Goal: Information Seeking & Learning: Find contact information

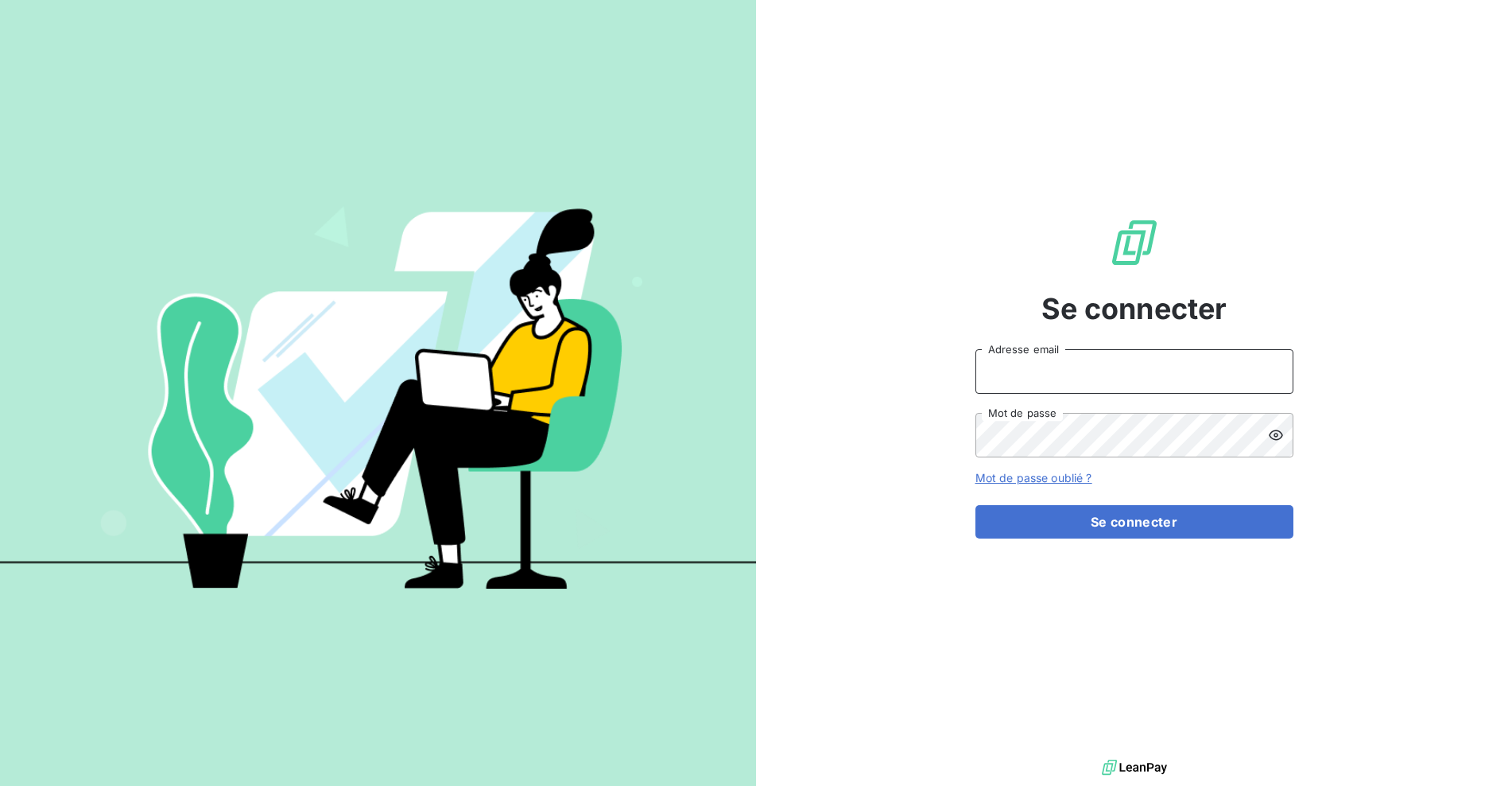
click at [1073, 383] on input "Adresse email" at bounding box center [1134, 371] width 318 height 44
click at [0, 785] on com-1password-button at bounding box center [0, 786] width 0 height 0
type input "[EMAIL_ADDRESS][DOMAIN_NAME]"
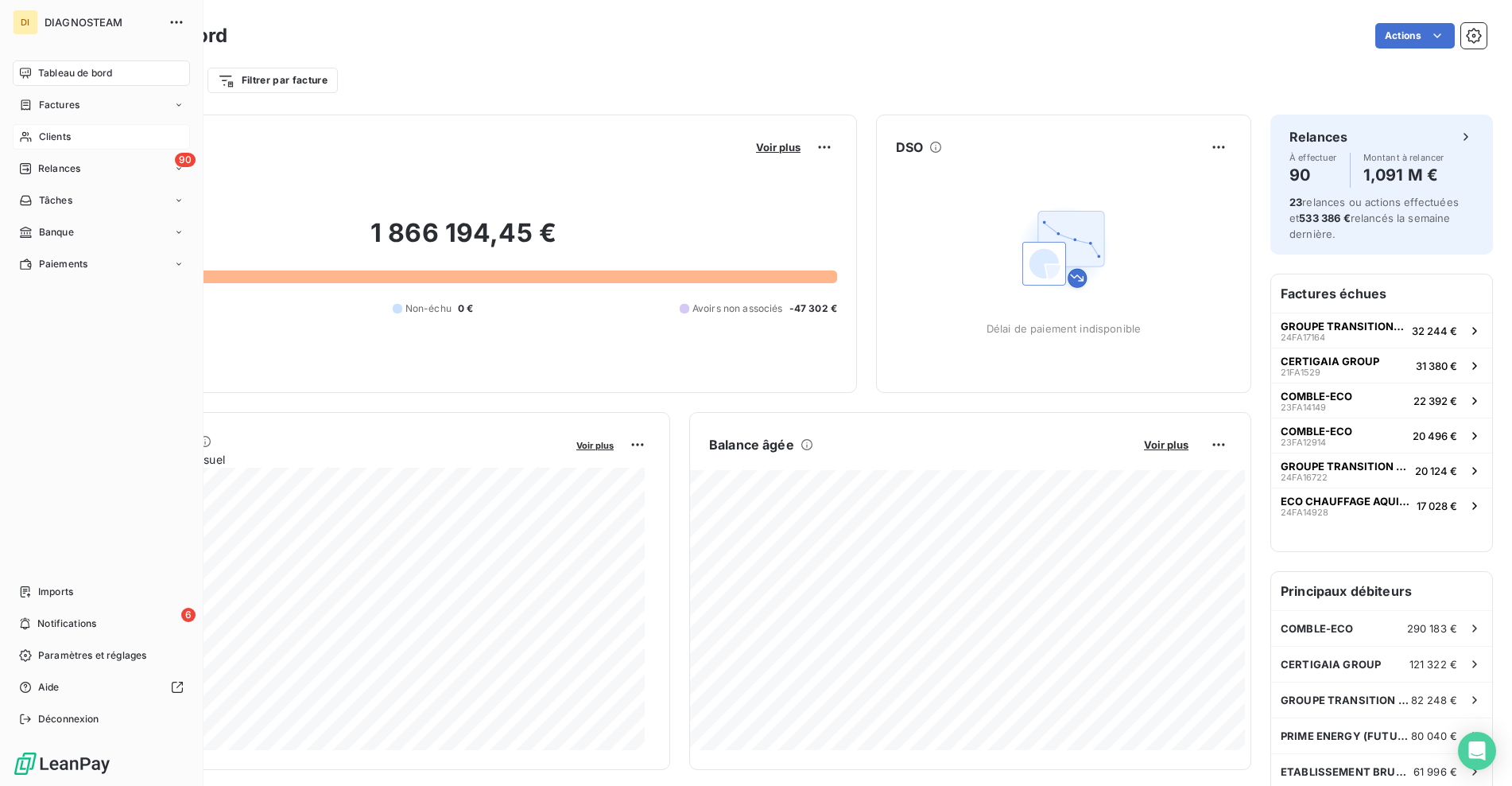
click at [35, 138] on div "Clients" at bounding box center [102, 137] width 177 height 26
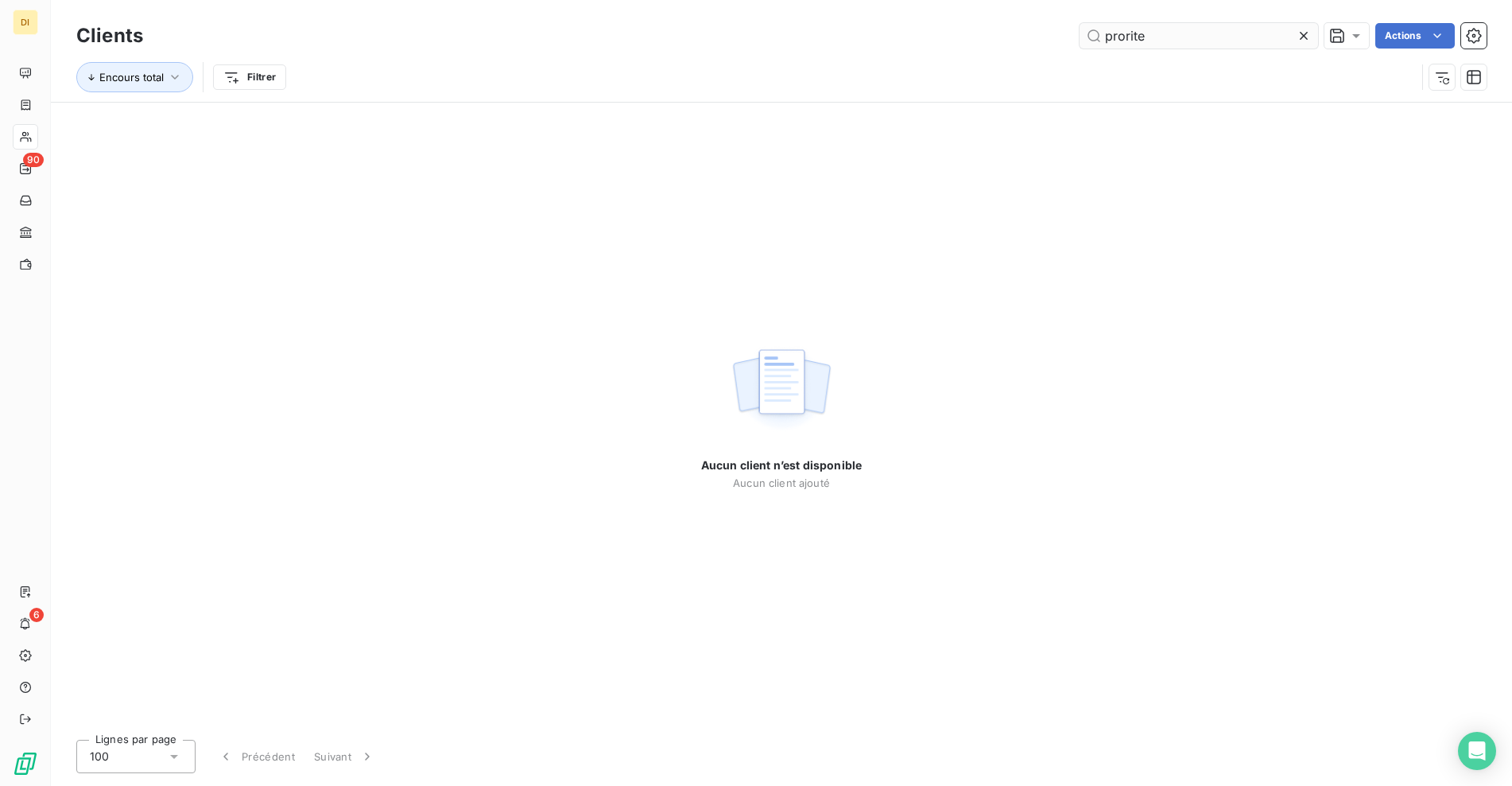
click at [1116, 42] on input "prorite" at bounding box center [1199, 36] width 239 height 26
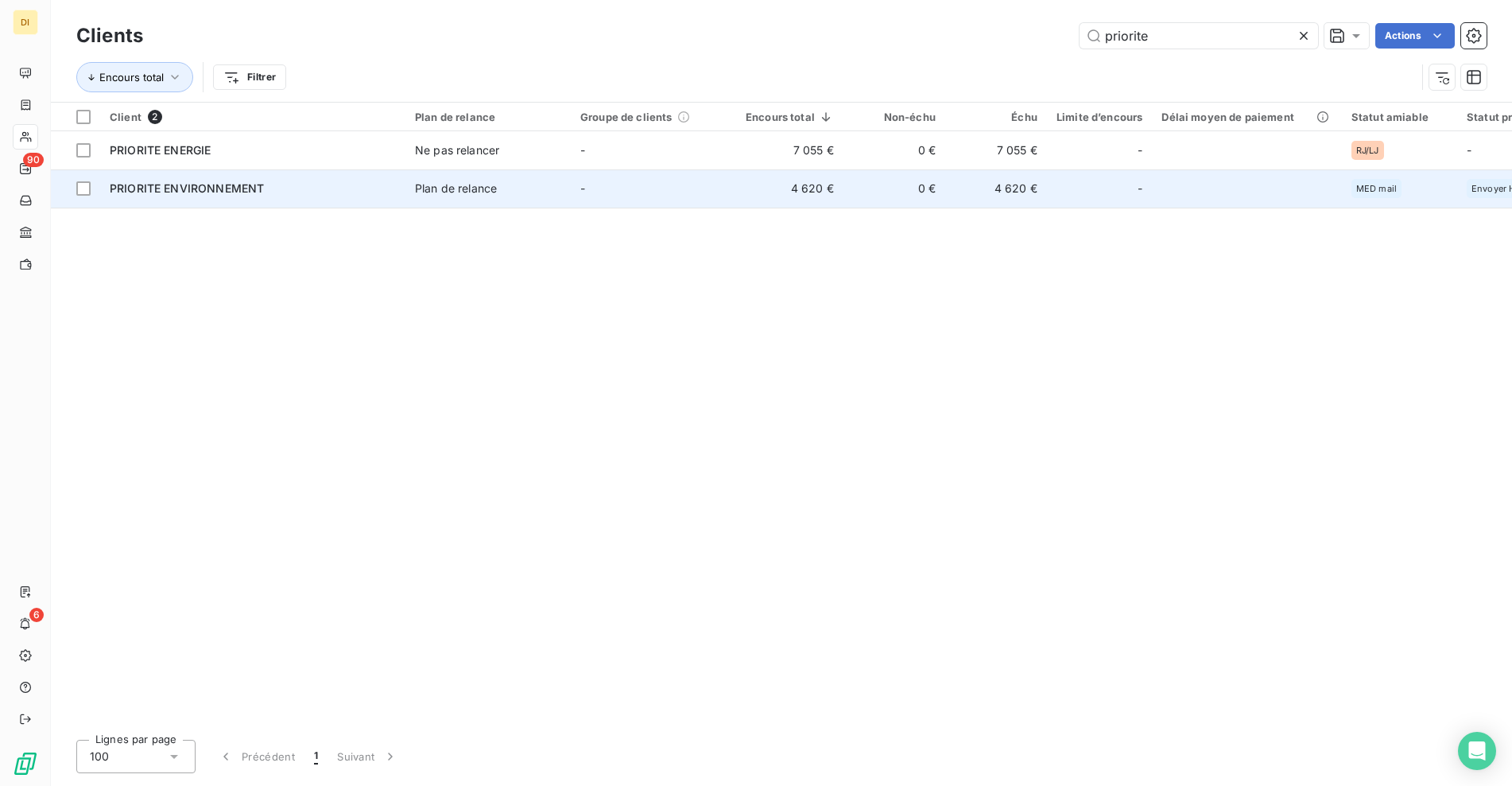
type input "priorite"
click at [543, 185] on span "Plan de relance" at bounding box center [488, 188] width 146 height 16
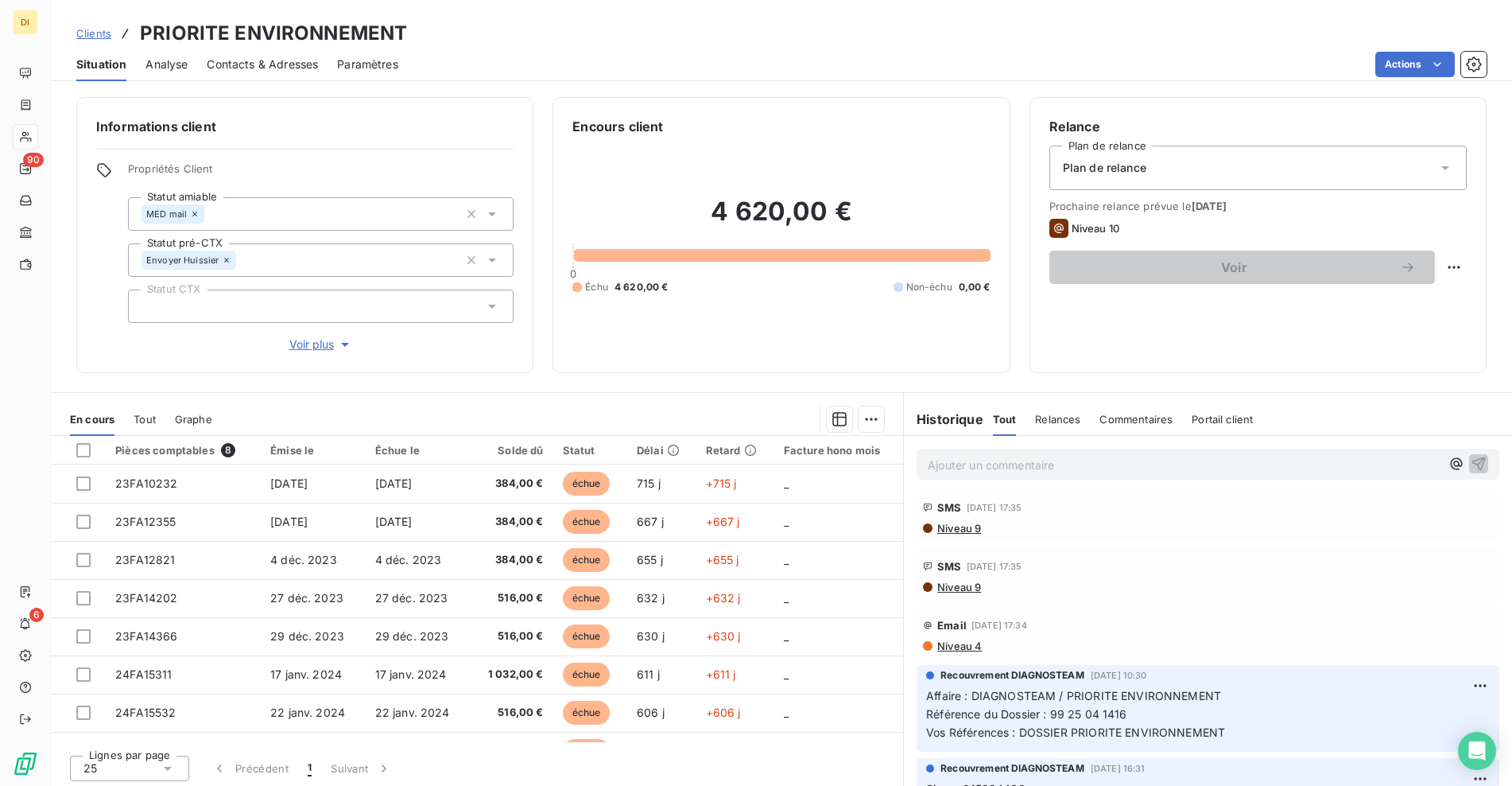
scroll to position [1113, 0]
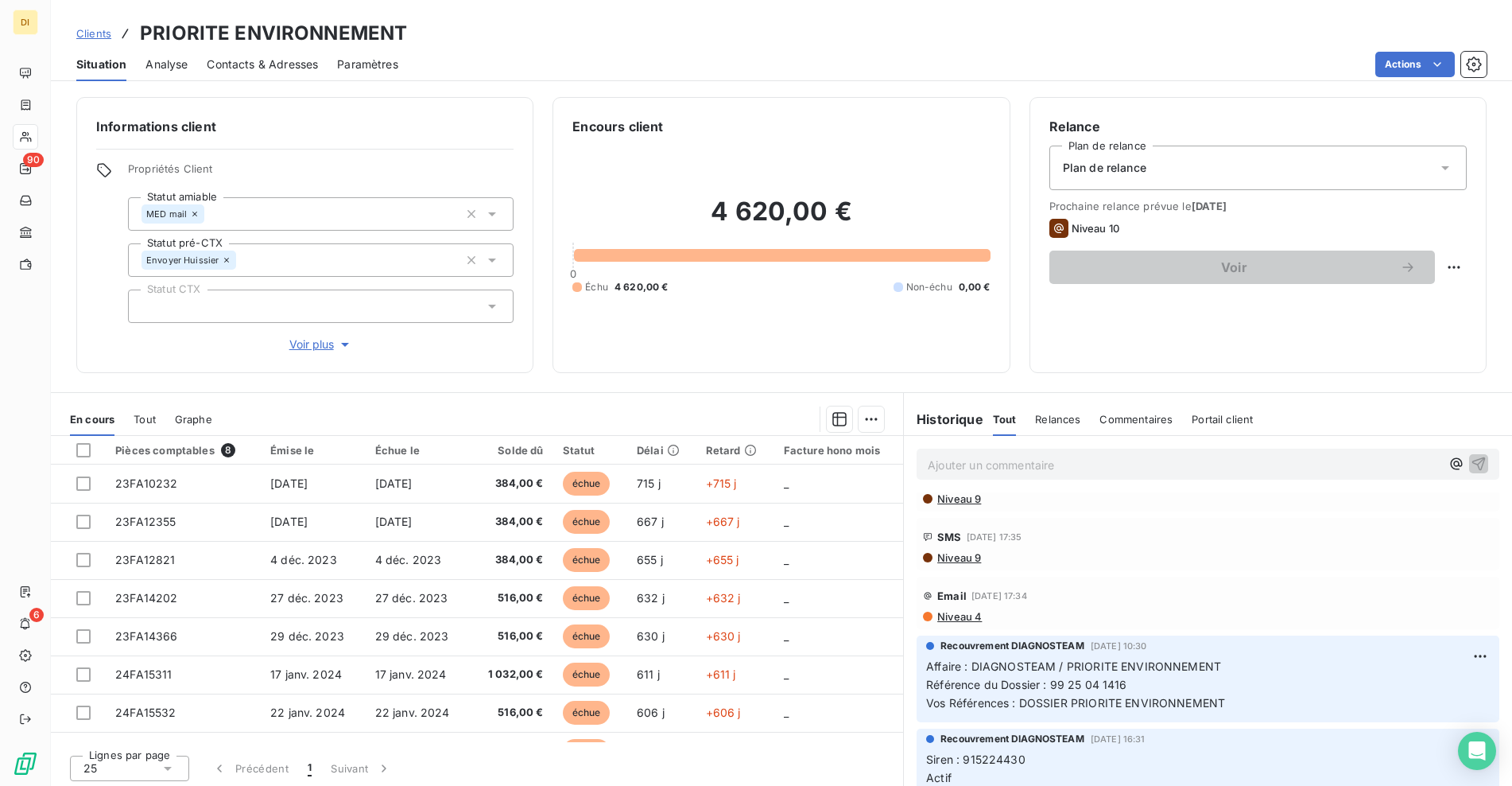
click at [954, 622] on div "Email [DATE] 17:34 Niveau 4" at bounding box center [1207, 603] width 583 height 52
click at [959, 618] on span "Niveau 4" at bounding box center [958, 615] width 46 height 13
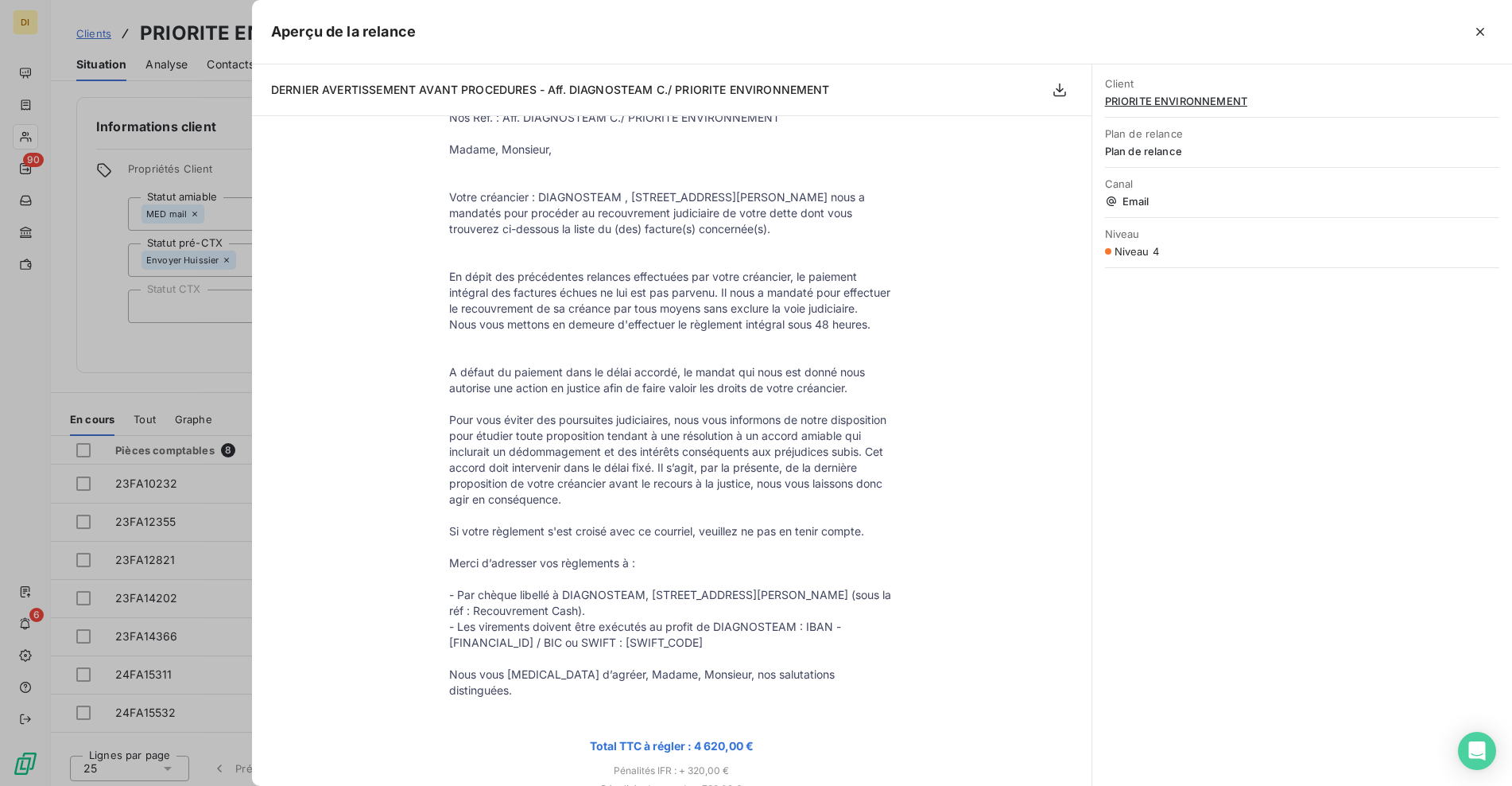
scroll to position [742, 0]
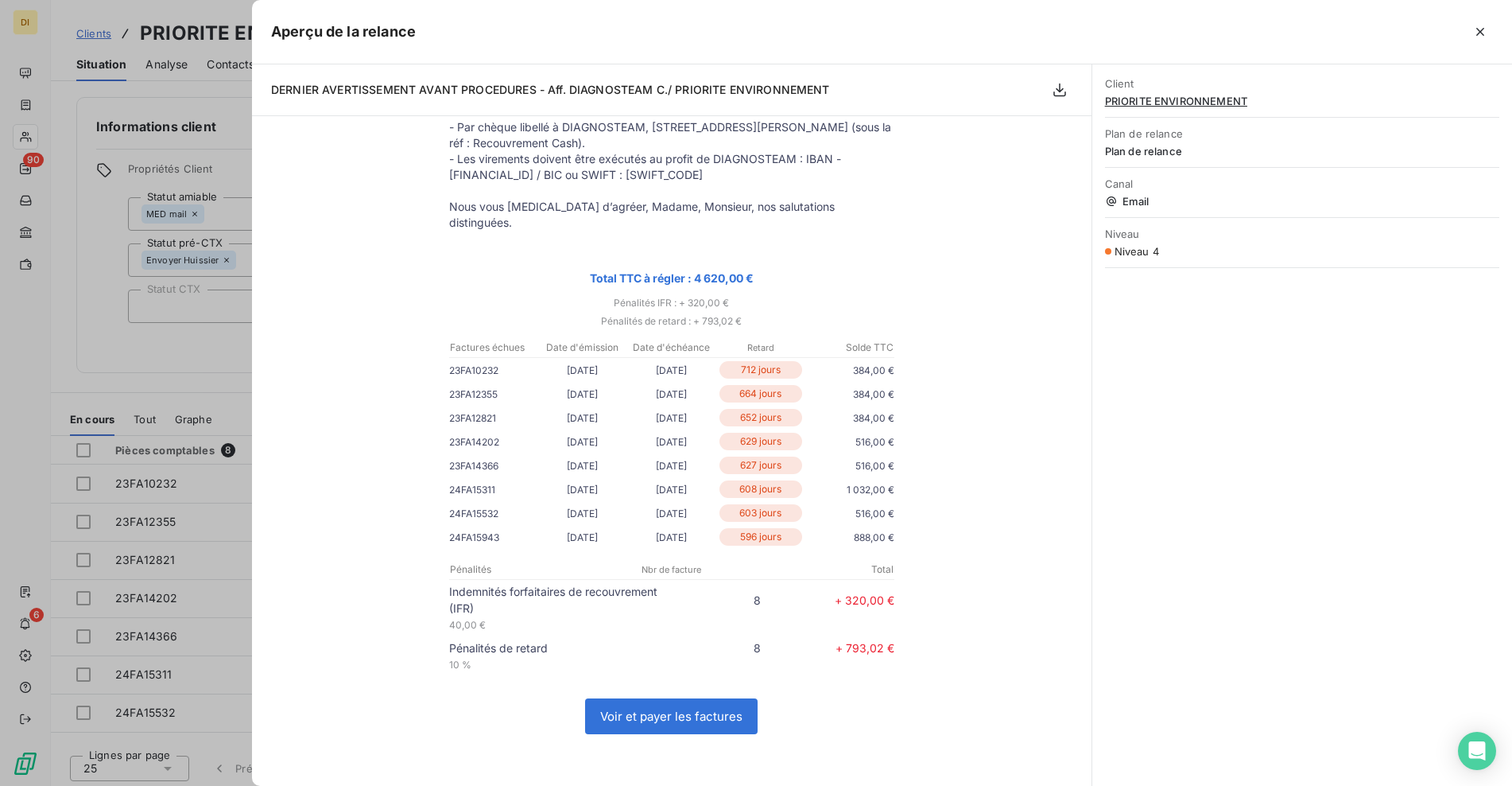
drag, startPoint x: 698, startPoint y: 321, endPoint x: 739, endPoint y: 321, distance: 41.0
click at [739, 321] on p "Pénalités de retard : + 793,02 €" at bounding box center [671, 321] width 477 height 19
copy p "793,02 €"
click at [683, 303] on p "Pénalités IFR : + 320,00 €" at bounding box center [671, 303] width 477 height 19
click at [722, 302] on p "Pénalités IFR : + 320,00 €" at bounding box center [671, 303] width 477 height 19
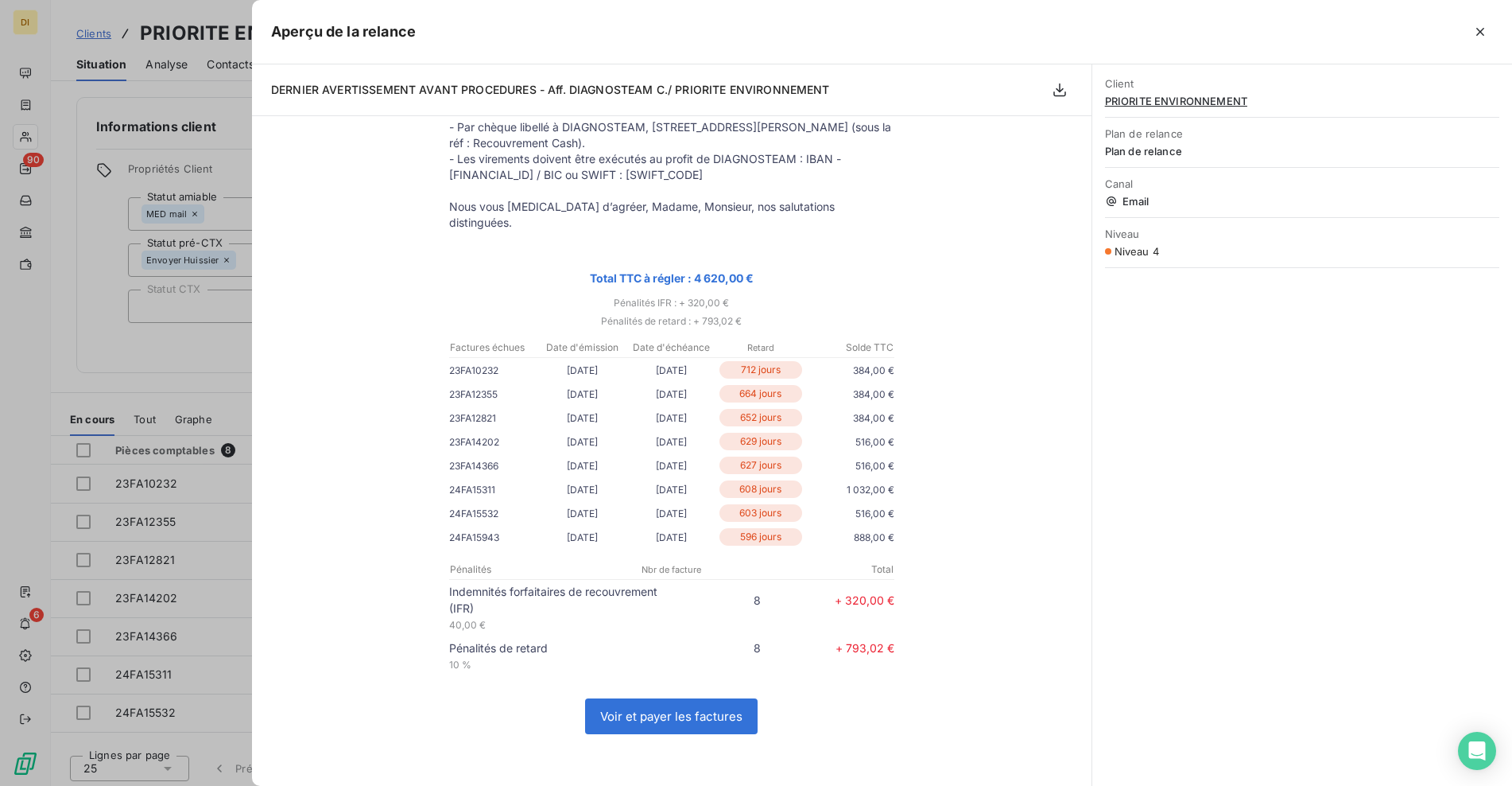
copy p "320,00 €"
click at [171, 336] on div at bounding box center [756, 393] width 1512 height 786
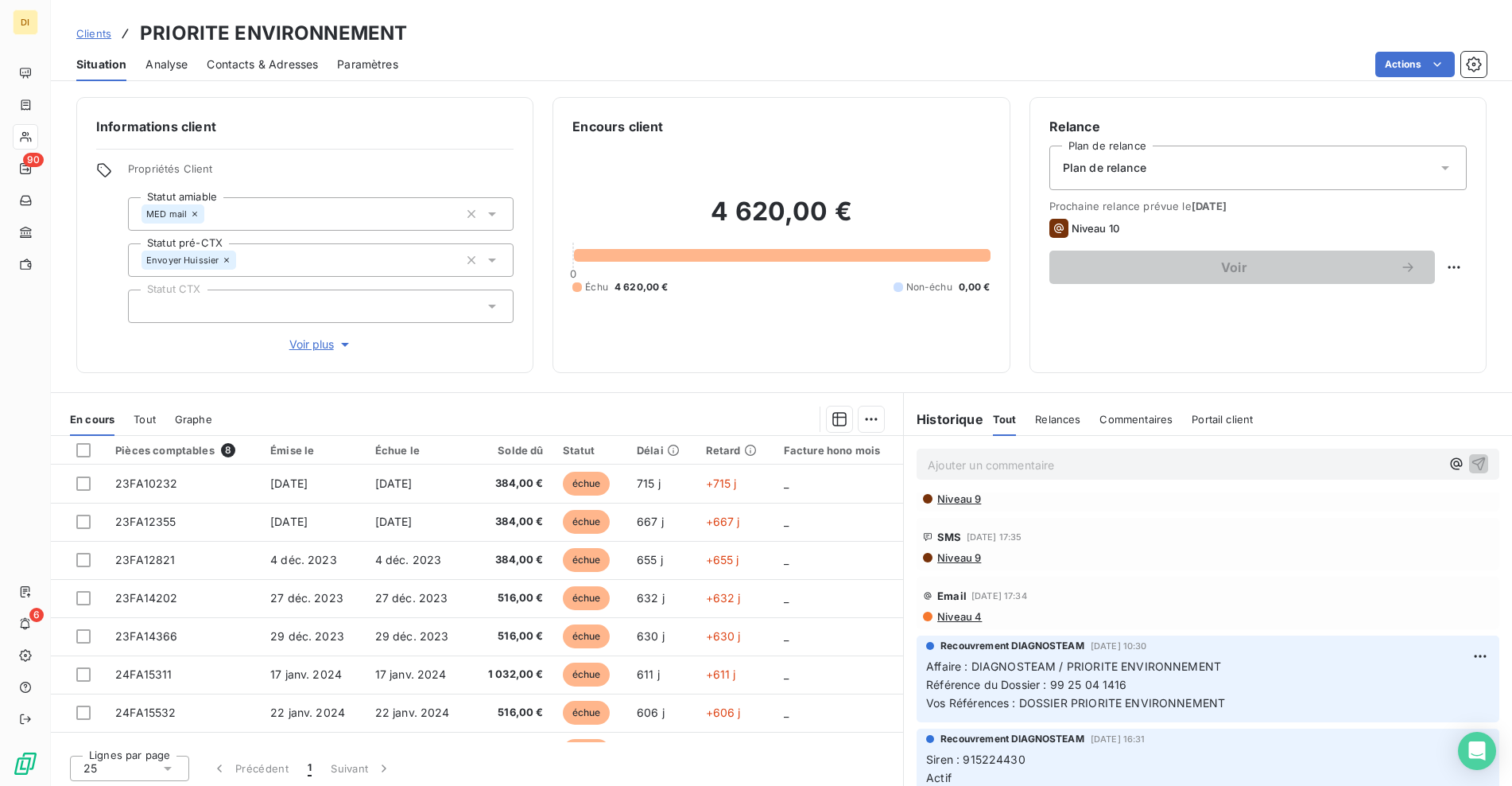
click at [1037, 465] on p "Ajouter un commentaire ﻿" at bounding box center [1184, 464] width 513 height 20
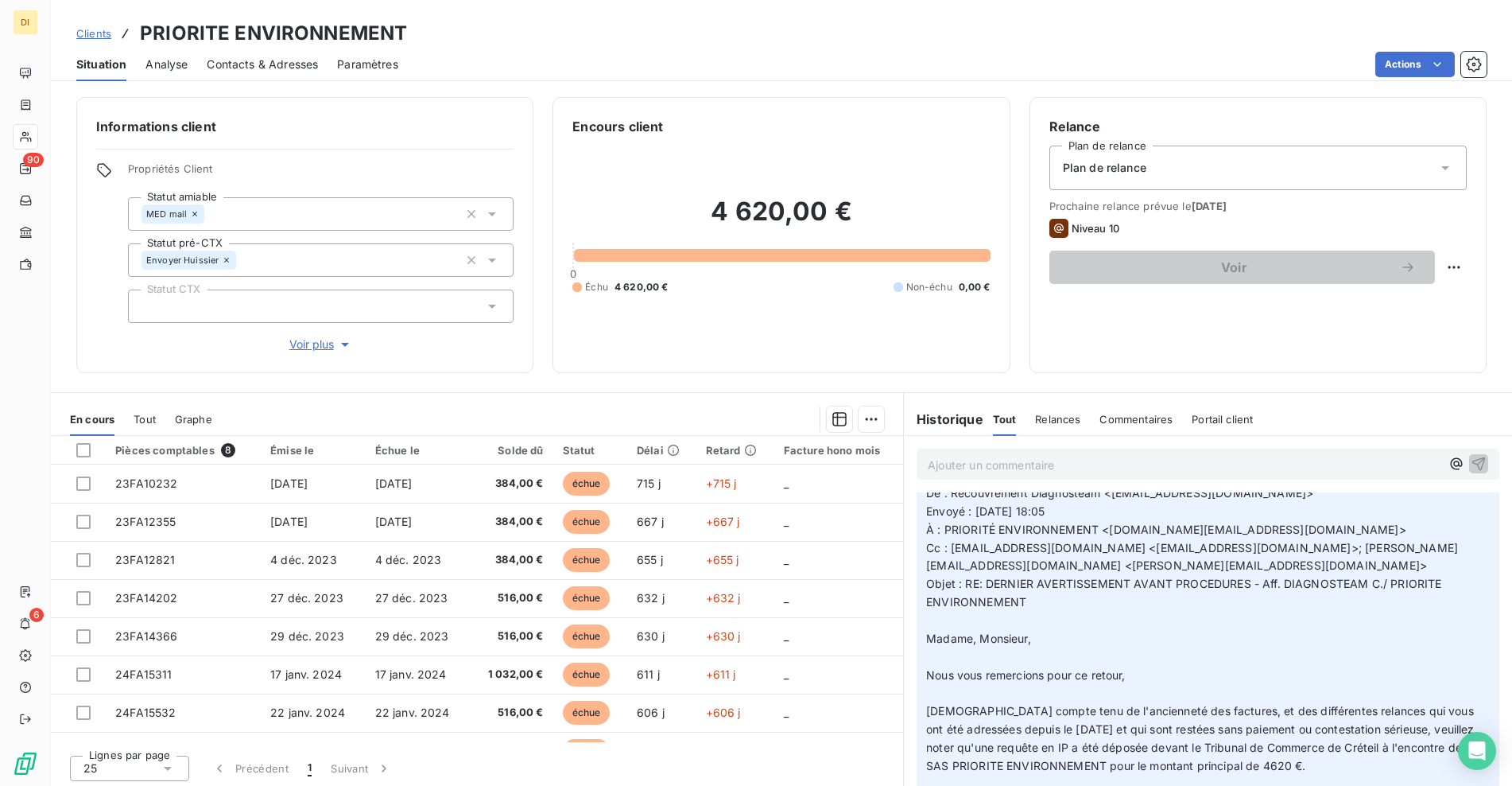
scroll to position [0, 0]
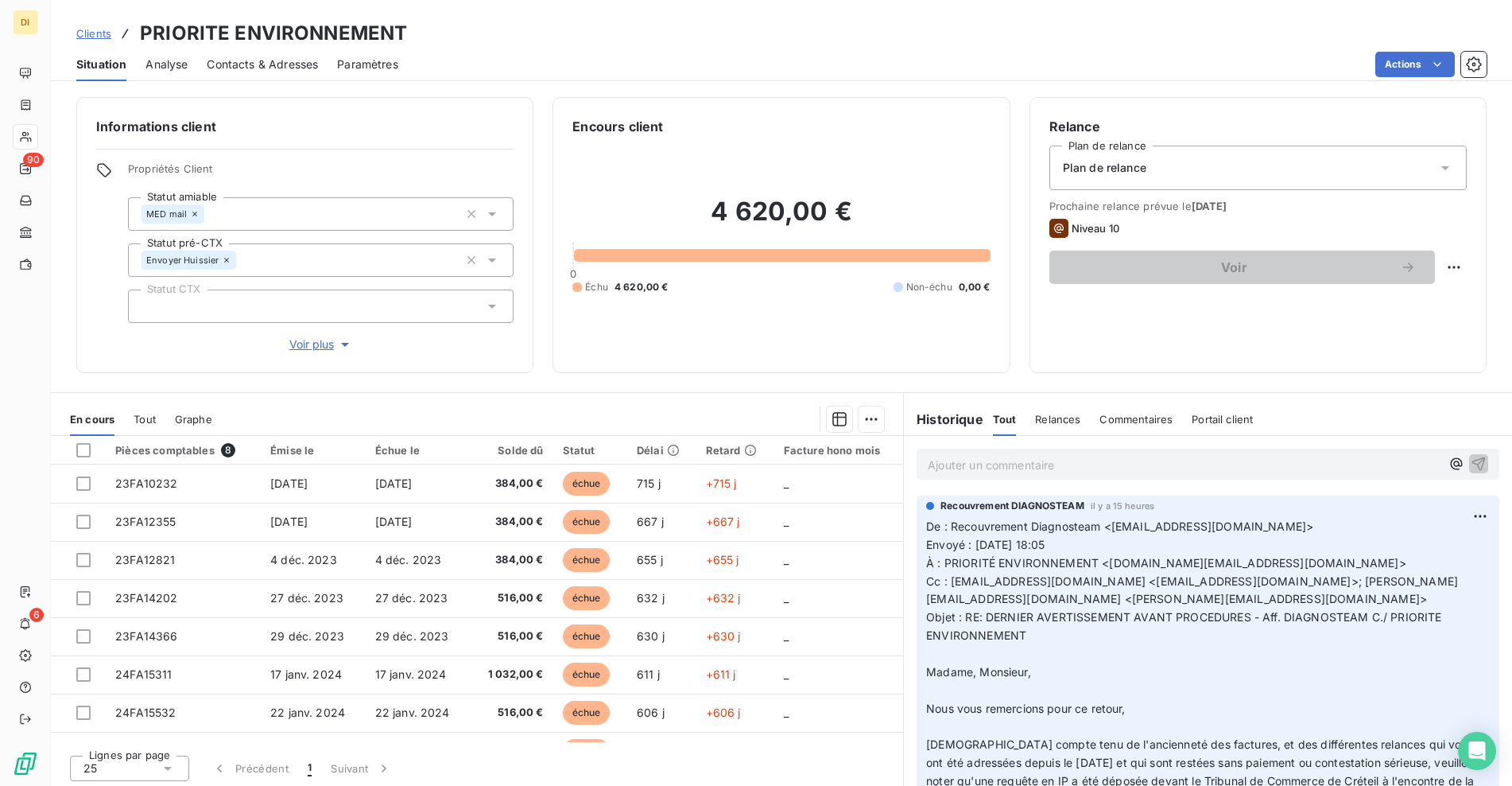
click at [1011, 464] on p "Ajouter un commentaire ﻿" at bounding box center [1184, 464] width 513 height 20
click at [101, 32] on span "Clients" at bounding box center [93, 33] width 34 height 13
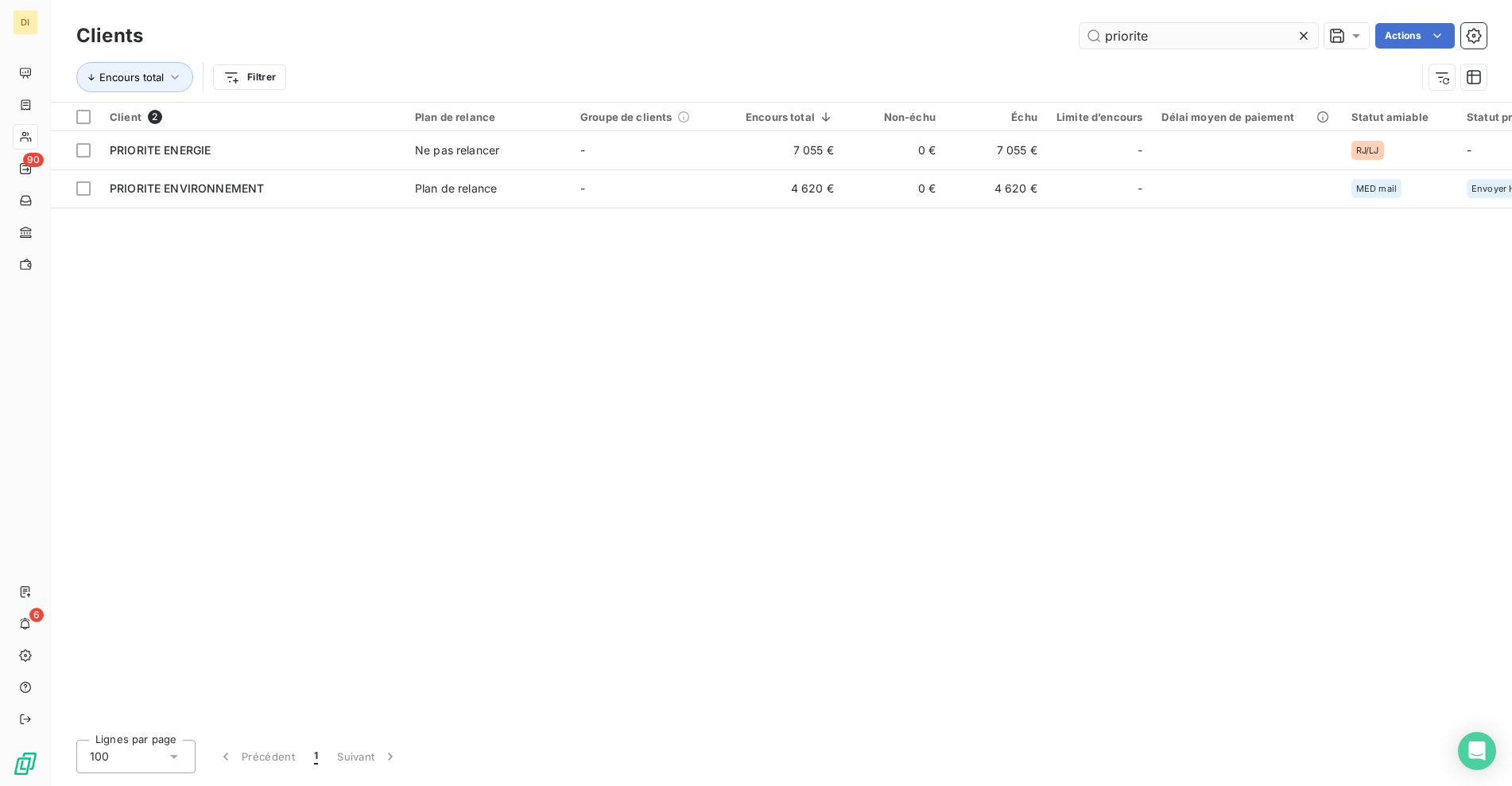
click at [1308, 36] on icon at bounding box center [1303, 36] width 16 height 16
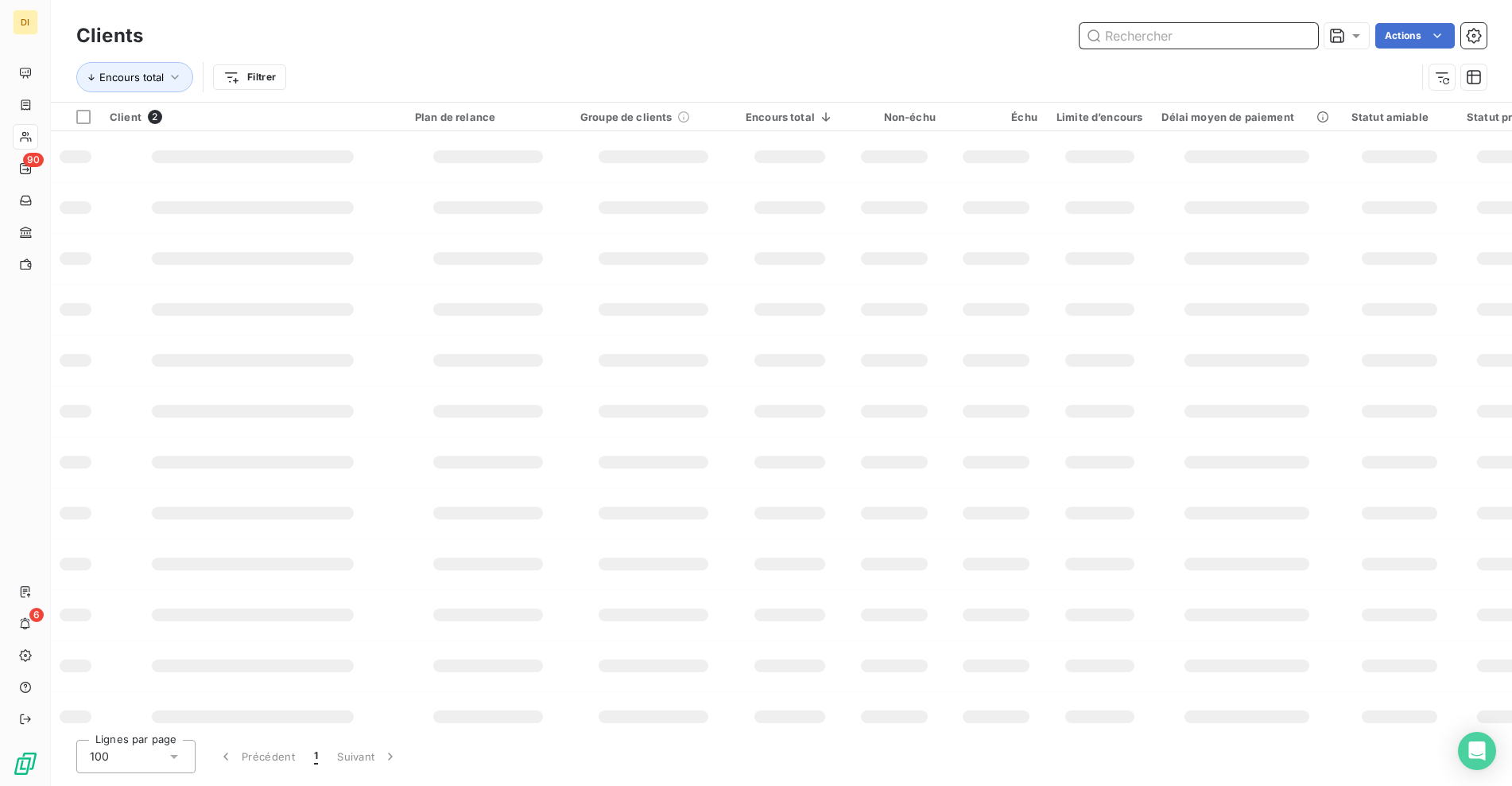
click at [1259, 39] on input "text" at bounding box center [1199, 36] width 239 height 26
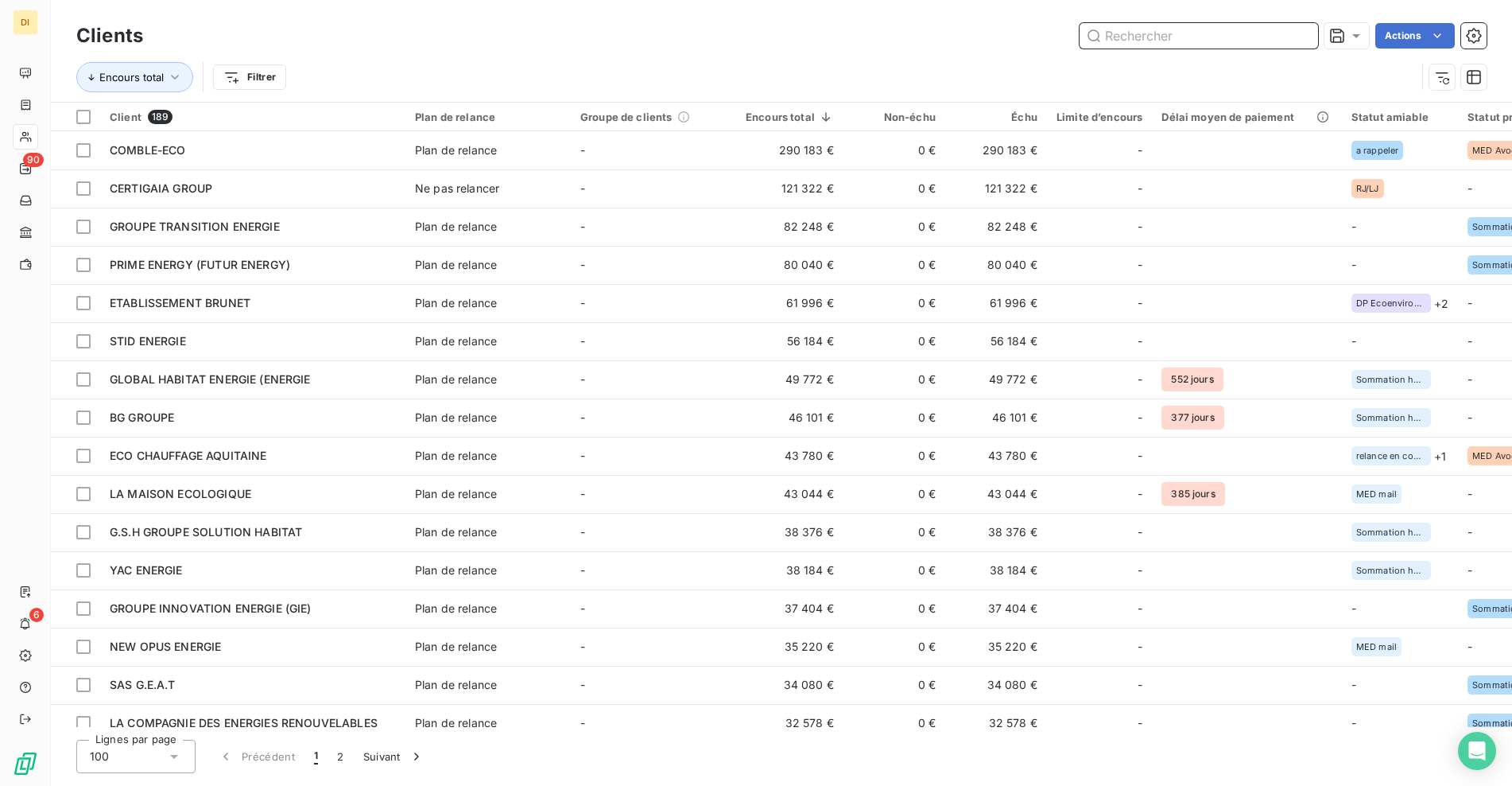
paste input "ANTE"
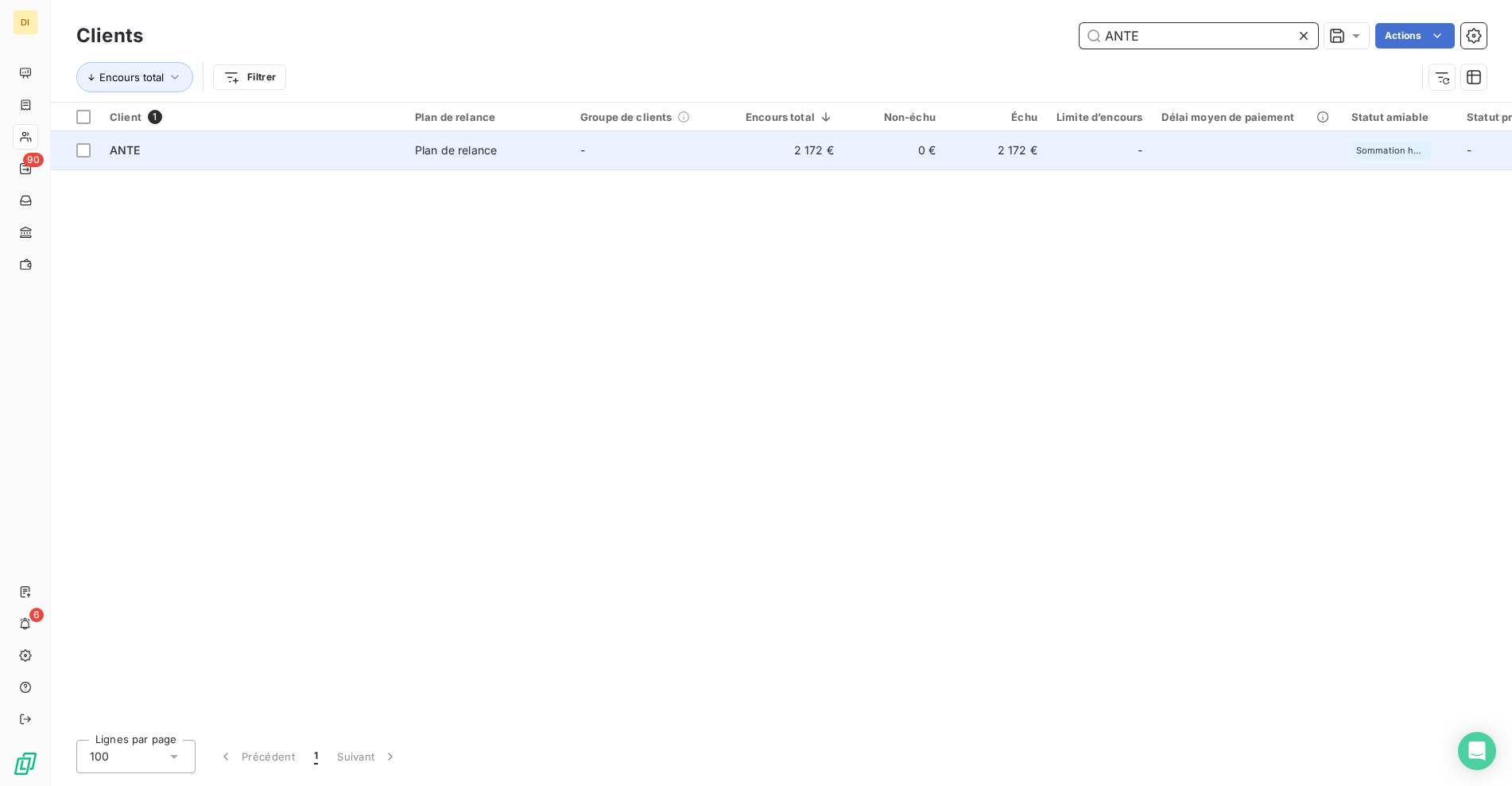
type input "ANTE"
click at [678, 155] on td "-" at bounding box center [653, 150] width 166 height 38
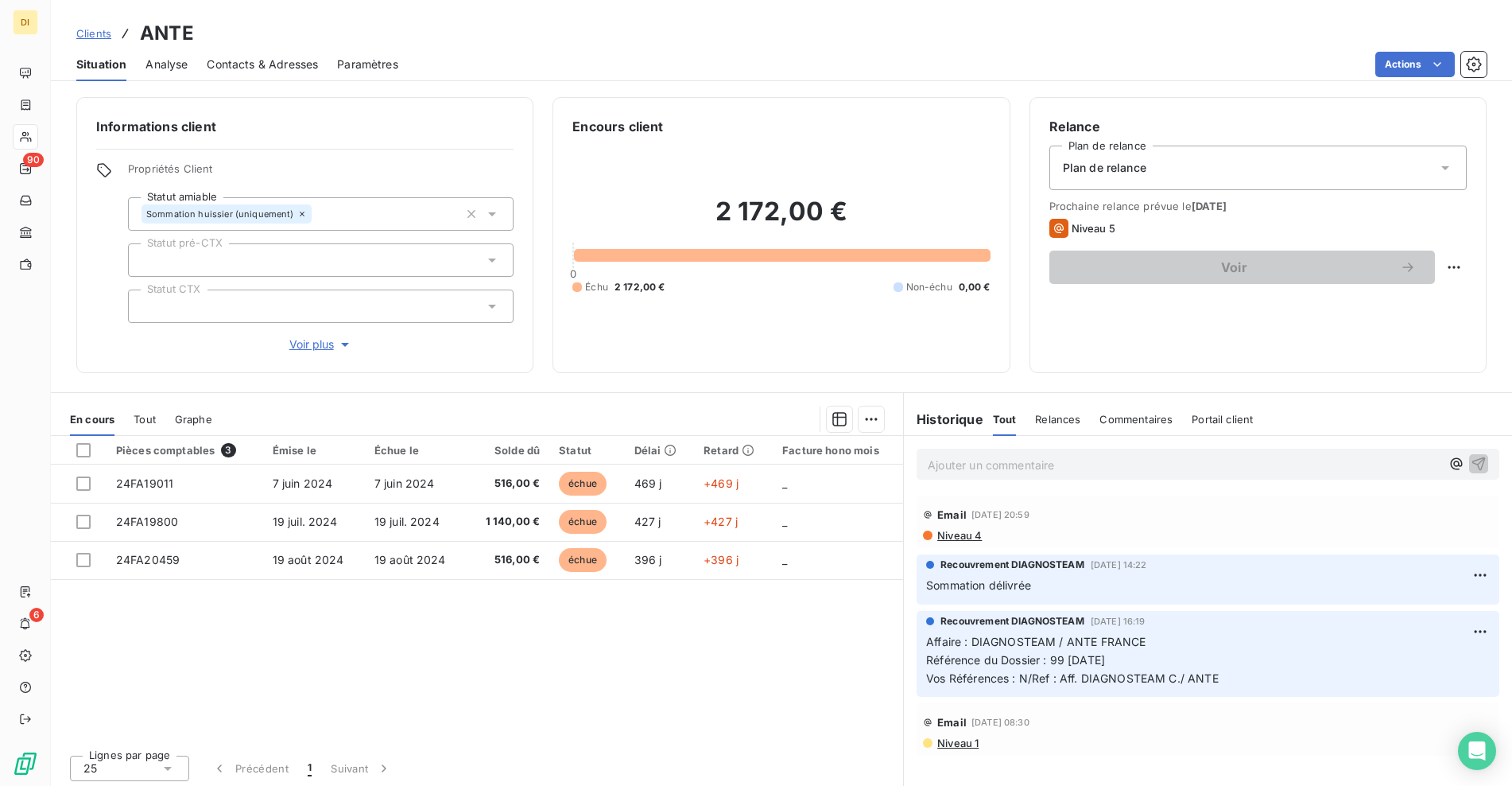
click at [240, 68] on span "Contacts & Adresses" at bounding box center [262, 64] width 111 height 16
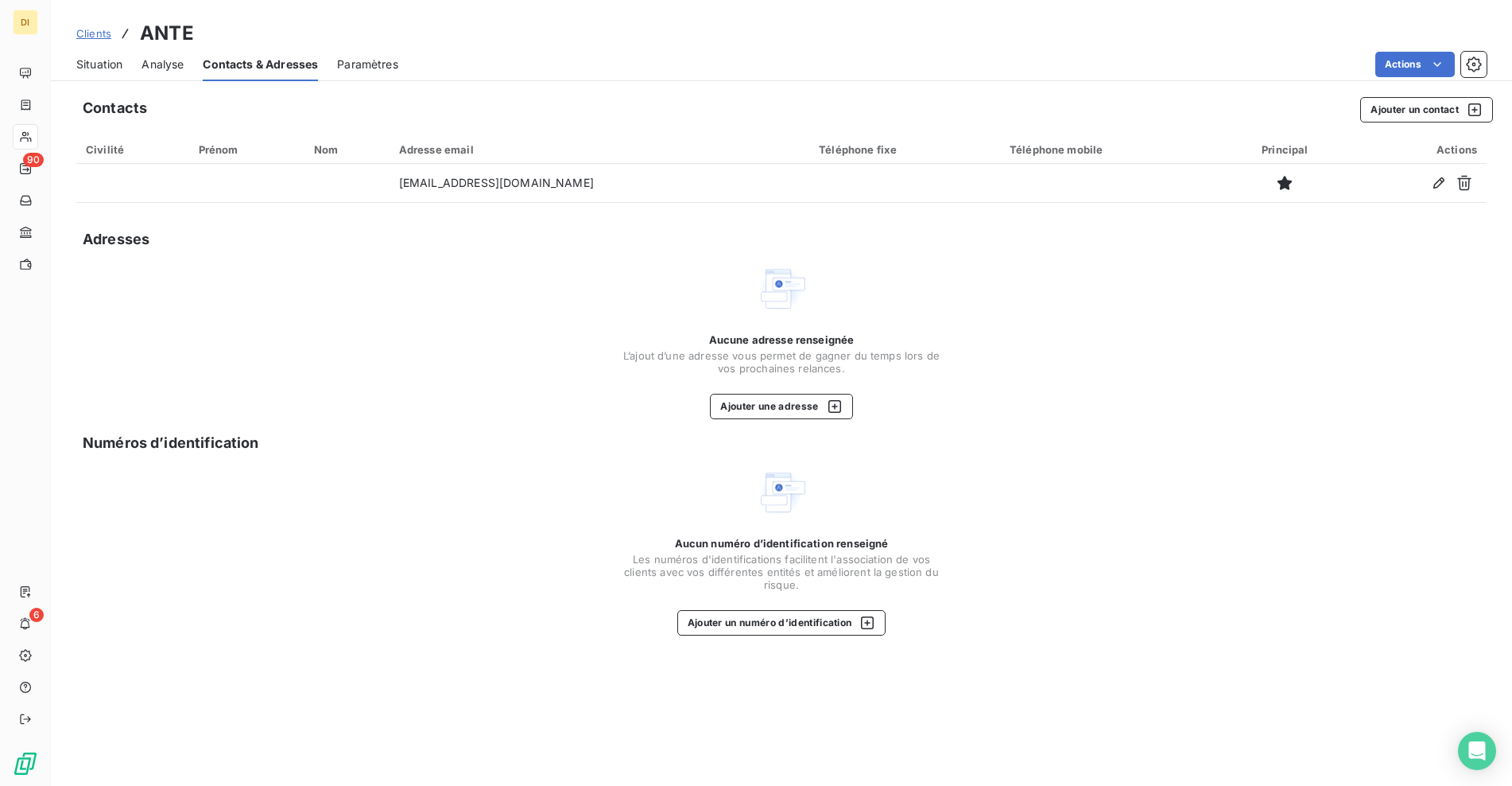
click at [111, 64] on span "Situation" at bounding box center [99, 64] width 46 height 16
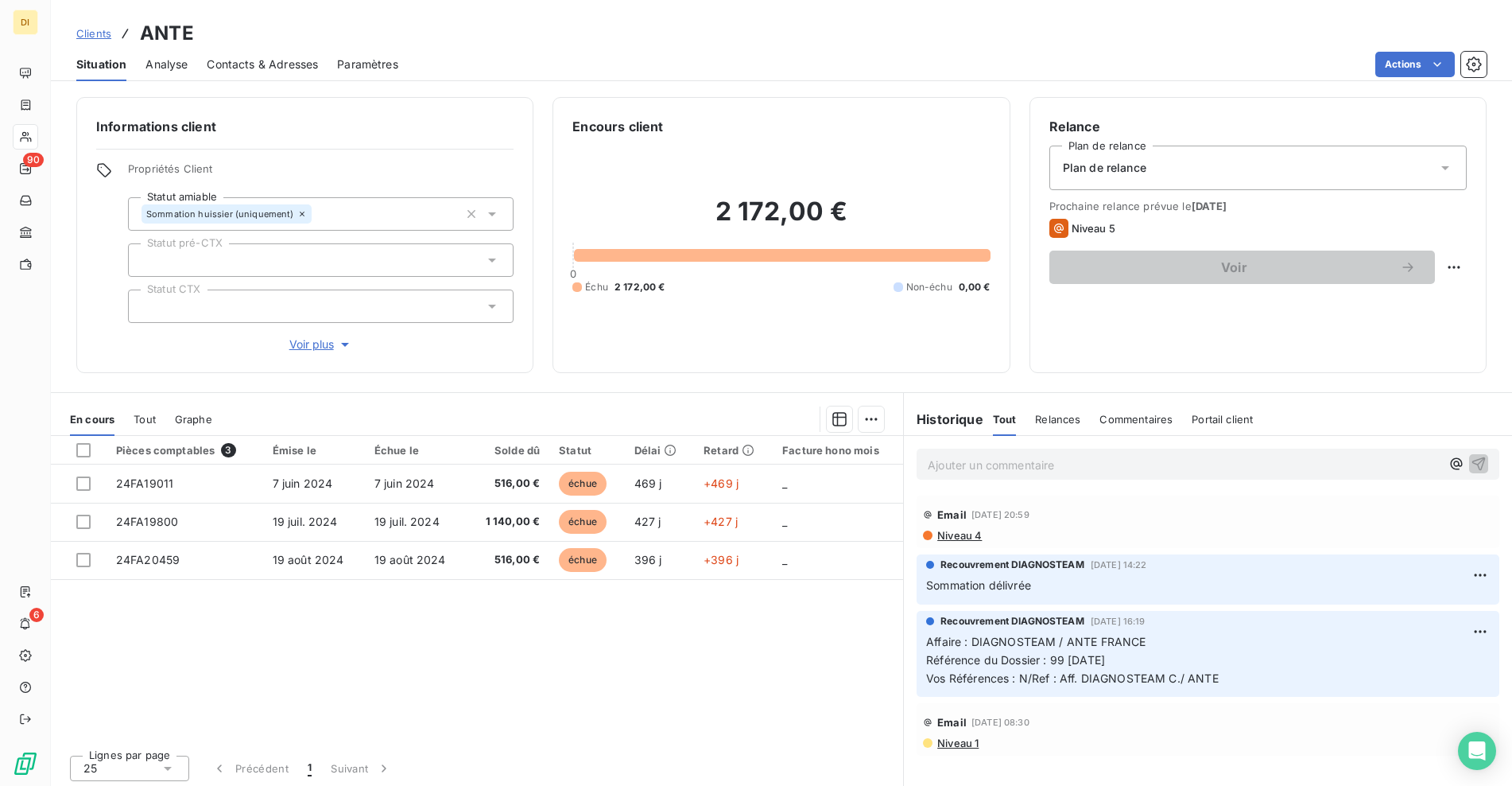
click at [1029, 359] on div "Relance Plan de relance Plan de relance Prochaine relance prévue le [DATE] Nive…" at bounding box center [1258, 235] width 457 height 276
click at [87, 34] on span "Clients" at bounding box center [93, 33] width 34 height 13
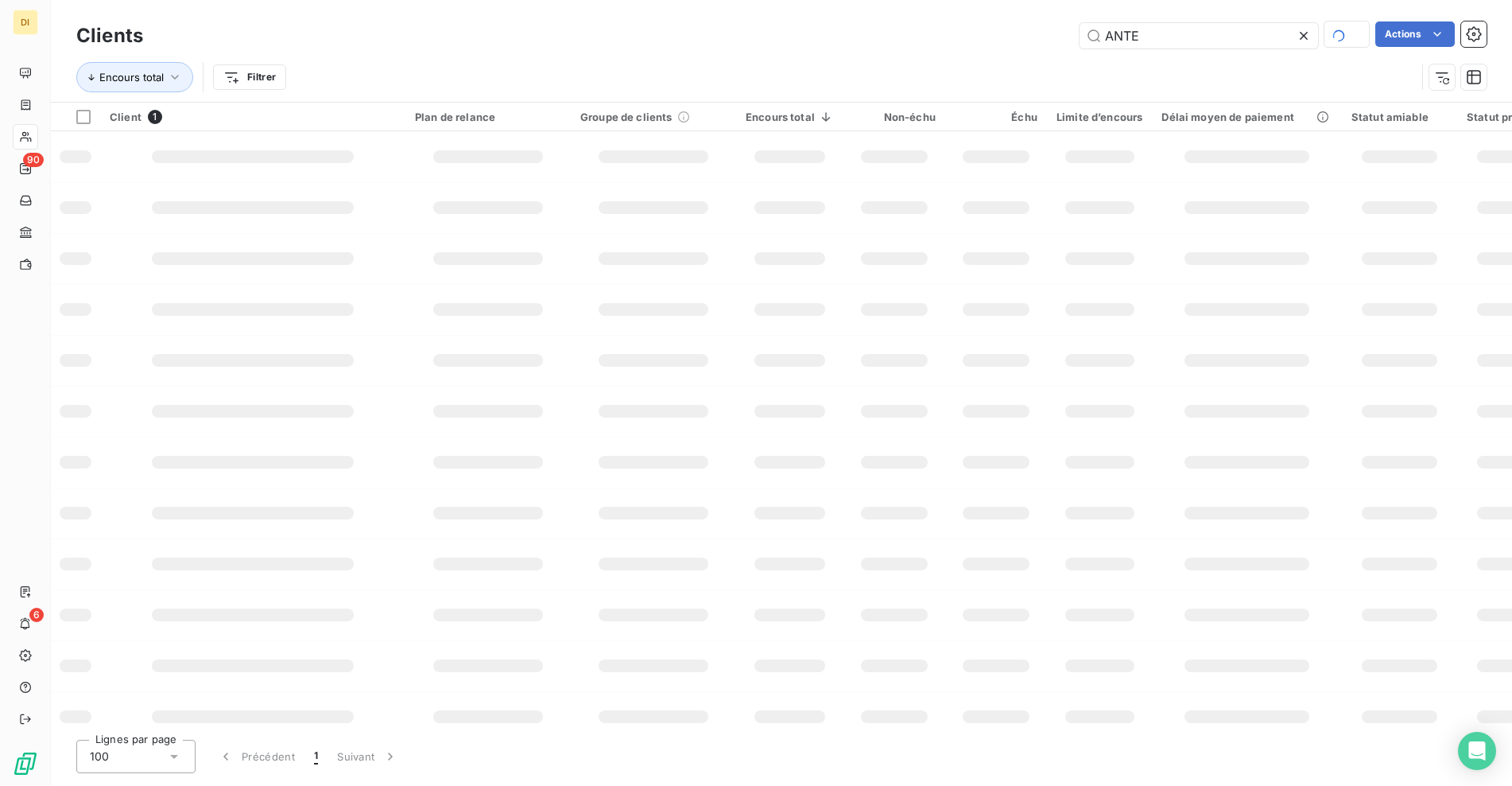
drag, startPoint x: 1168, startPoint y: 35, endPoint x: 1073, endPoint y: 35, distance: 95.0
click at [1073, 35] on div "ANTE Actions" at bounding box center [824, 36] width 1324 height 28
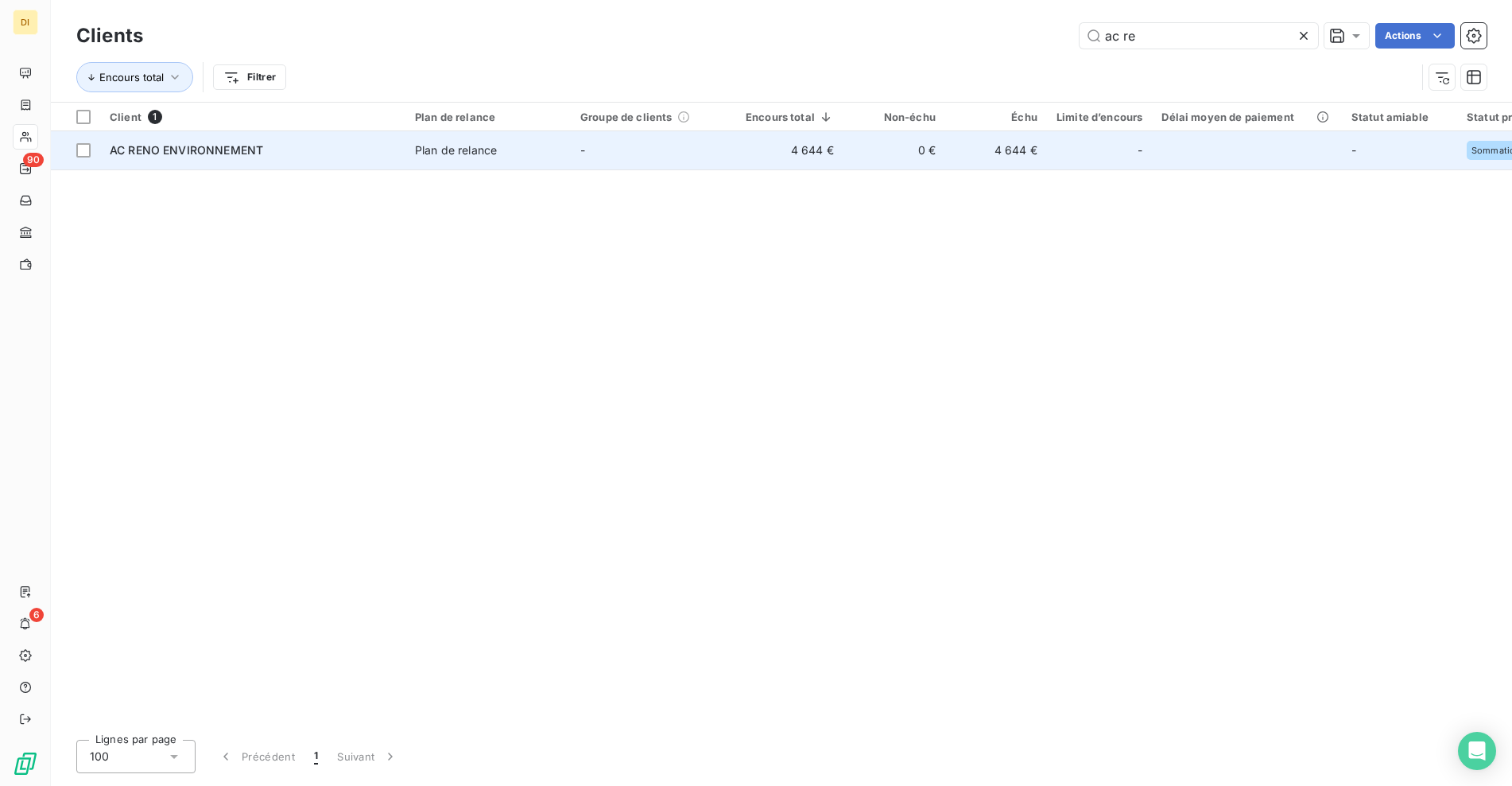
type input "ac re"
click at [380, 142] on td "AC RENO ENVIRONNEMENT" at bounding box center [253, 150] width 306 height 38
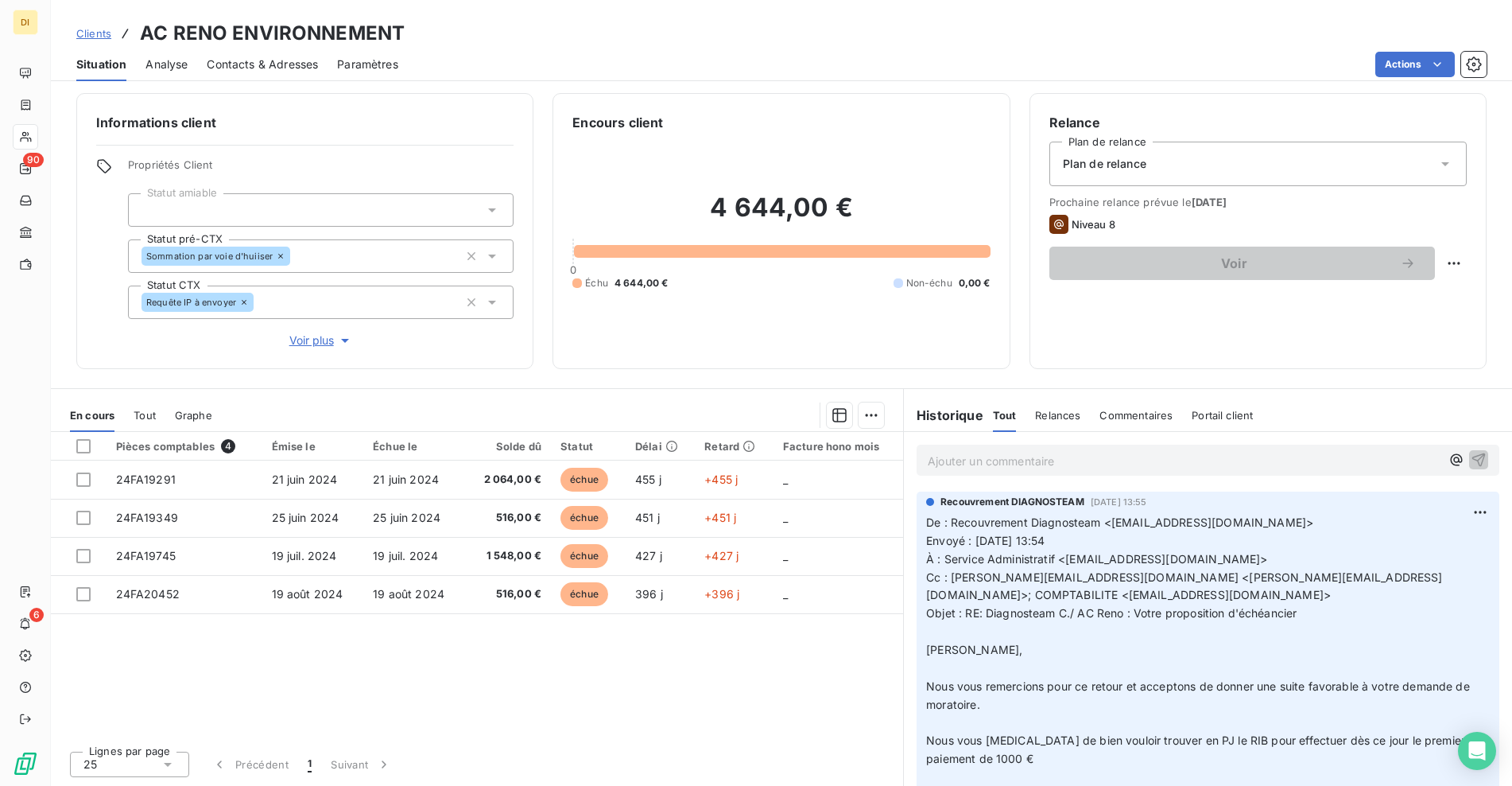
click at [248, 69] on span "Contacts & Adresses" at bounding box center [262, 64] width 111 height 16
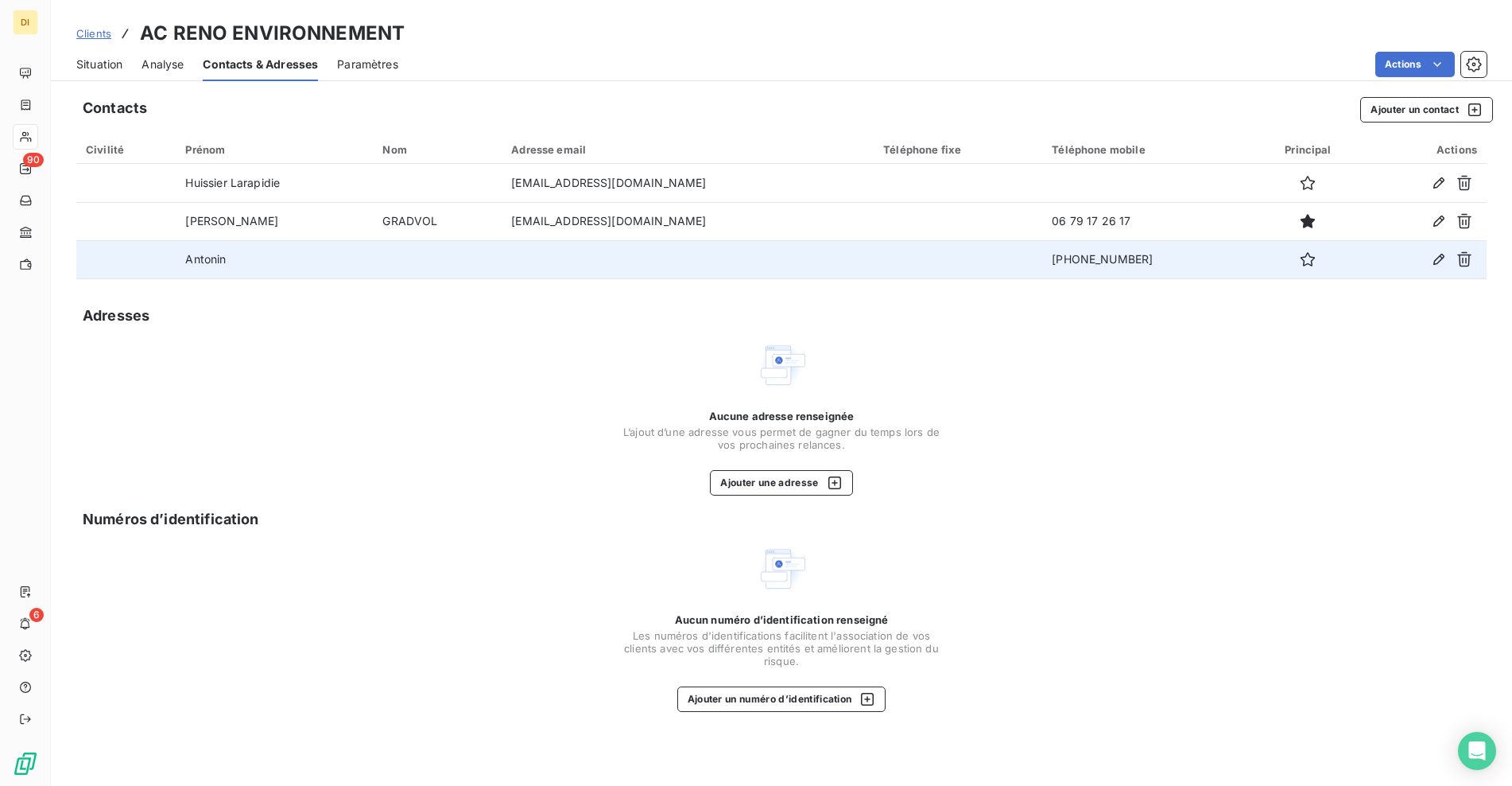
drag, startPoint x: 1085, startPoint y: 259, endPoint x: 953, endPoint y: 259, distance: 132.0
click at [953, 259] on tr "[PERSON_NAME] [PHONE_NUMBER]" at bounding box center [781, 259] width 1410 height 38
click at [953, 259] on td at bounding box center [957, 259] width 169 height 38
click at [1053, 256] on td "[PHONE_NUMBER]" at bounding box center [1146, 259] width 209 height 38
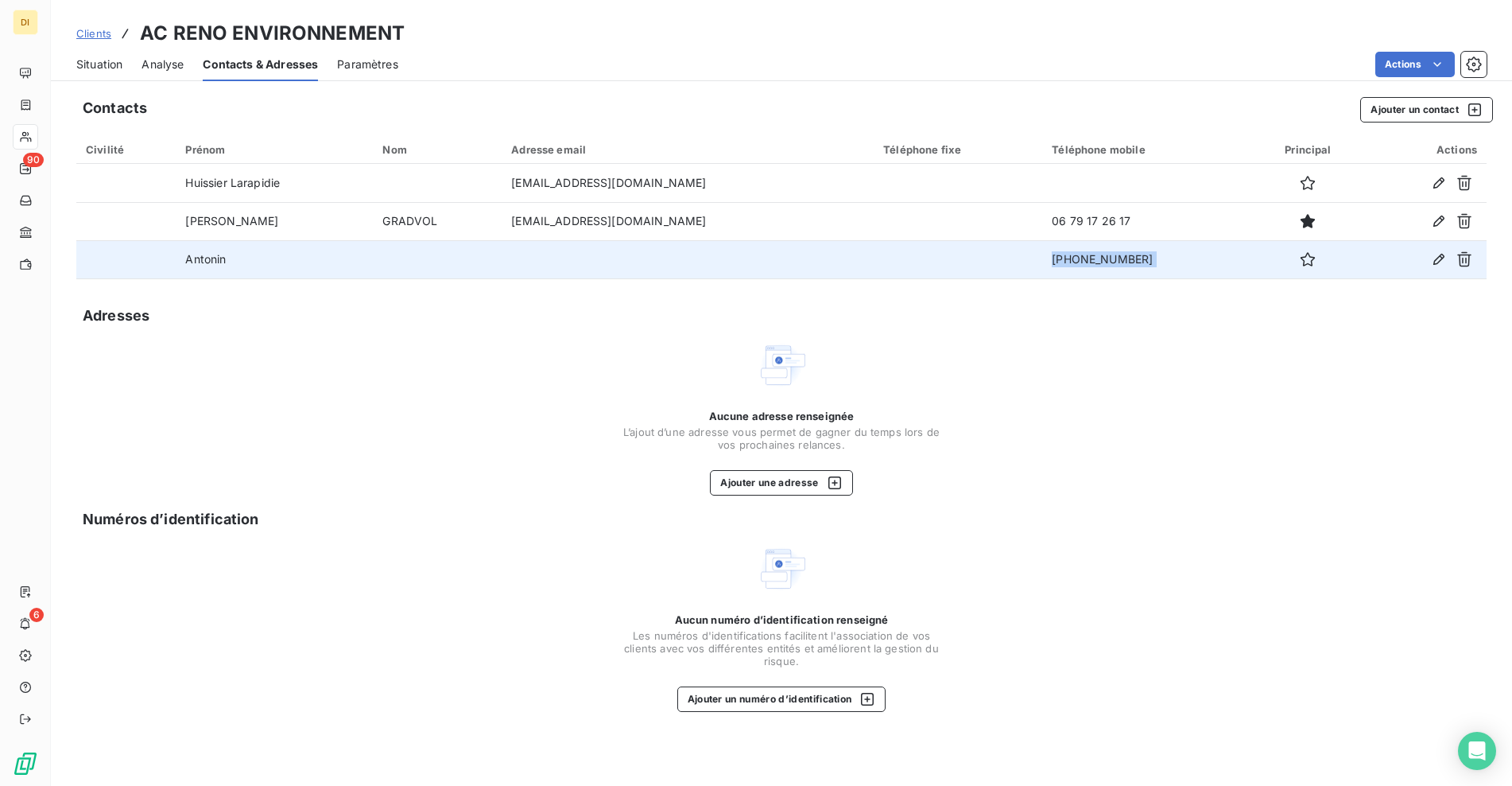
click at [1053, 256] on td "[PHONE_NUMBER]" at bounding box center [1146, 259] width 209 height 38
copy tr "[PHONE_NUMBER]"
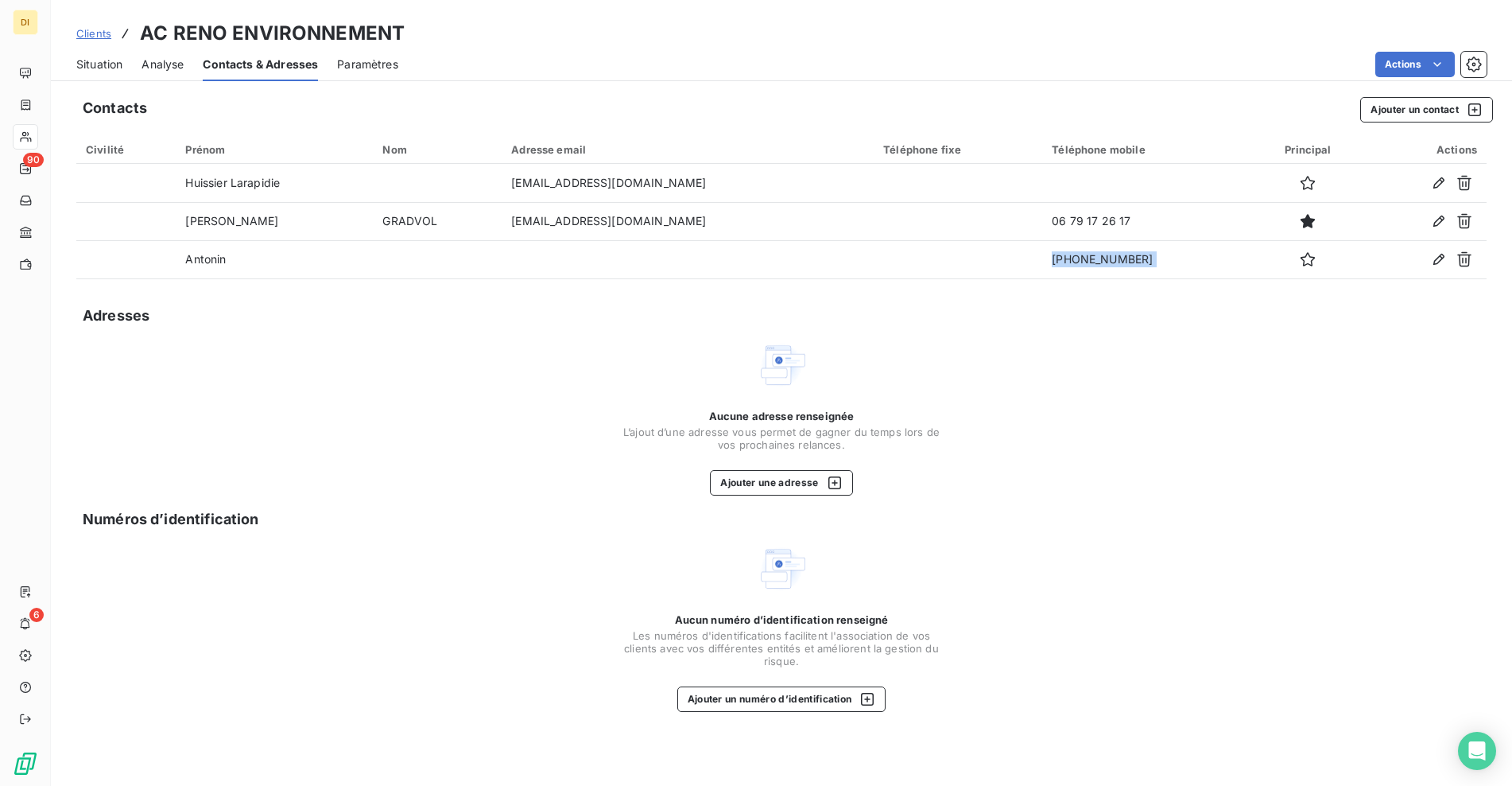
click at [103, 68] on span "Situation" at bounding box center [99, 64] width 46 height 16
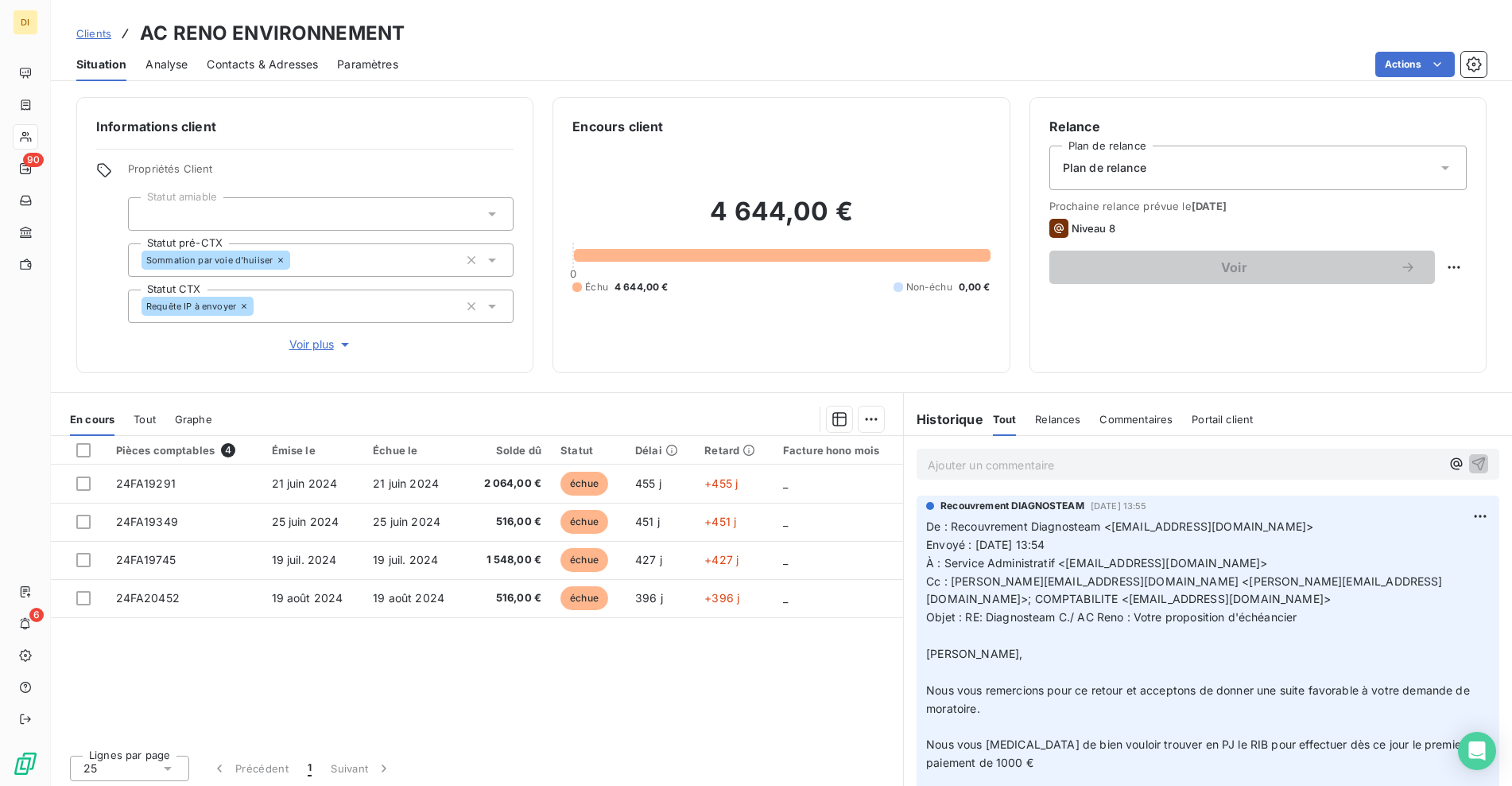
click at [1161, 466] on p "Ajouter un commentaire ﻿" at bounding box center [1184, 464] width 513 height 20
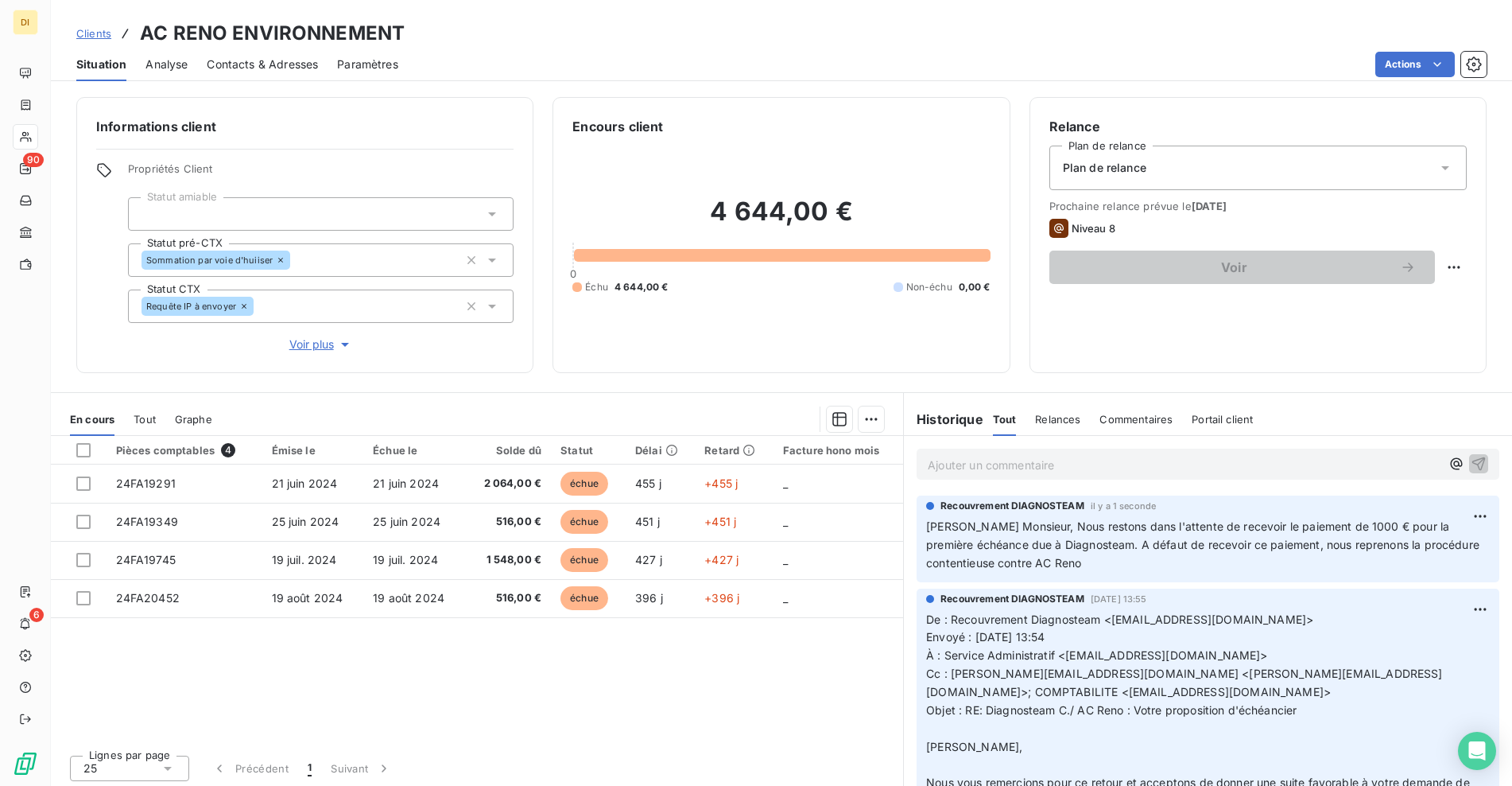
click at [84, 36] on span "Clients" at bounding box center [93, 33] width 34 height 13
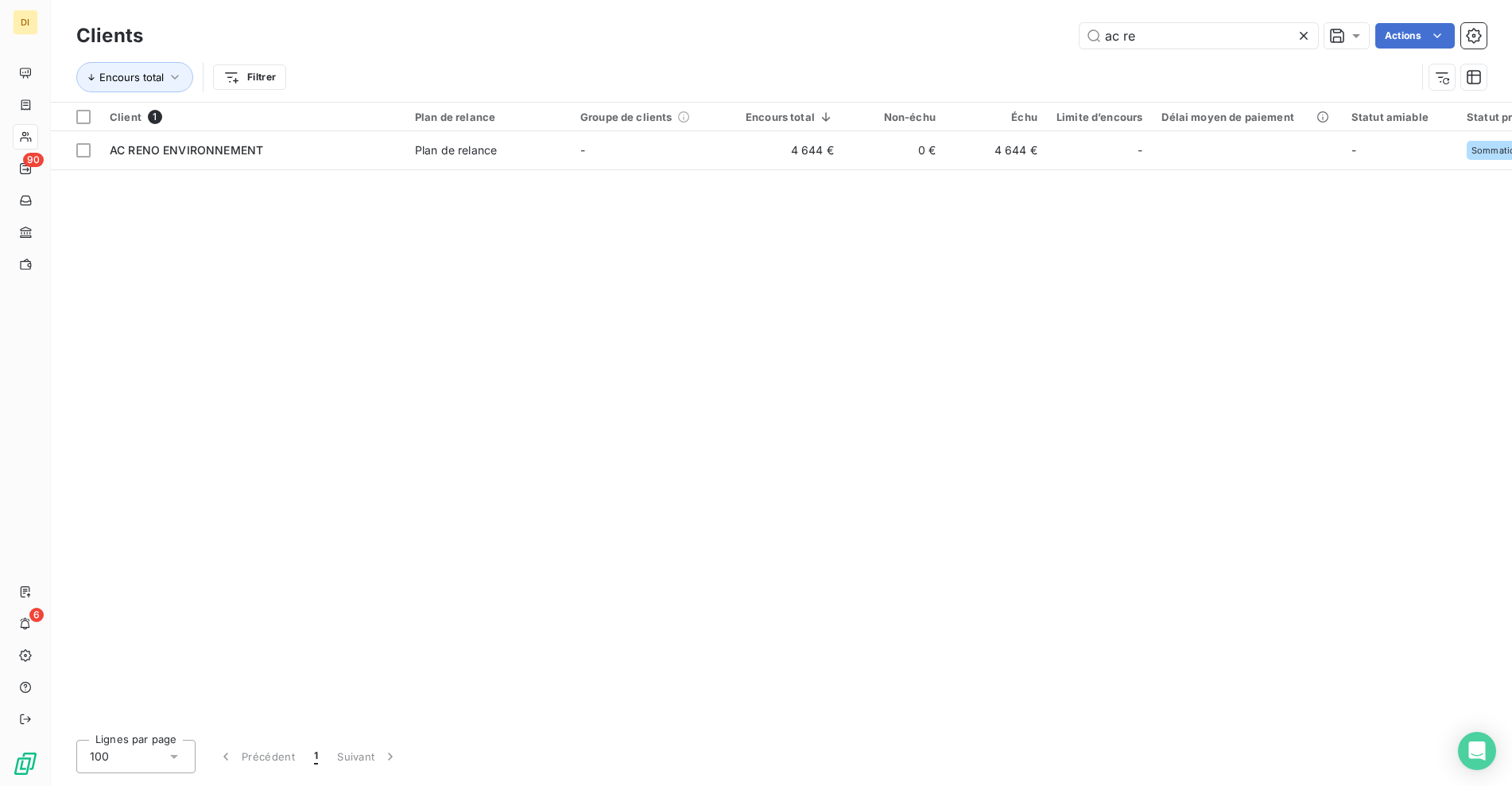
drag, startPoint x: 1172, startPoint y: 40, endPoint x: 1065, endPoint y: 43, distance: 107.0
click at [1171, 40] on input "ac re" at bounding box center [1199, 36] width 239 height 26
click at [1050, 43] on div "ac re Actions" at bounding box center [824, 36] width 1324 height 26
click at [1298, 34] on icon at bounding box center [1303, 36] width 16 height 16
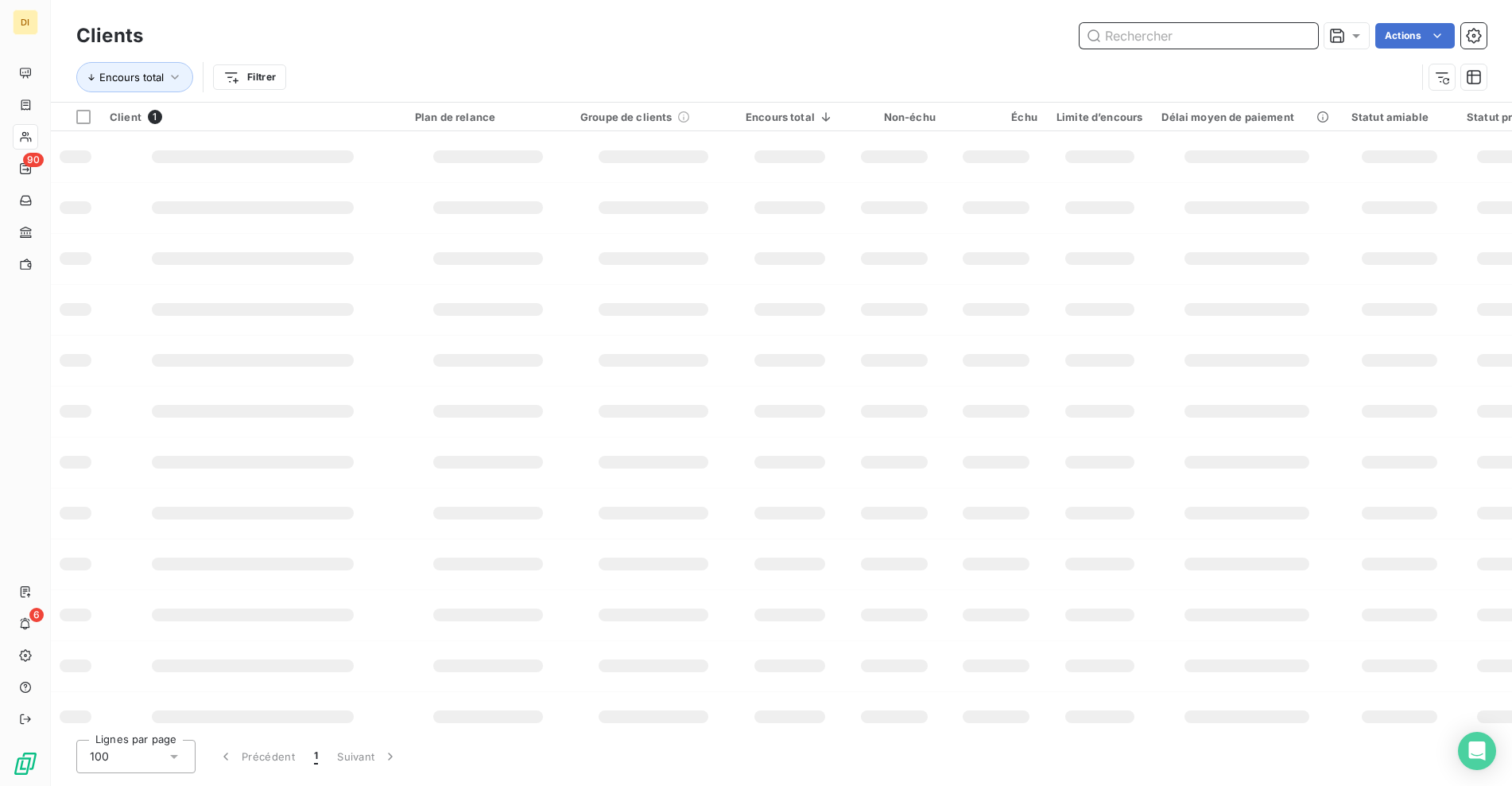
click at [1271, 34] on input "text" at bounding box center [1199, 36] width 239 height 26
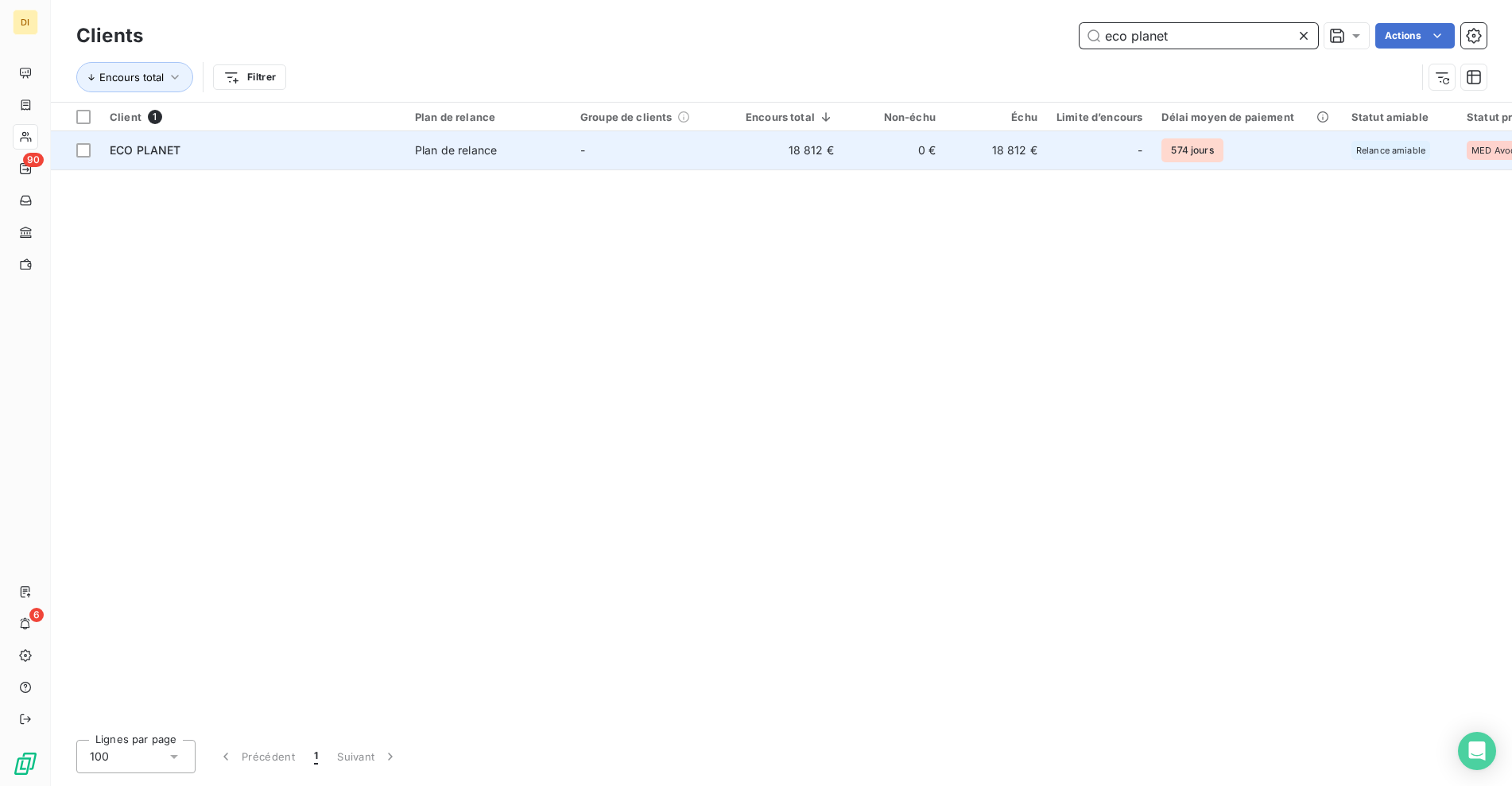
type input "eco planet"
click at [425, 163] on td "Plan de relance" at bounding box center [488, 150] width 166 height 38
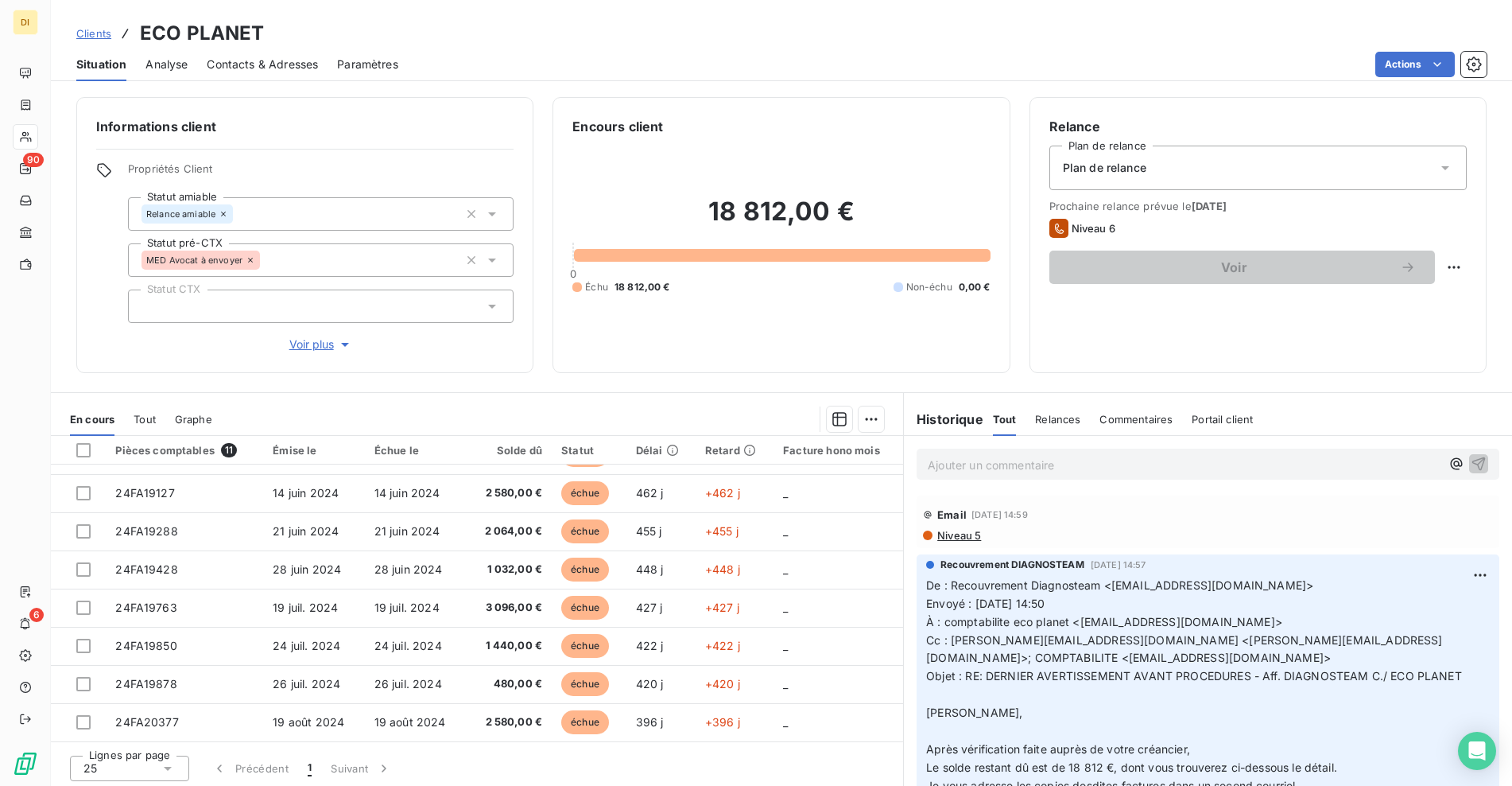
click at [1074, 622] on span "À : comptabilite eco planet <[EMAIL_ADDRESS][DOMAIN_NAME]>" at bounding box center [1103, 621] width 356 height 14
drag, startPoint x: 1074, startPoint y: 622, endPoint x: 1162, endPoint y: 621, distance: 88.0
click at [1141, 622] on span "À : comptabilite eco planet <[EMAIL_ADDRESS][DOMAIN_NAME]>" at bounding box center [1103, 621] width 356 height 14
drag, startPoint x: 1162, startPoint y: 621, endPoint x: 1176, endPoint y: 621, distance: 14.0
click at [1176, 621] on span "À : comptabilite eco planet <[EMAIL_ADDRESS][DOMAIN_NAME]>" at bounding box center [1103, 621] width 356 height 14
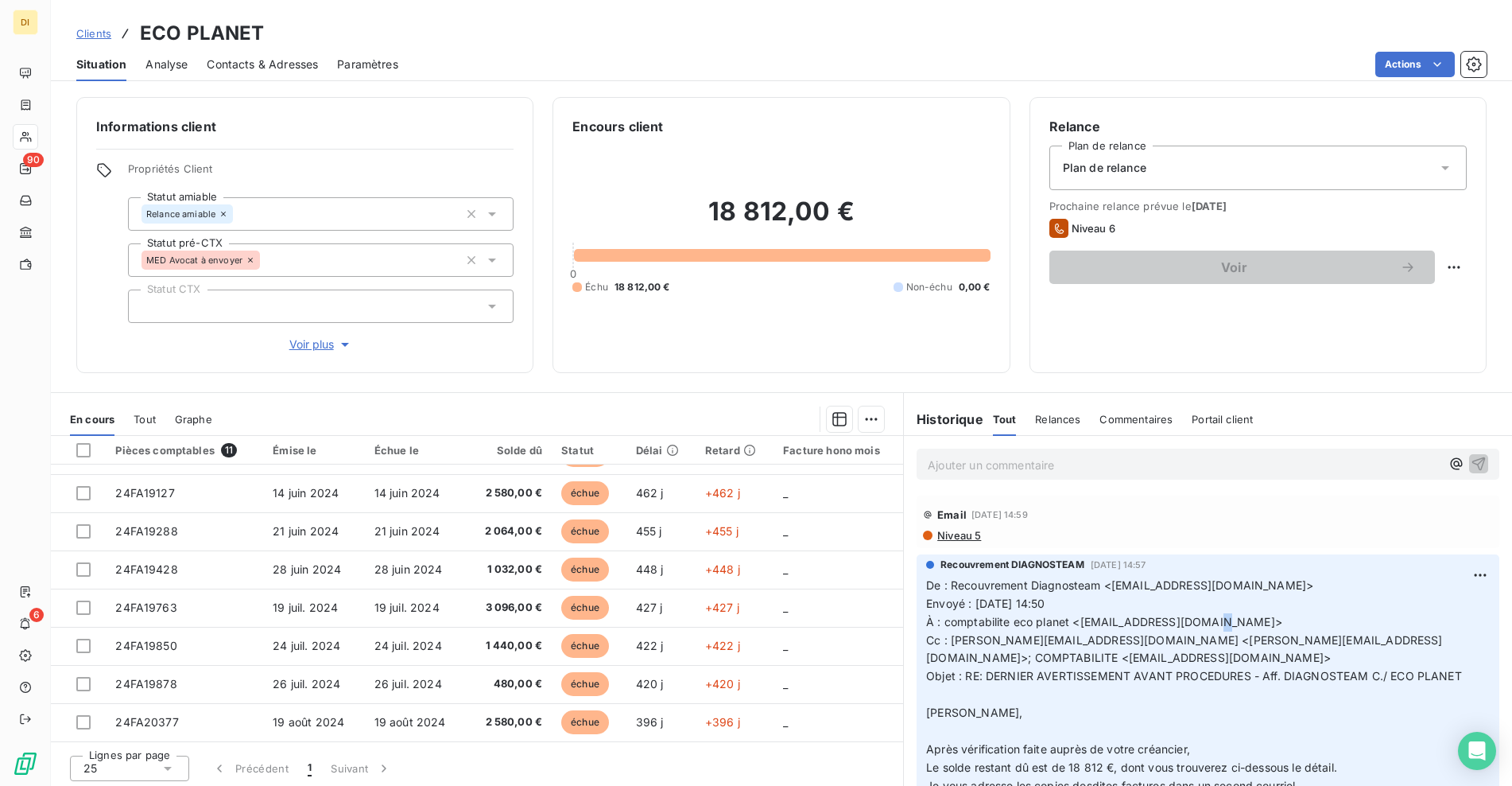
click at [1202, 620] on span "À : comptabilite eco planet <[EMAIL_ADDRESS][DOMAIN_NAME]>" at bounding box center [1103, 621] width 356 height 14
click at [1203, 620] on span "À : comptabilite eco planet <[EMAIL_ADDRESS][DOMAIN_NAME]>" at bounding box center [1103, 621] width 356 height 14
click at [1229, 618] on span "À : comptabilite eco planet <[EMAIL_ADDRESS][DOMAIN_NAME]>" at bounding box center [1103, 621] width 356 height 14
click at [1229, 617] on span "À : comptabilite eco planet <[EMAIL_ADDRESS][DOMAIN_NAME]>" at bounding box center [1103, 621] width 356 height 14
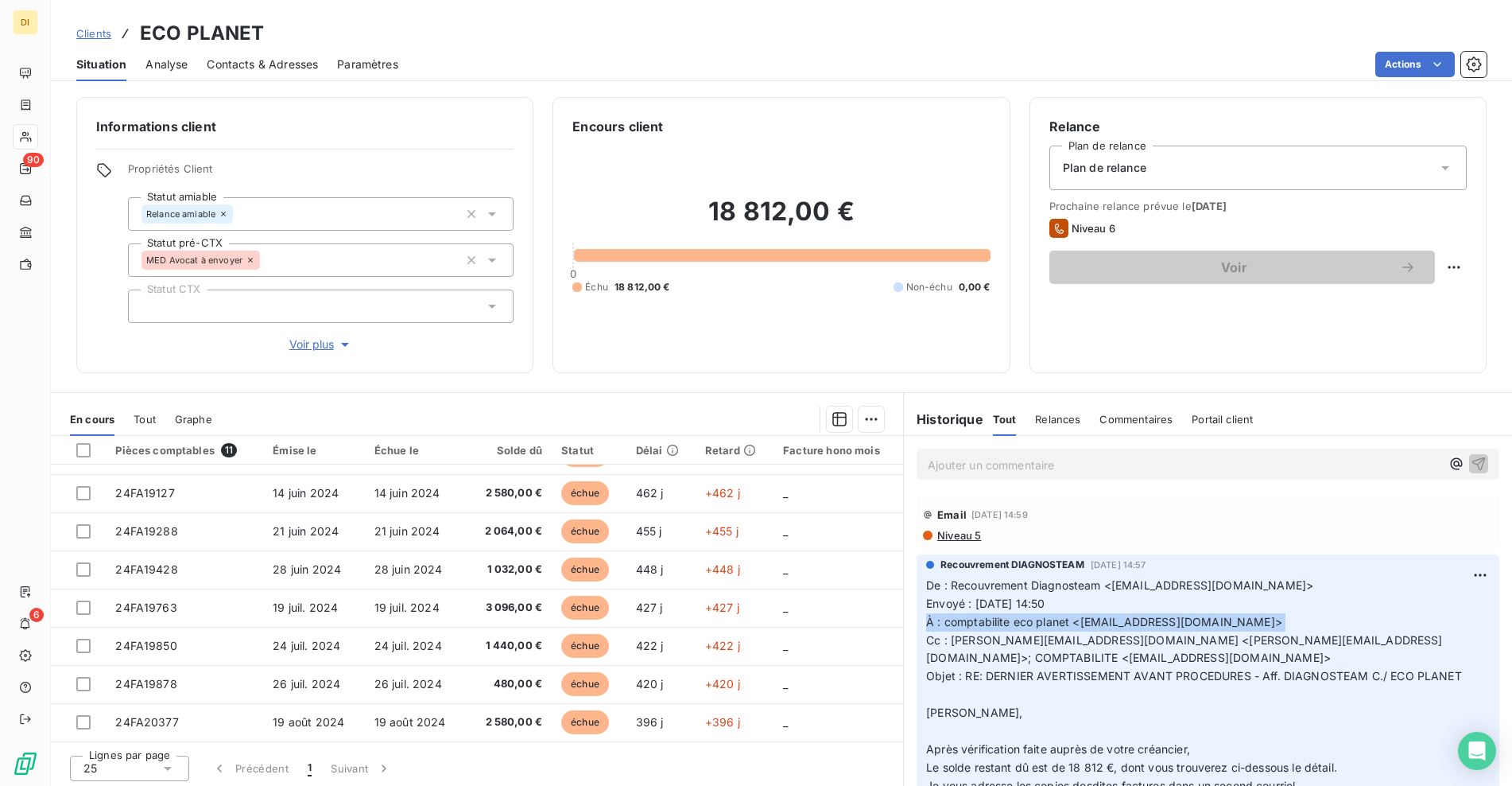
drag, startPoint x: 1225, startPoint y: 615, endPoint x: 1208, endPoint y: 615, distance: 17.0
click at [1225, 615] on span "À : comptabilite eco planet <[EMAIL_ADDRESS][DOMAIN_NAME]>" at bounding box center [1103, 621] width 356 height 14
click at [1081, 623] on span "À : comptabilite eco planet <[EMAIL_ADDRESS][DOMAIN_NAME]>" at bounding box center [1103, 621] width 356 height 14
click at [1073, 623] on span "À : comptabilite eco planet <[EMAIL_ADDRESS][DOMAIN_NAME]>" at bounding box center [1103, 621] width 356 height 14
click at [1251, 620] on span "À : comptabilite eco planet <[EMAIL_ADDRESS][DOMAIN_NAME]>" at bounding box center [1103, 621] width 356 height 14
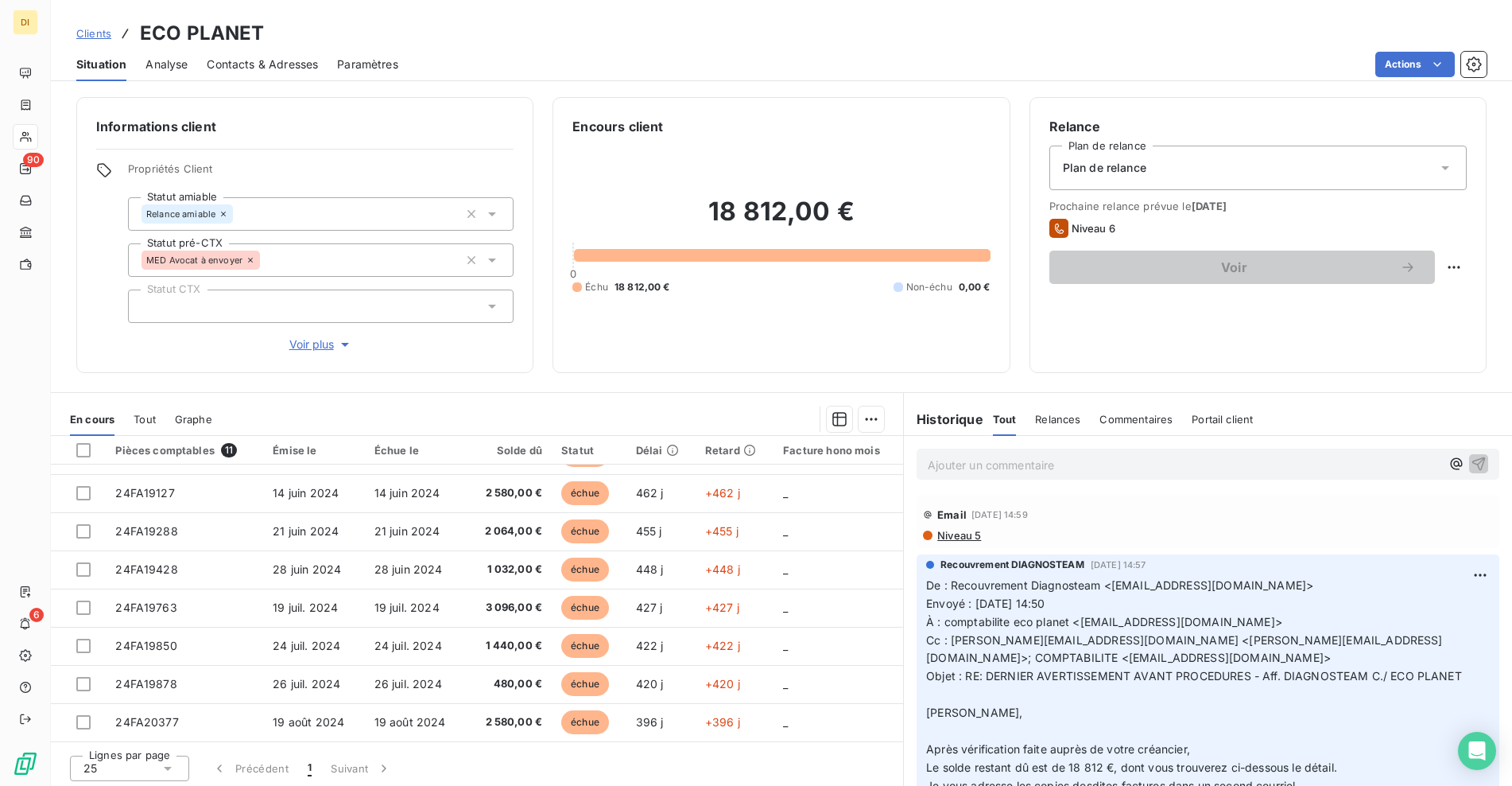
copy span "[EMAIL_ADDRESS][DOMAIN_NAME]"
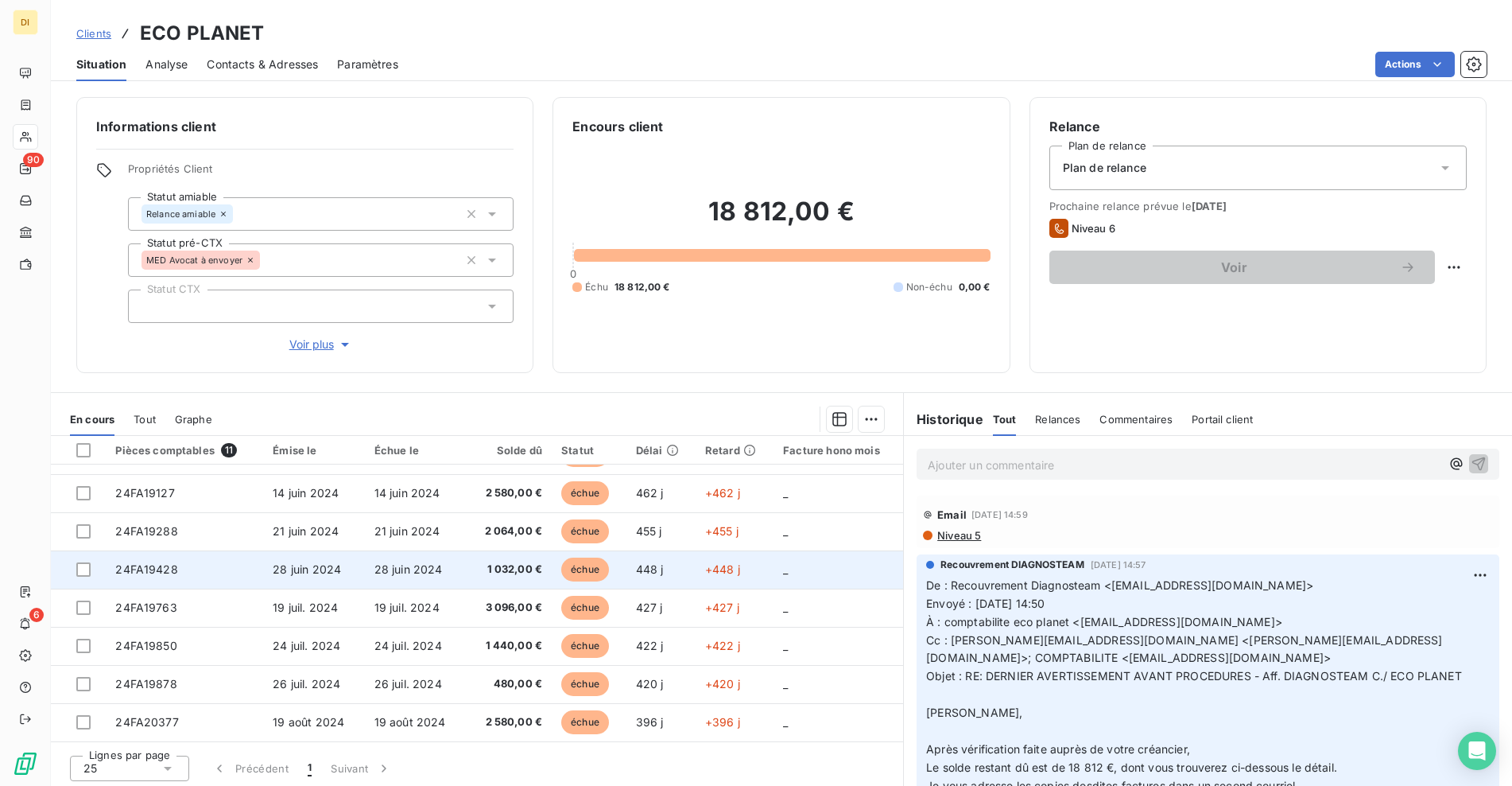
scroll to position [4, 0]
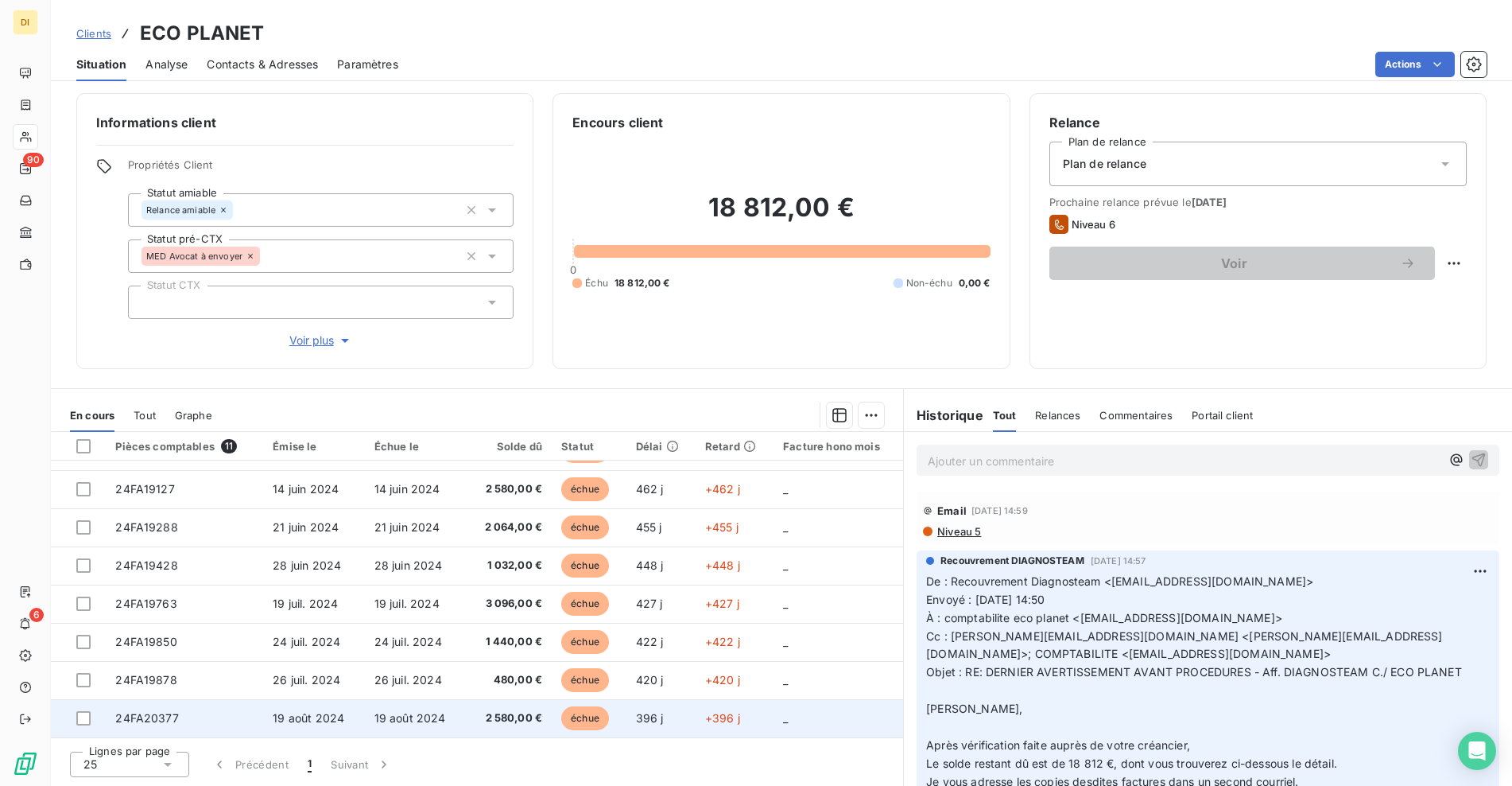
click at [349, 708] on td "19 août 2024" at bounding box center [313, 718] width 101 height 38
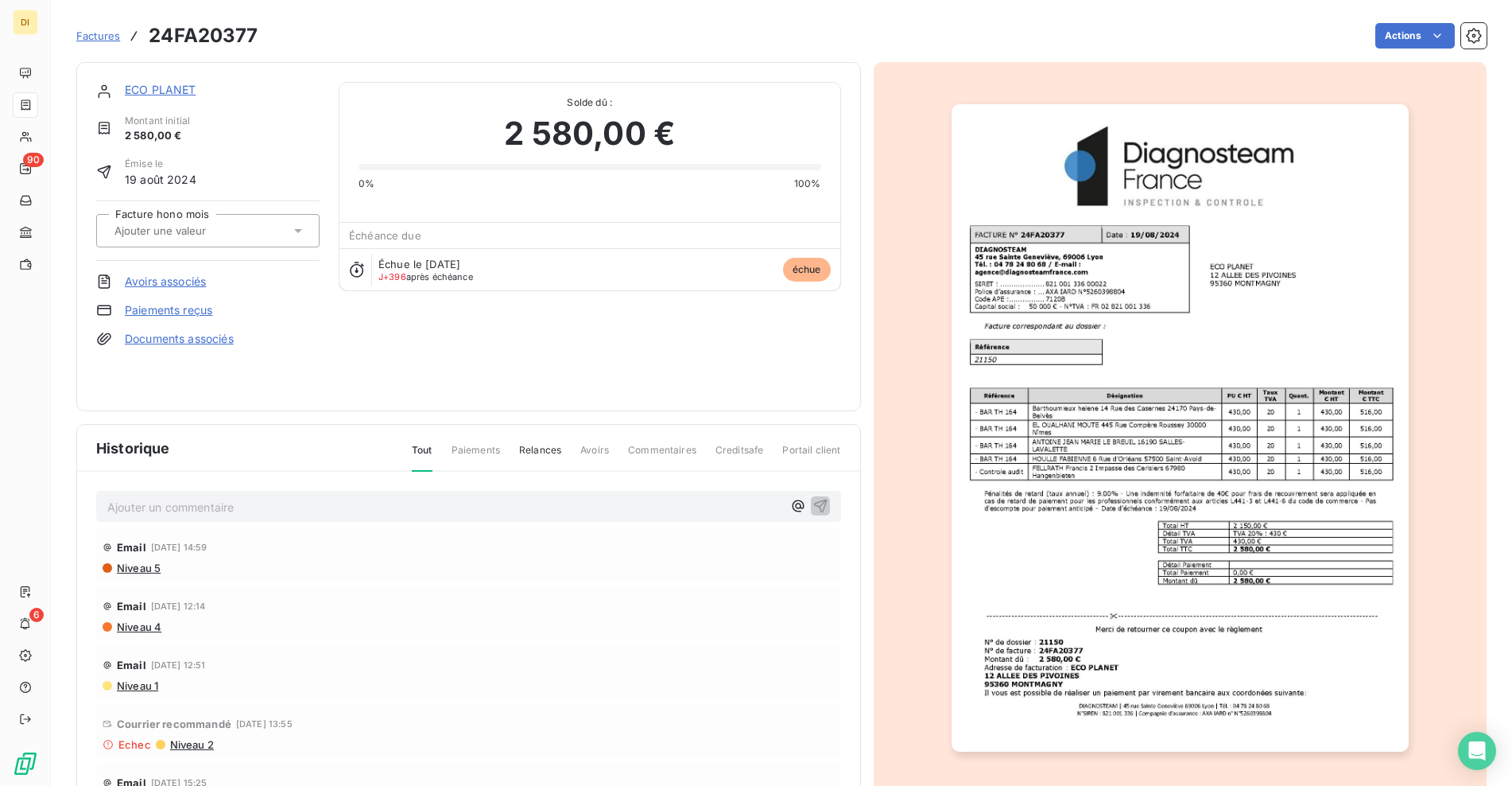
click at [185, 310] on link "Paiements reçus" at bounding box center [169, 310] width 88 height 16
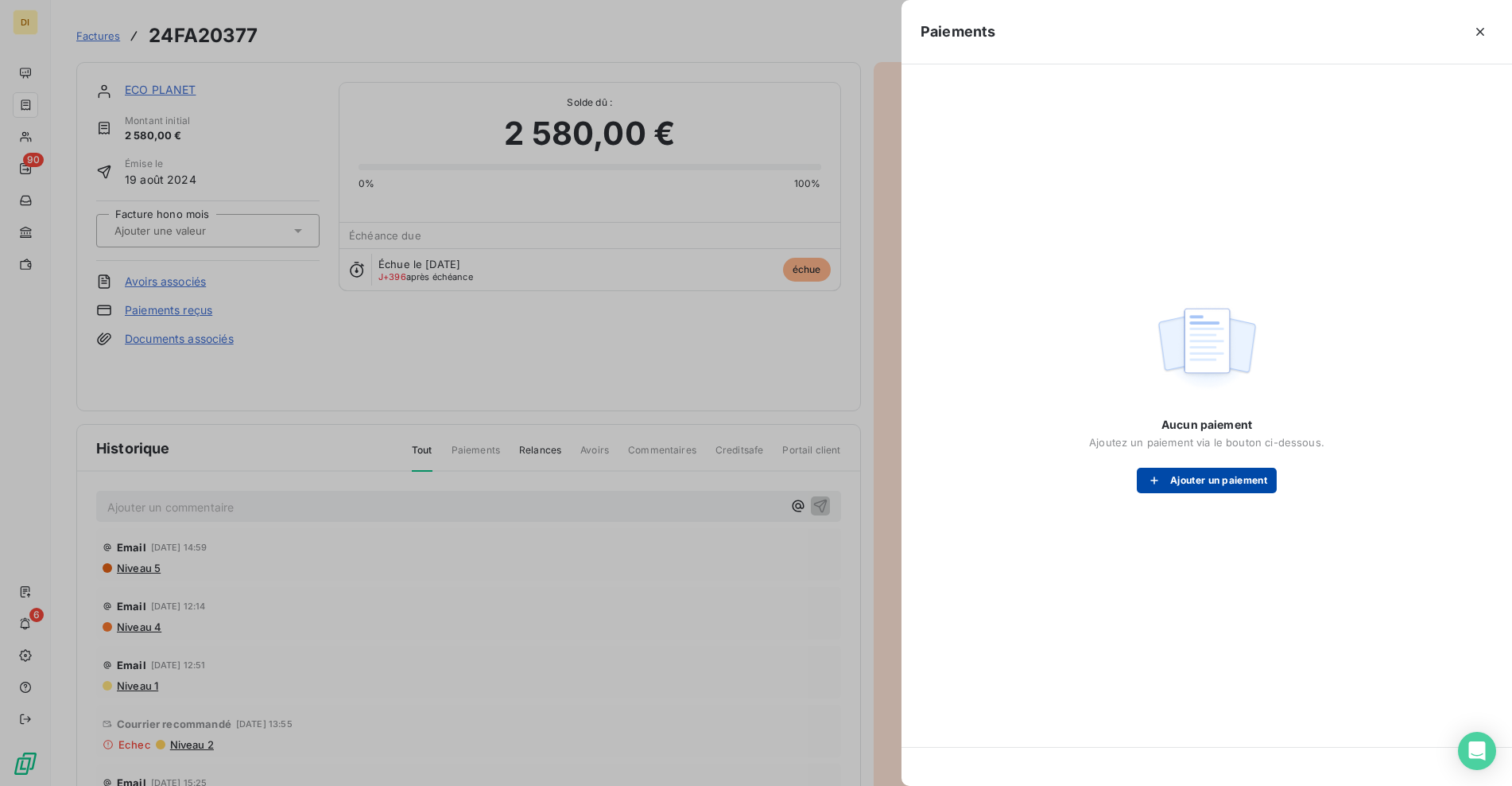
click at [1200, 478] on button "Ajouter un paiement" at bounding box center [1206, 480] width 140 height 26
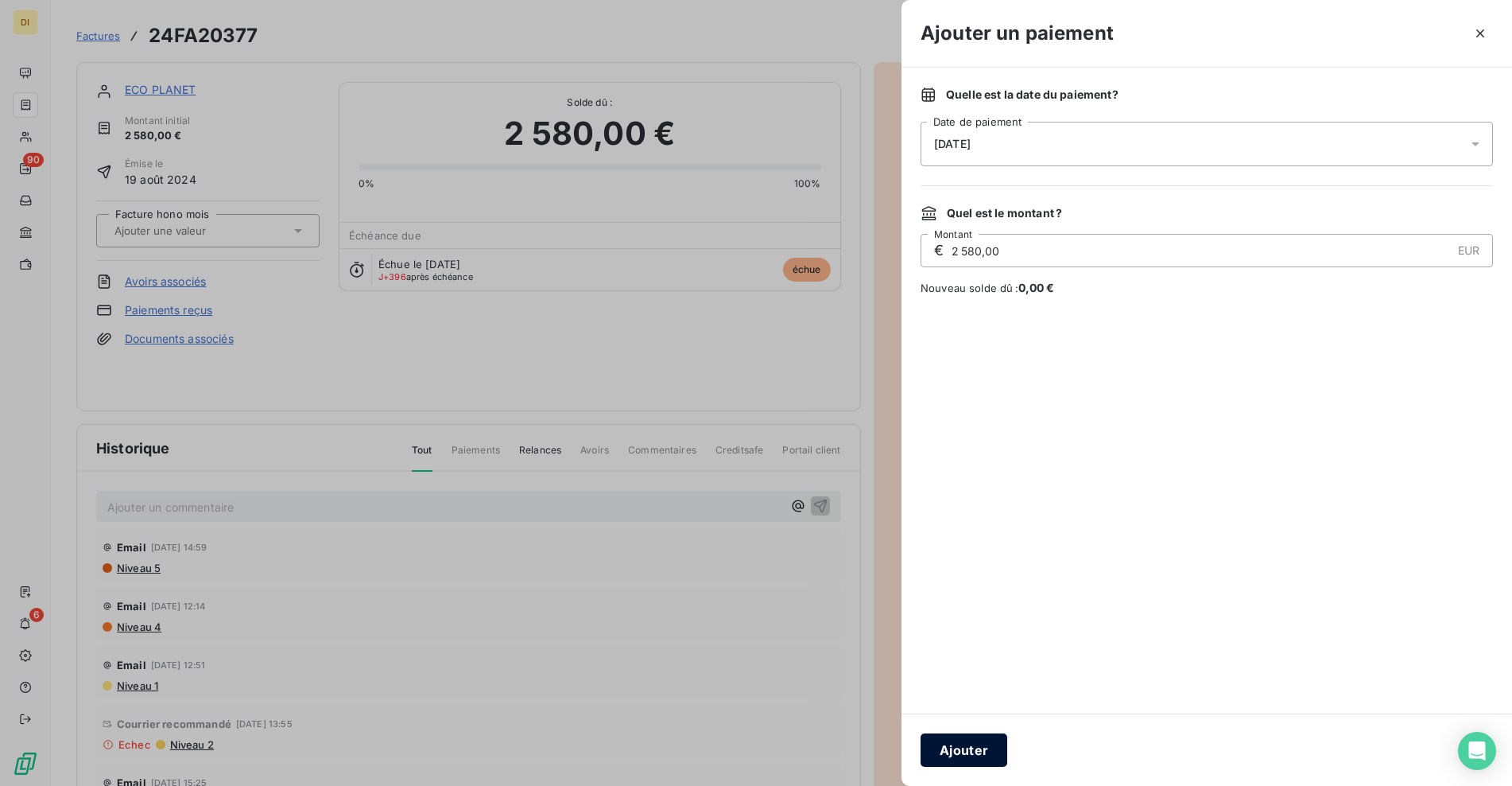
click at [978, 743] on button "Ajouter" at bounding box center [964, 750] width 87 height 34
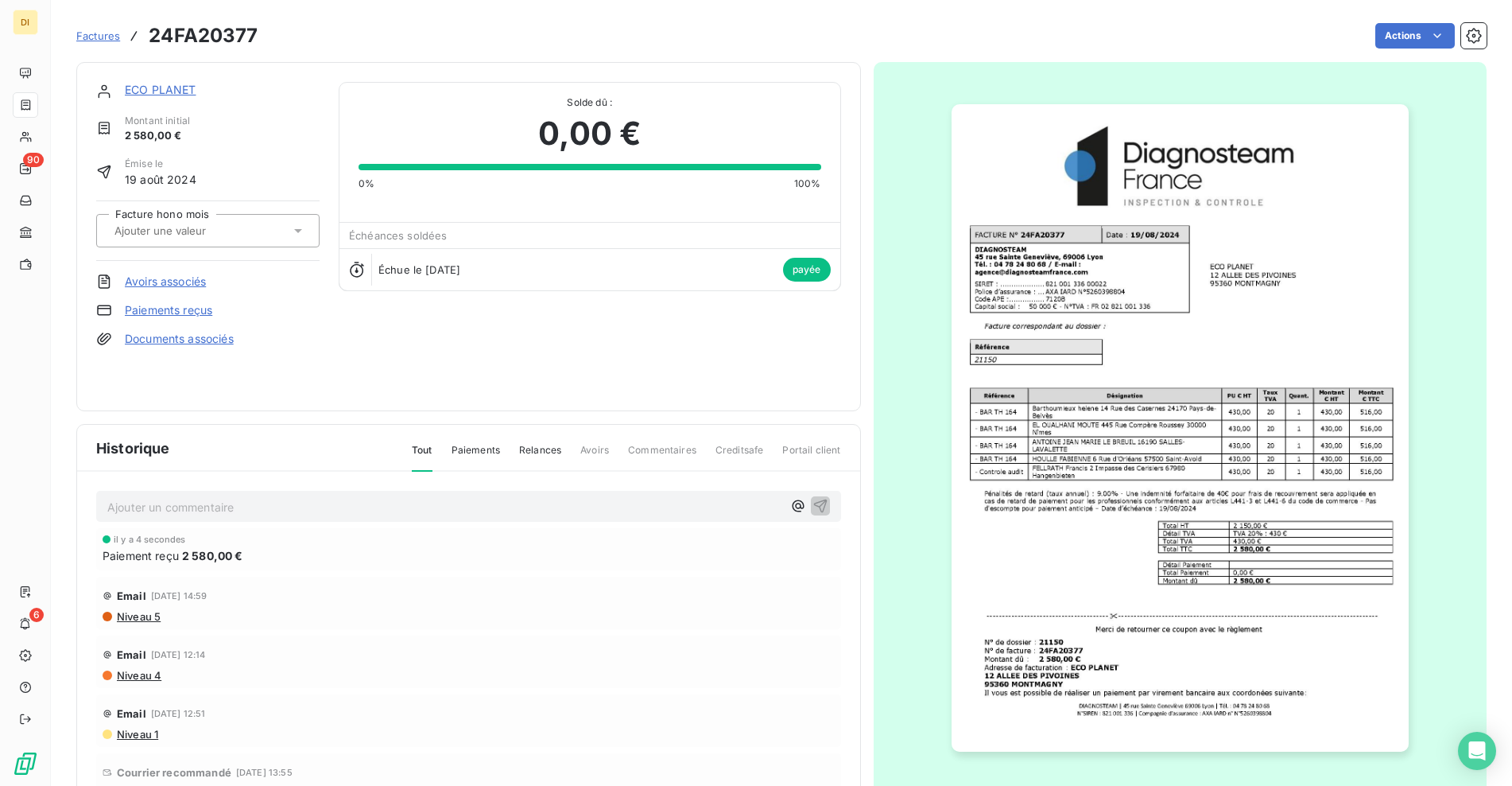
click at [158, 85] on link "ECO PLANET" at bounding box center [161, 90] width 72 height 14
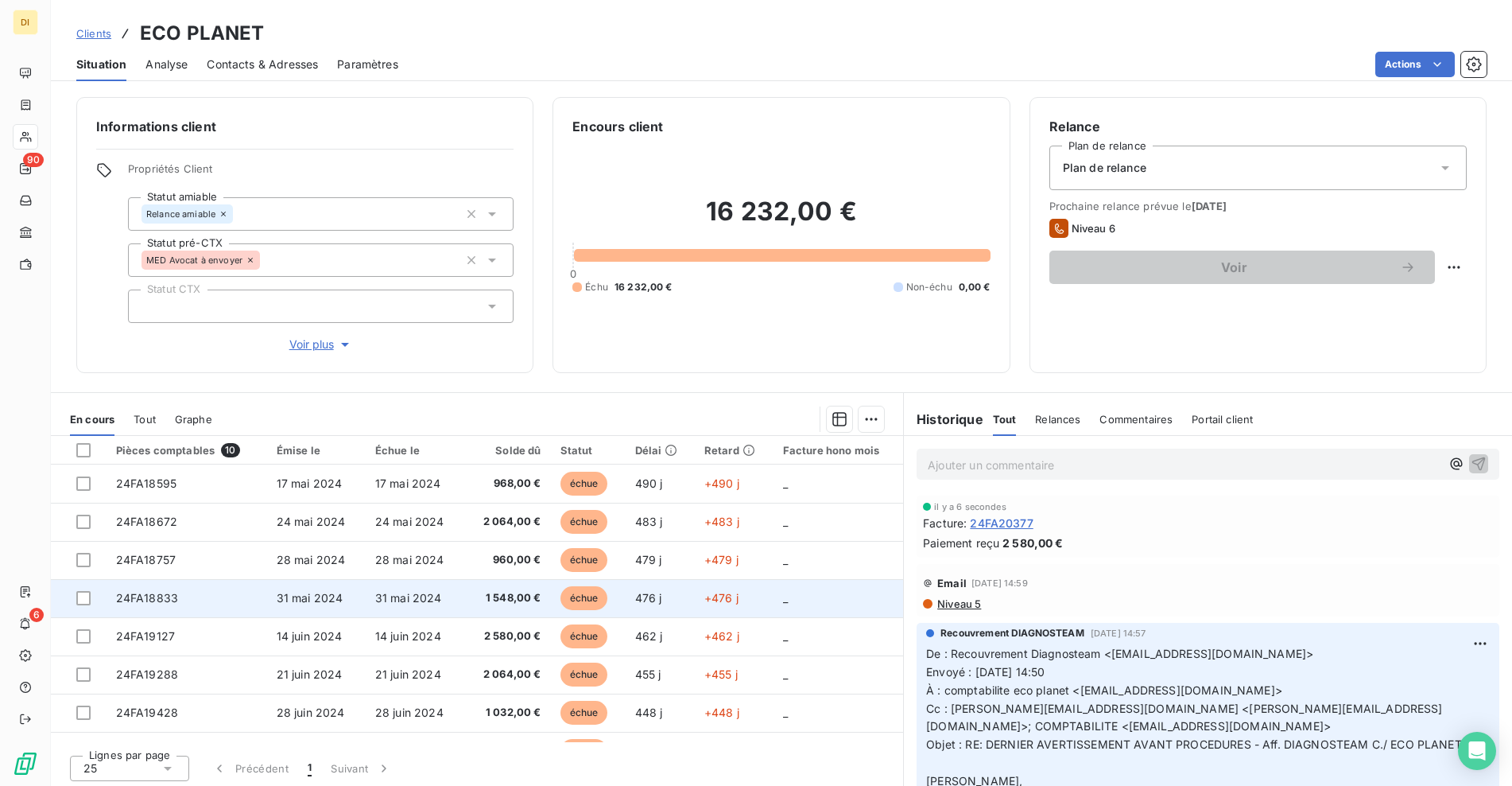
scroll to position [105, 0]
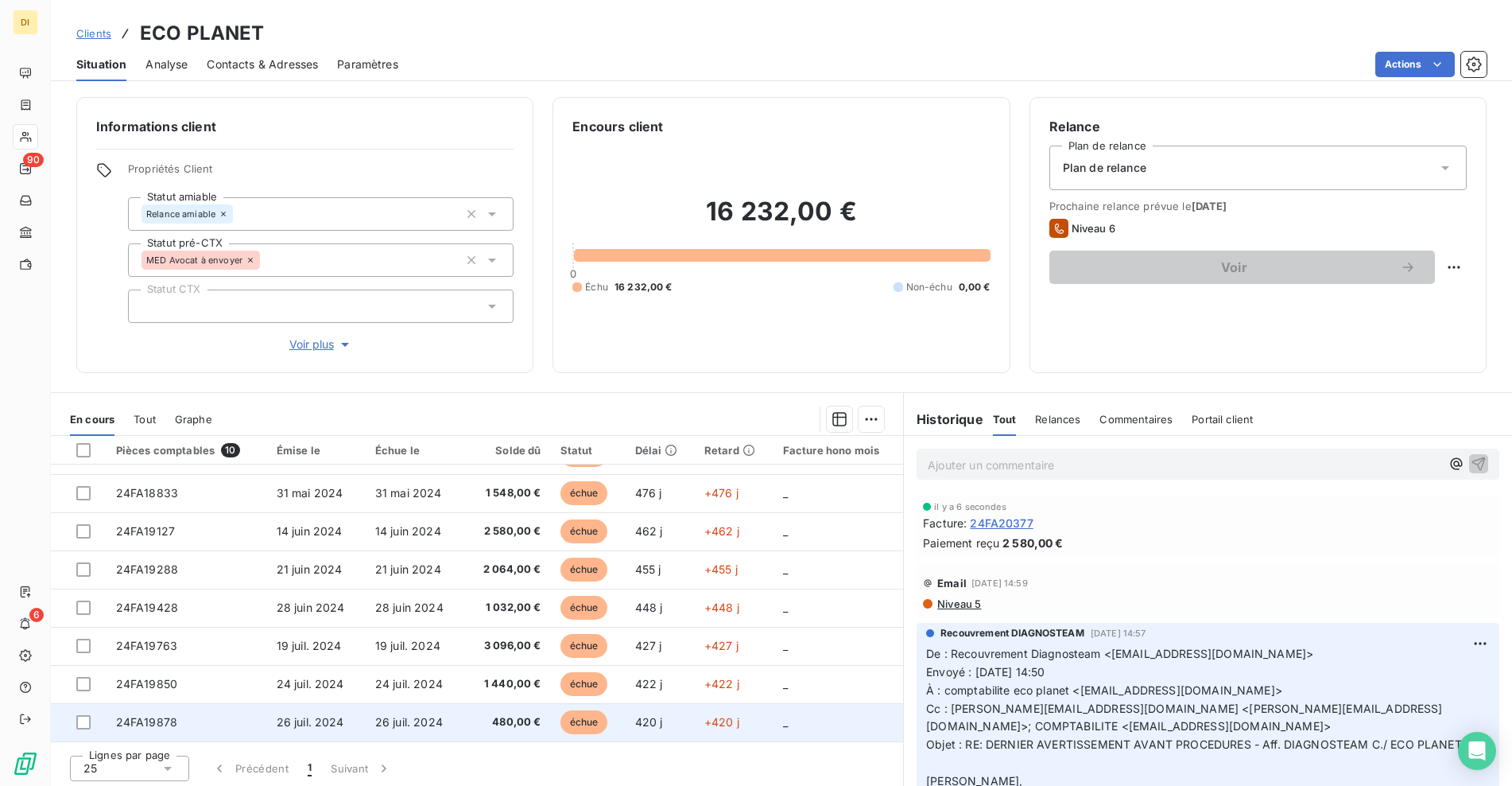
click at [215, 732] on td "24FA19878" at bounding box center [186, 722] width 161 height 38
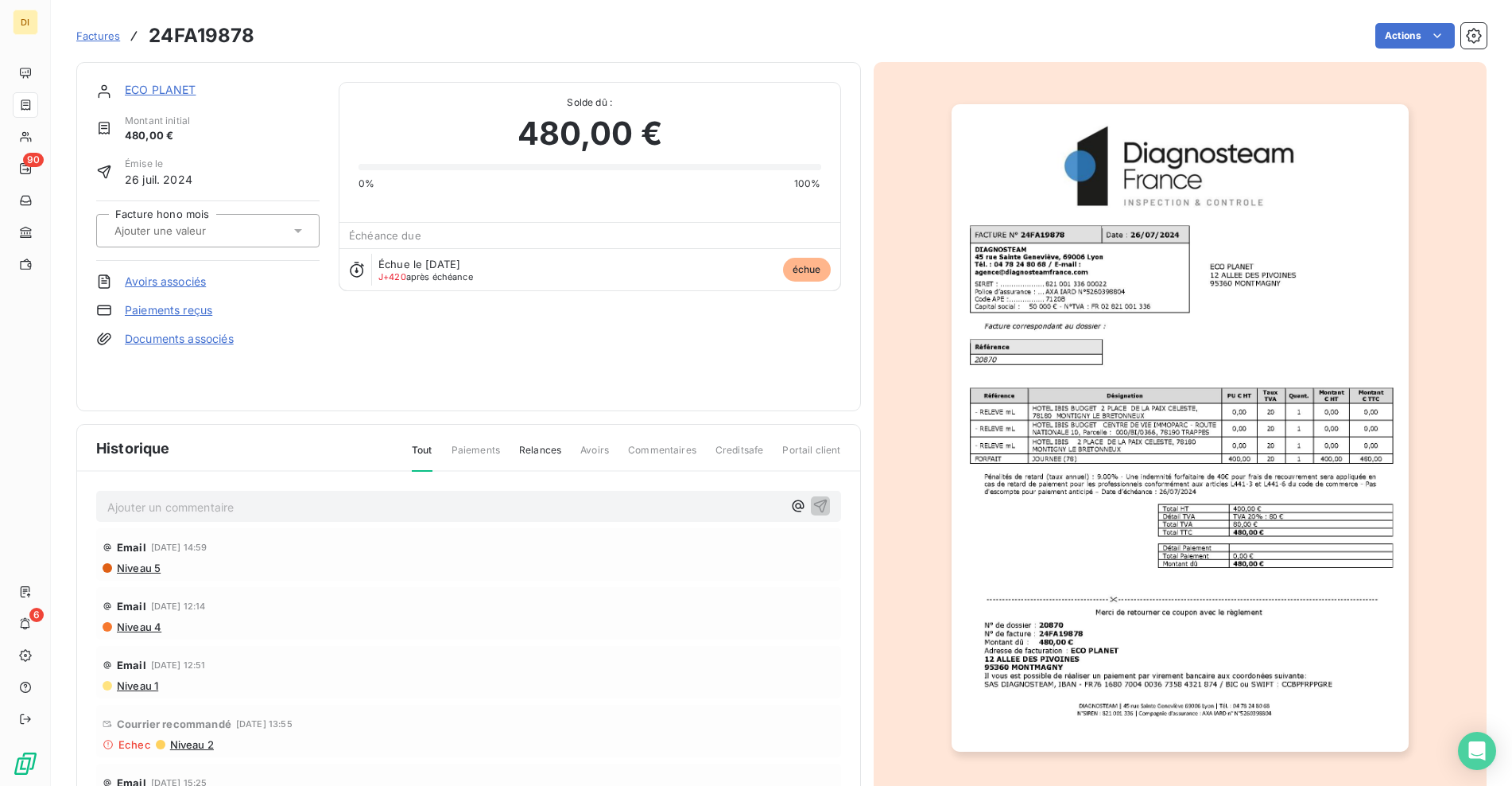
click at [199, 308] on link "Paiements reçus" at bounding box center [169, 310] width 88 height 16
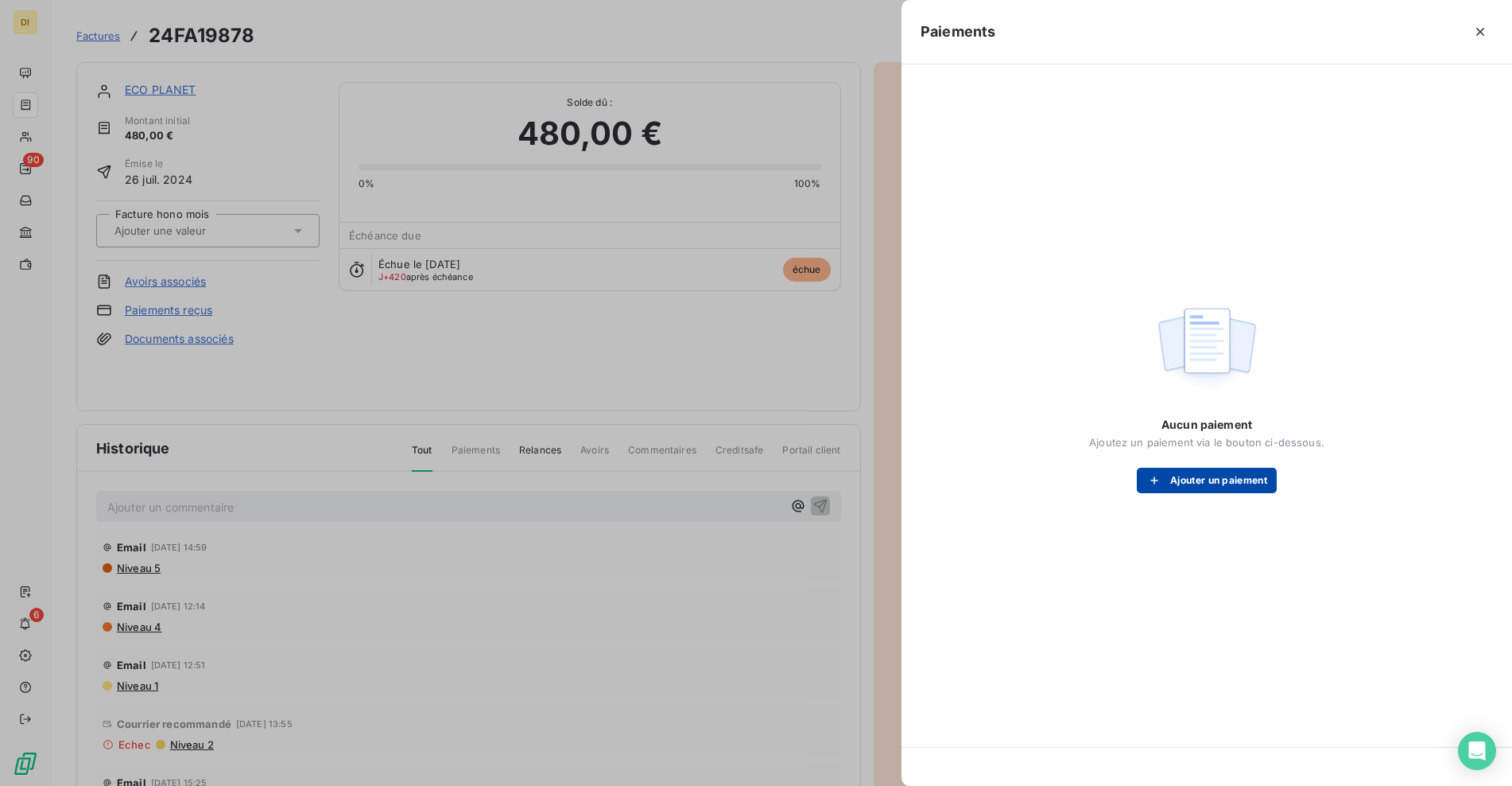
click at [1250, 476] on button "Ajouter un paiement" at bounding box center [1206, 480] width 140 height 26
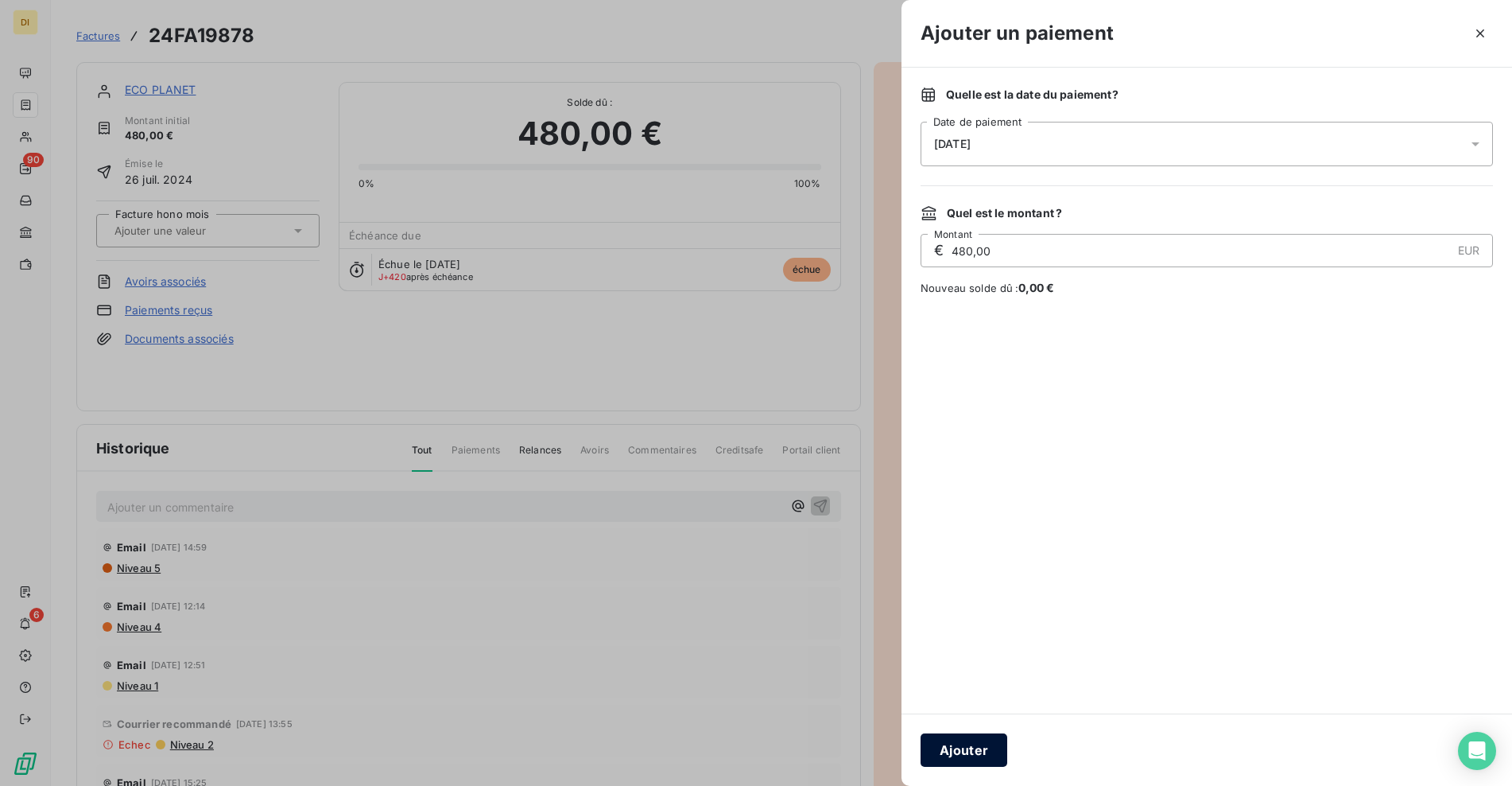
click at [956, 745] on button "Ajouter" at bounding box center [964, 750] width 87 height 34
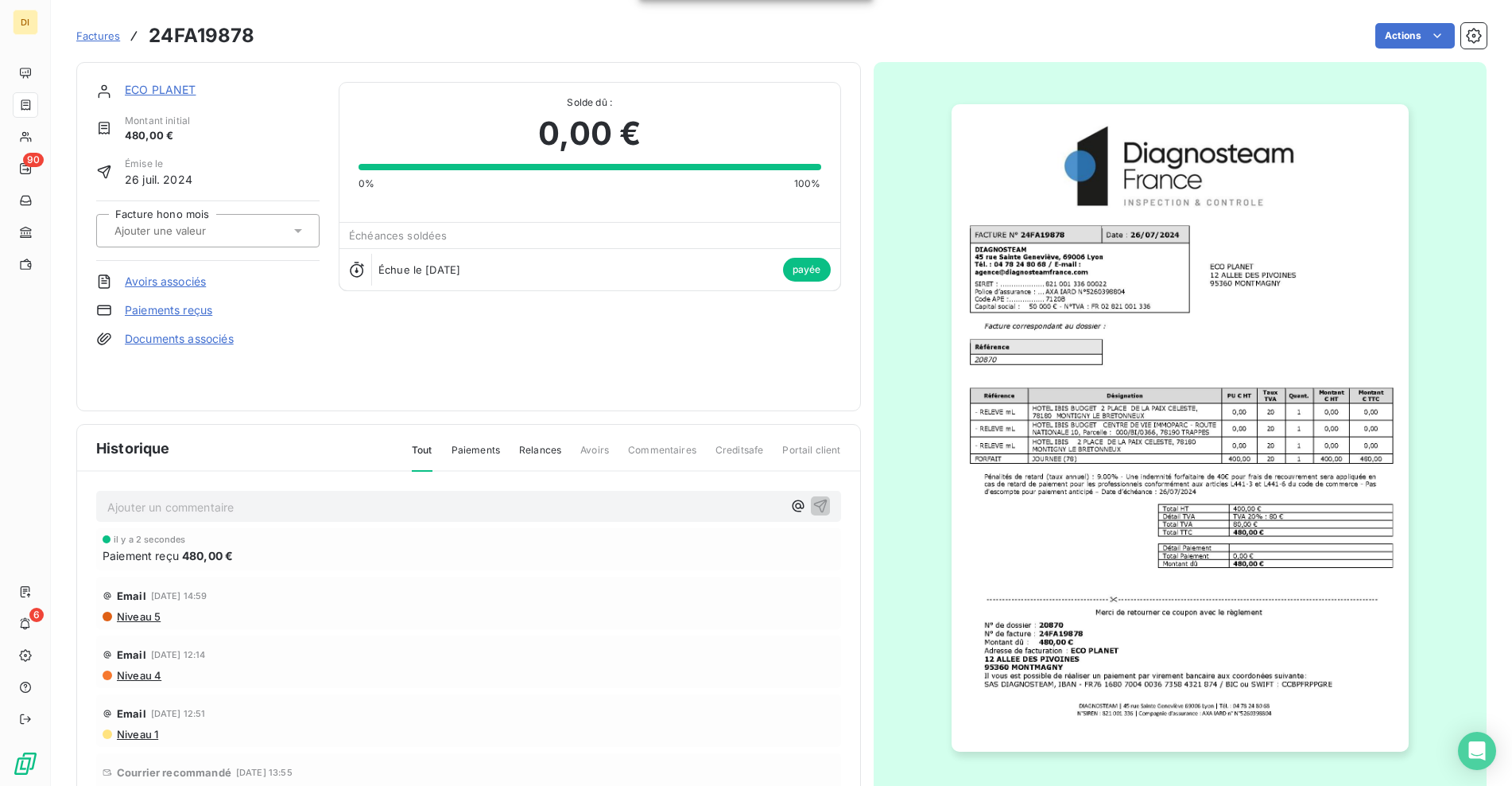
click at [178, 93] on link "ECO PLANET" at bounding box center [161, 90] width 72 height 14
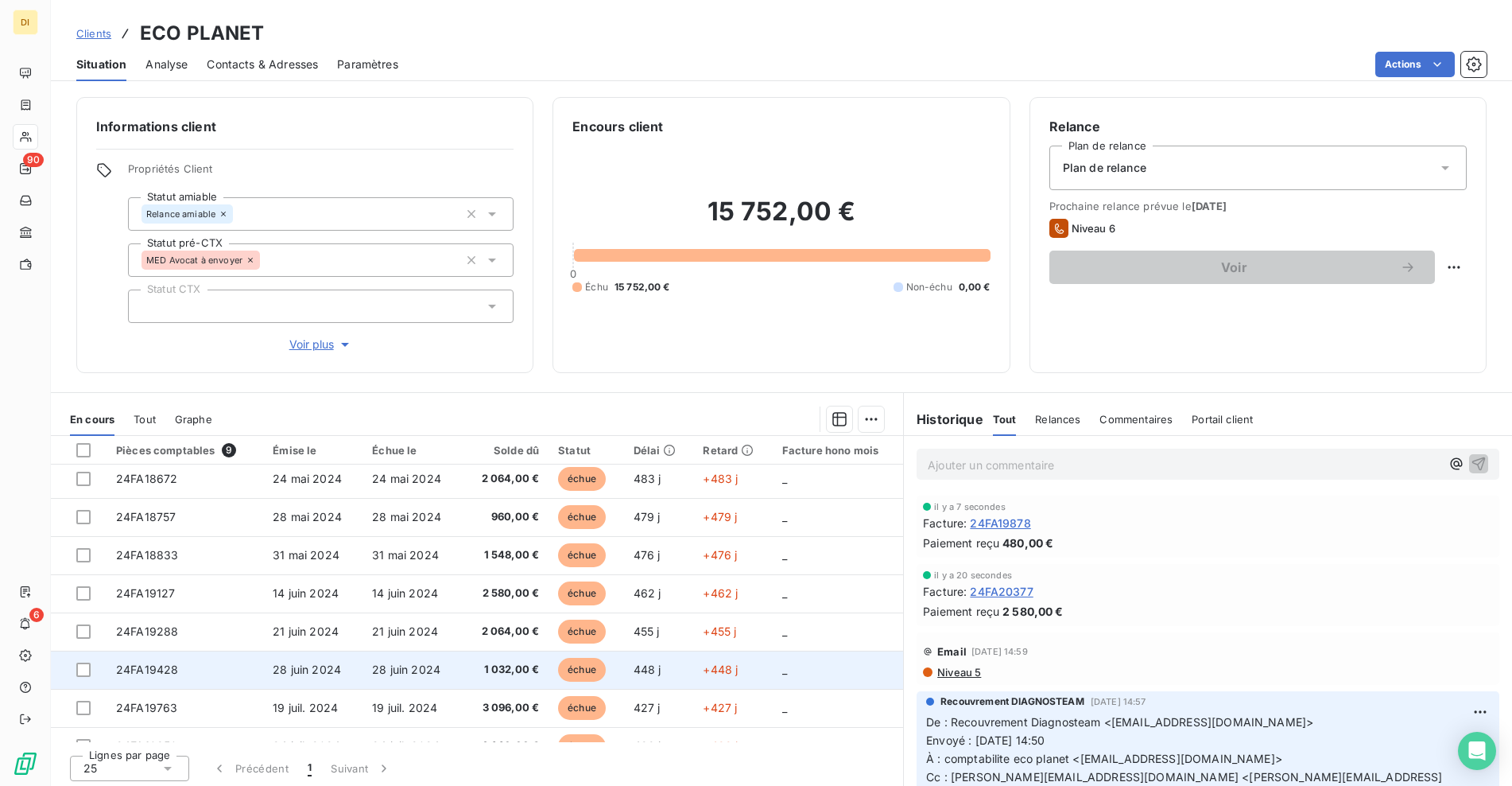
scroll to position [67, 0]
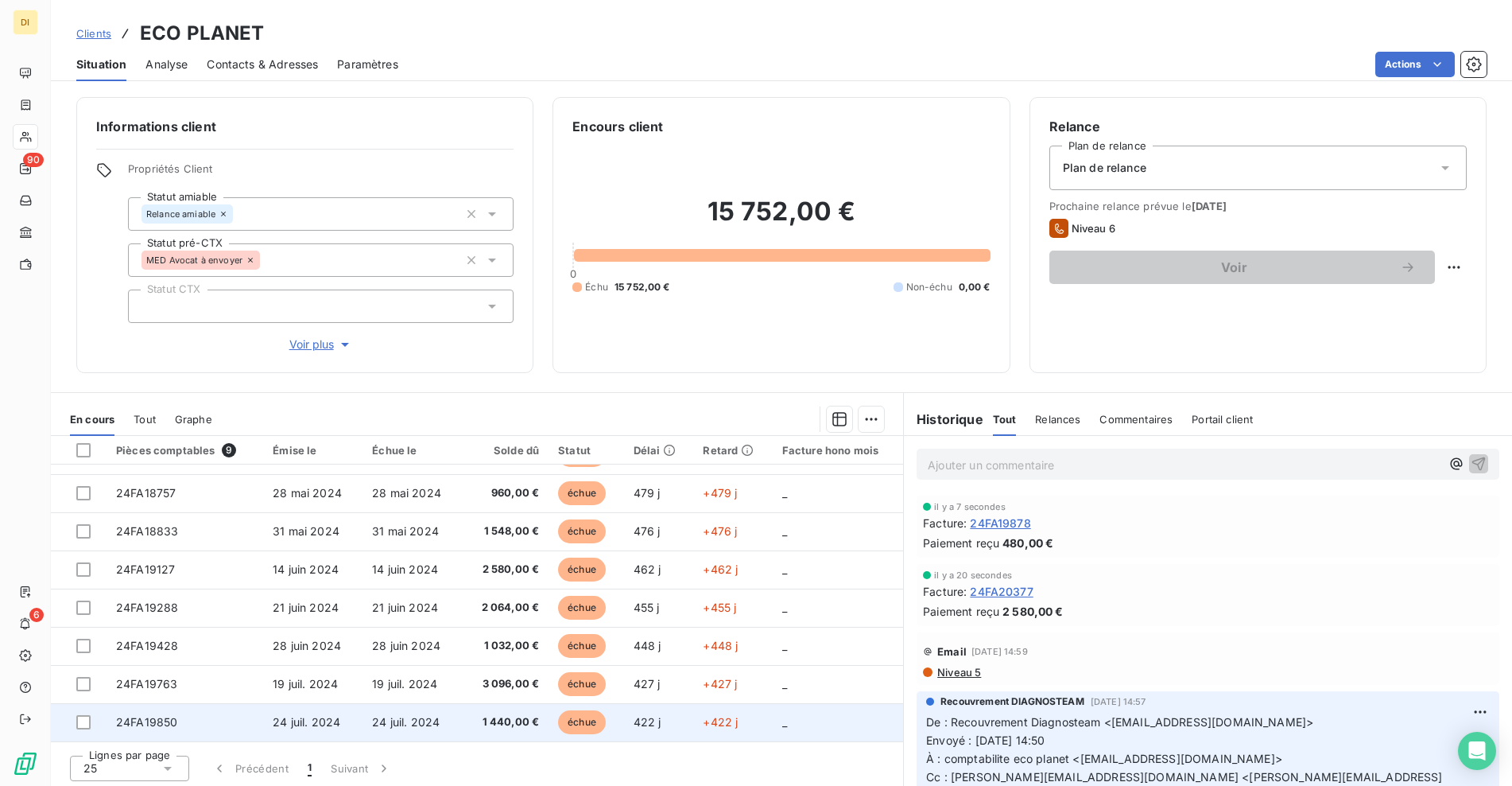
click at [172, 720] on span "24FA19850" at bounding box center [147, 722] width 61 height 14
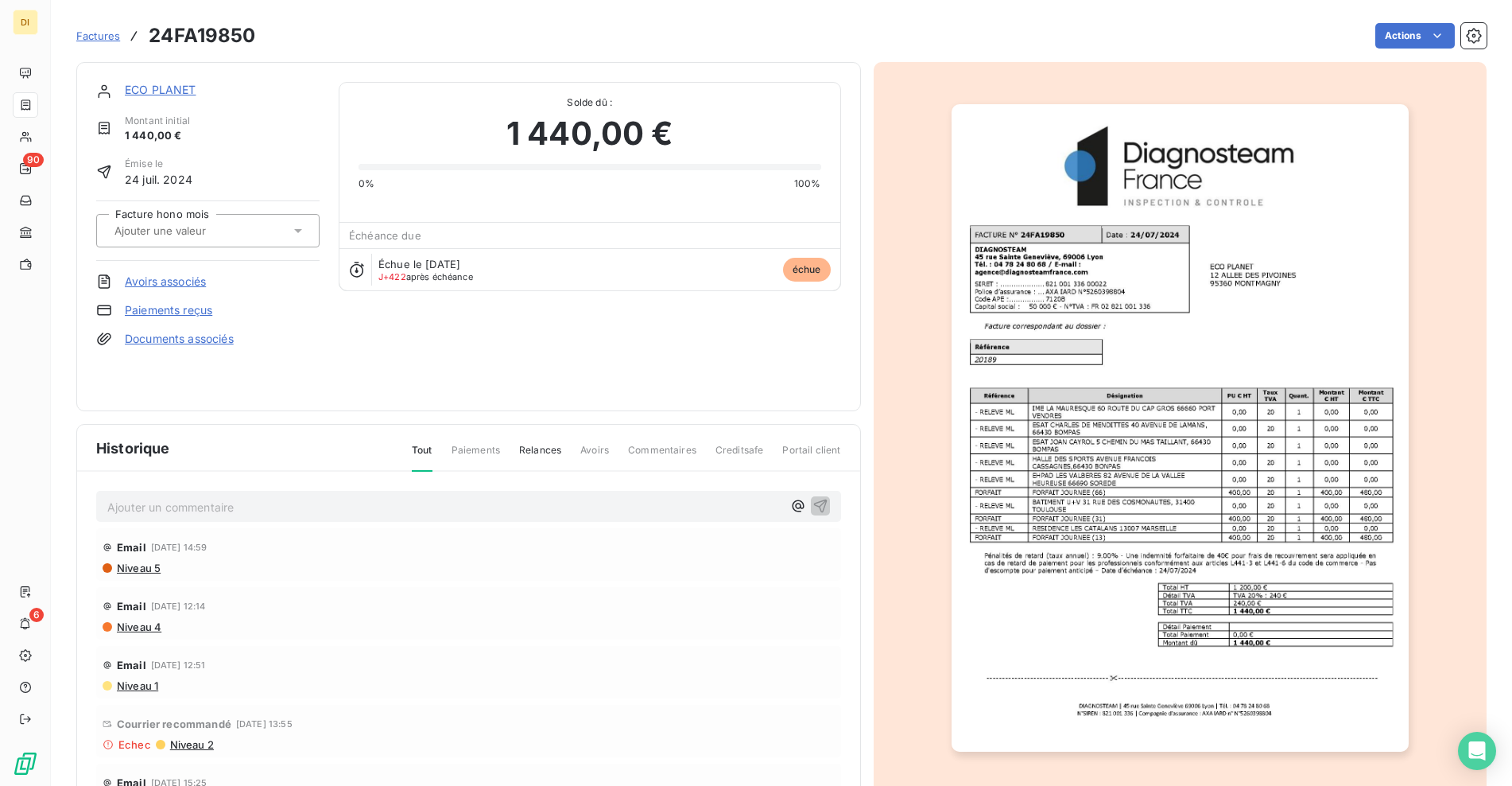
click at [158, 310] on link "Paiements reçus" at bounding box center [169, 310] width 88 height 16
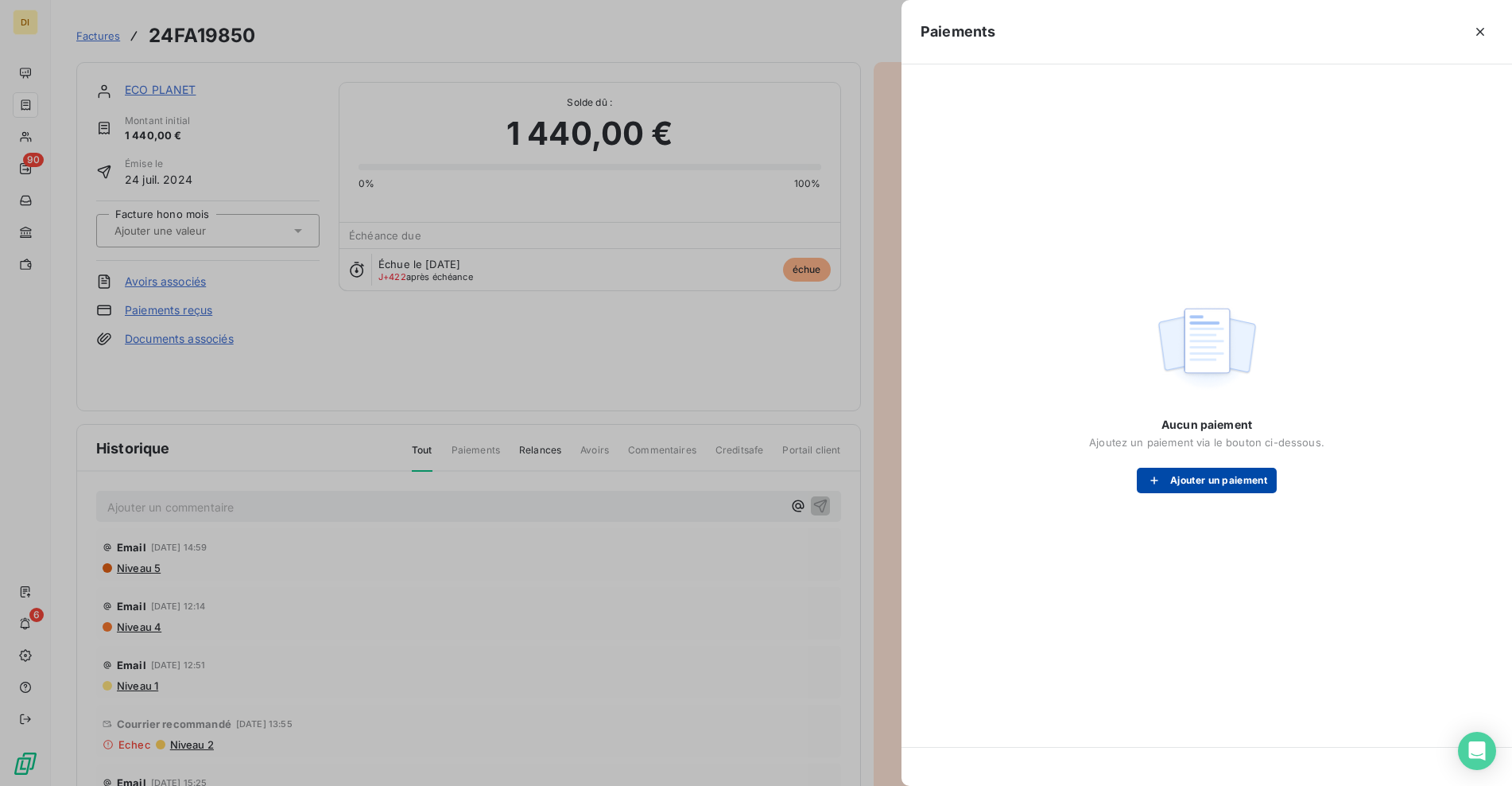
click at [1204, 489] on button "Ajouter un paiement" at bounding box center [1206, 480] width 140 height 26
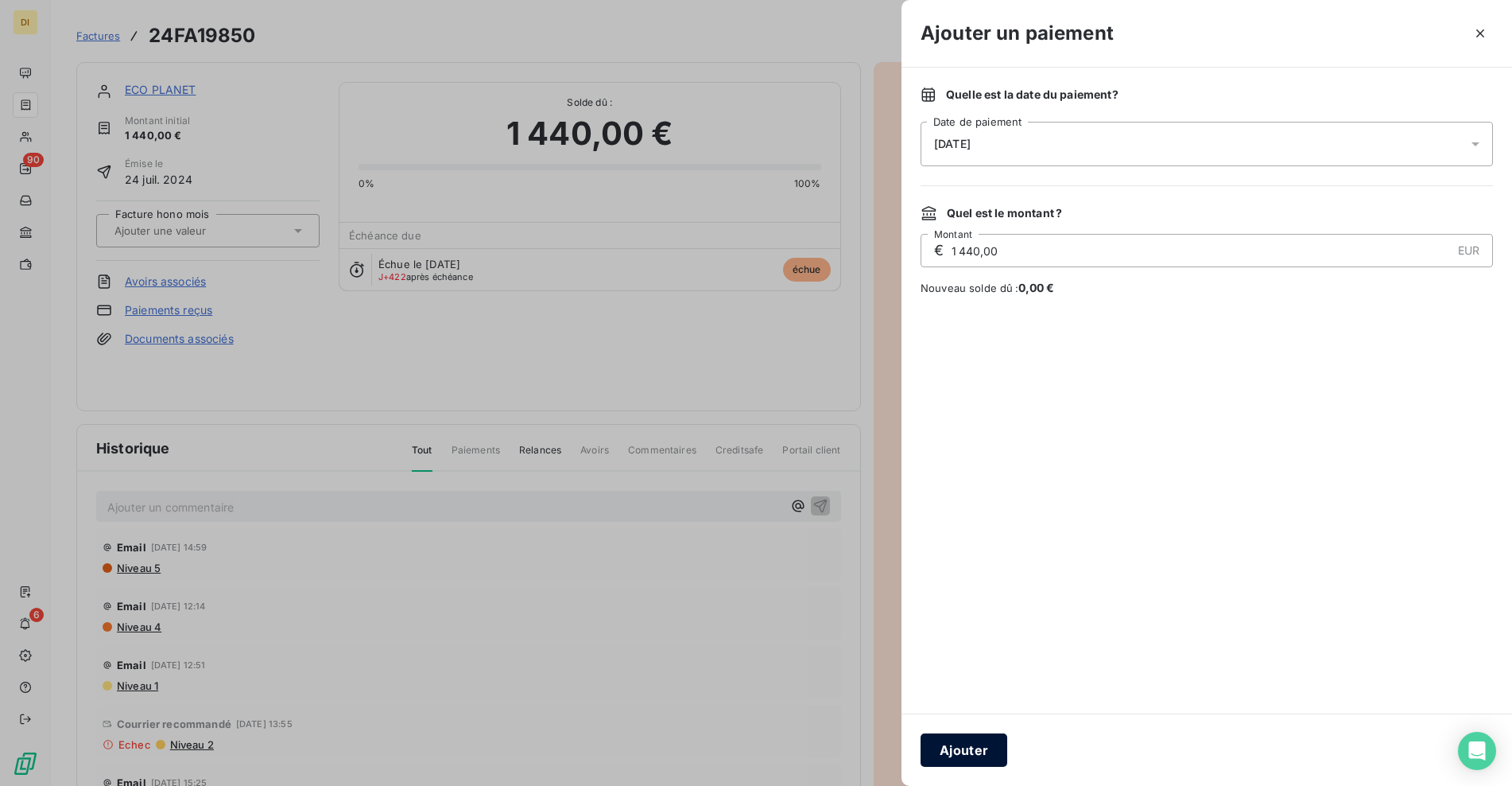
click at [961, 752] on button "Ajouter" at bounding box center [964, 750] width 87 height 34
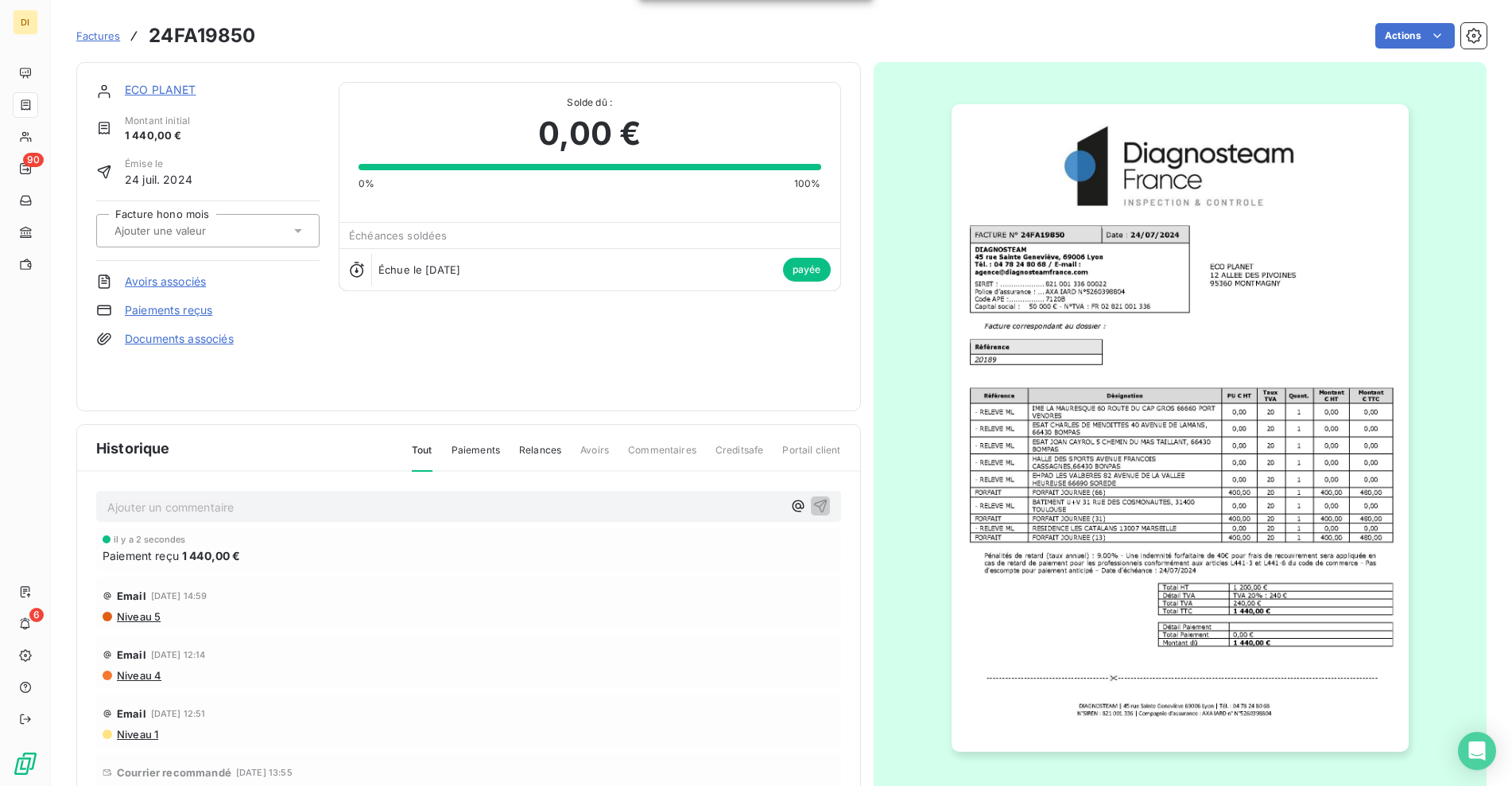
click at [180, 92] on link "ECO PLANET" at bounding box center [161, 90] width 72 height 14
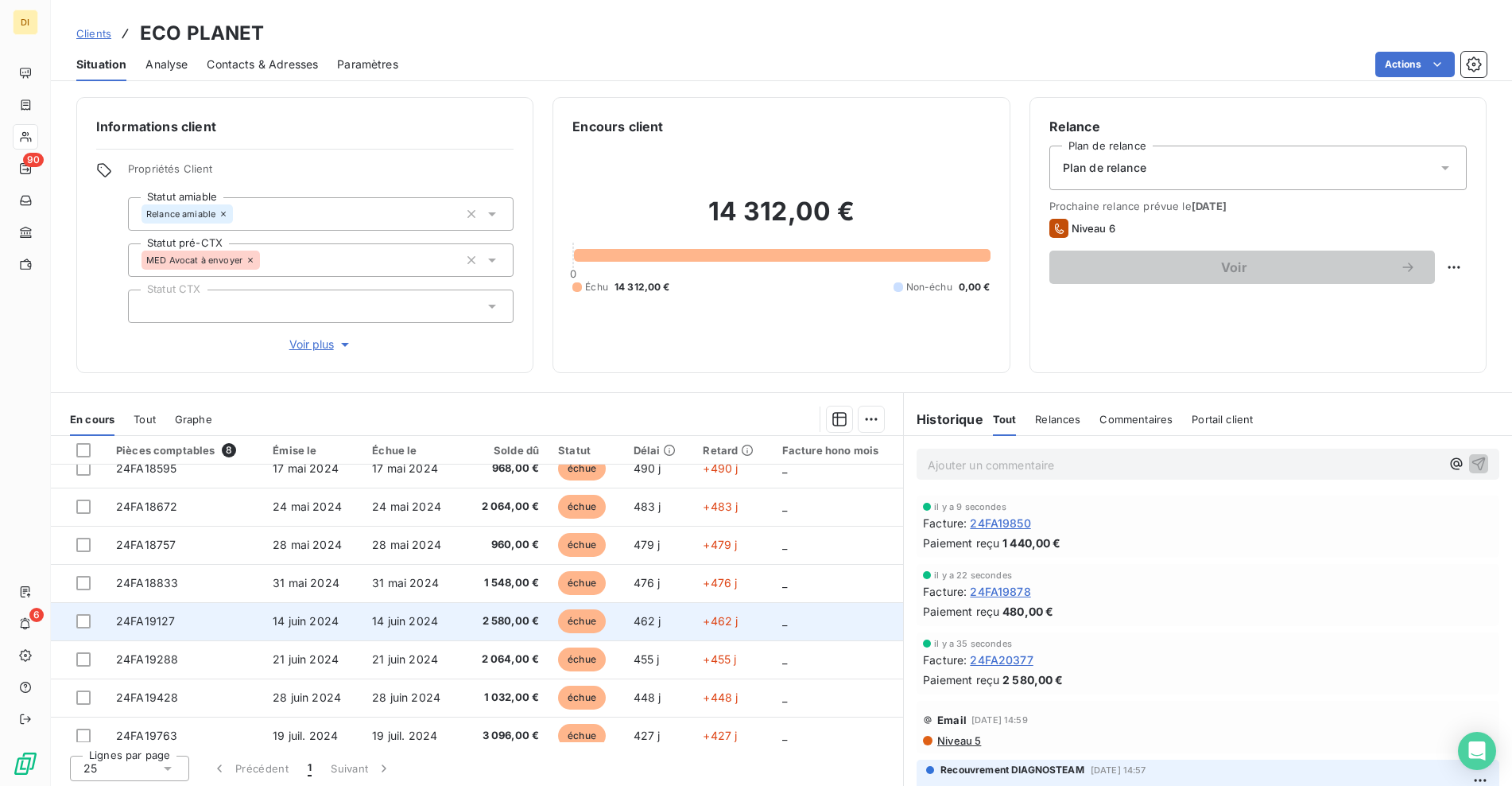
scroll to position [29, 0]
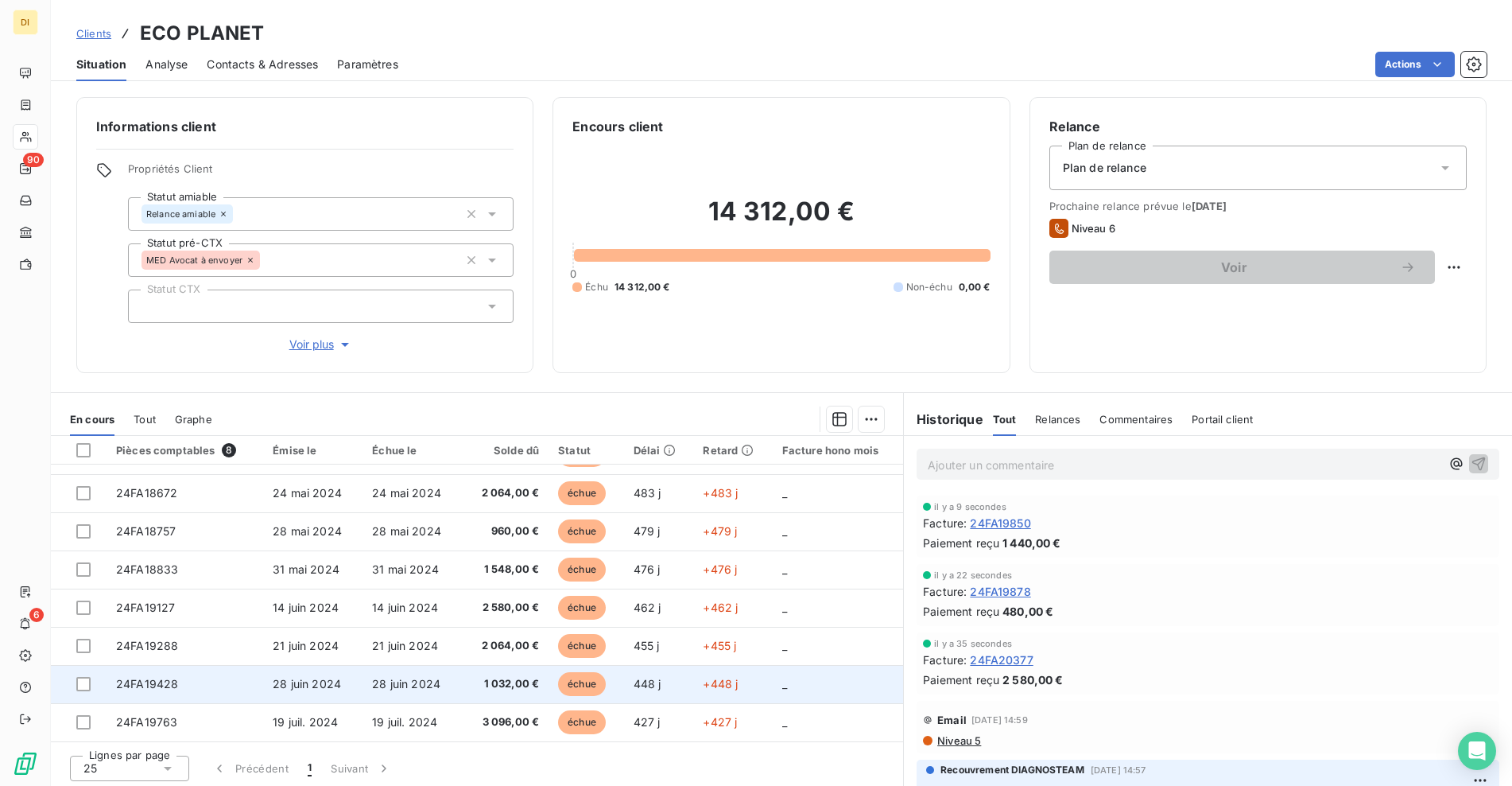
click at [241, 686] on td "24FA19428" at bounding box center [184, 683] width 157 height 38
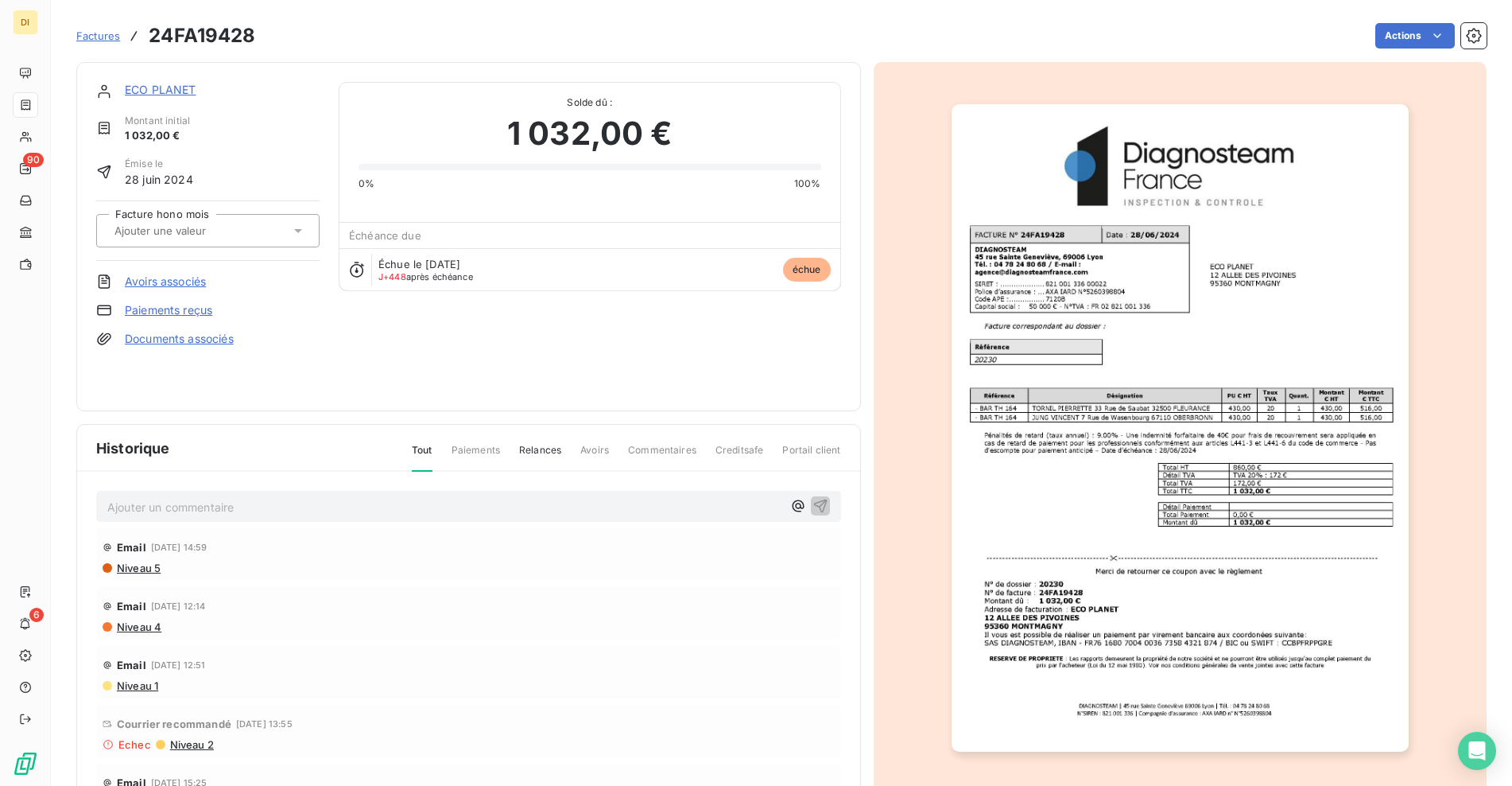
click at [182, 311] on link "Paiements reçus" at bounding box center [169, 310] width 88 height 16
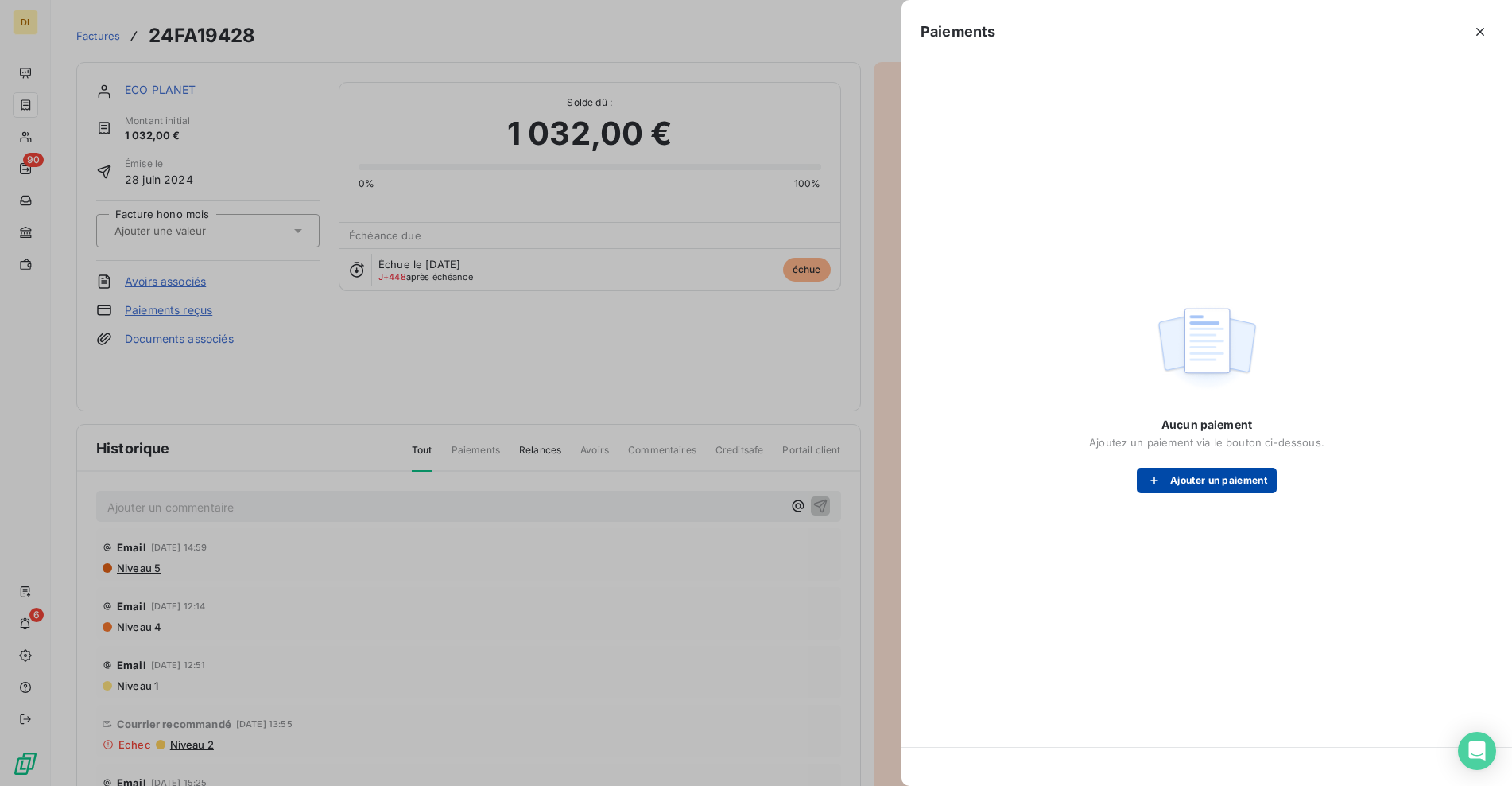
click at [1238, 485] on button "Ajouter un paiement" at bounding box center [1206, 480] width 140 height 26
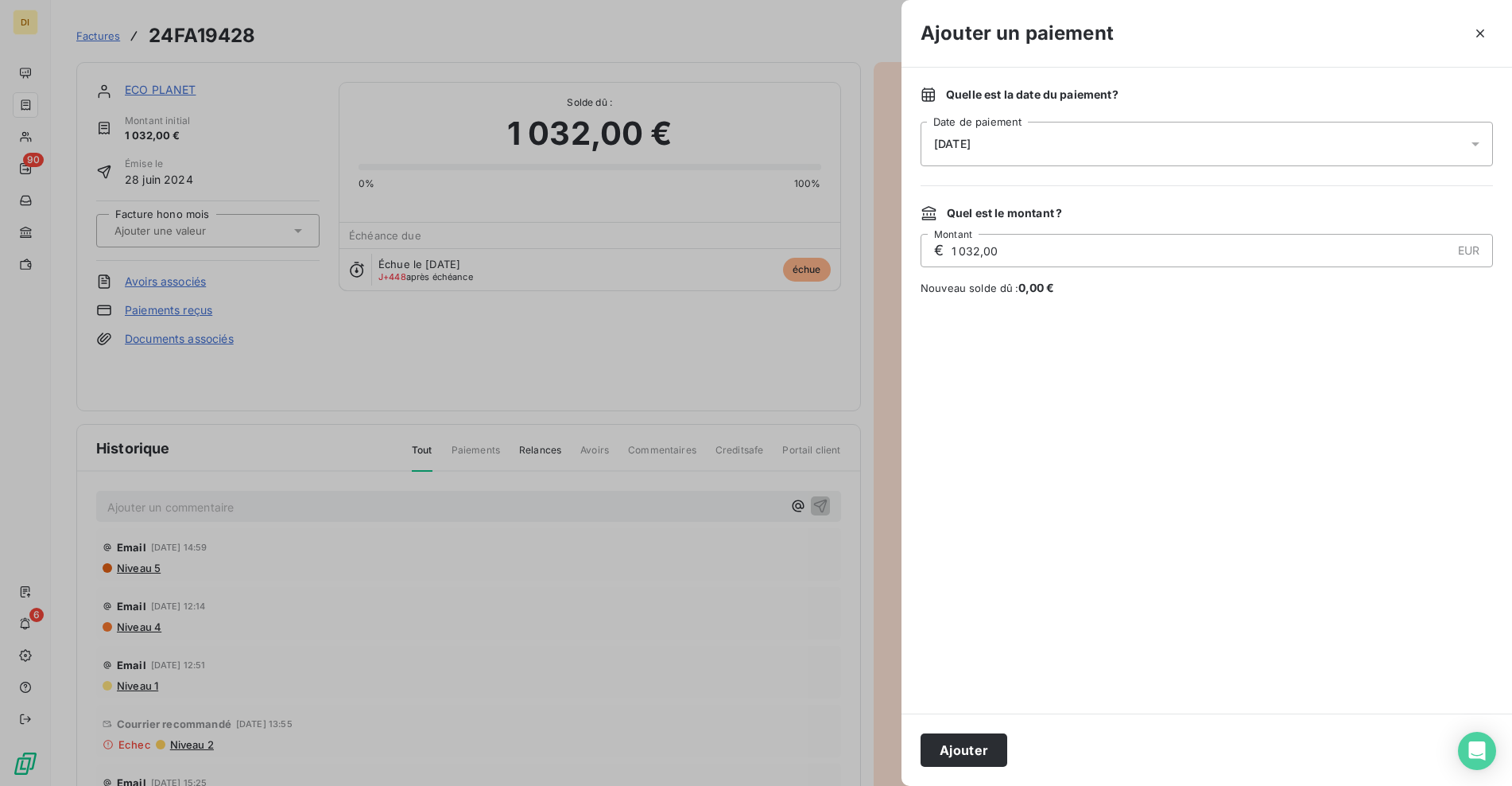
click at [956, 744] on button "Ajouter" at bounding box center [964, 750] width 87 height 34
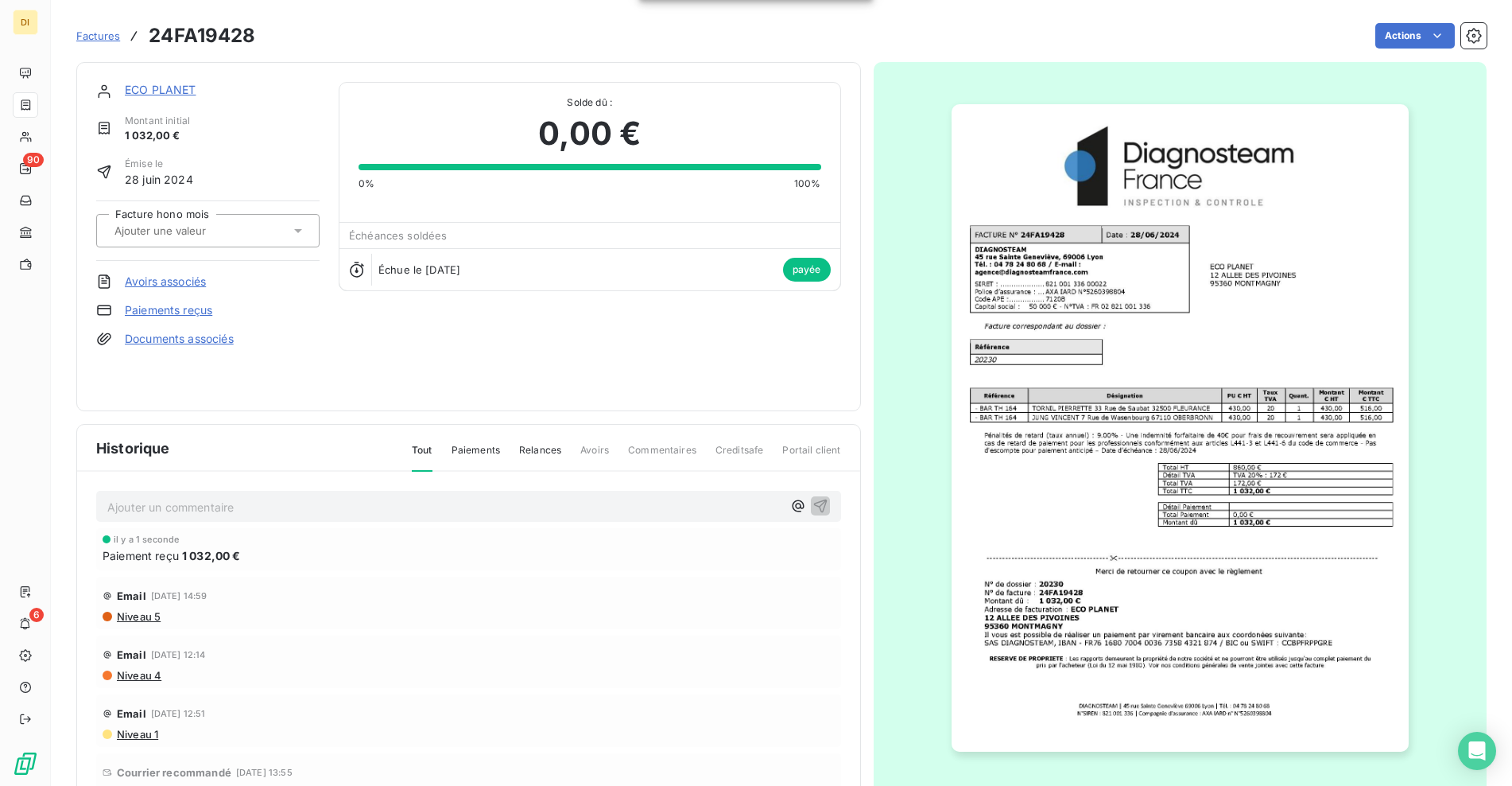
click at [153, 91] on link "ECO PLANET" at bounding box center [161, 90] width 72 height 14
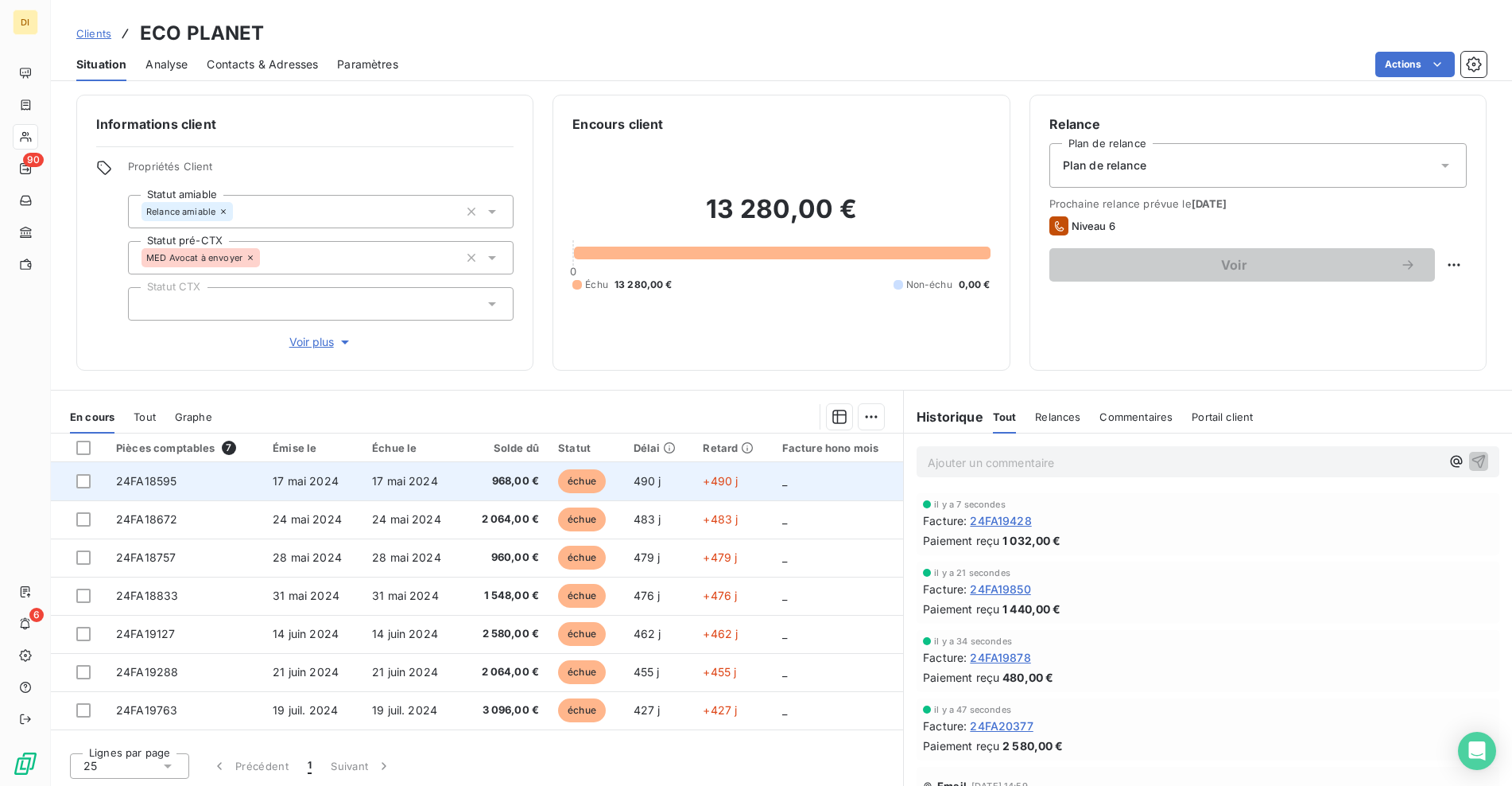
scroll to position [4, 0]
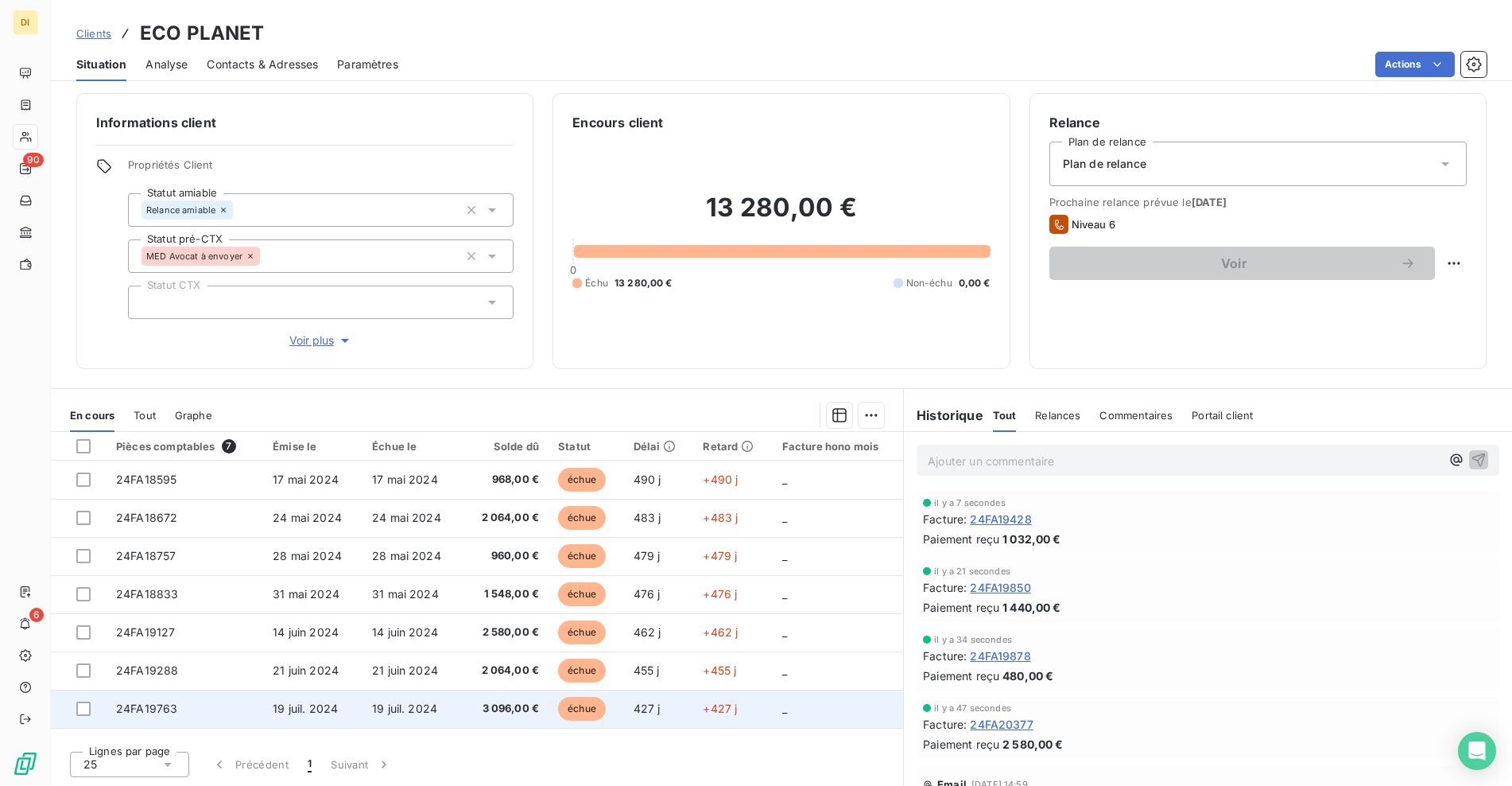
click at [433, 704] on span "19 juil. 2024" at bounding box center [404, 708] width 65 height 14
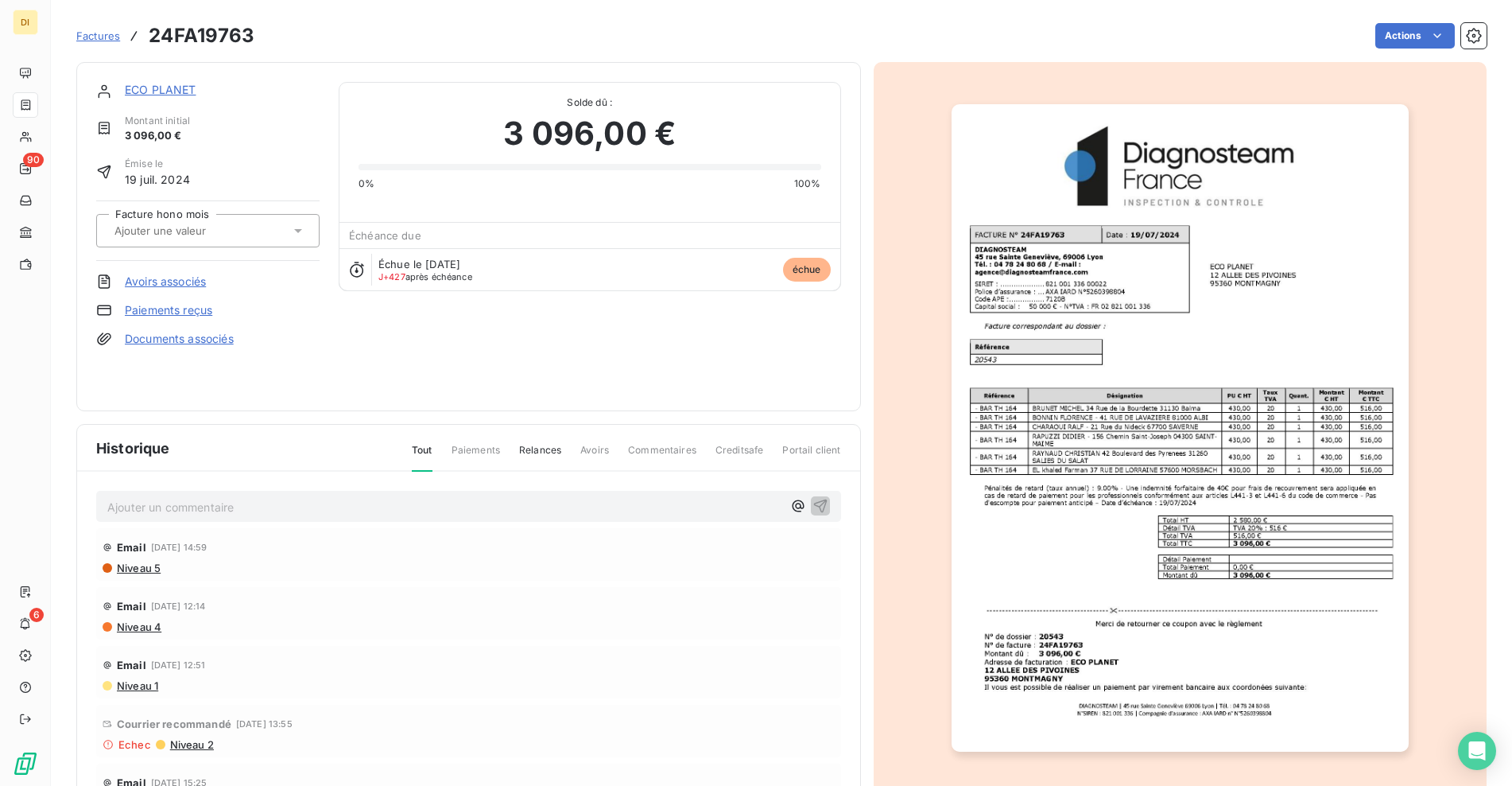
click at [191, 307] on link "Paiements reçus" at bounding box center [169, 310] width 88 height 16
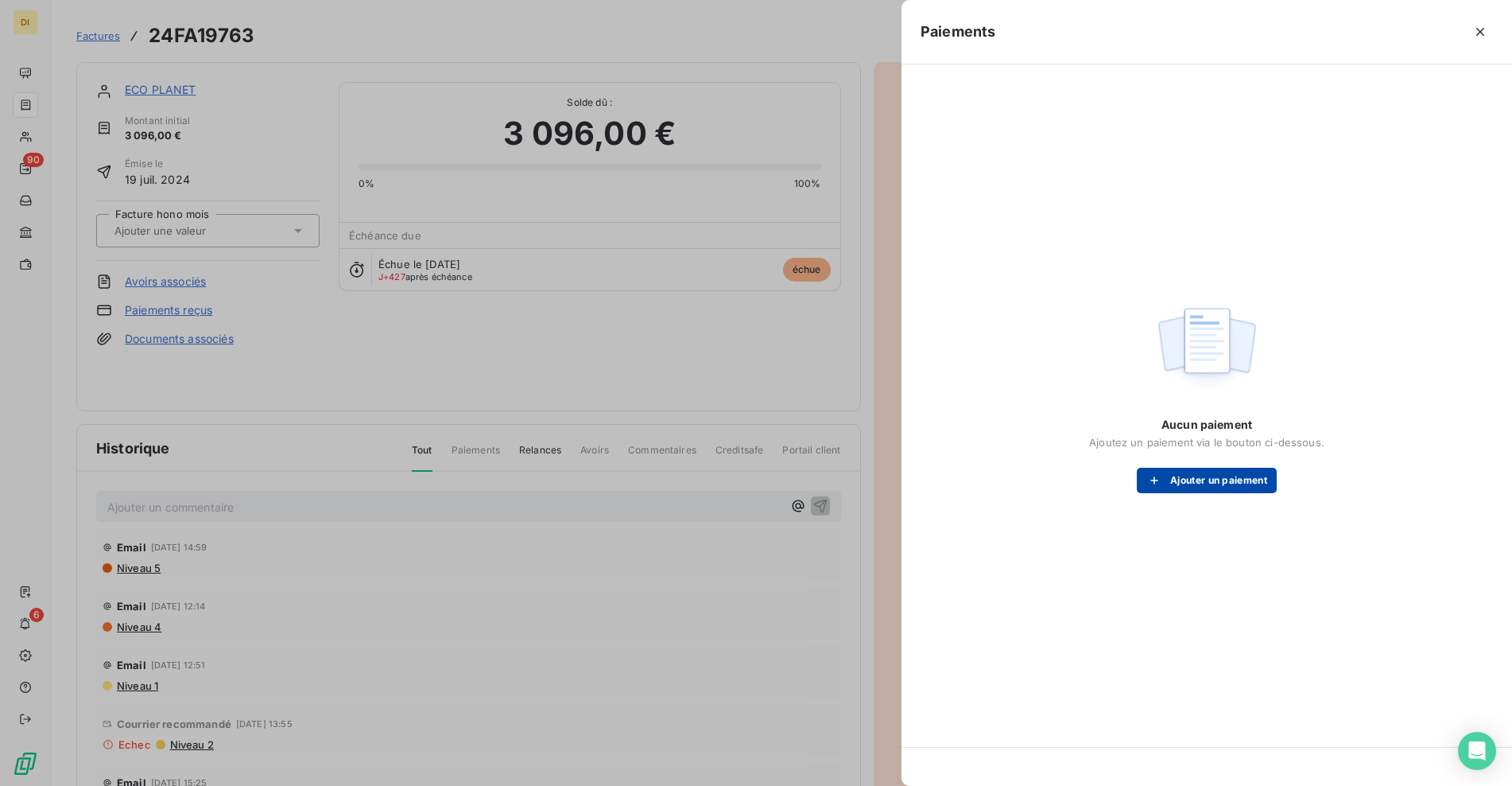
click at [1177, 478] on button "Ajouter un paiement" at bounding box center [1206, 480] width 140 height 26
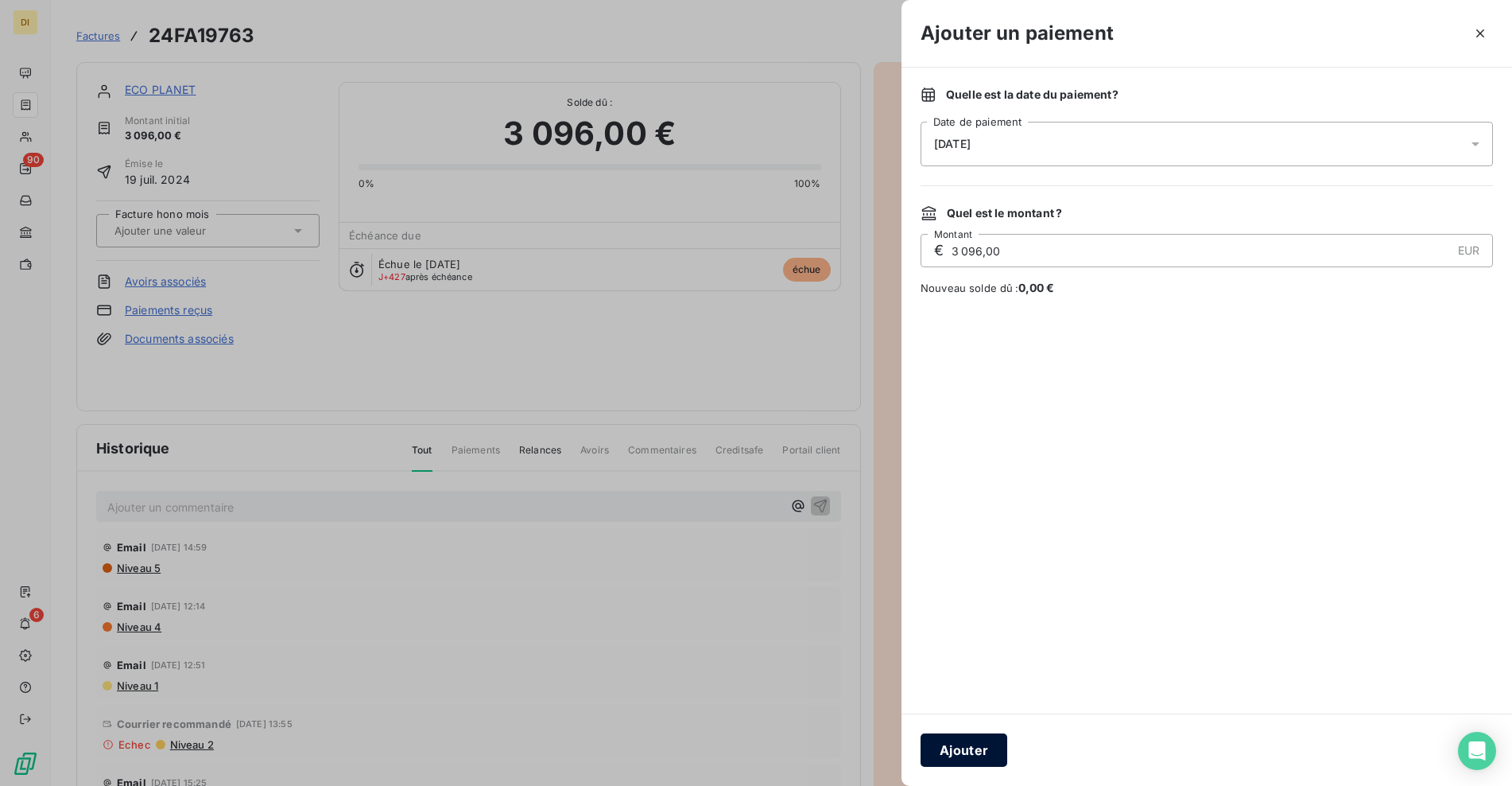
click at [953, 766] on button "Ajouter" at bounding box center [964, 750] width 87 height 34
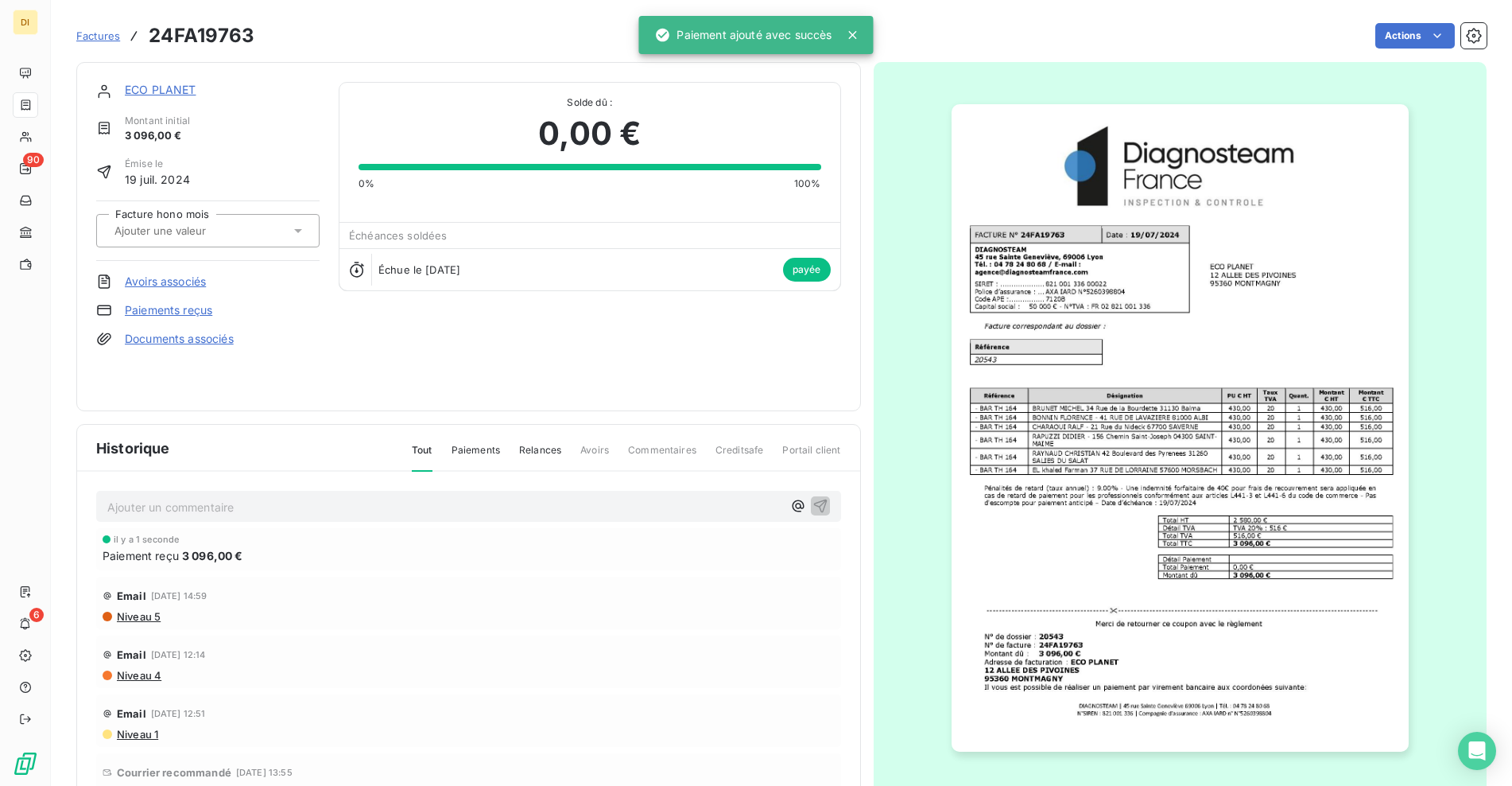
click at [182, 88] on link "ECO PLANET" at bounding box center [161, 90] width 72 height 14
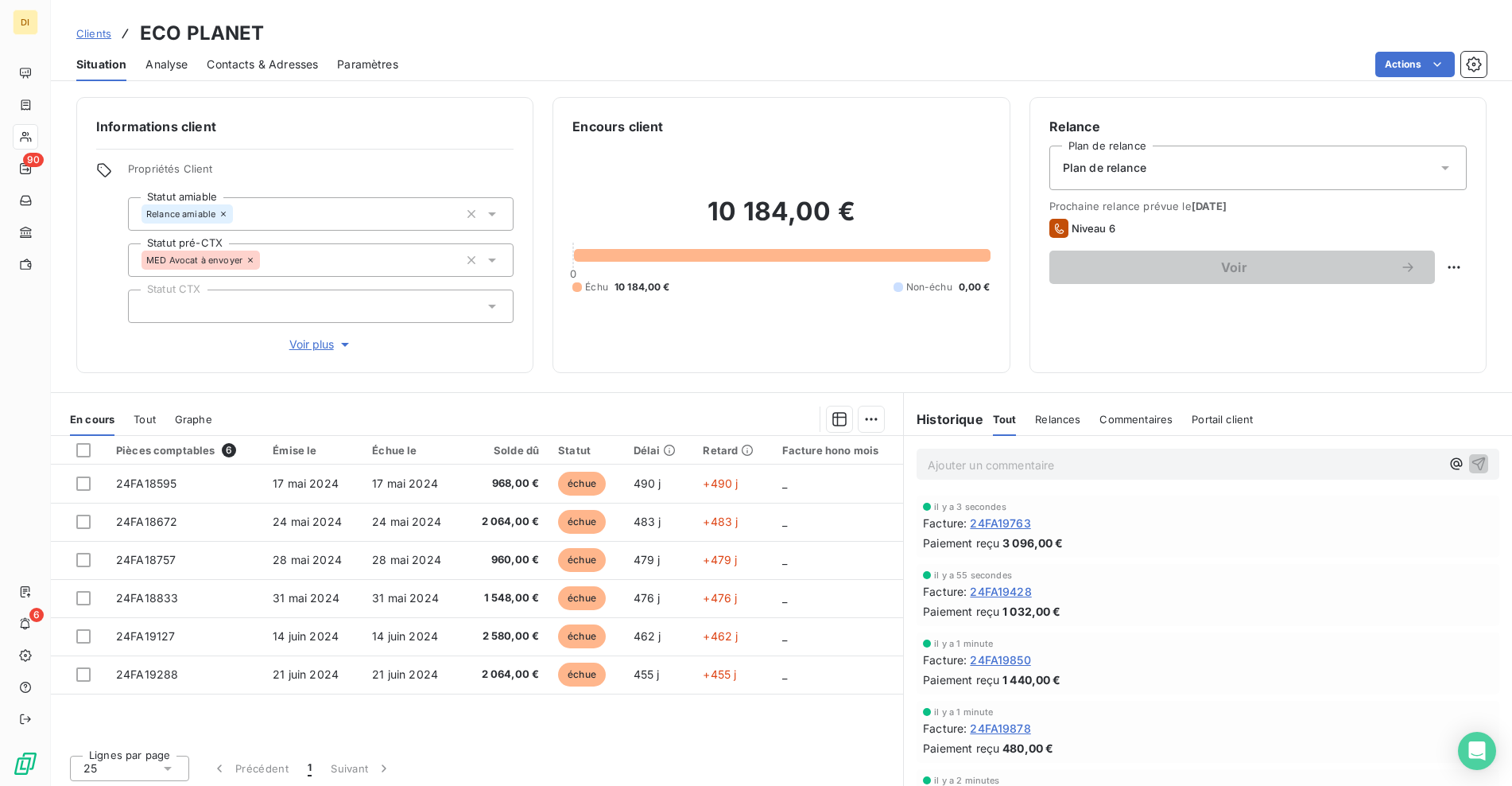
click at [145, 419] on span "Tout" at bounding box center [144, 419] width 23 height 13
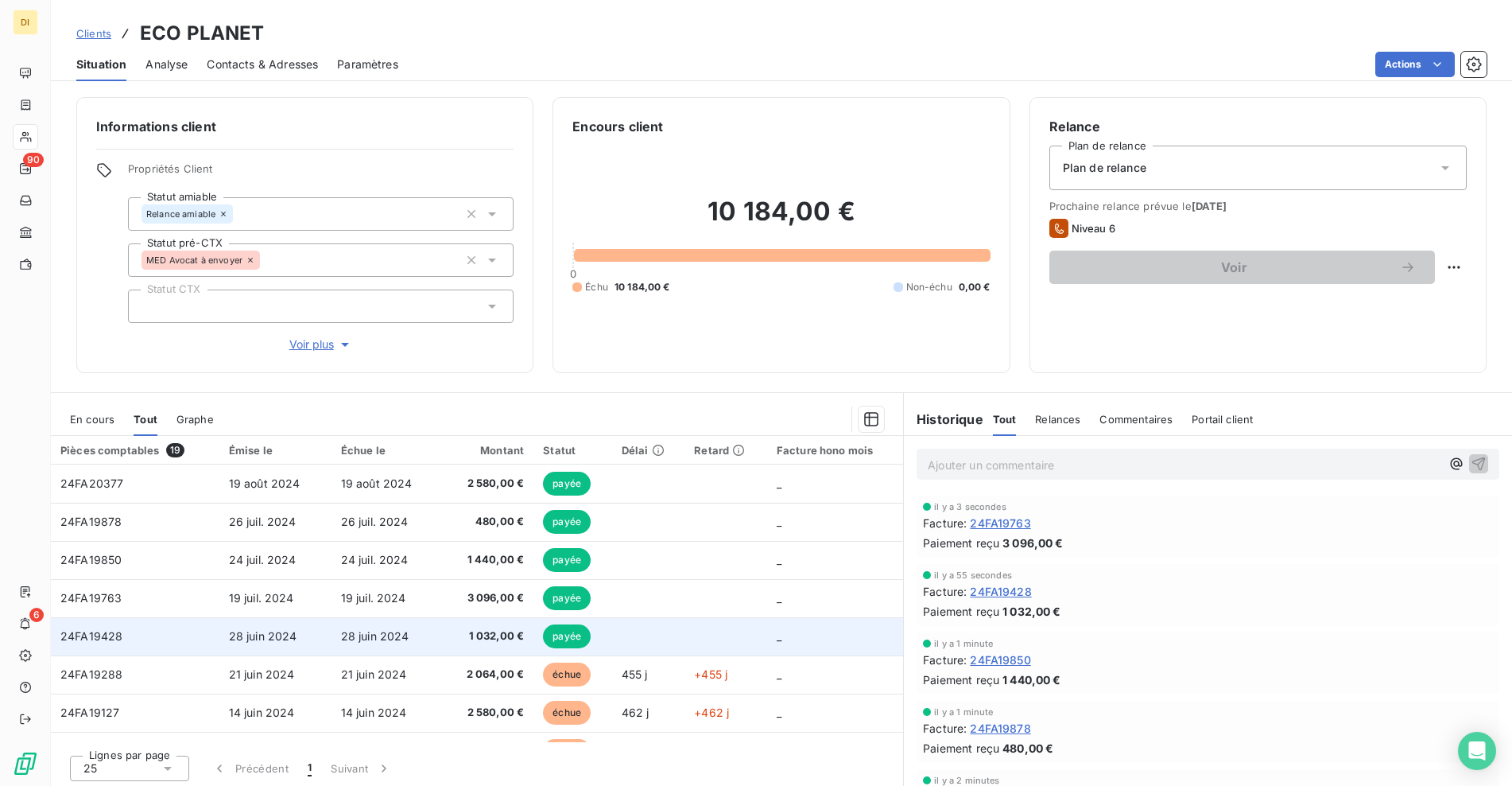
click at [484, 637] on span "1 032,00 €" at bounding box center [489, 636] width 72 height 16
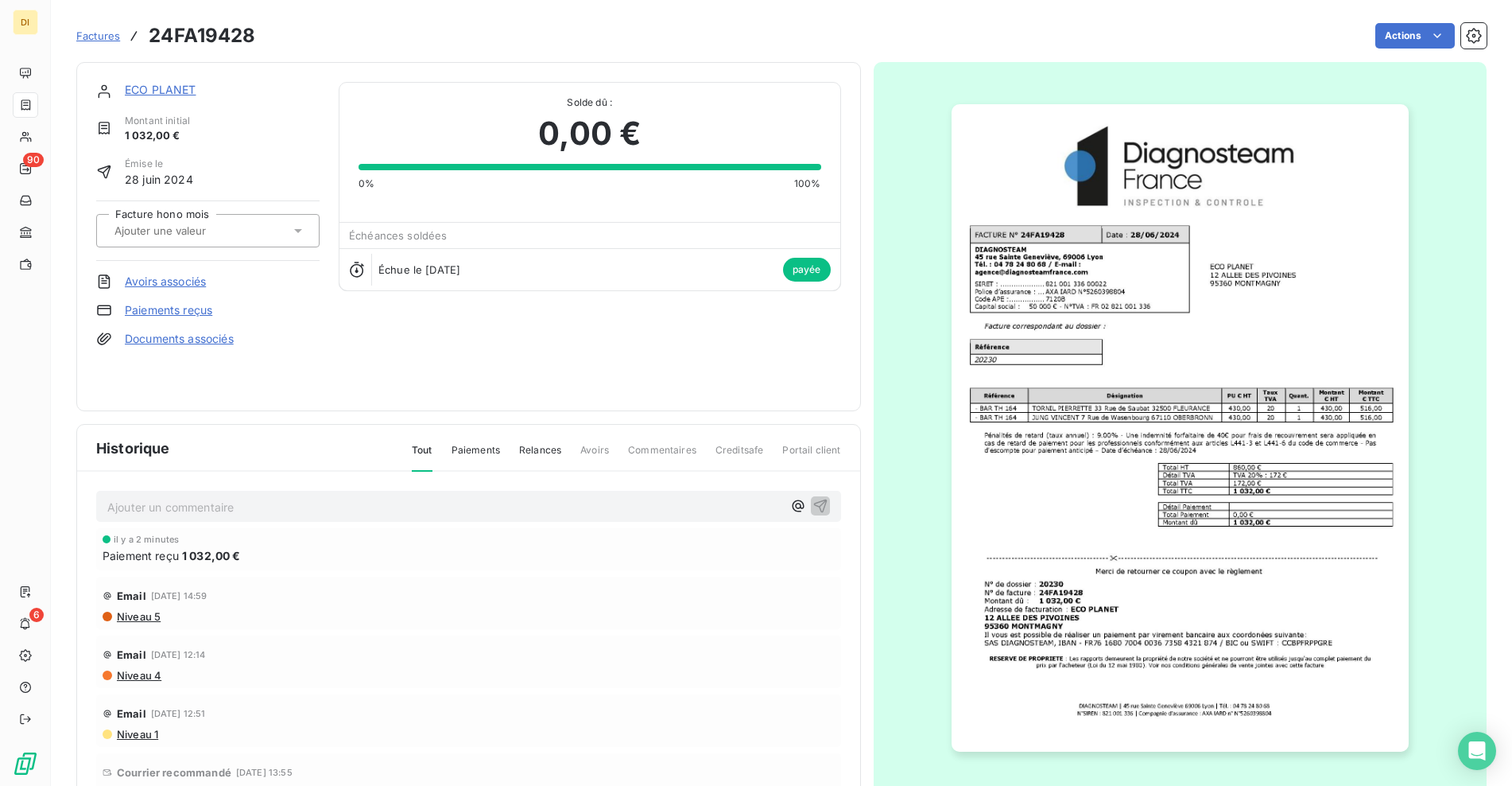
click at [193, 310] on link "Paiements reçus" at bounding box center [169, 310] width 88 height 16
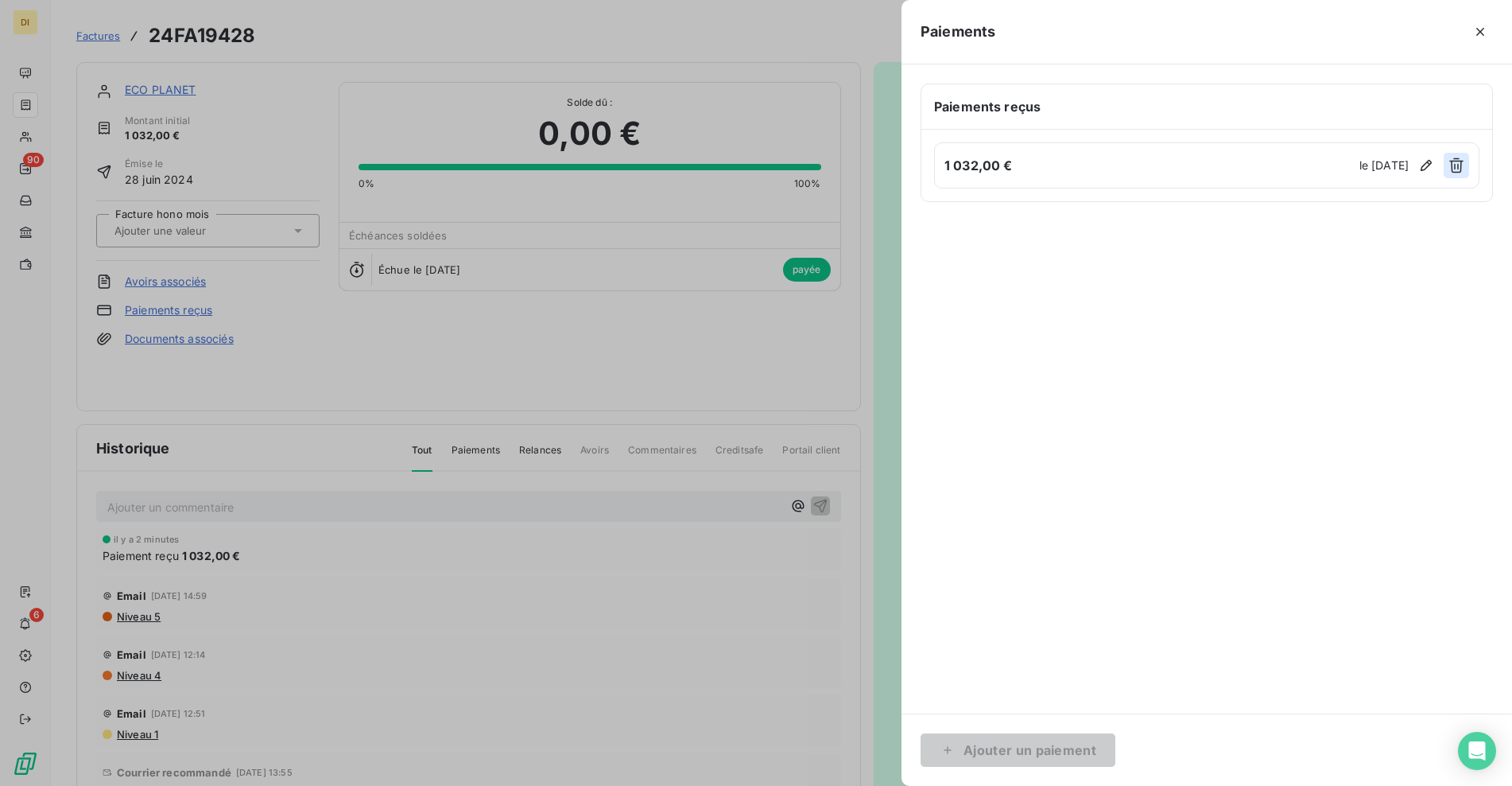
click at [1456, 164] on icon "button" at bounding box center [1456, 166] width 16 height 16
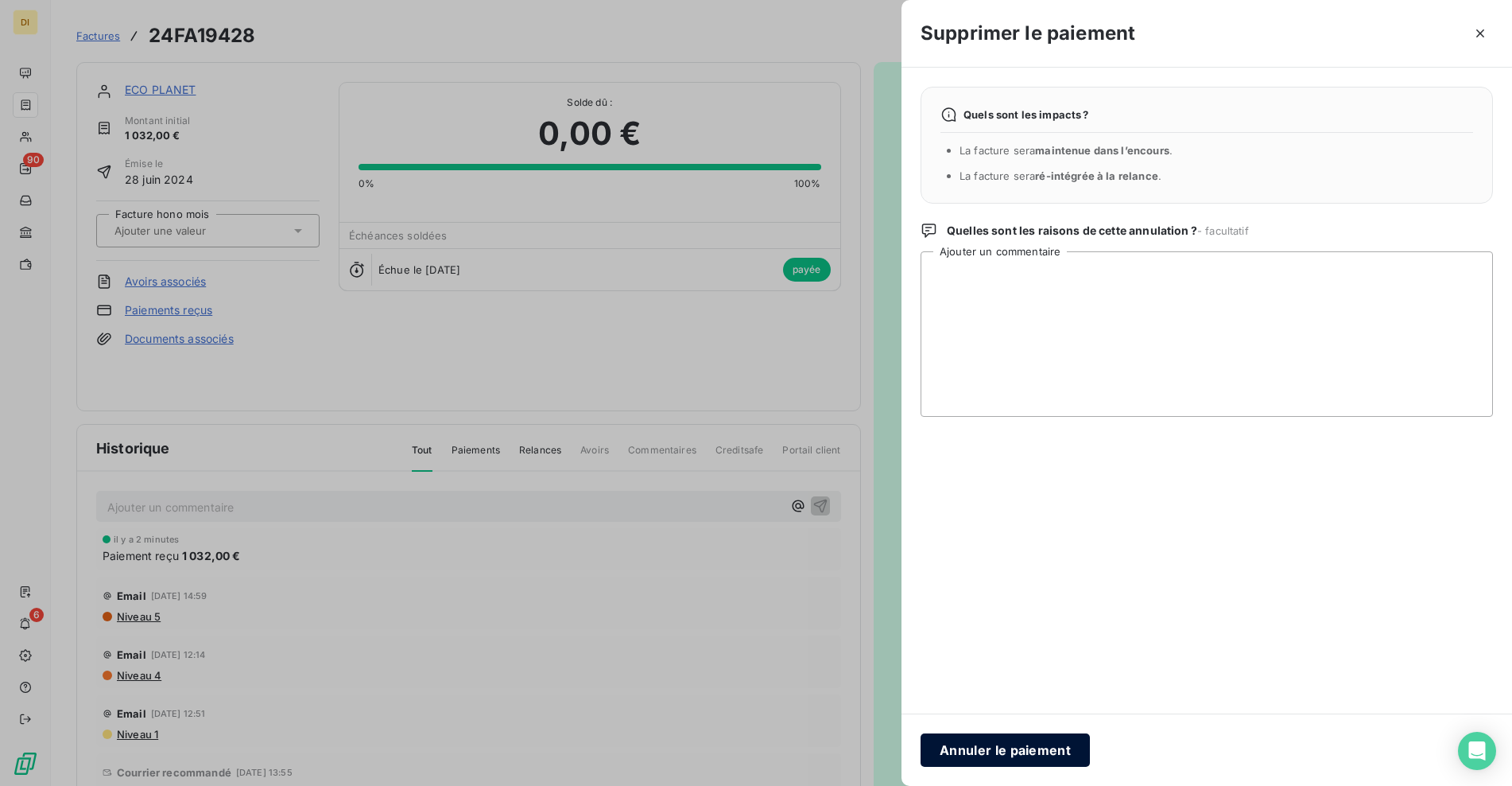
click at [1047, 750] on button "Annuler le paiement" at bounding box center [1005, 750] width 170 height 34
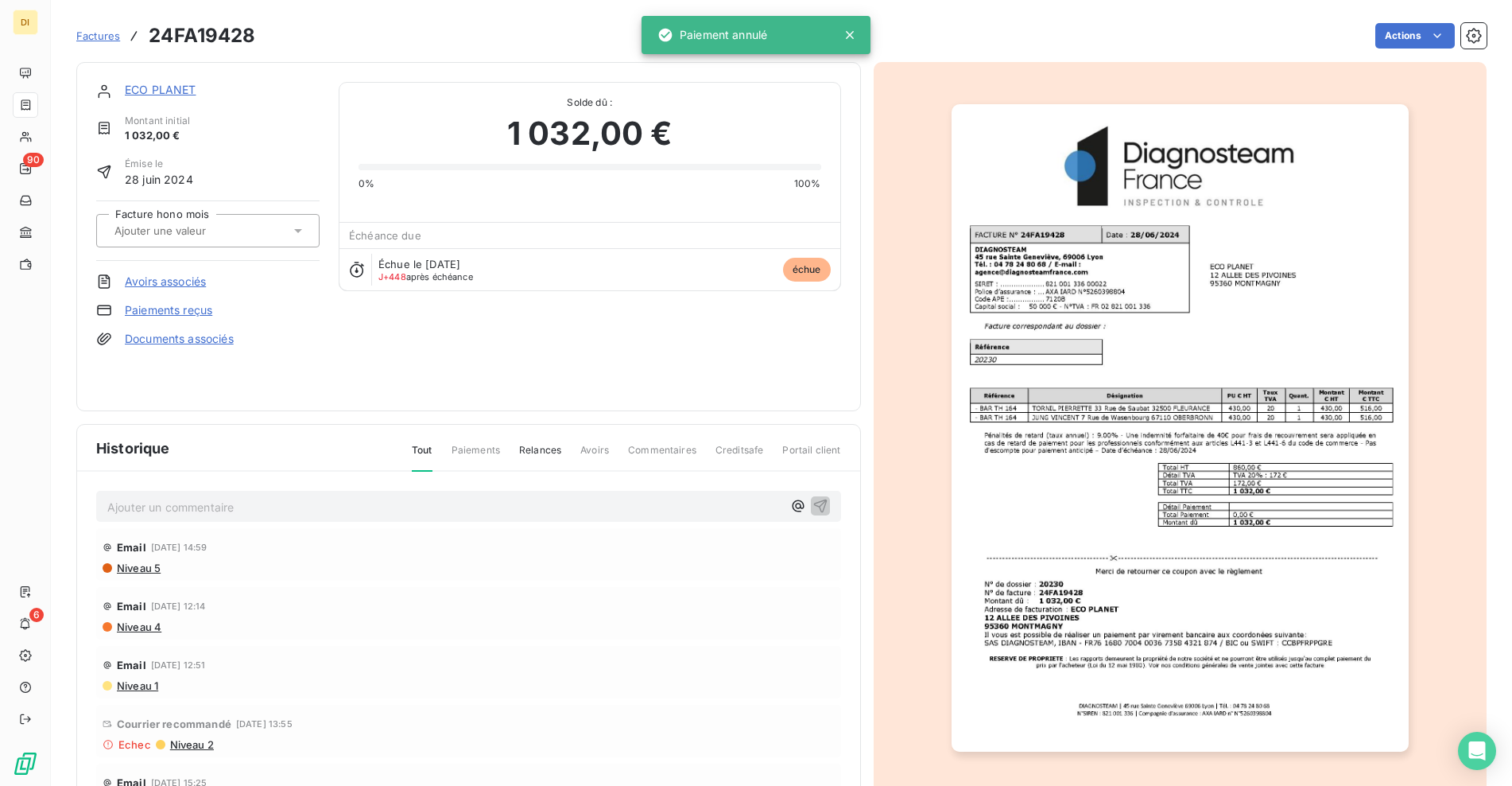
click at [156, 84] on div "ECO PLANET Montant initial 1 032,00 € Émise le [DATE] Facture hono mois Avoirs …" at bounding box center [468, 237] width 785 height 349
click at [167, 97] on div "ECO PLANET" at bounding box center [223, 90] width 195 height 16
click at [170, 96] on link "ECO PLANET" at bounding box center [161, 90] width 72 height 14
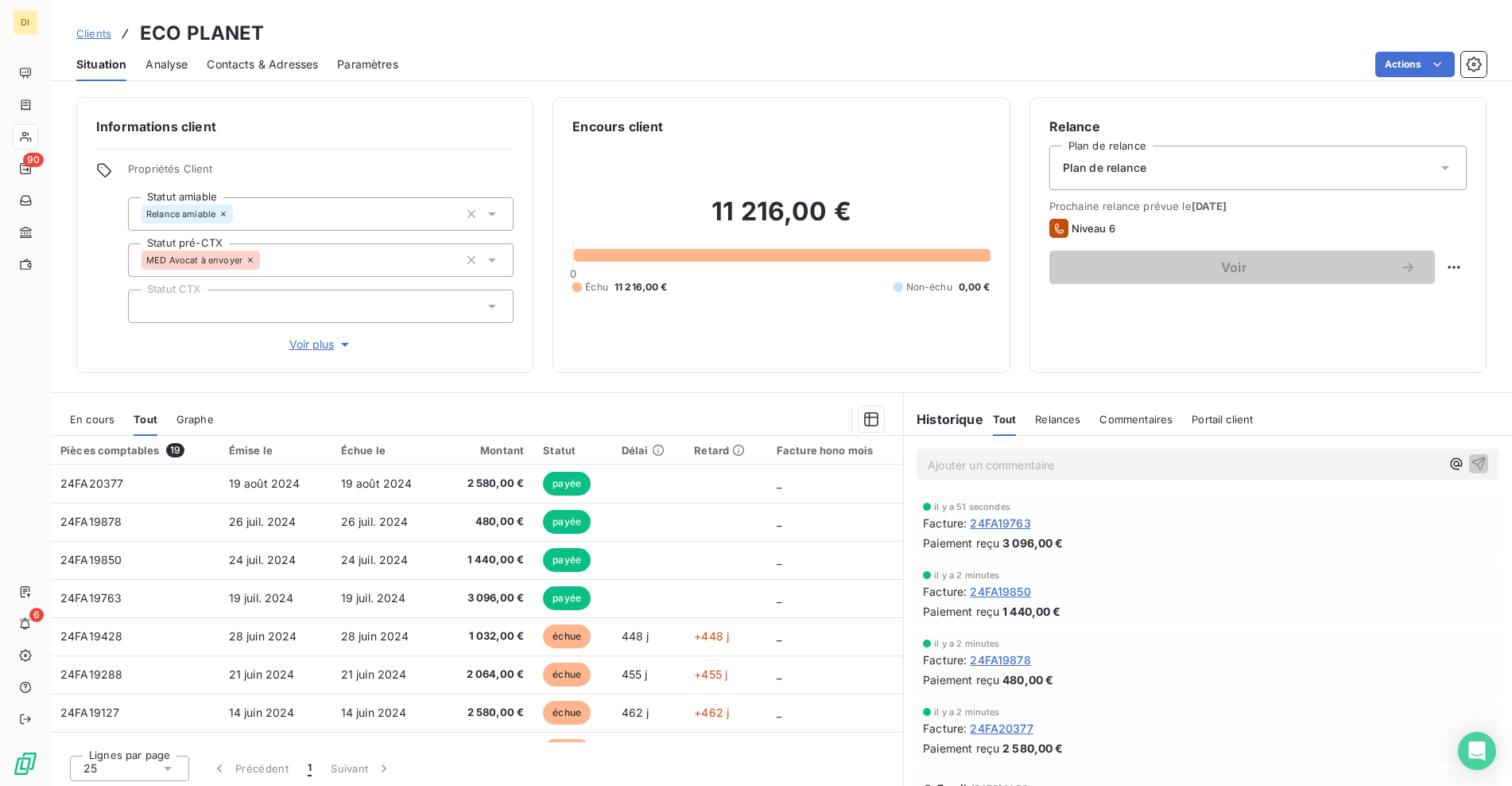
click at [999, 470] on p "Ajouter un commentaire ﻿" at bounding box center [1184, 464] width 513 height 20
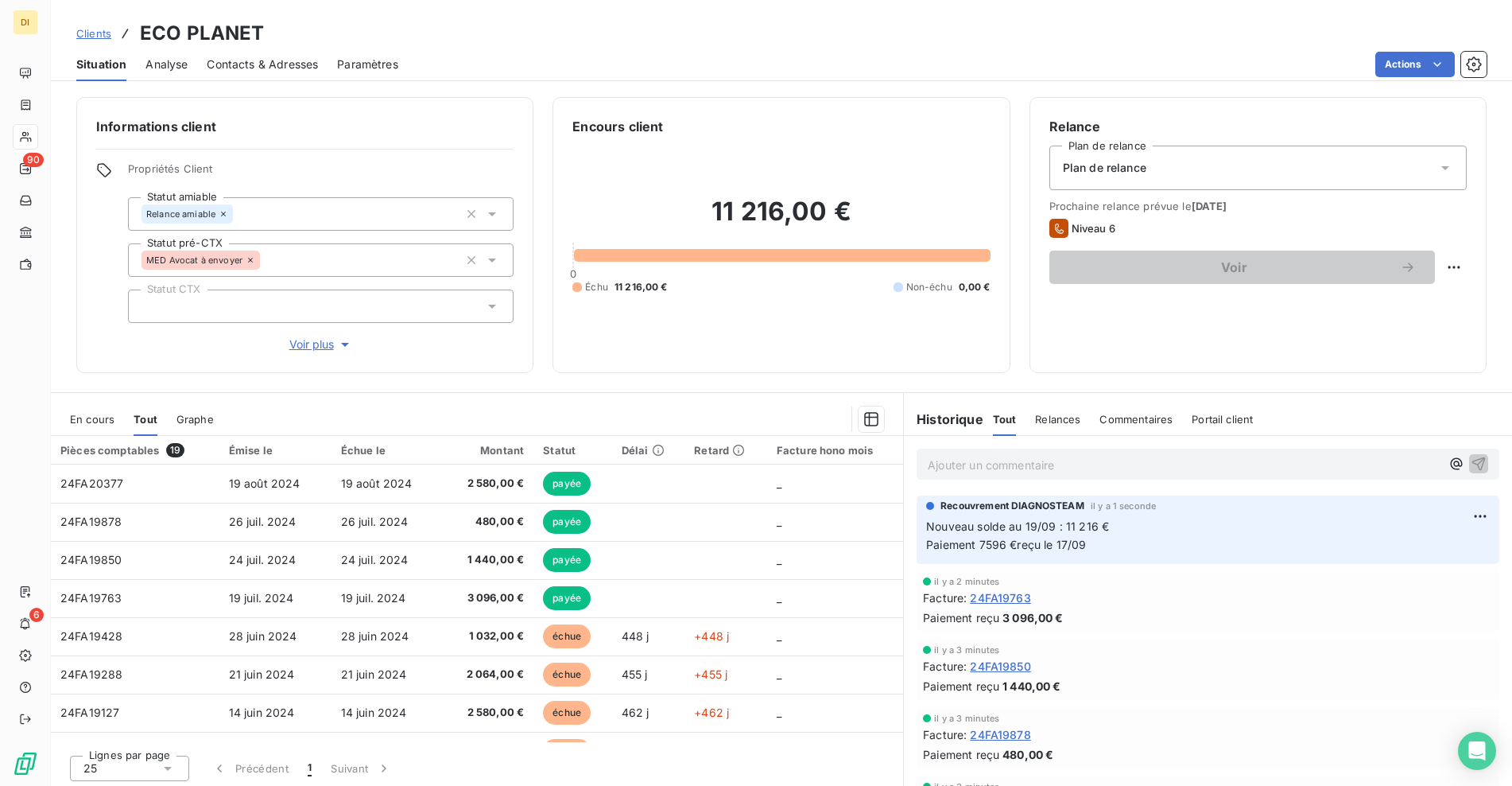
click at [90, 415] on span "En cours" at bounding box center [92, 419] width 44 height 13
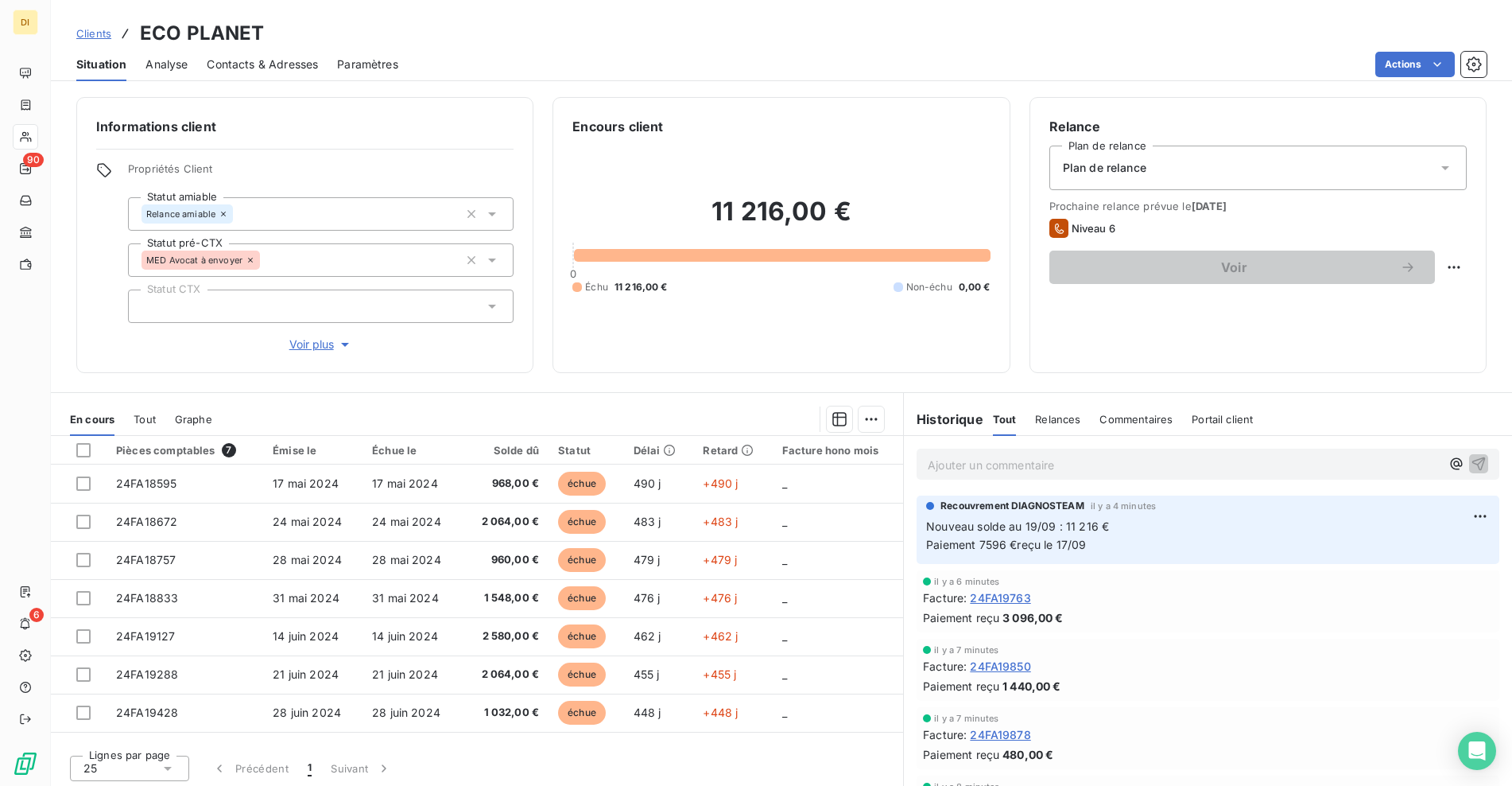
click at [997, 461] on p "Ajouter un commentaire ﻿" at bounding box center [1184, 464] width 513 height 20
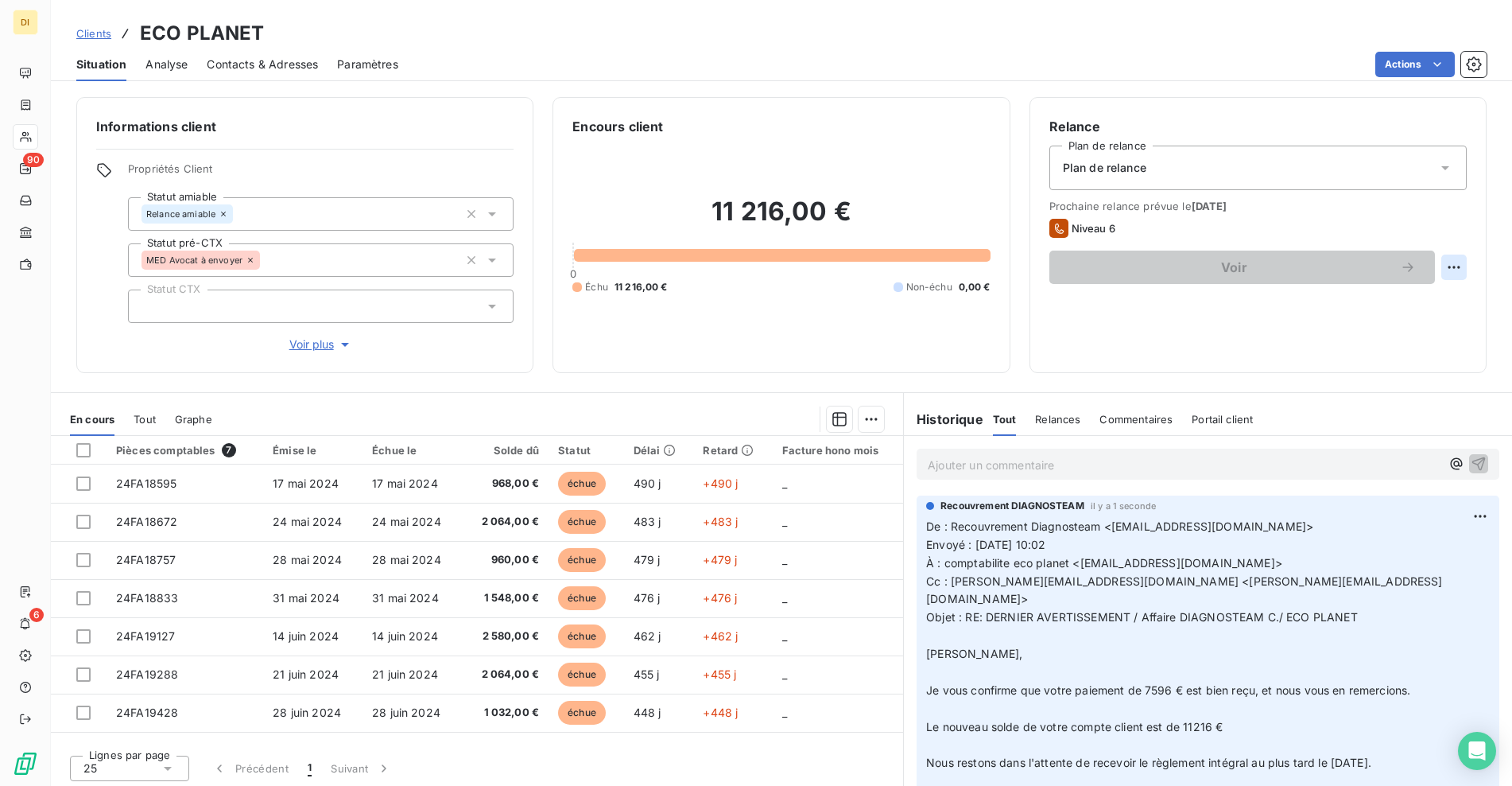
click at [1440, 267] on html "DI 90 6 Clients ECO PLANET Situation Analyse Contacts & Adresses Paramètres Act…" at bounding box center [756, 393] width 1512 height 786
click at [1414, 302] on div "Replanifier cette action" at bounding box center [1376, 303] width 142 height 26
select select "8"
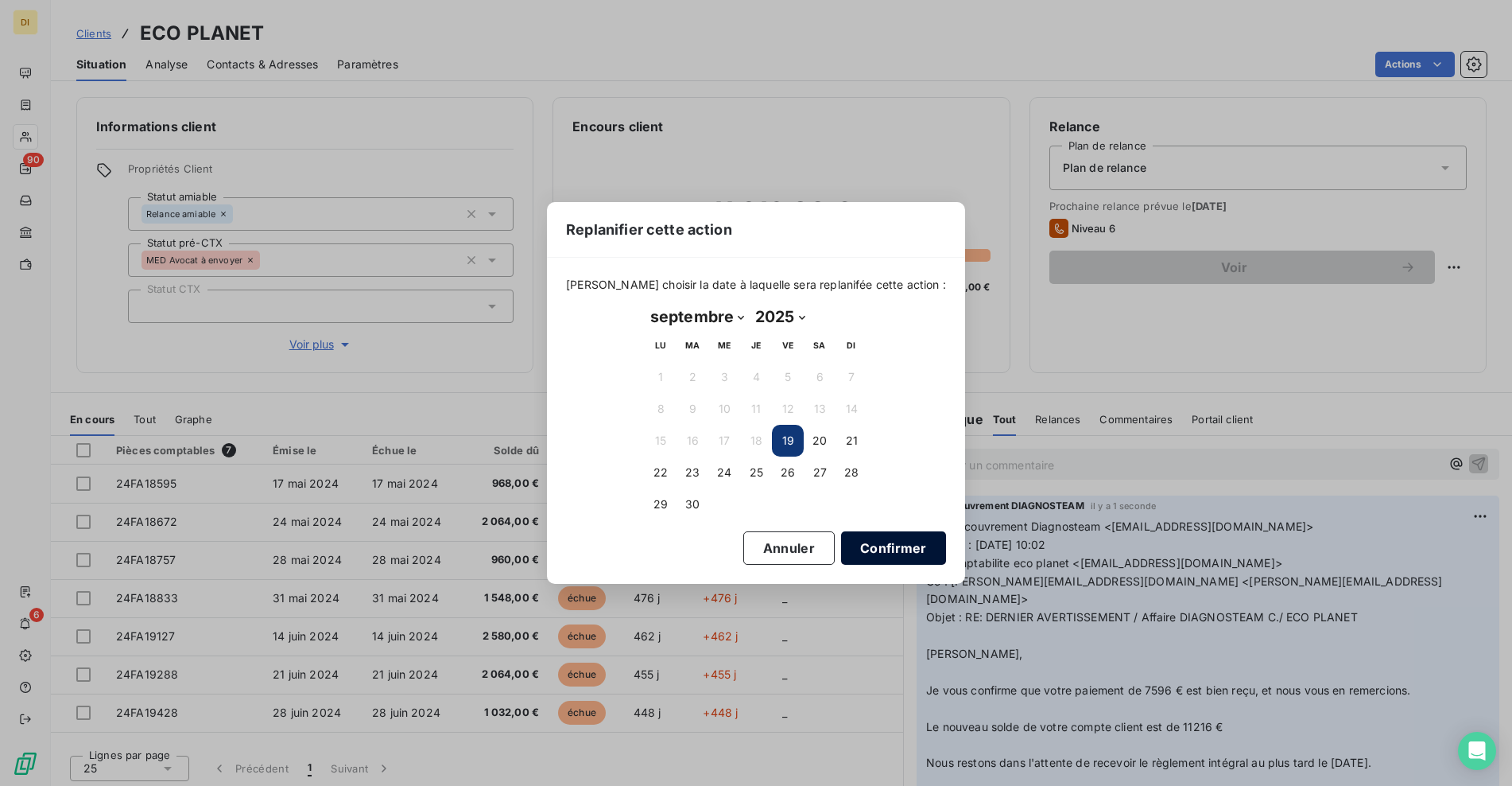
click at [890, 551] on button "Confirmer" at bounding box center [893, 548] width 104 height 34
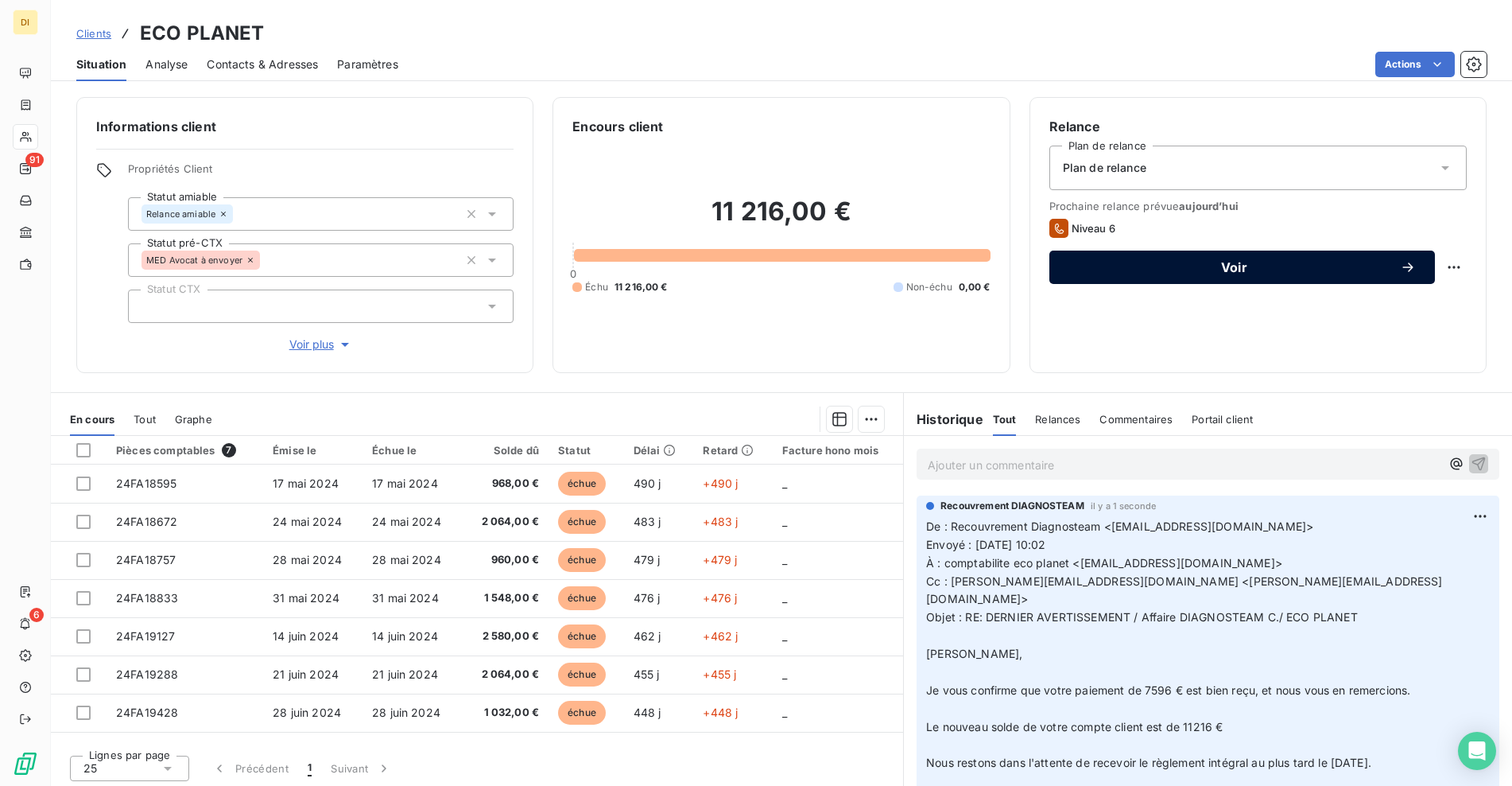
click at [1376, 269] on span "Voir" at bounding box center [1234, 266] width 331 height 13
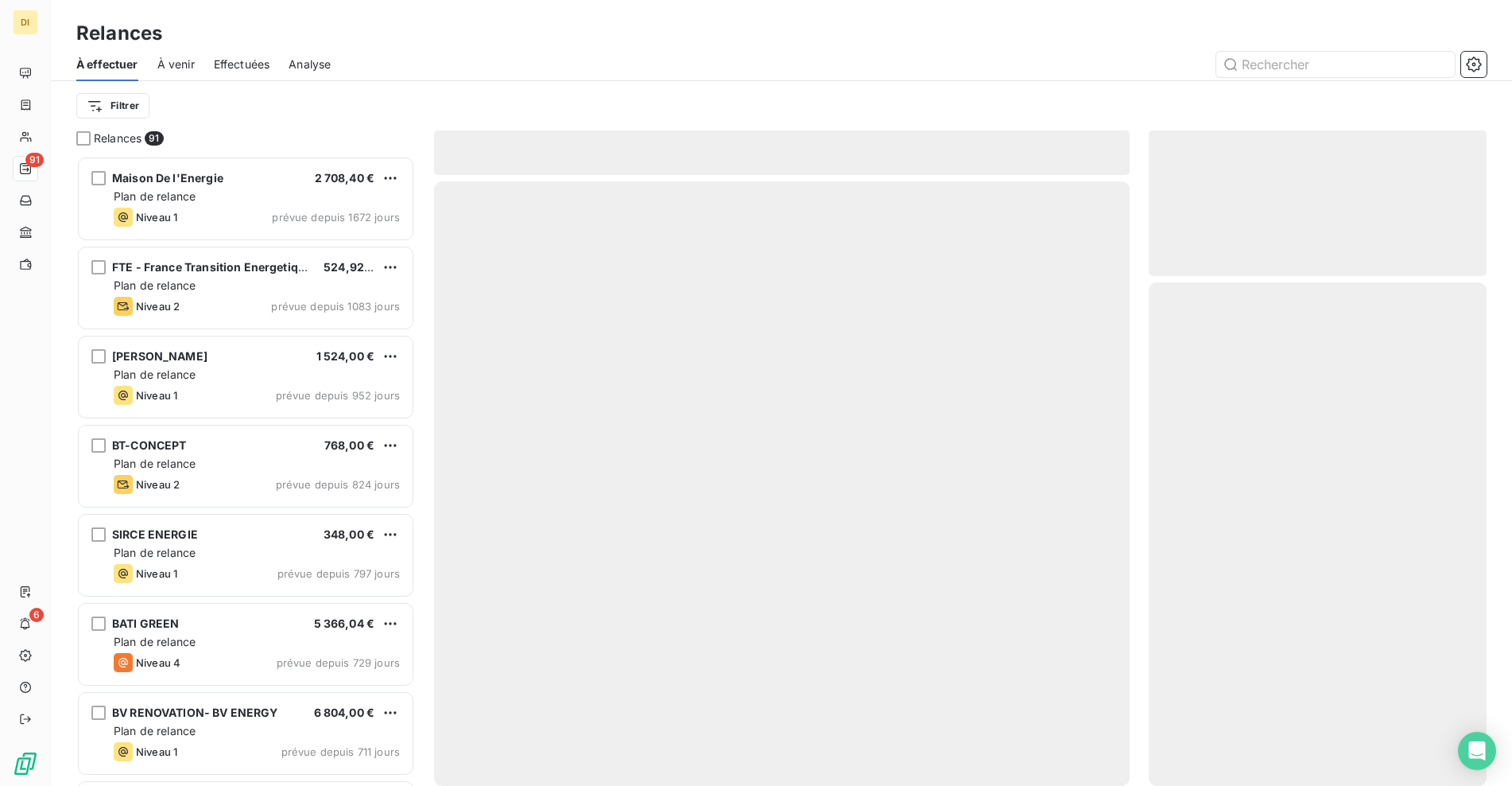
scroll to position [618, 326]
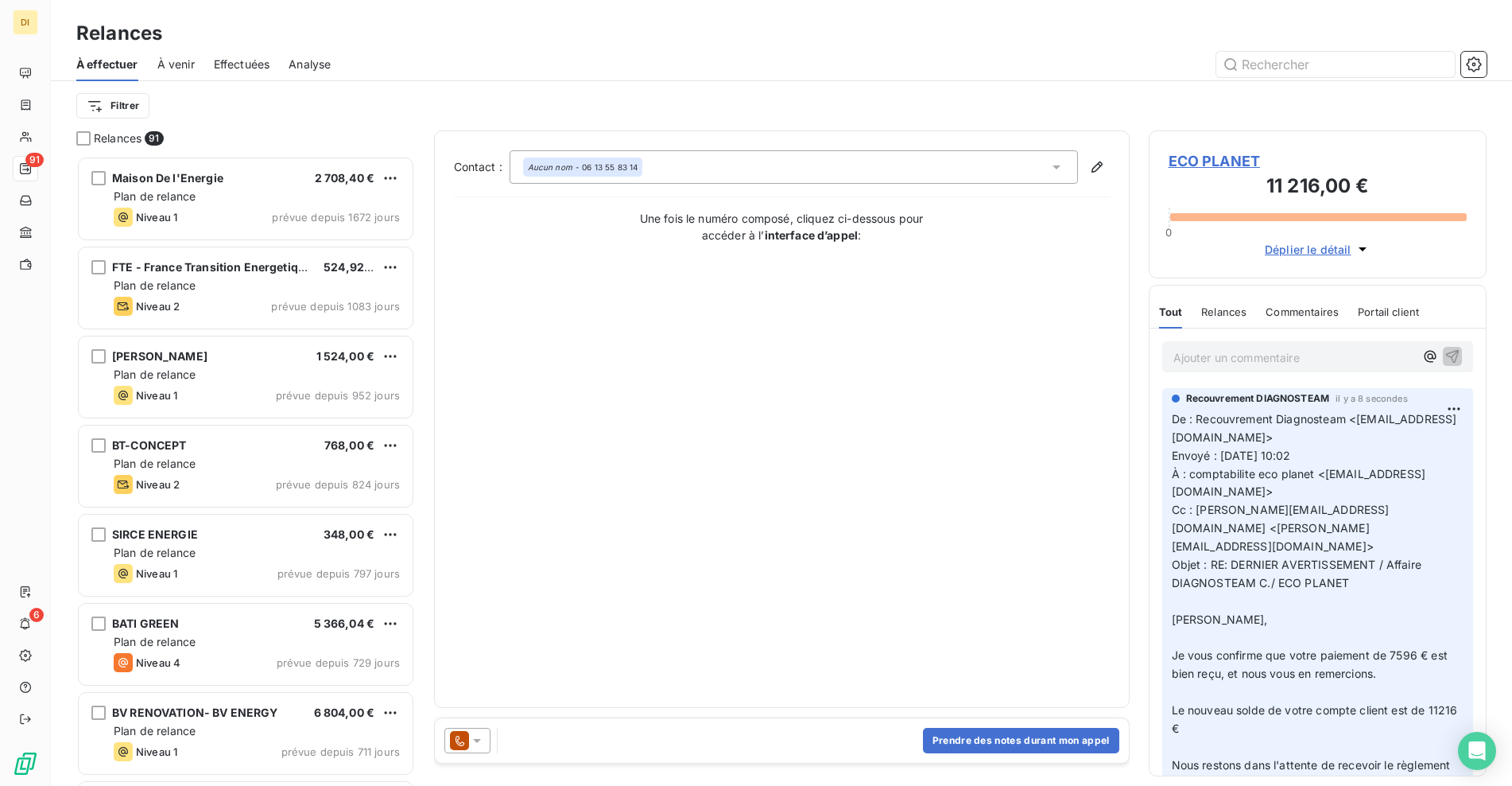
click at [477, 745] on icon at bounding box center [477, 741] width 16 height 16
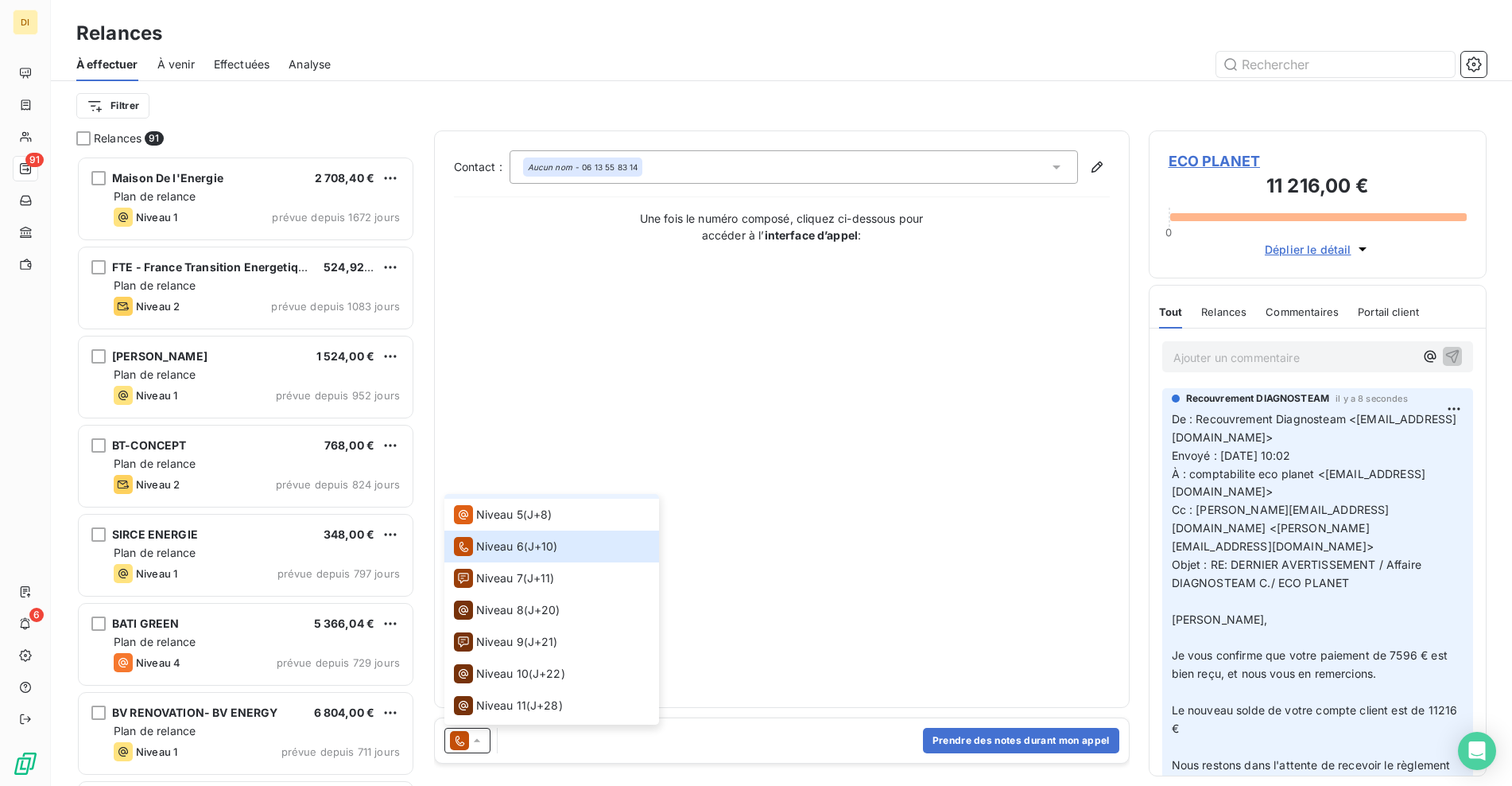
scroll to position [182, 0]
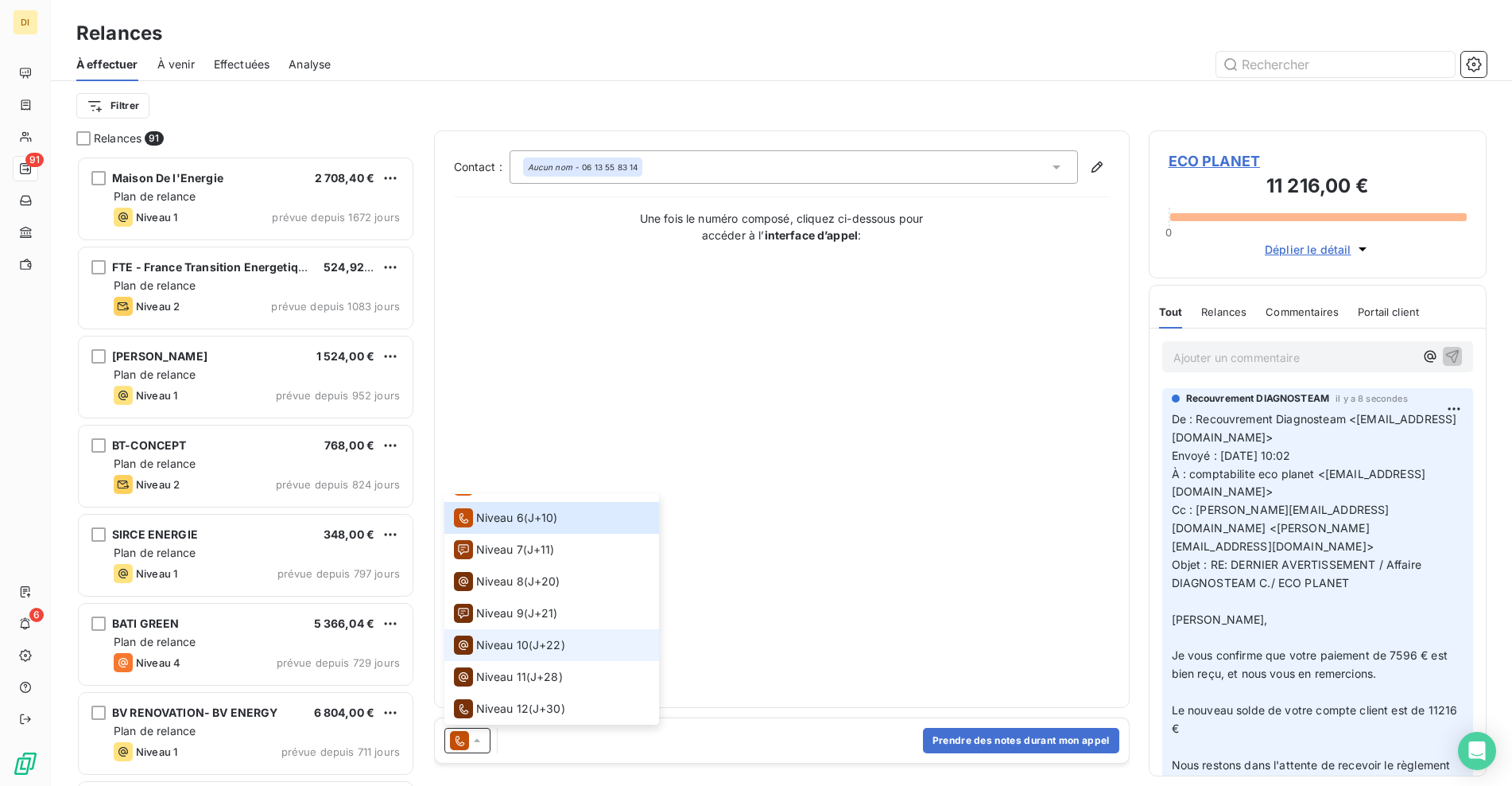
click at [536, 644] on span "J+22 )" at bounding box center [548, 645] width 33 height 16
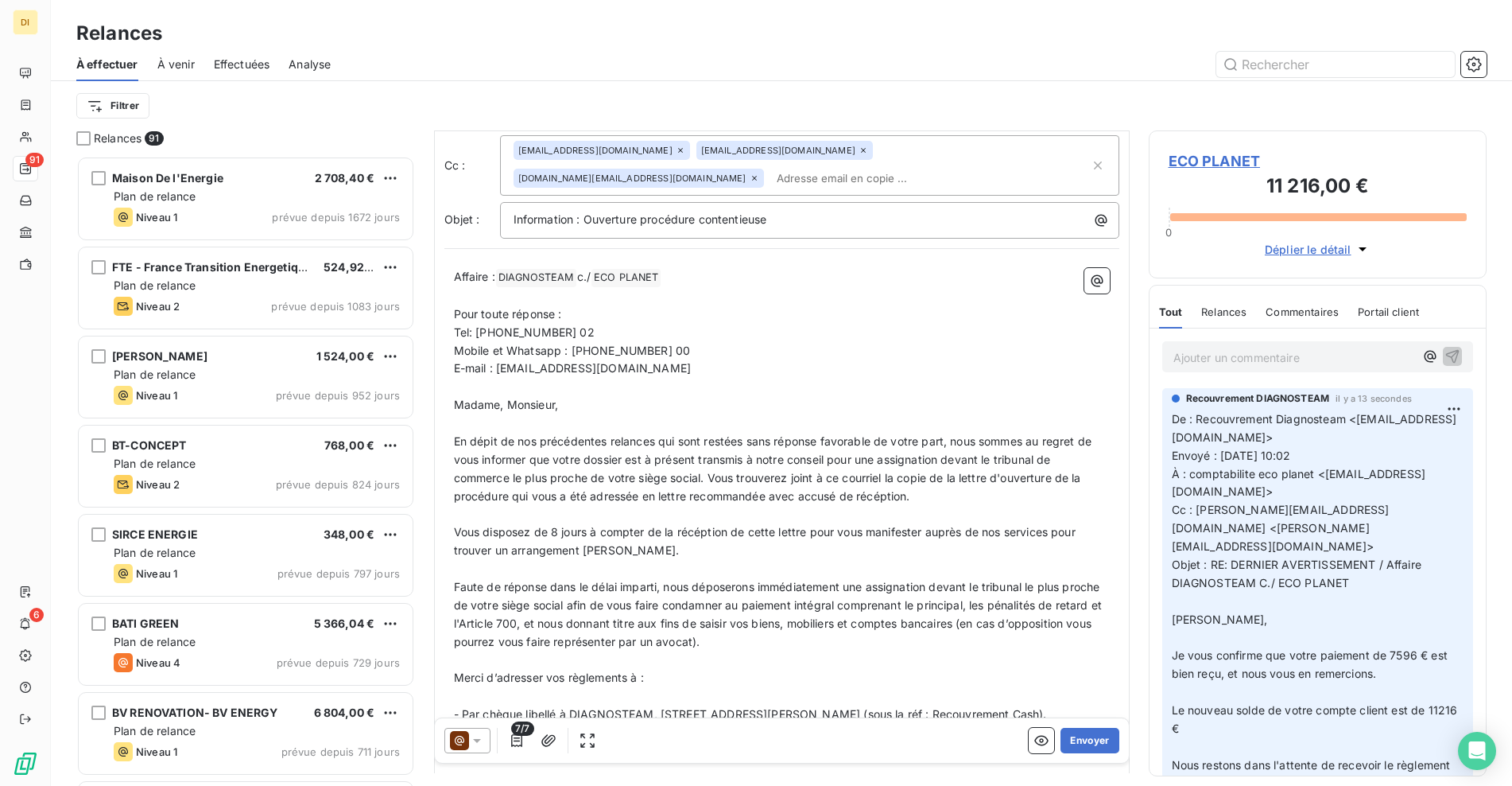
scroll to position [186, 0]
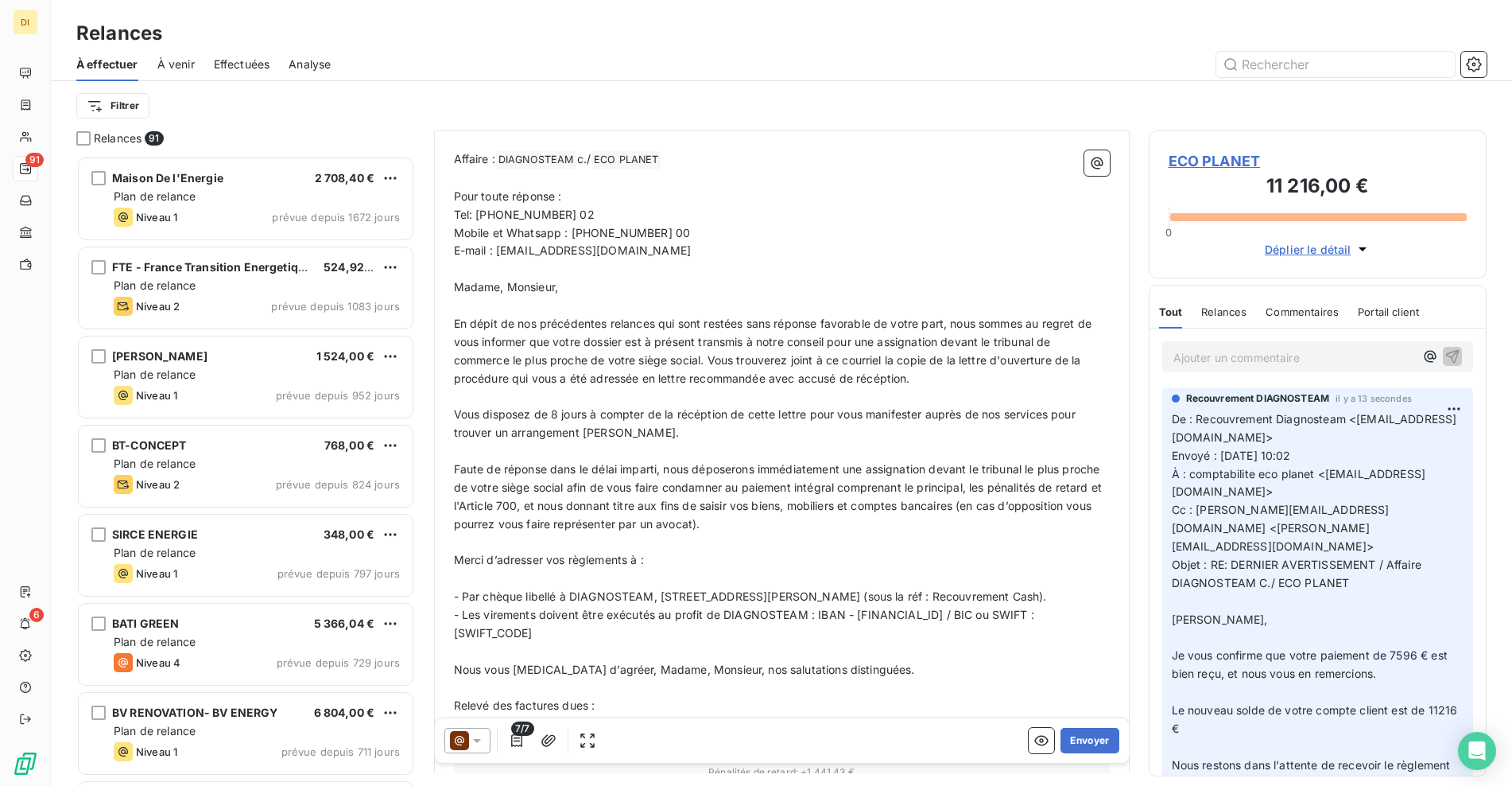
click at [477, 733] on icon at bounding box center [477, 741] width 16 height 16
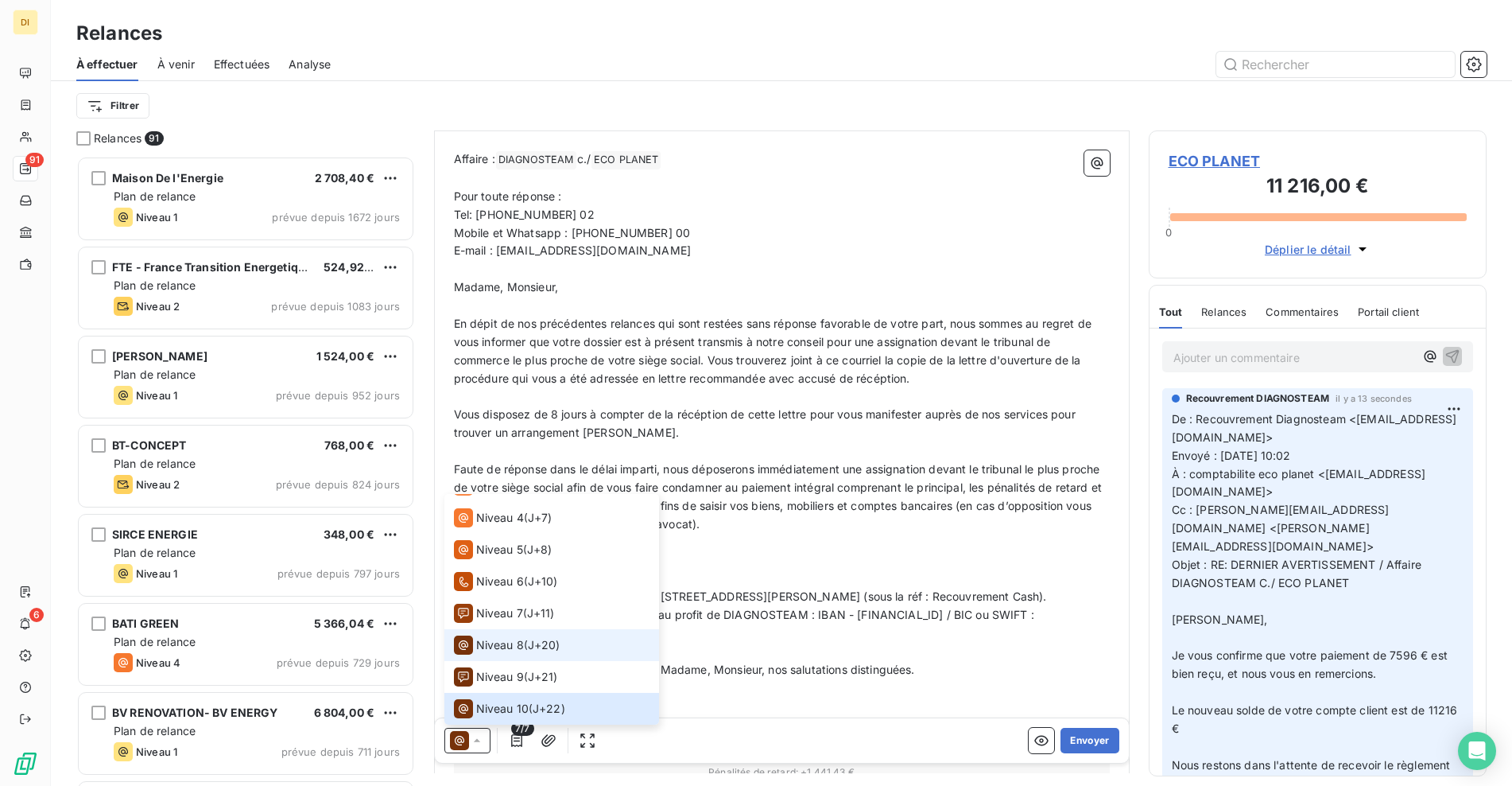
scroll to position [182, 0]
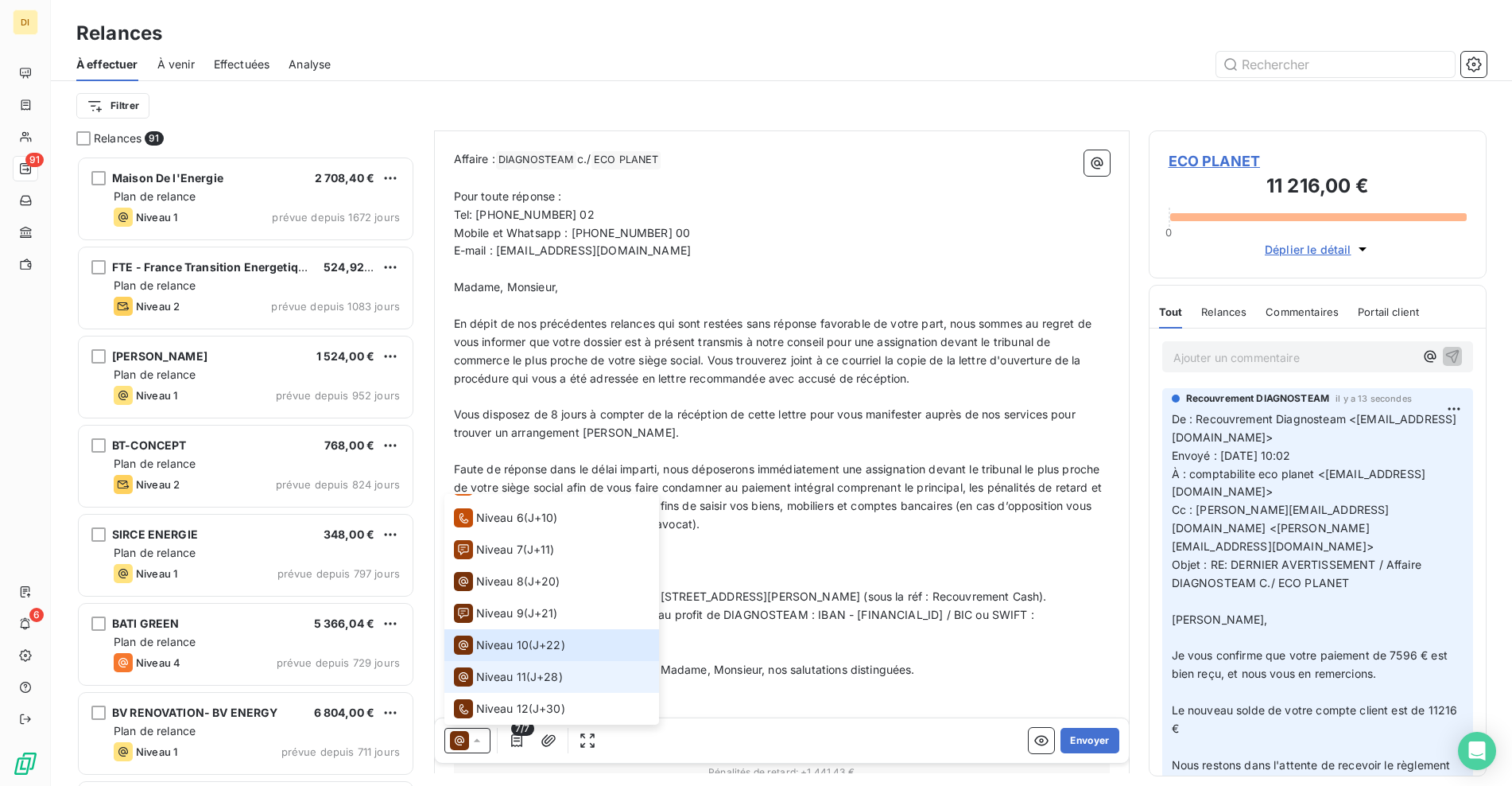
click at [507, 680] on span "Niveau 11" at bounding box center [501, 677] width 50 height 16
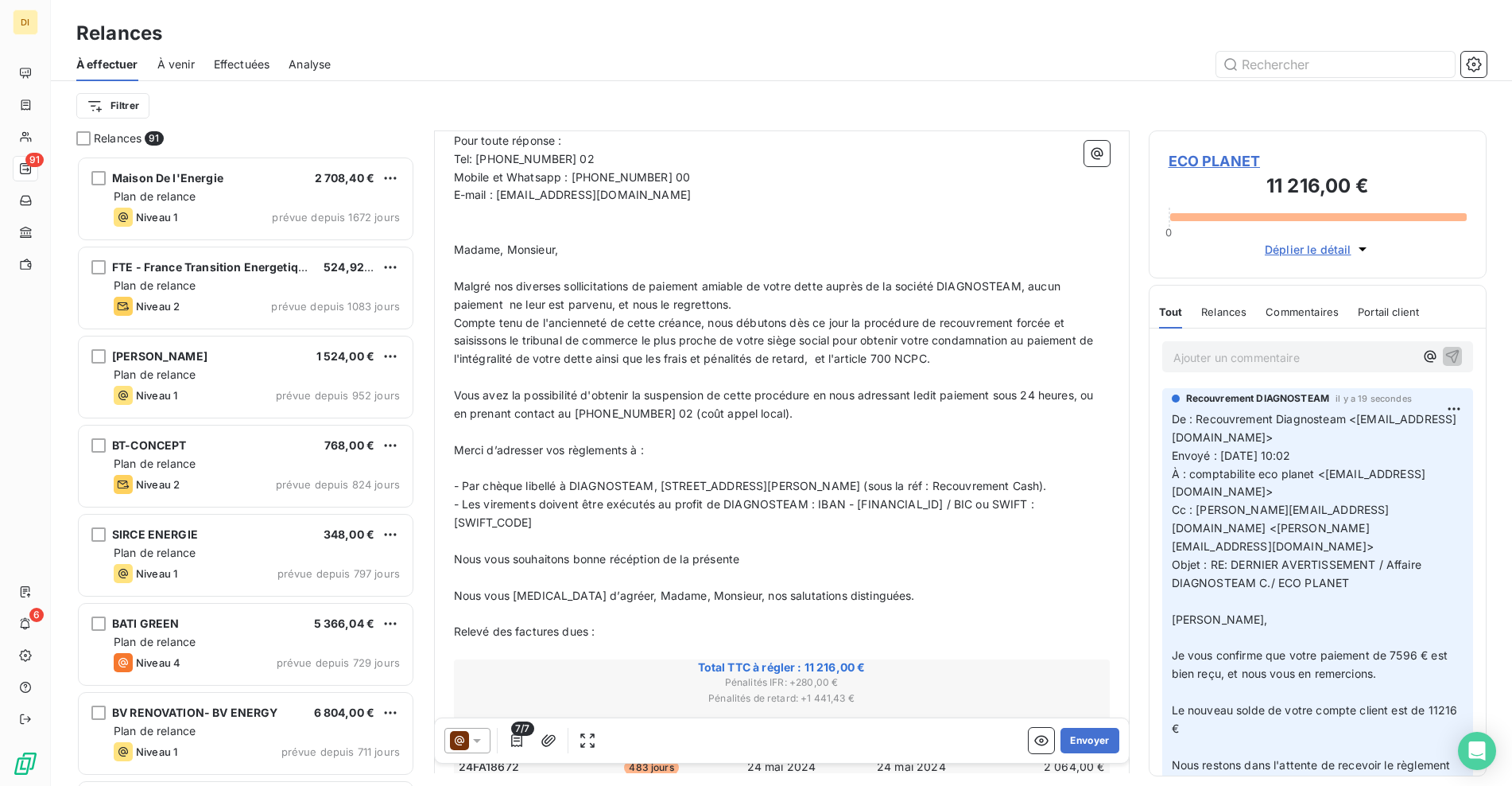
scroll to position [186, 0]
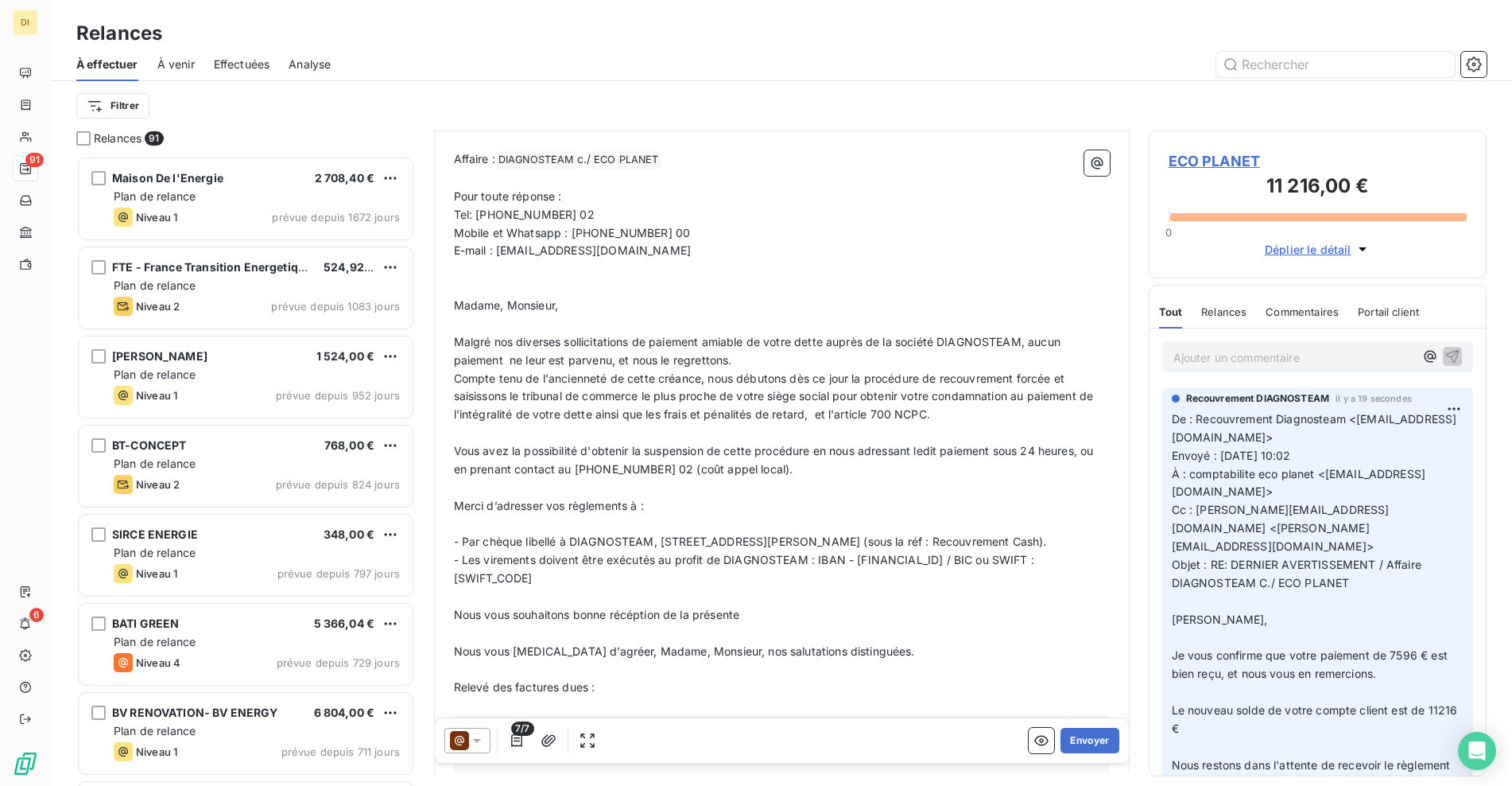
click at [474, 740] on icon at bounding box center [477, 741] width 8 height 4
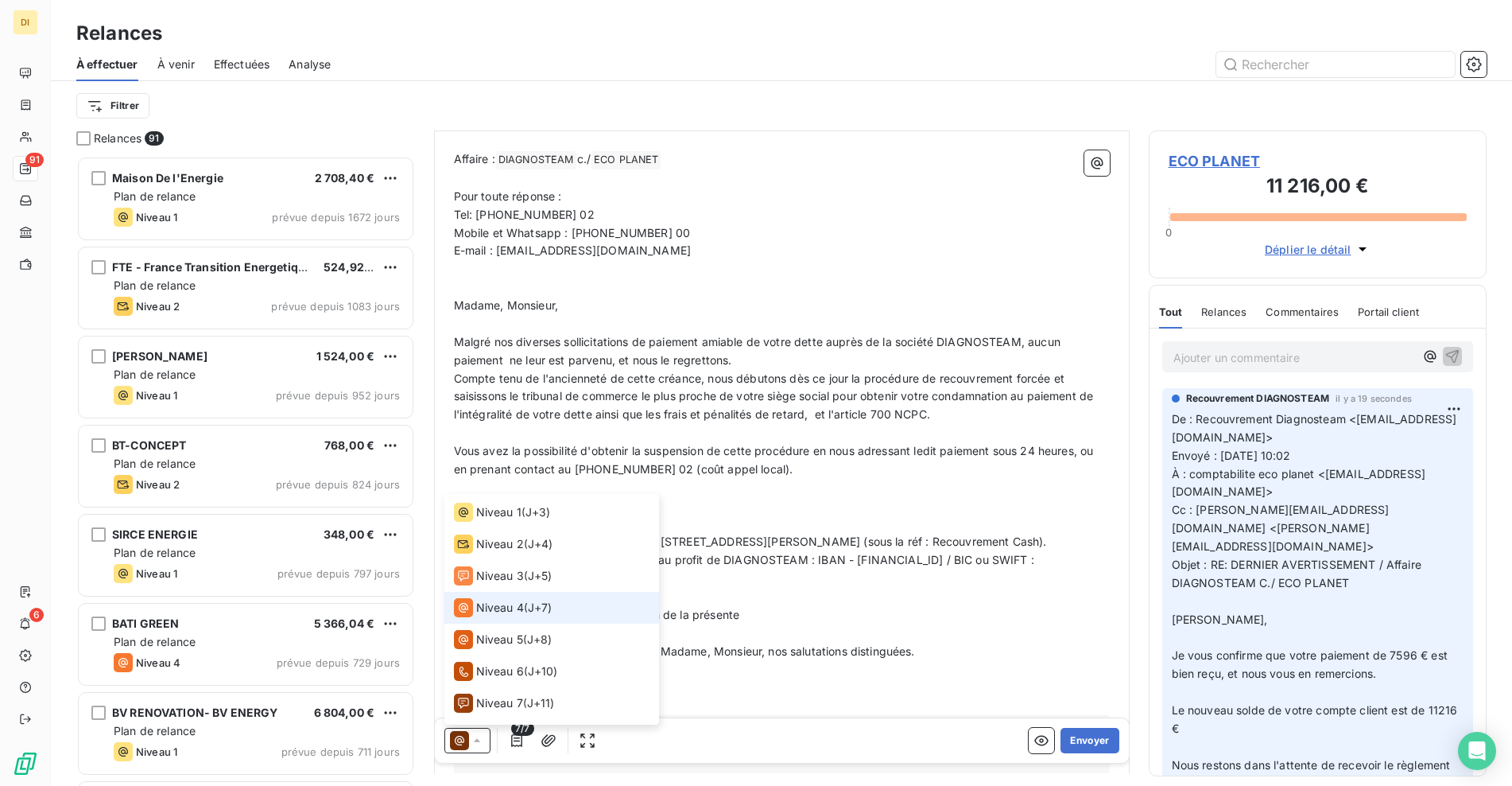
scroll to position [0, 0]
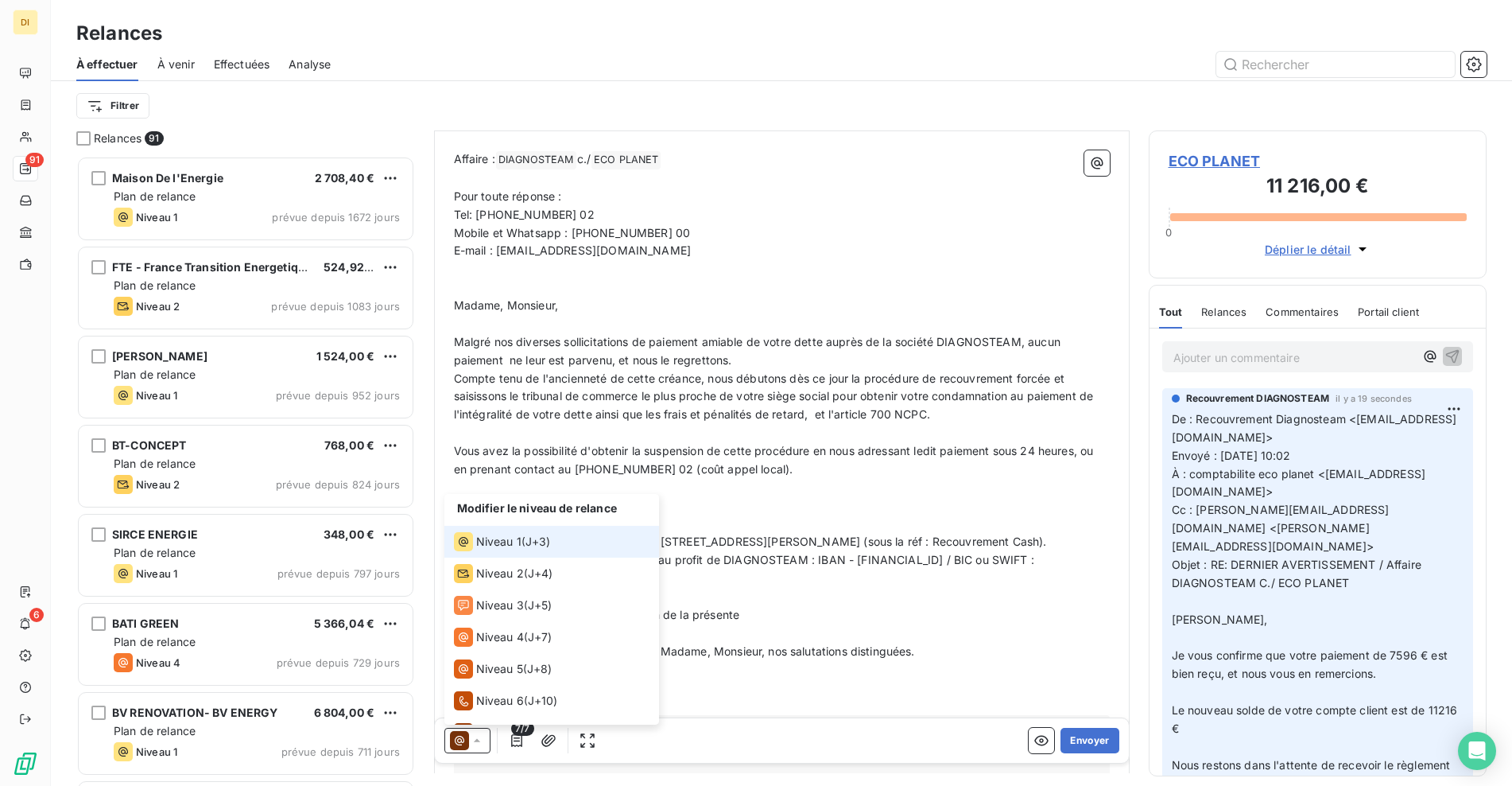
click at [527, 544] on span "J+3 )" at bounding box center [538, 541] width 26 height 16
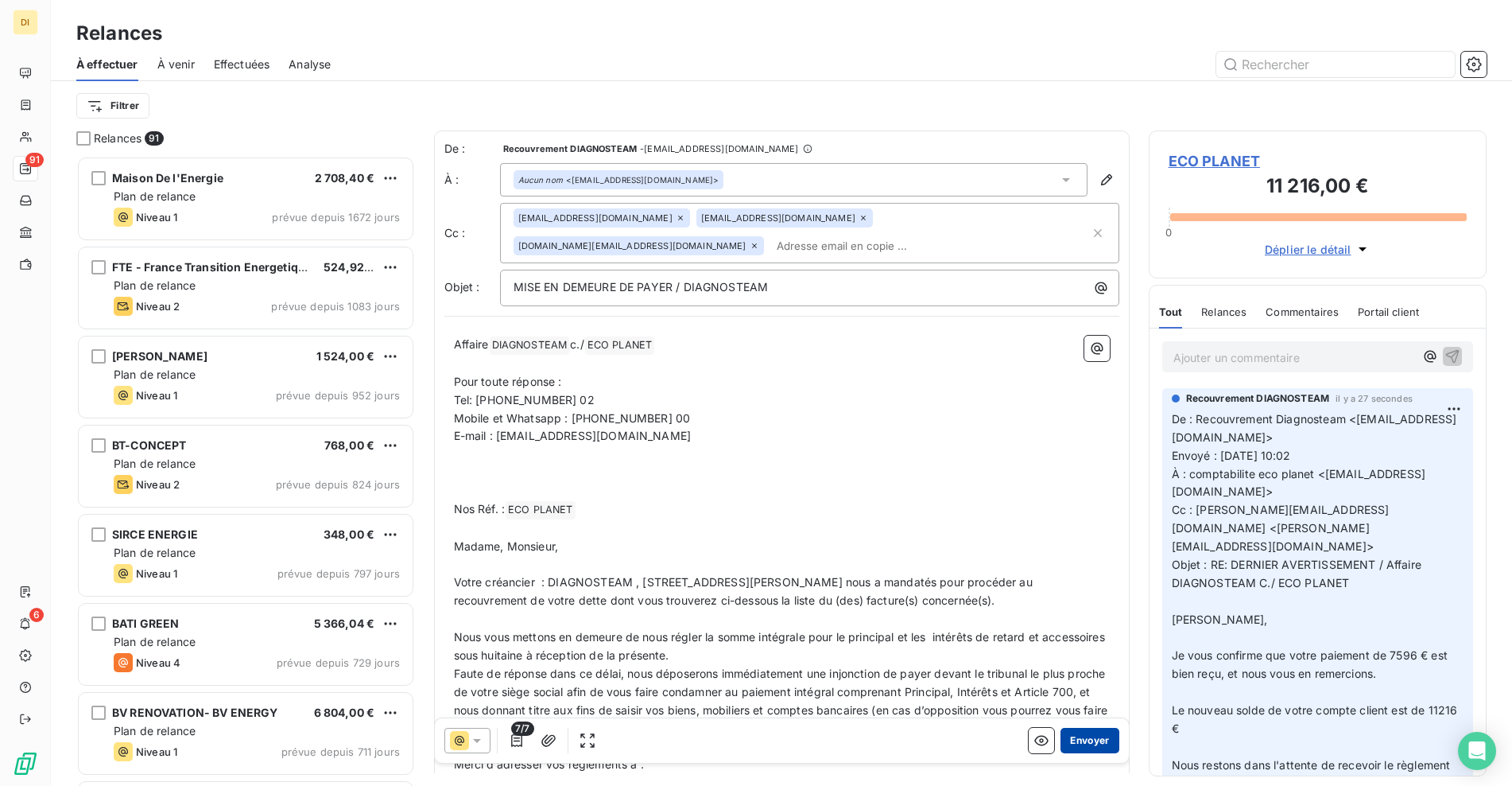
click at [1085, 743] on button "Envoyer" at bounding box center [1089, 741] width 58 height 26
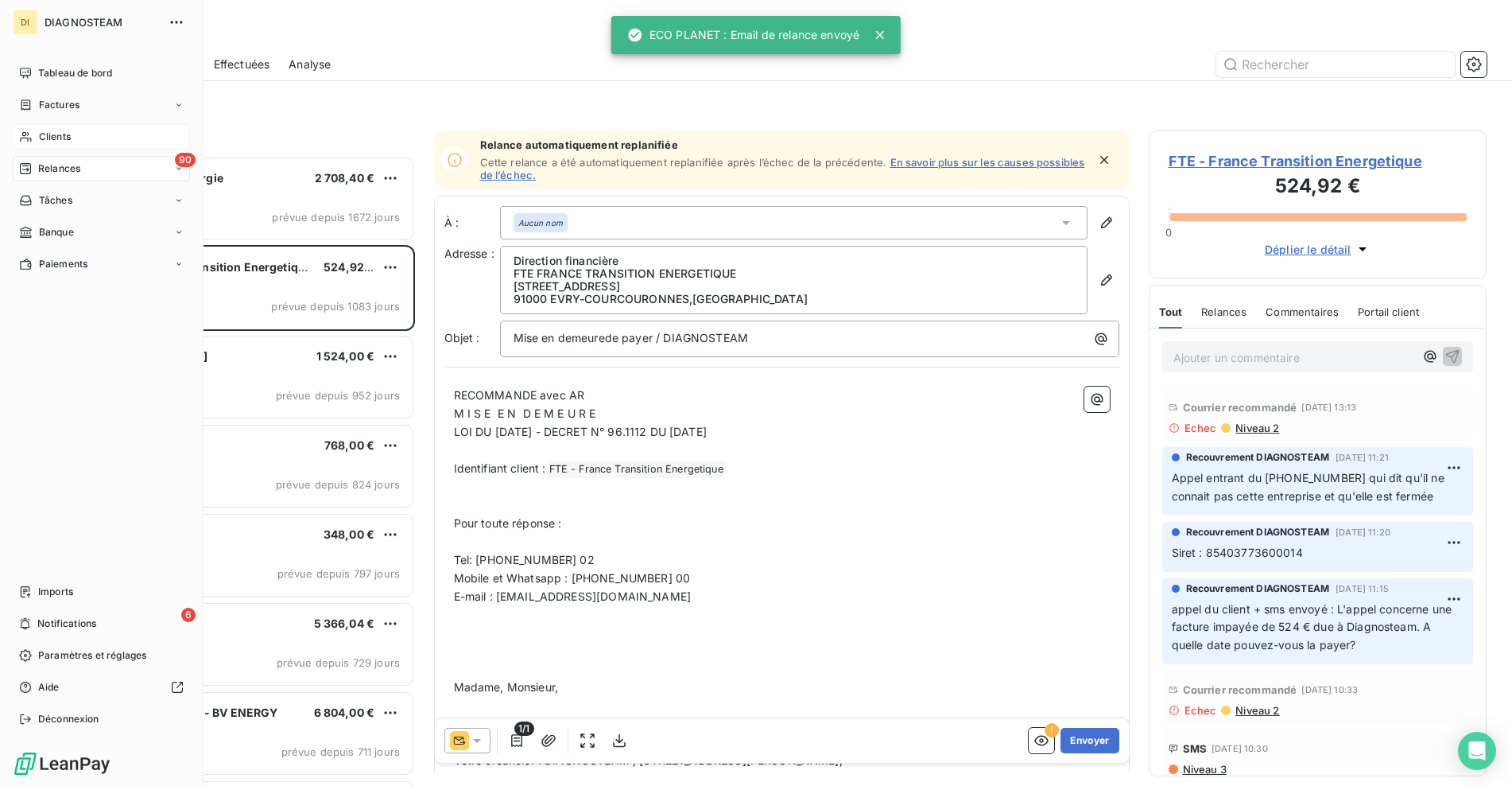
click at [35, 138] on div "Clients" at bounding box center [102, 137] width 177 height 26
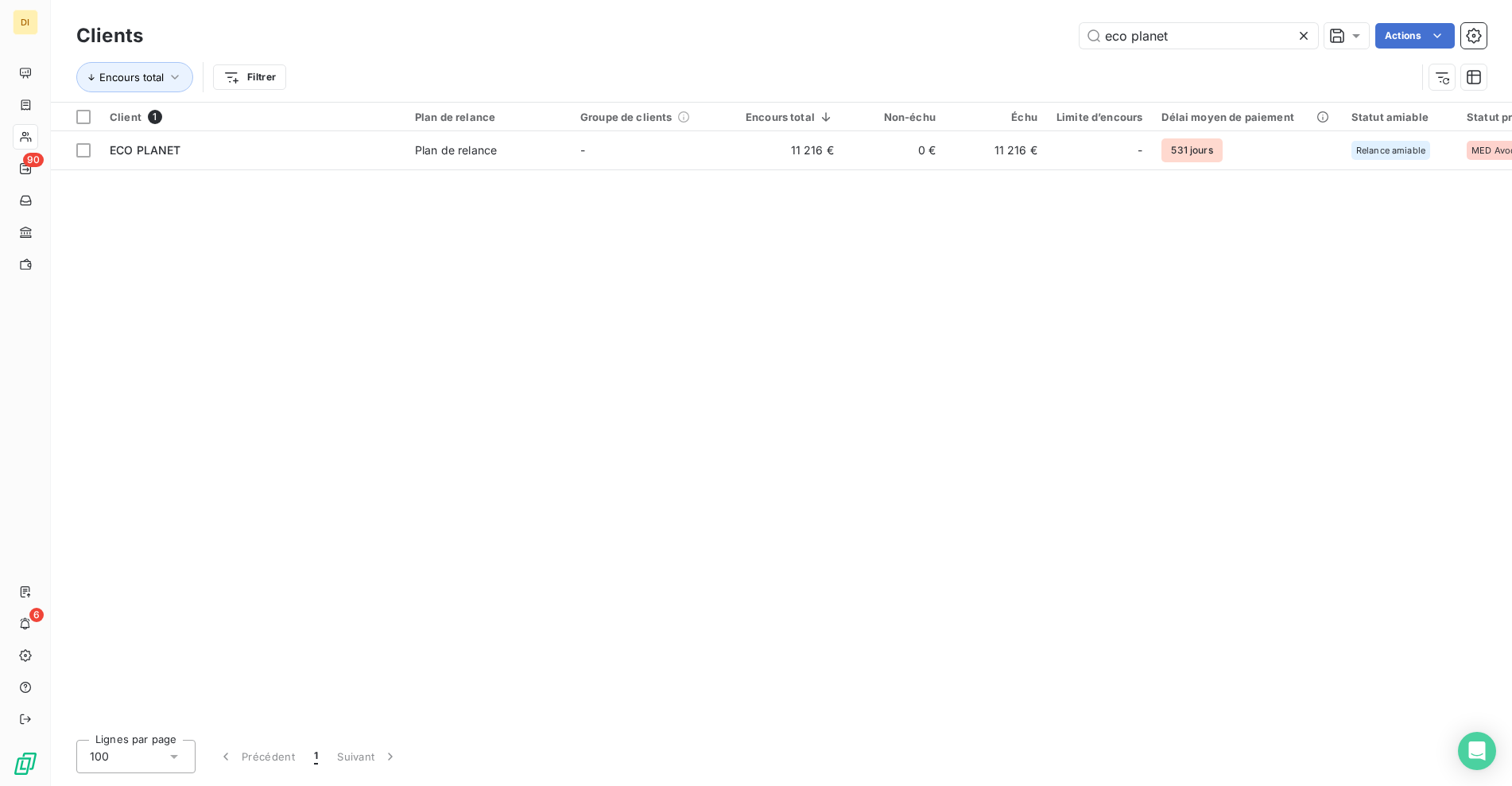
click at [1302, 39] on icon at bounding box center [1303, 36] width 16 height 16
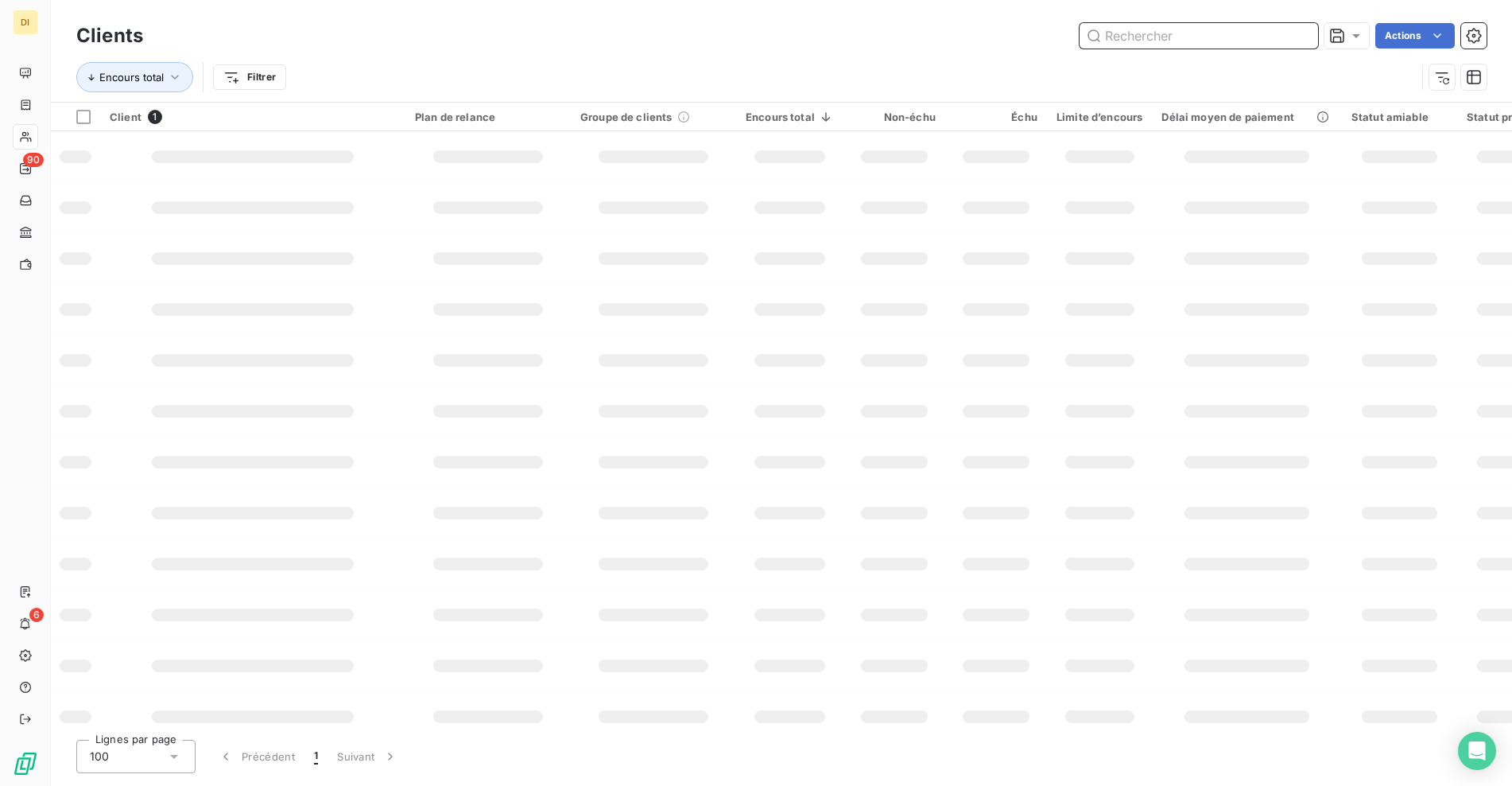
click at [1228, 39] on input "text" at bounding box center [1199, 36] width 239 height 26
paste input "G.S.H GROUPE SOLUTION HABITAT"
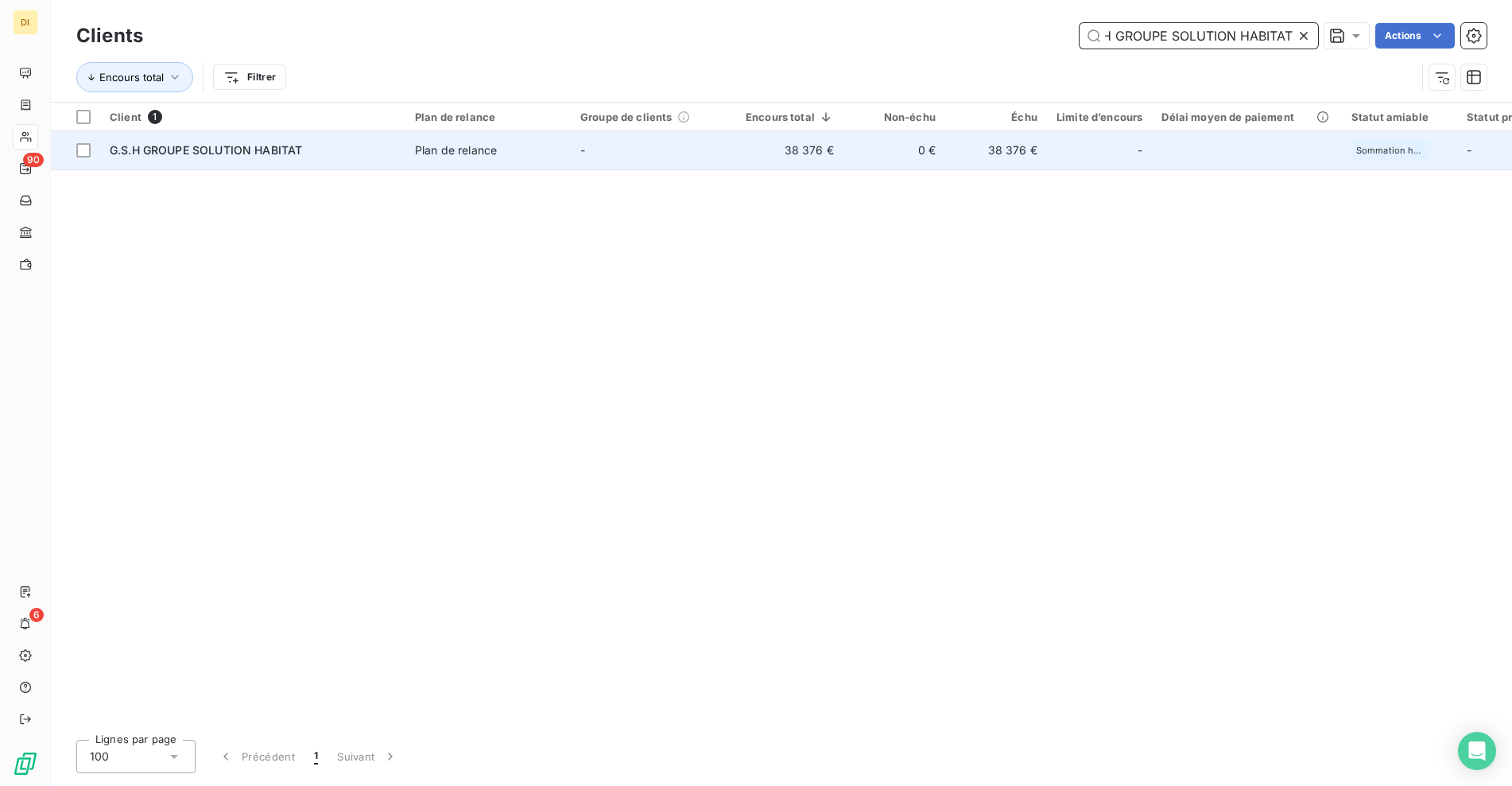
type input "G.S.H GROUPE SOLUTION HABITAT"
click at [632, 164] on td "-" at bounding box center [653, 150] width 166 height 38
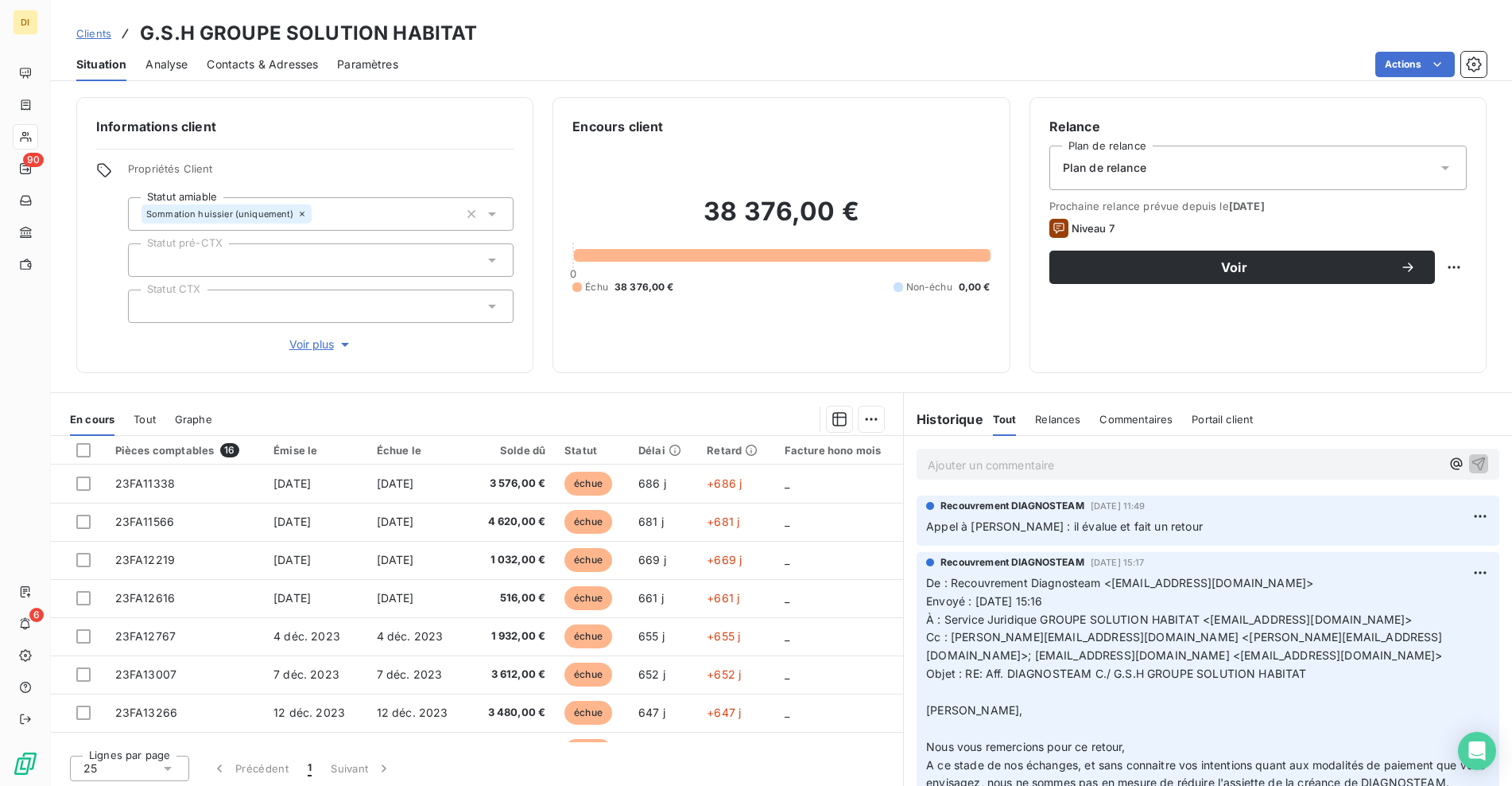
click at [268, 59] on span "Contacts & Adresses" at bounding box center [262, 64] width 111 height 16
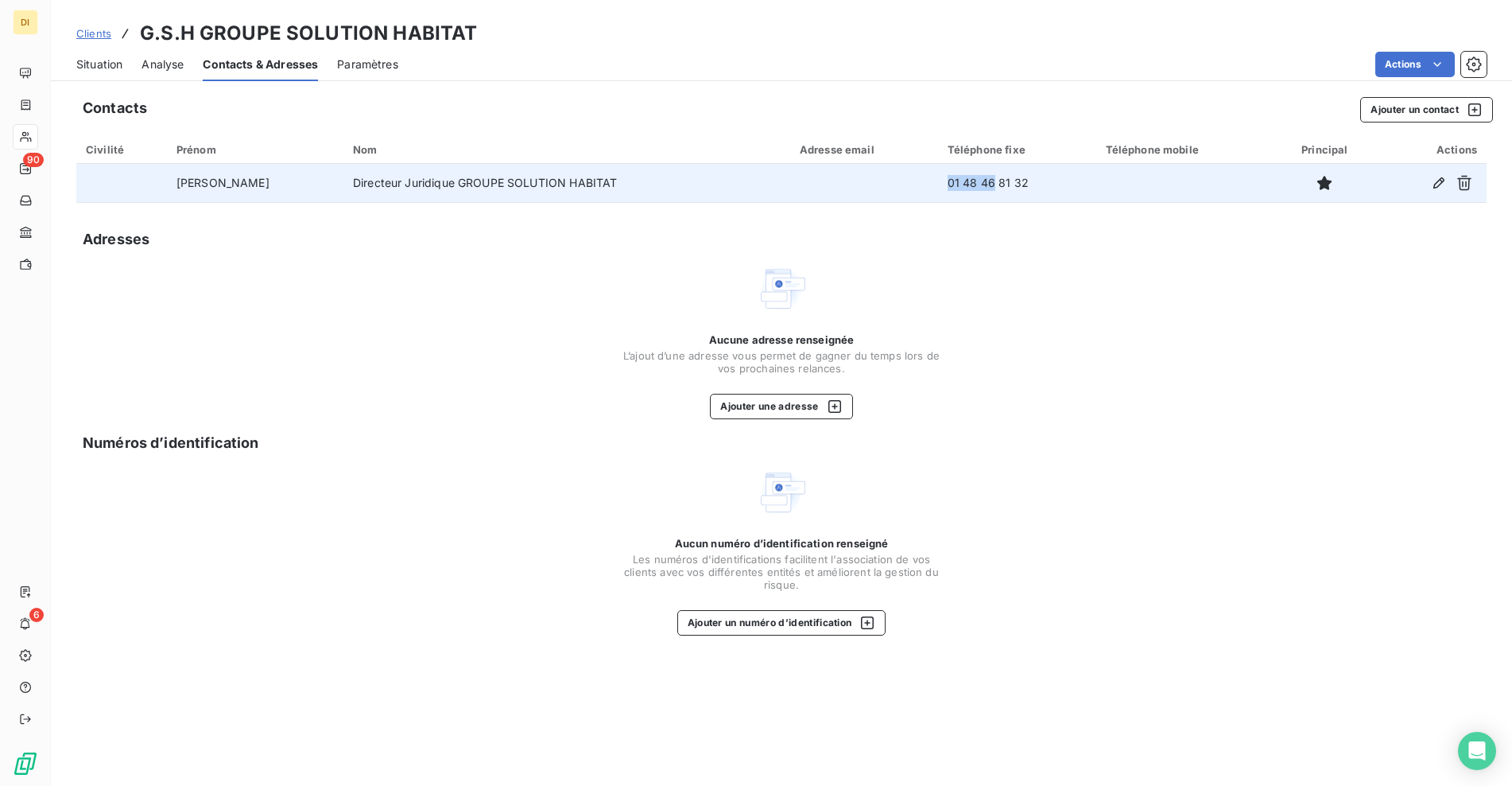
drag, startPoint x: 859, startPoint y: 181, endPoint x: 1019, endPoint y: 185, distance: 160.0
click at [990, 185] on tr "[PERSON_NAME] Directeur Juridique GROUPE SOLUTION HABITAT 01 48 46 81 32" at bounding box center [781, 182] width 1410 height 38
click at [1019, 185] on td "01 48 46 81 32" at bounding box center [1017, 182] width 158 height 38
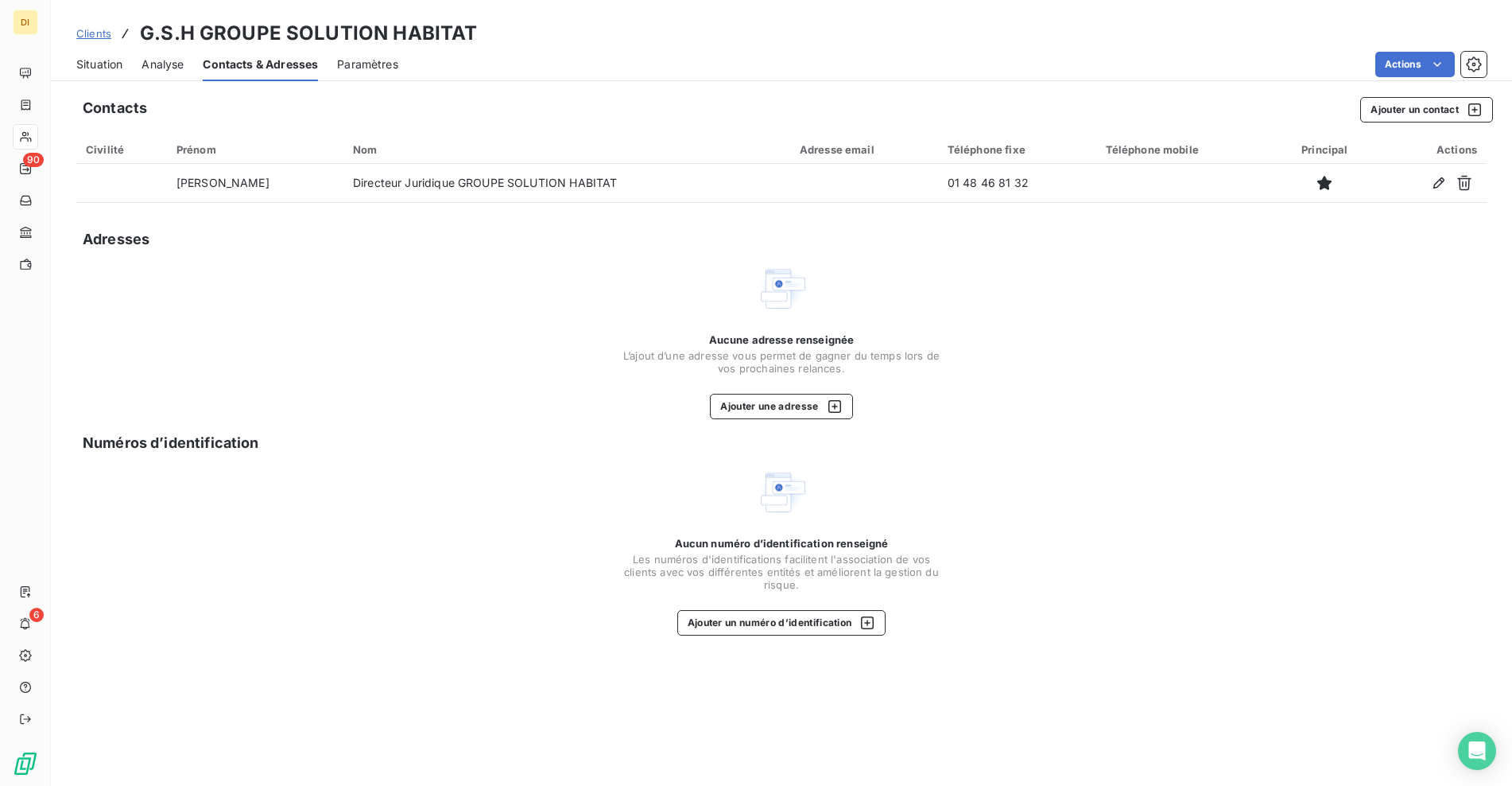
click at [99, 64] on span "Situation" at bounding box center [99, 64] width 46 height 16
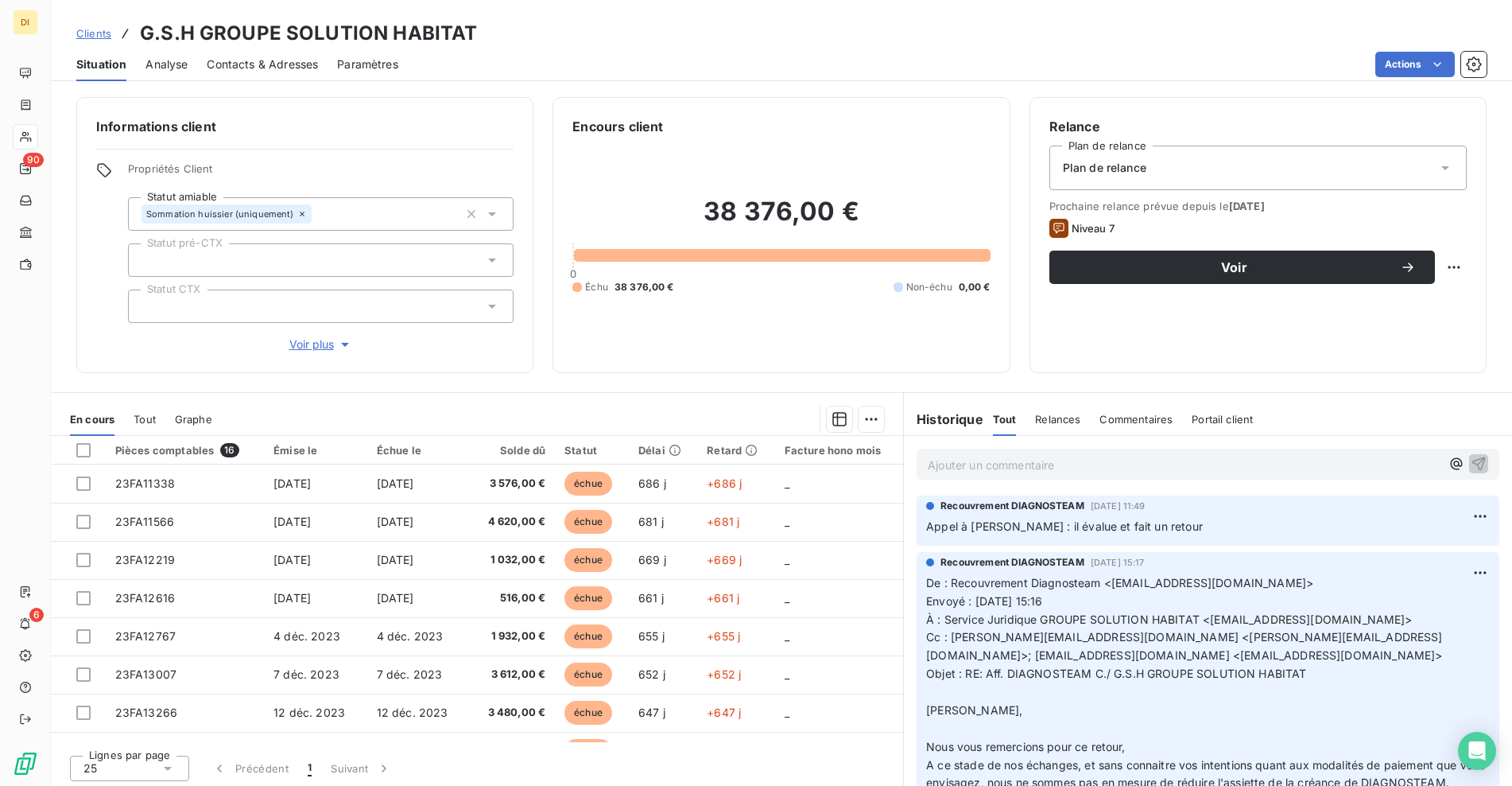
click at [294, 73] on div "Contacts & Adresses" at bounding box center [262, 64] width 111 height 34
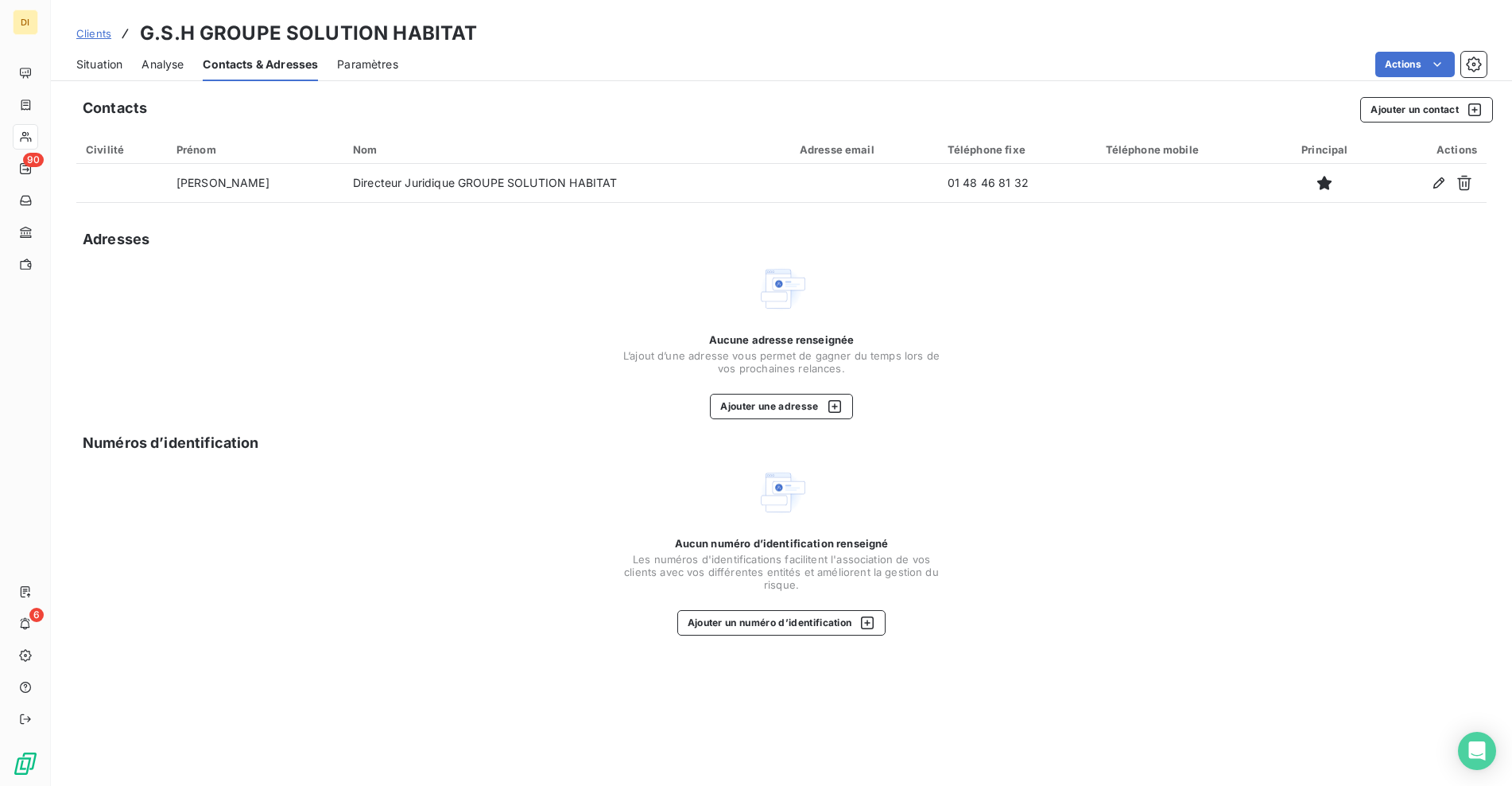
click at [106, 69] on span "Situation" at bounding box center [99, 64] width 46 height 16
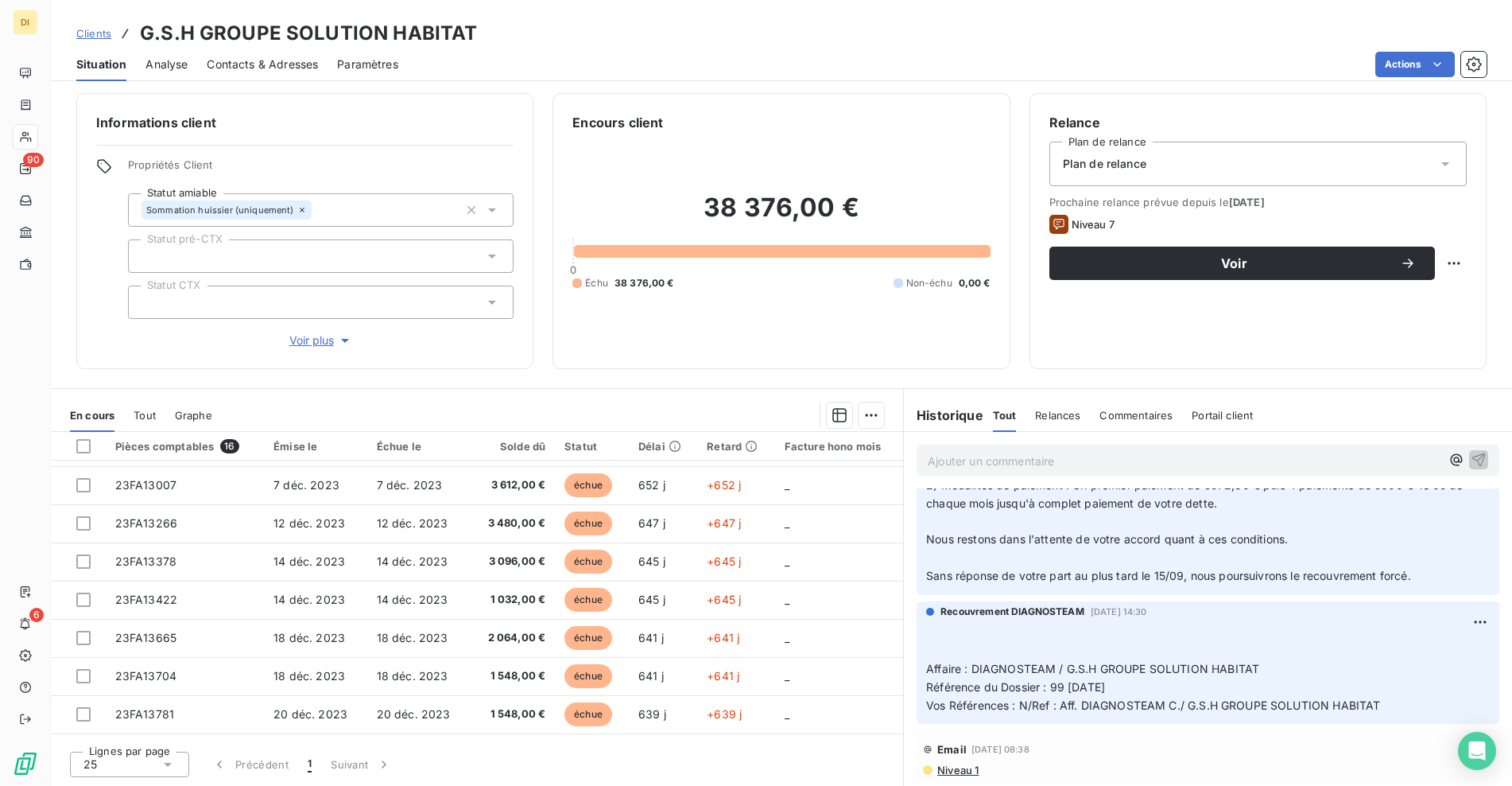
scroll to position [733, 0]
drag, startPoint x: 703, startPoint y: 209, endPoint x: 821, endPoint y: 206, distance: 118.0
click at [821, 206] on h2 "38 376,00 €" at bounding box center [781, 215] width 417 height 47
copy h2 "38 376,00"
click at [971, 463] on p "Ajouter un commentaire ﻿" at bounding box center [1184, 461] width 513 height 20
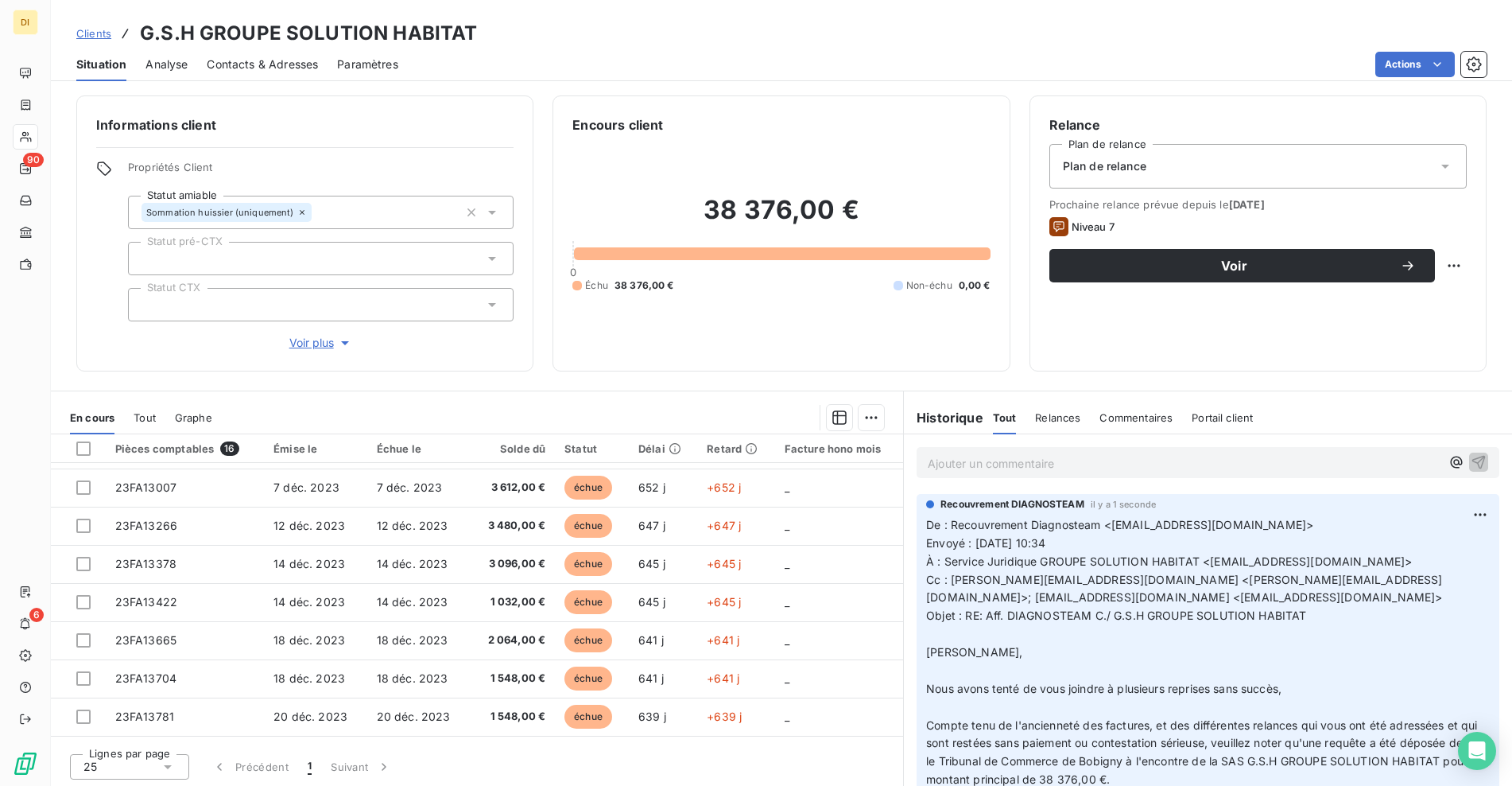
scroll to position [0, 0]
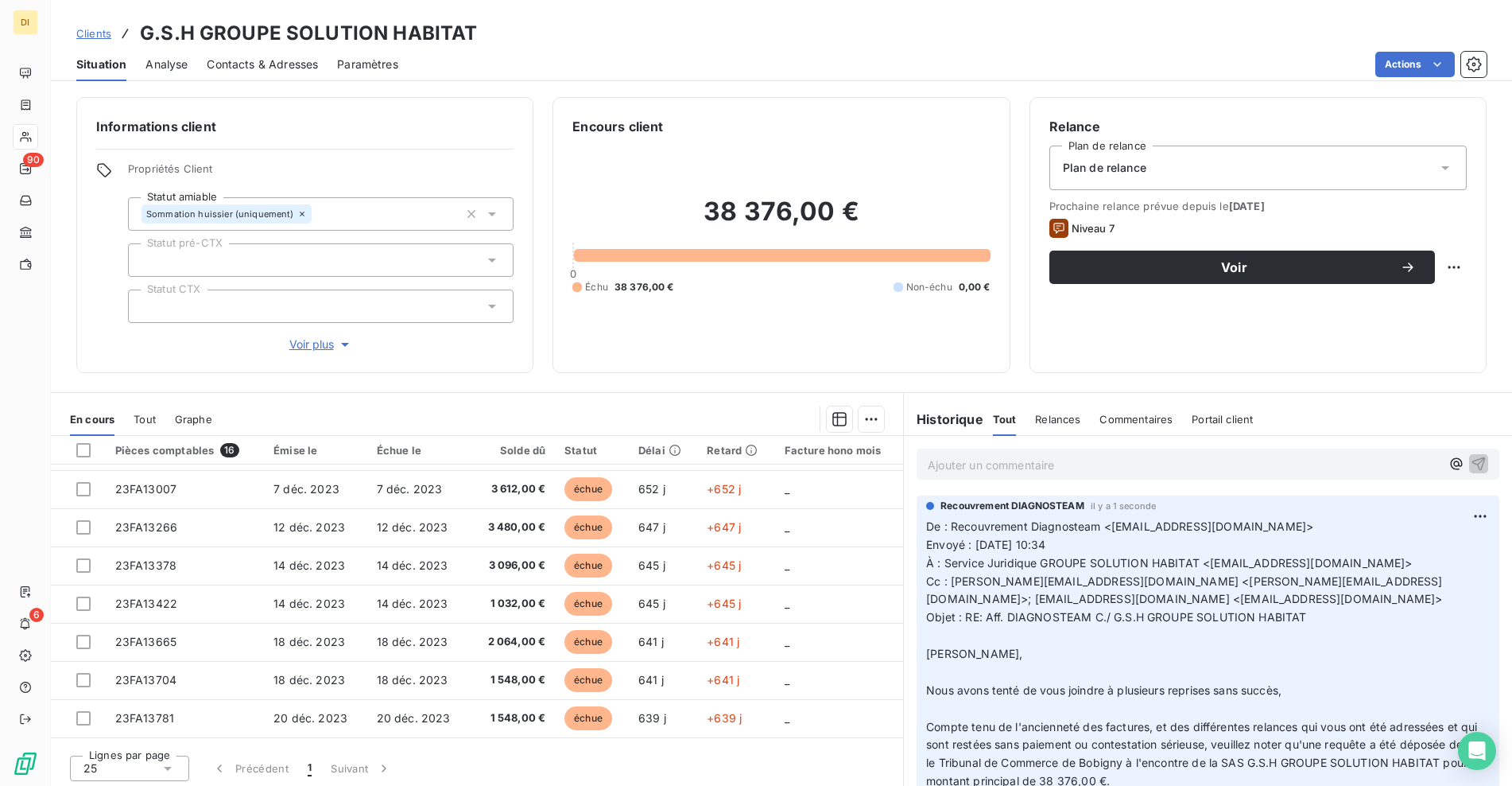
click at [93, 39] on link "Clients" at bounding box center [93, 34] width 34 height 16
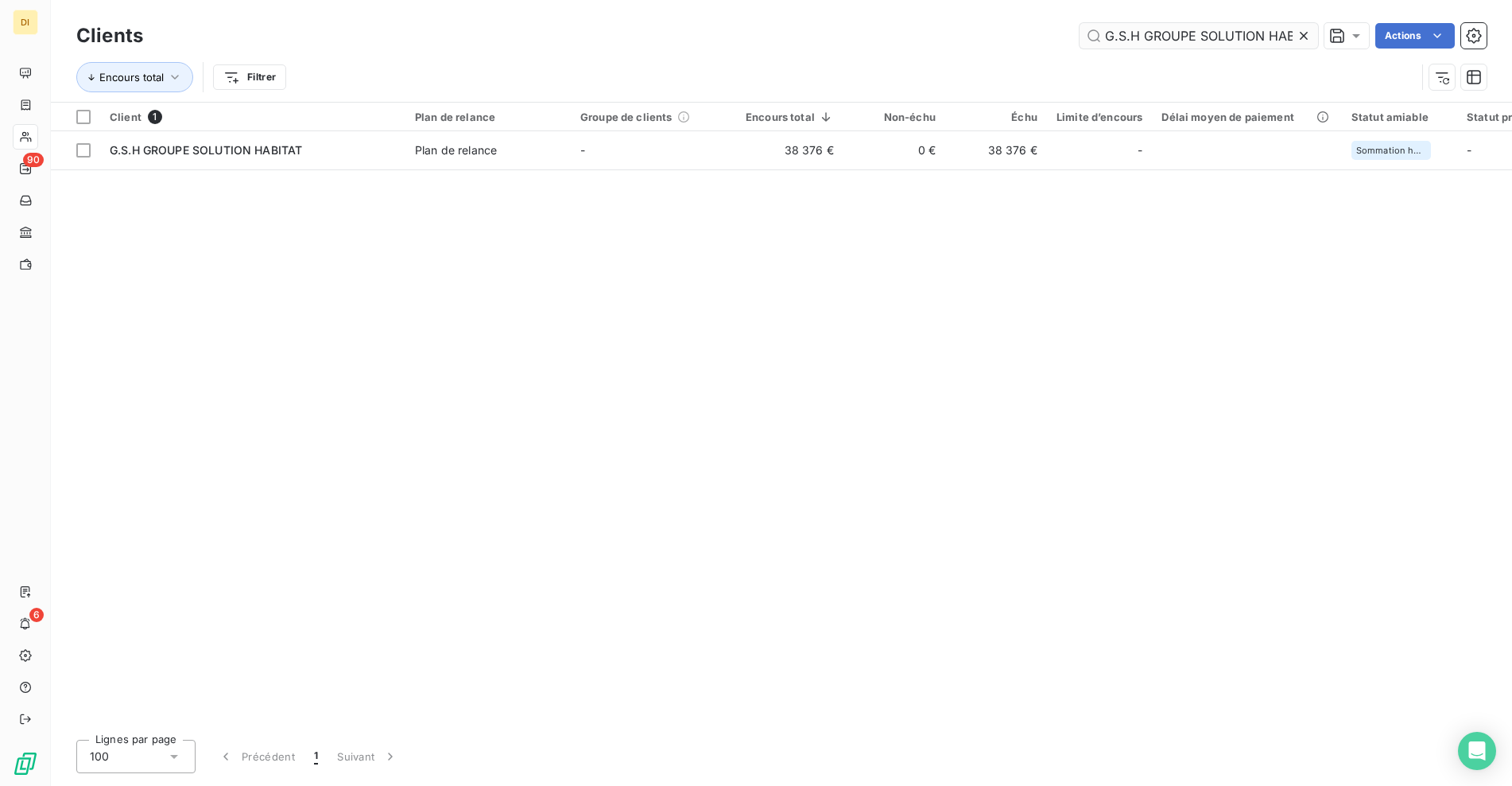
click at [1308, 36] on icon at bounding box center [1303, 36] width 16 height 16
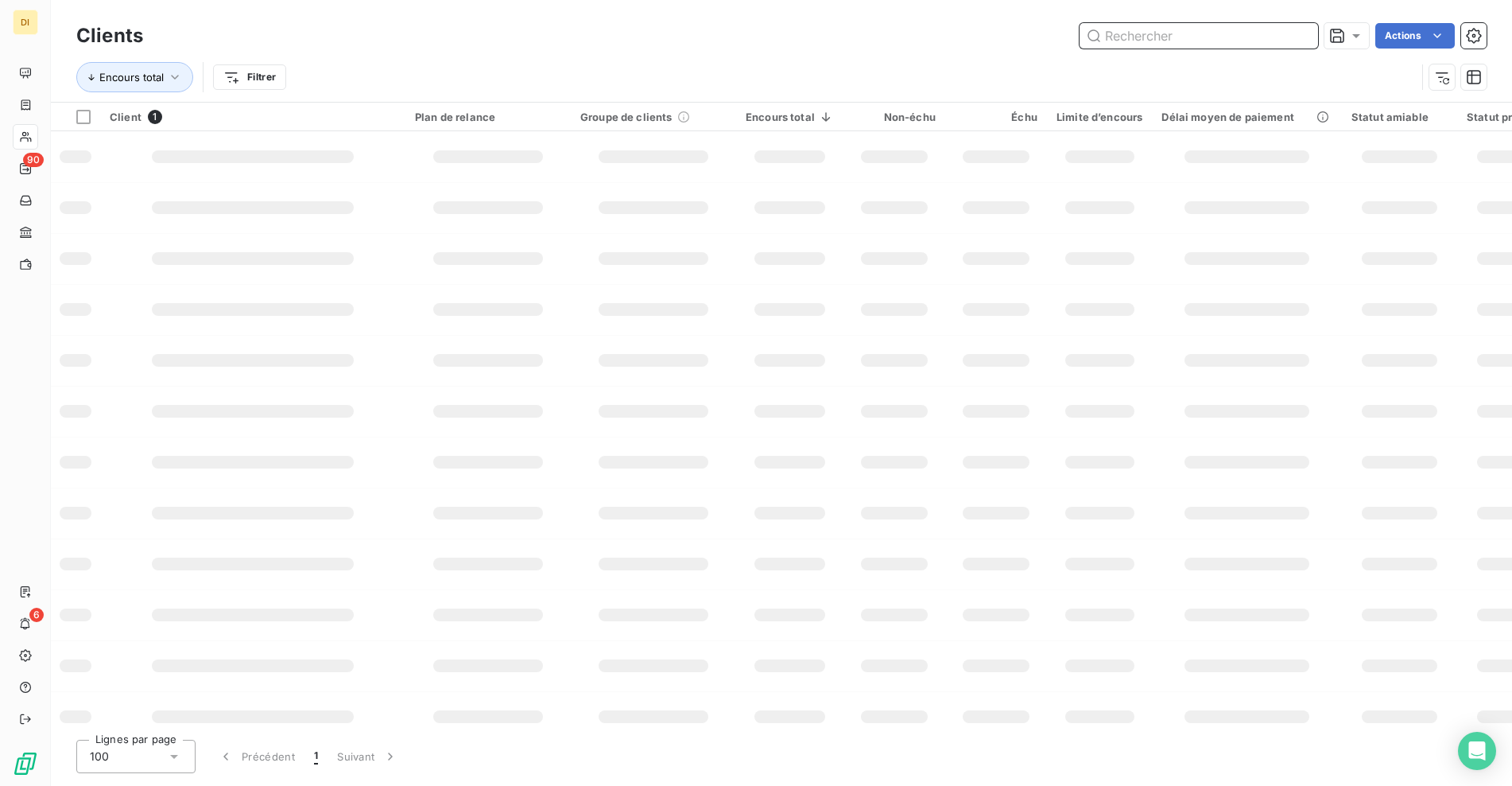
click at [1218, 39] on input "text" at bounding box center [1199, 36] width 239 height 26
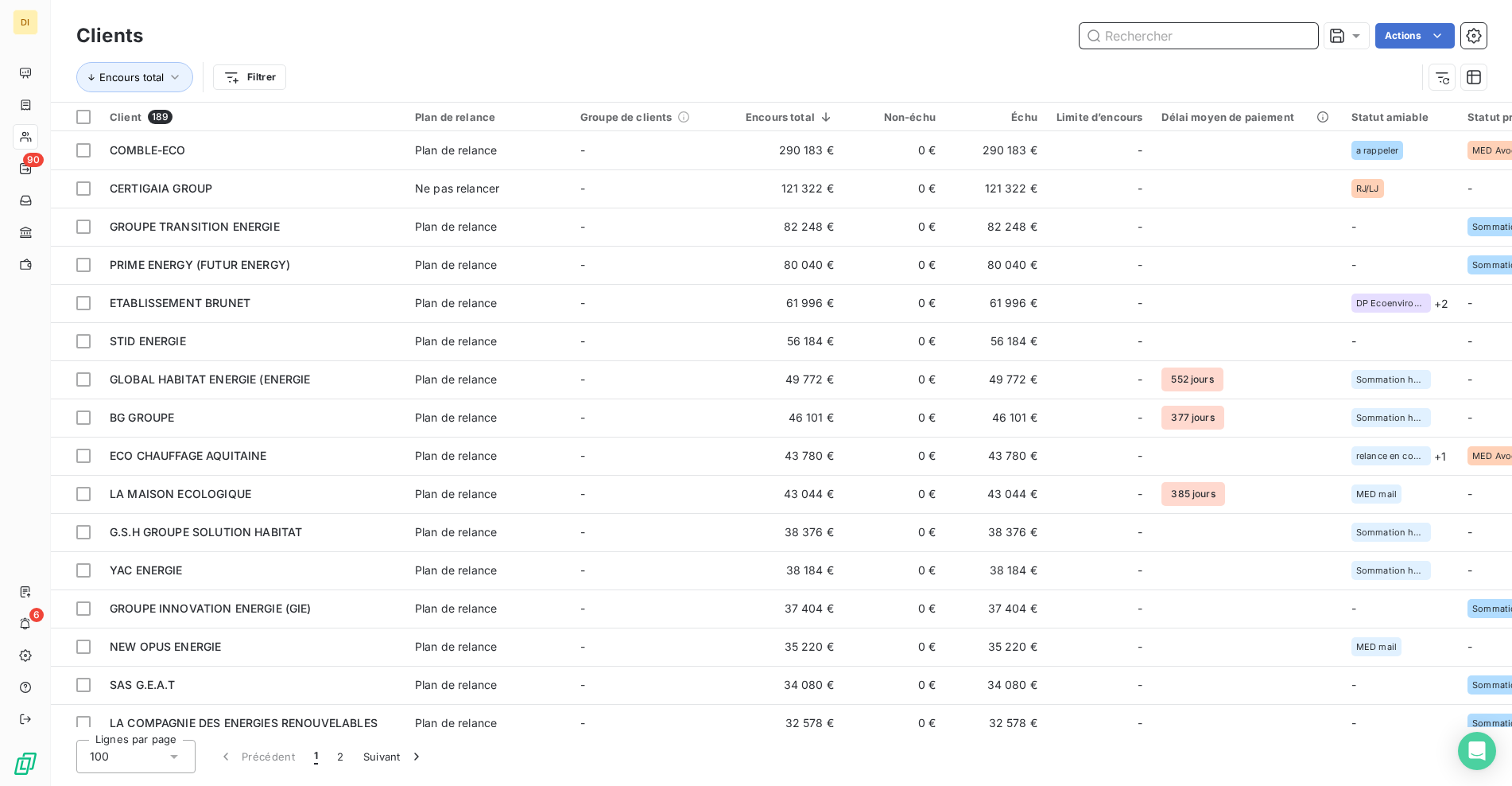
paste input "GLOBAL HABITAT ENERGIE (ENERGIE ECOLOGIQUE DE [GEOGRAPHIC_DATA])"
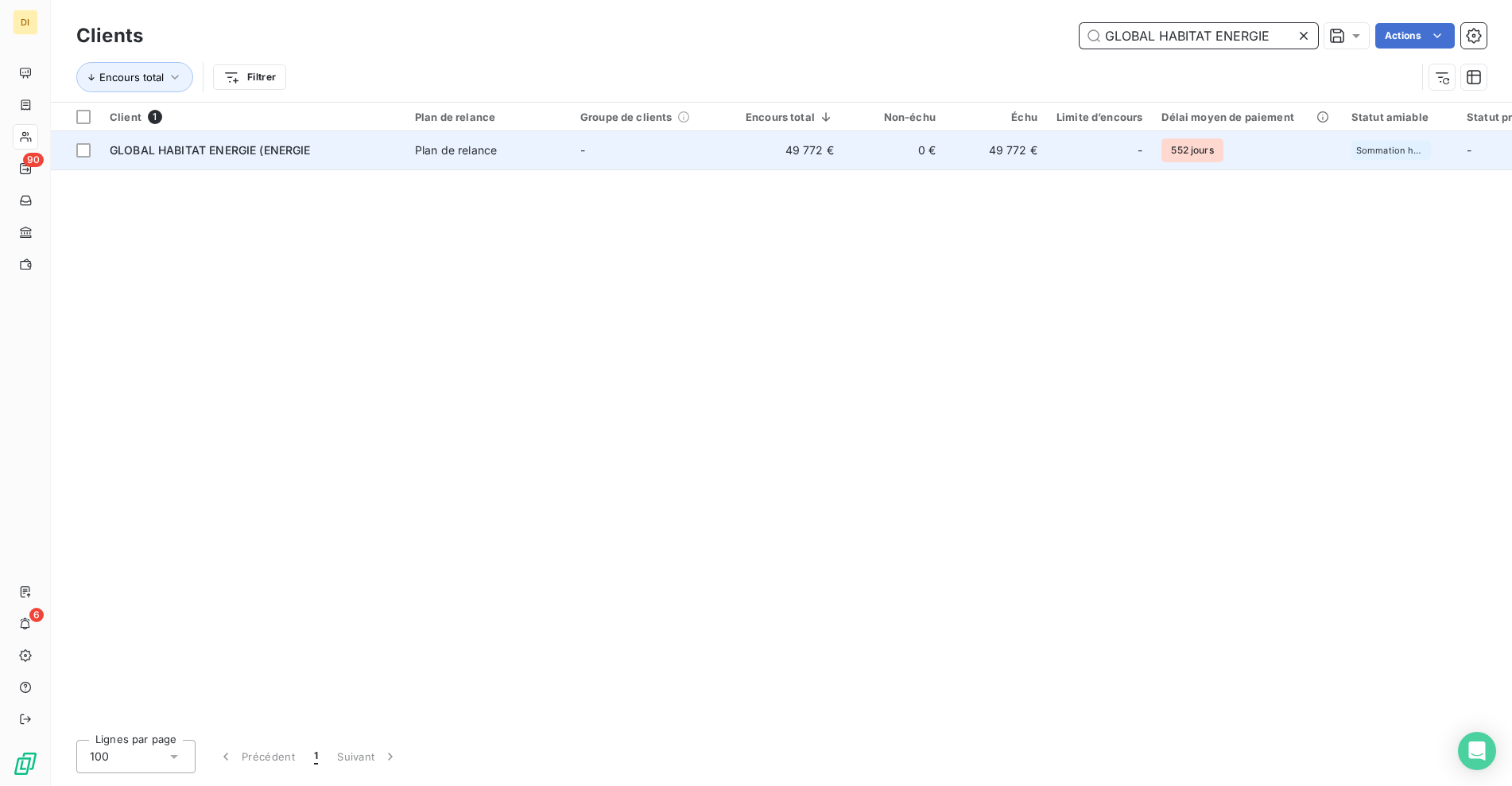
type input "GLOBAL HABITAT ENERGIE"
click at [540, 150] on span "Plan de relance" at bounding box center [488, 150] width 146 height 16
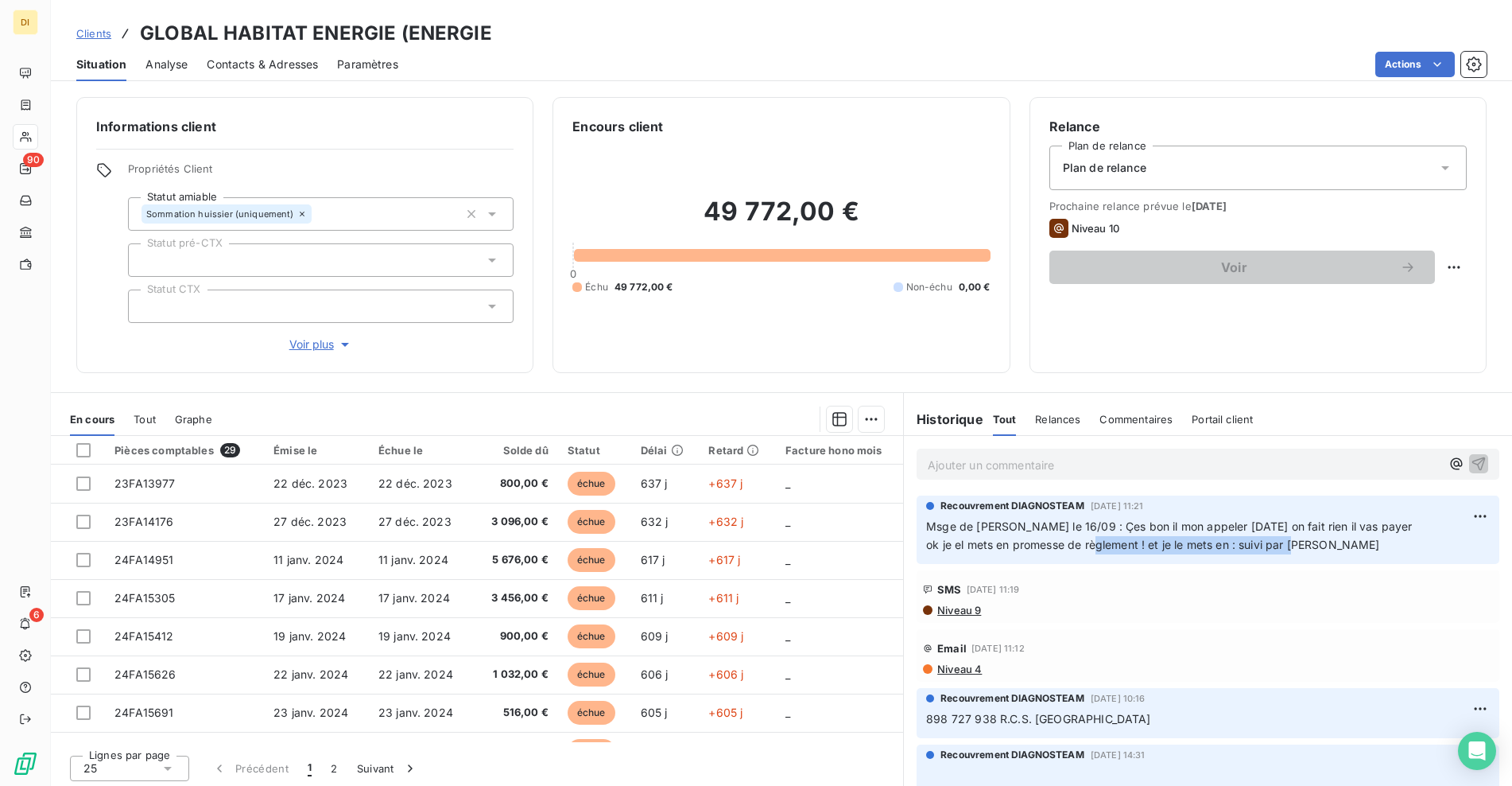
drag, startPoint x: 1134, startPoint y: 545, endPoint x: 1346, endPoint y: 542, distance: 212.0
click at [1346, 542] on p "Msge de [PERSON_NAME] le 16/09 : Çes bon il mon appeler [DATE] on fait rien il …" at bounding box center [1207, 536] width 564 height 36
click at [97, 27] on span "Clients" at bounding box center [93, 33] width 34 height 13
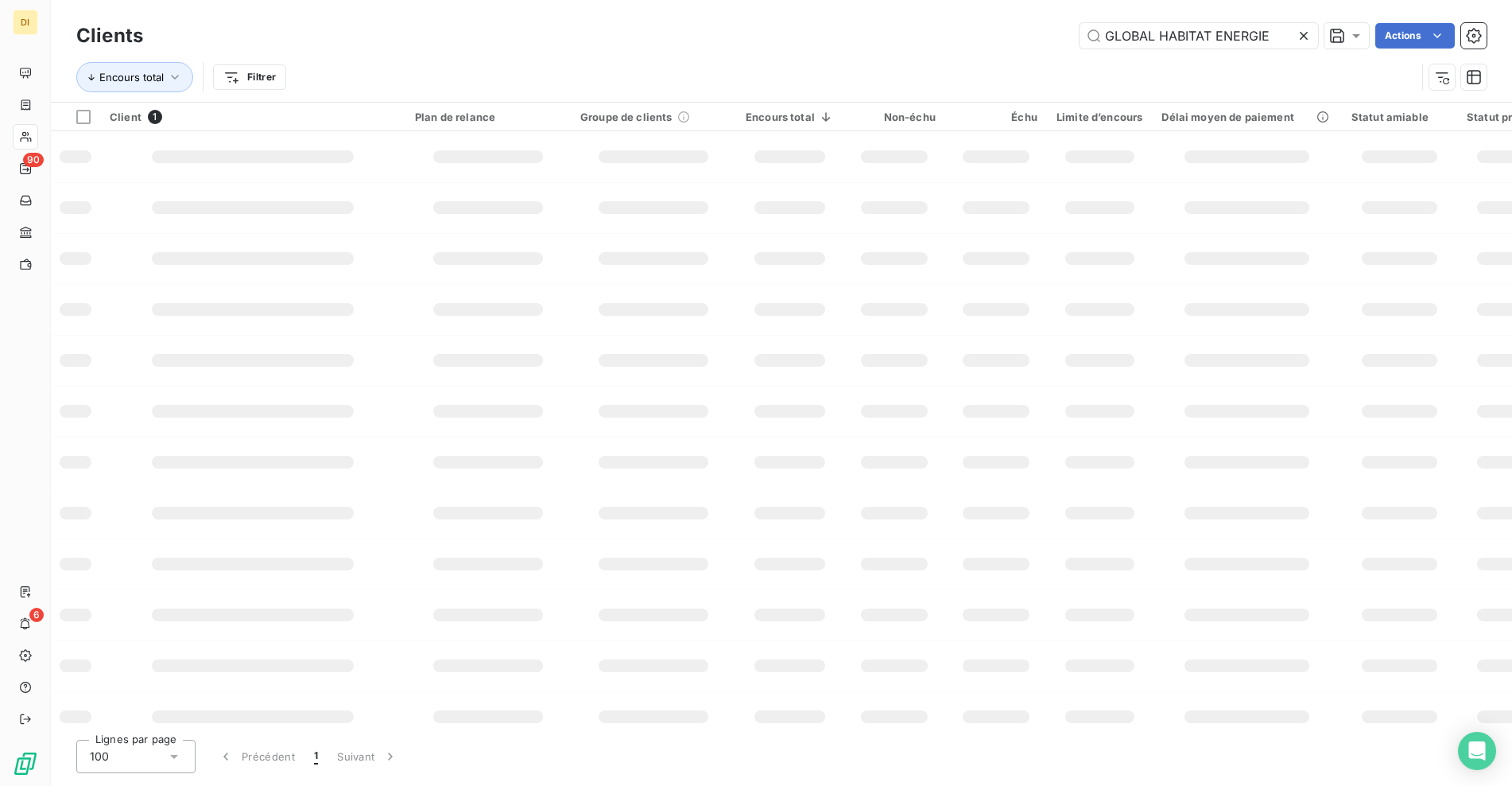
click at [1295, 34] on icon at bounding box center [1303, 36] width 16 height 16
click at [1217, 36] on input "text" at bounding box center [1199, 36] width 239 height 26
paste input "GLOBAL HABITAT ENERGIE (ENERGIE ECOLOGIQUE DE [GEOGRAPHIC_DATA])"
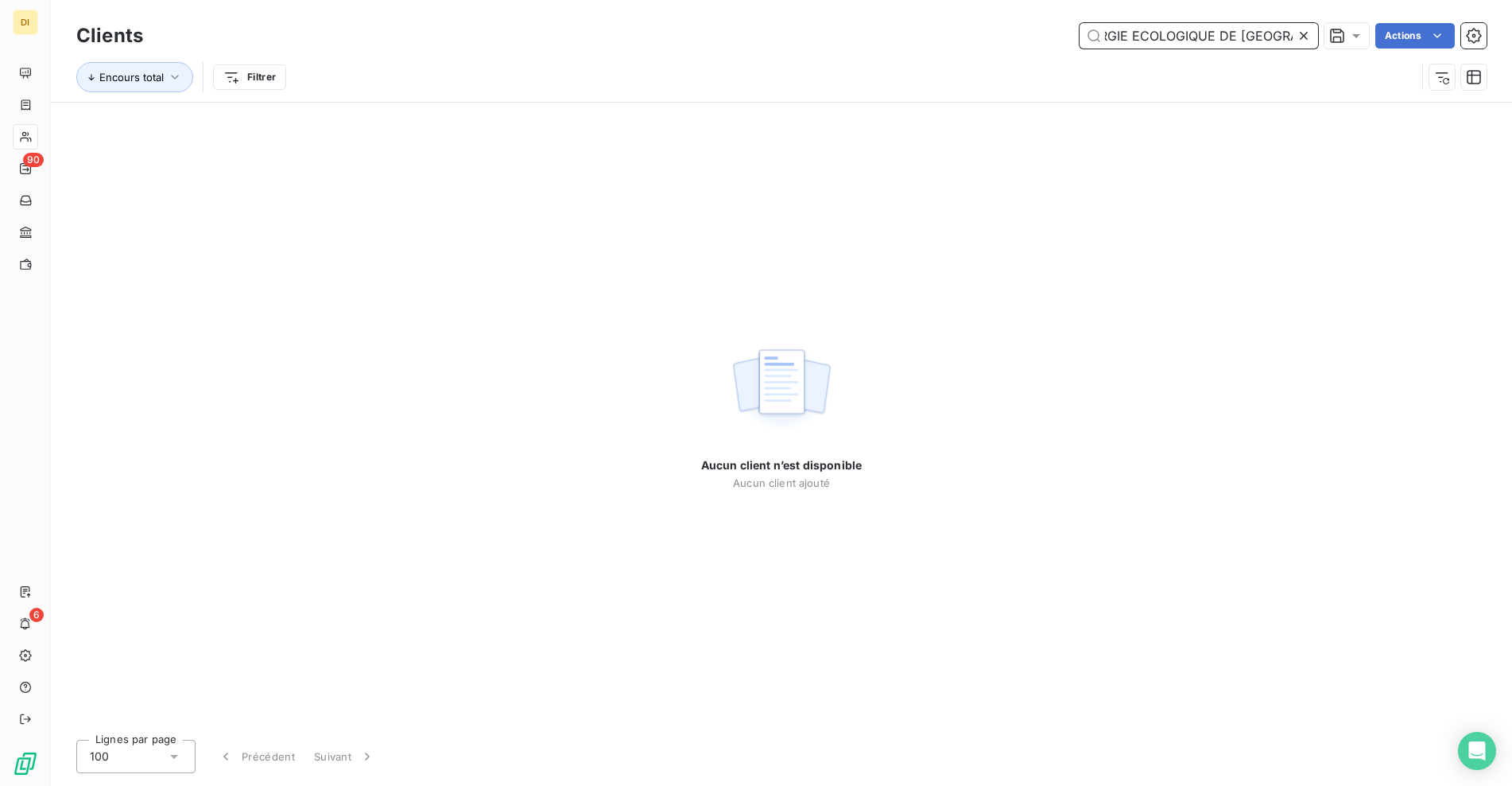
type input "GLOBAL HABITAT ENERGIE (ENERGIE ECOLOGIQUE DE [GEOGRAPHIC_DATA])"
click at [1304, 31] on icon at bounding box center [1303, 36] width 16 height 16
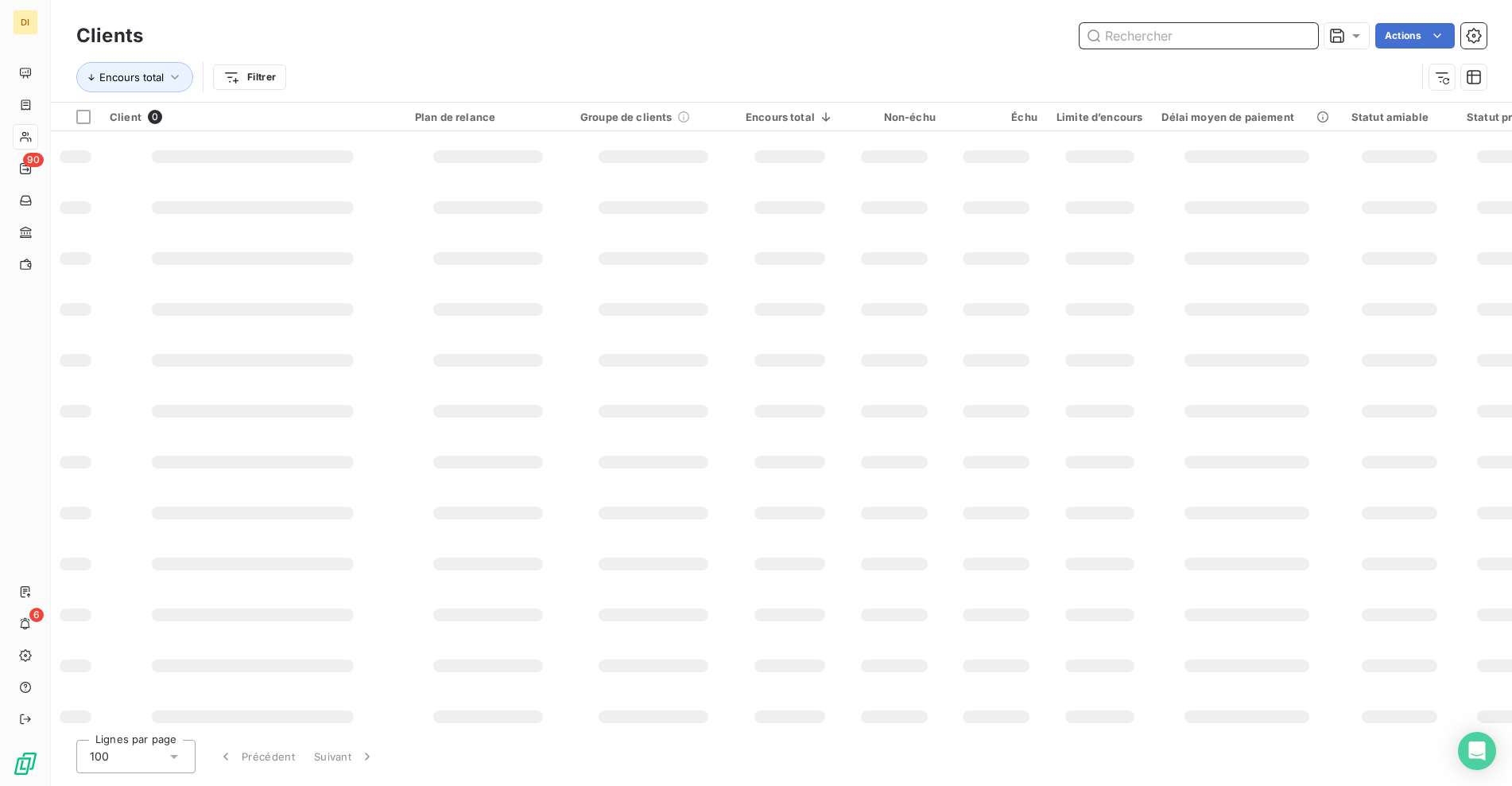
click at [1241, 35] on input "text" at bounding box center [1199, 36] width 239 height 26
paste input "GLOBAL HABITAT ENERGIE"
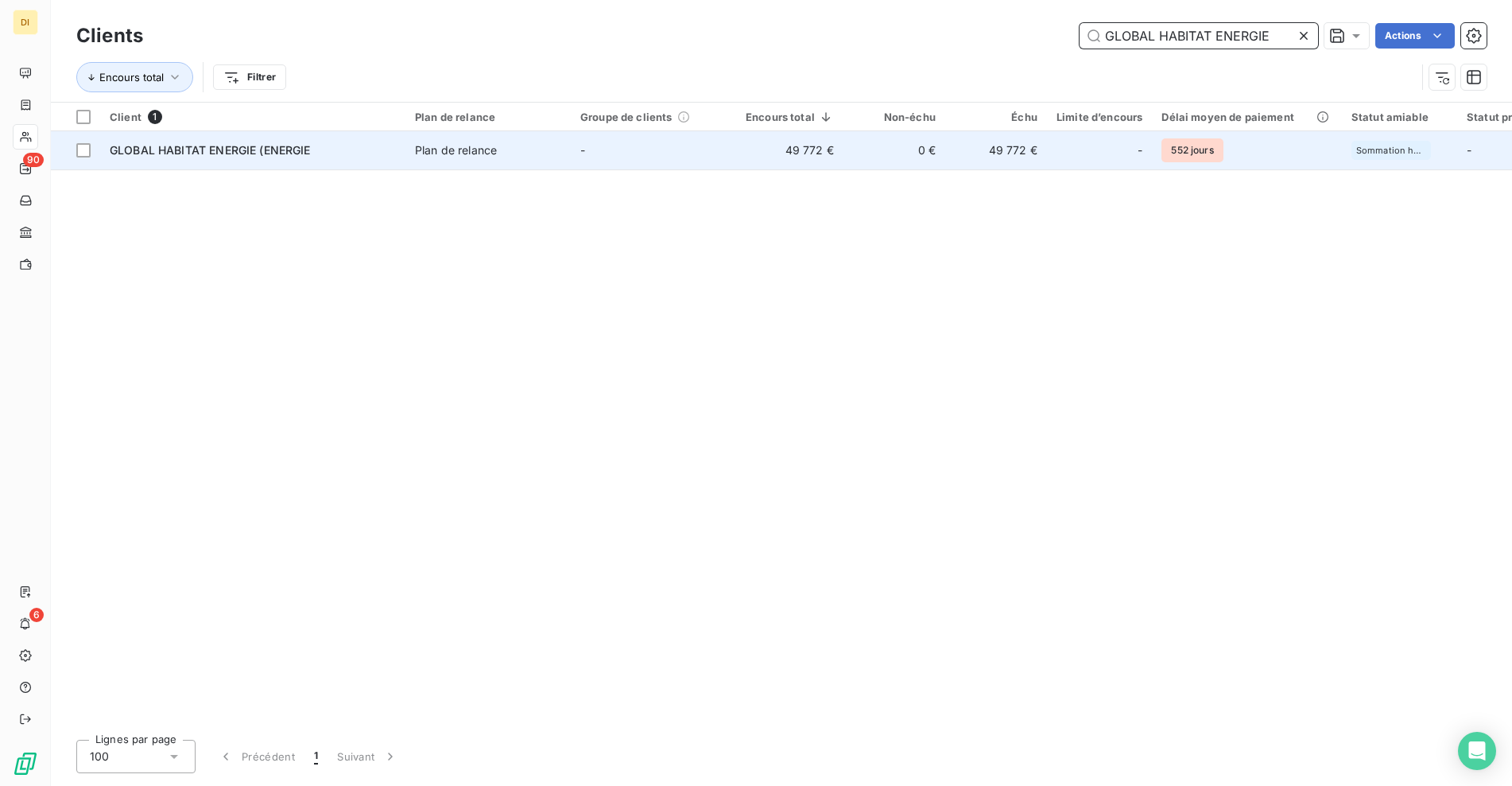
type input "GLOBAL HABITAT ENERGIE"
click at [539, 154] on span "Plan de relance" at bounding box center [488, 150] width 146 height 16
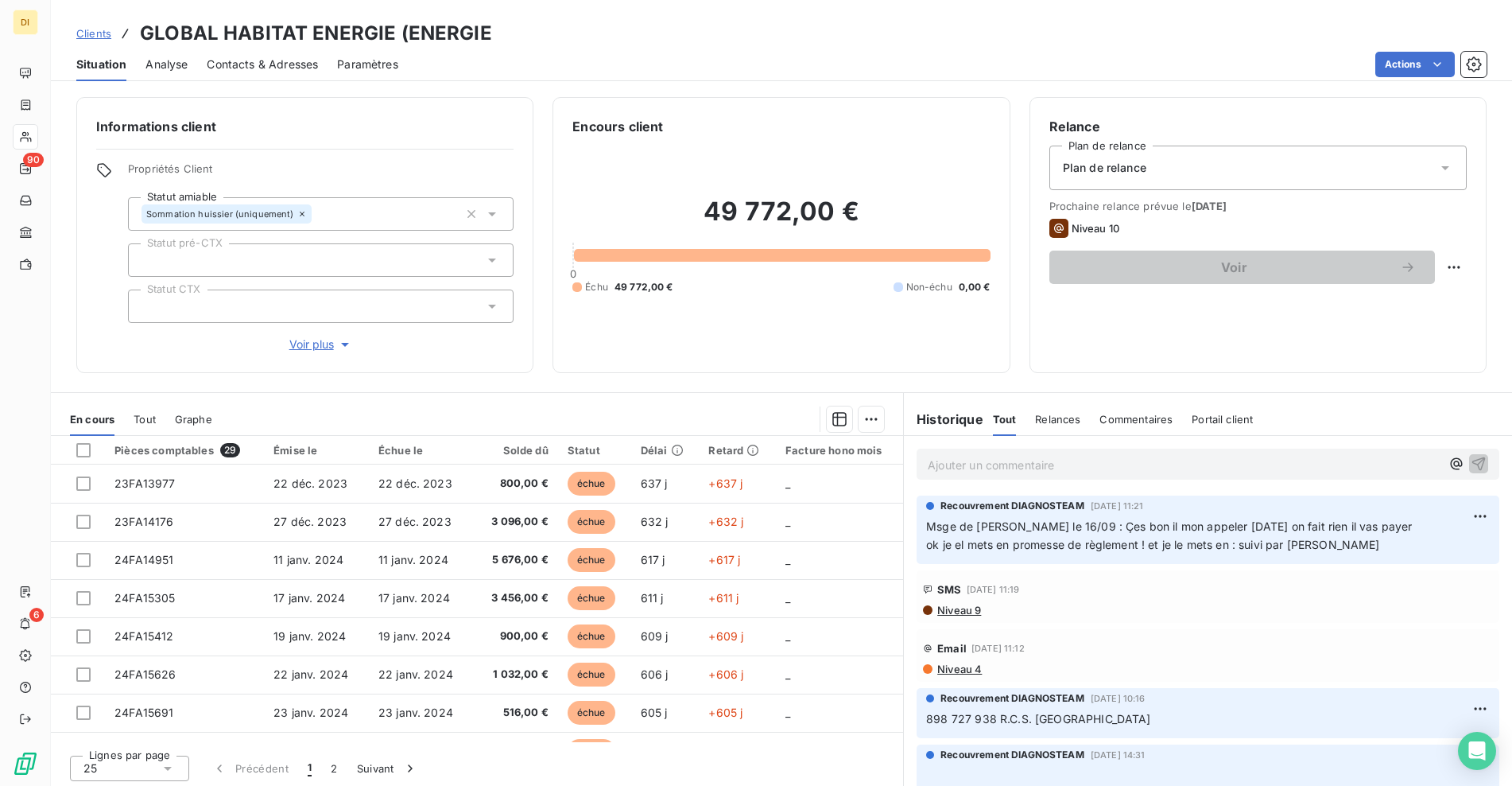
click at [1041, 548] on span "Msge de [PERSON_NAME] le 16/09 : Çes bon il mon appeler [DATE] on fait rien il …" at bounding box center [1168, 536] width 486 height 32
click at [1127, 532] on span "Msge de [PERSON_NAME] le 16/09 : Çes bon il mon appeler [DATE] on fait rien il …" at bounding box center [1168, 536] width 486 height 32
click at [1078, 539] on span "Msge de [PERSON_NAME] le 16/09 : Çes bon il mon appeler [DATE] on fait rien il …" at bounding box center [1168, 536] width 486 height 32
click at [97, 31] on span "Clients" at bounding box center [93, 33] width 34 height 13
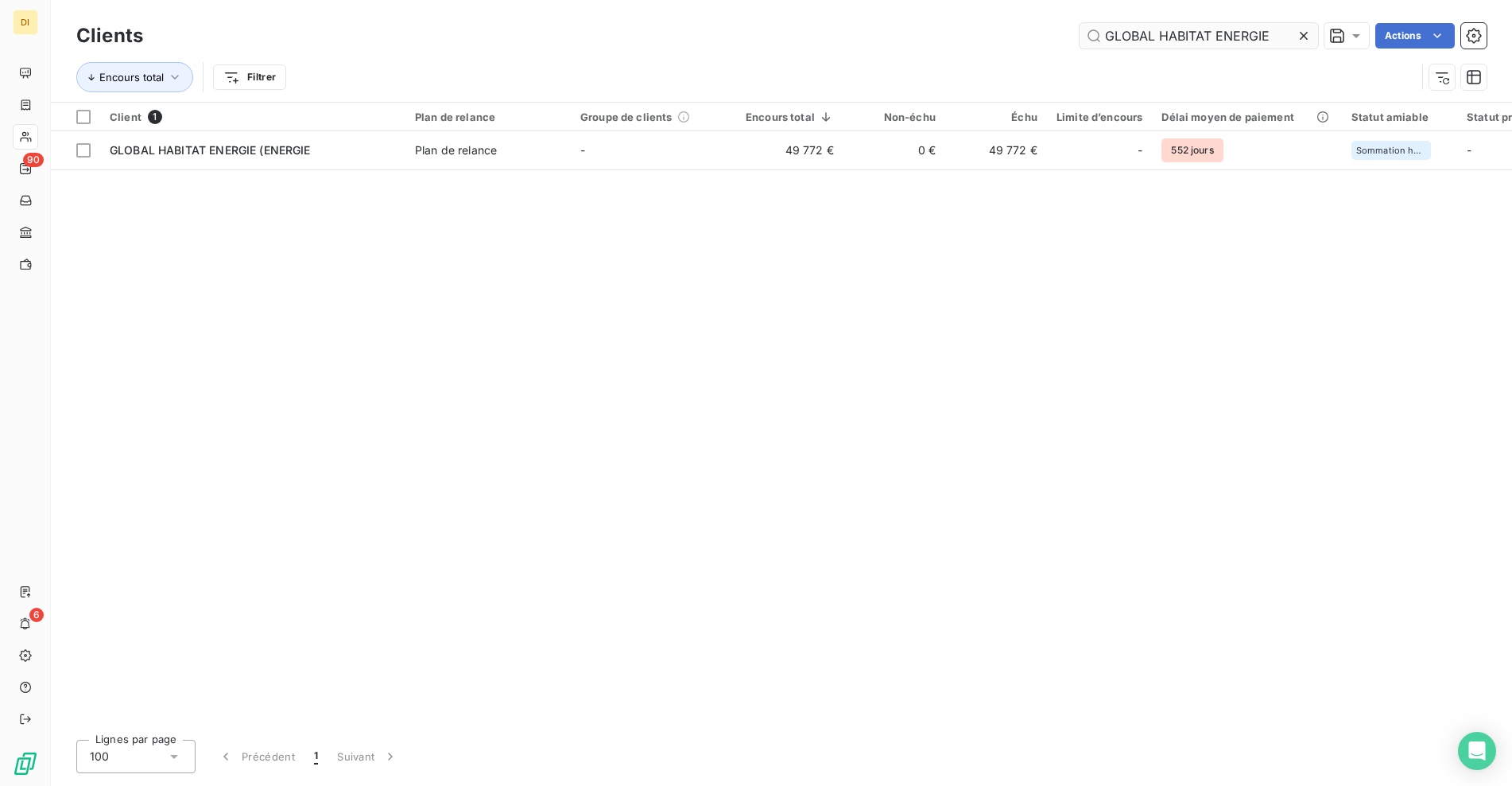
click at [1308, 31] on icon at bounding box center [1303, 36] width 16 height 16
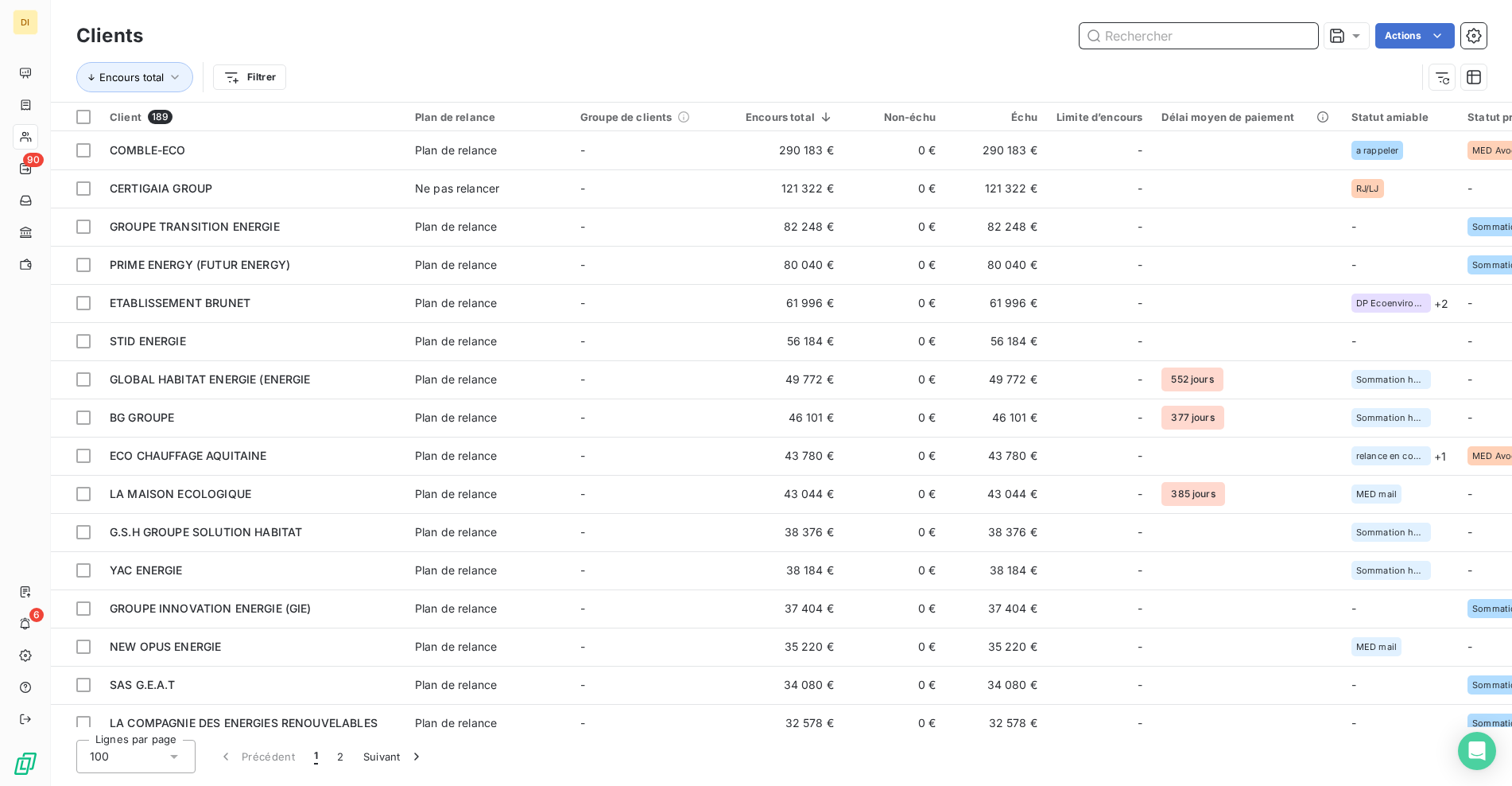
click at [1198, 38] on input "text" at bounding box center [1199, 36] width 239 height 26
paste input "G.S.H GROUPE SOLUTION HABITAT"
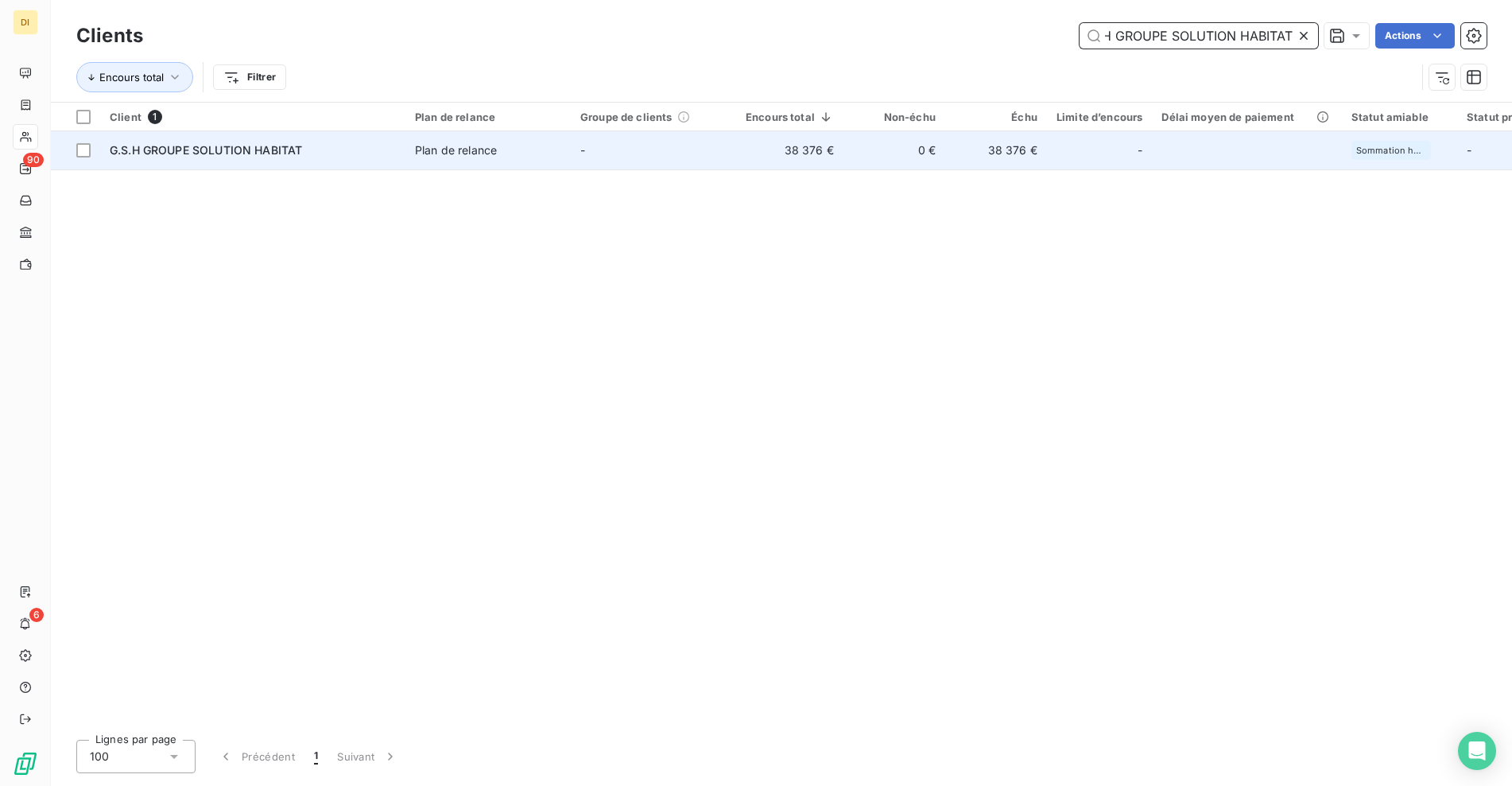
type input "G.S.H GROUPE SOLUTION HABITAT"
click at [656, 151] on td "-" at bounding box center [653, 150] width 166 height 38
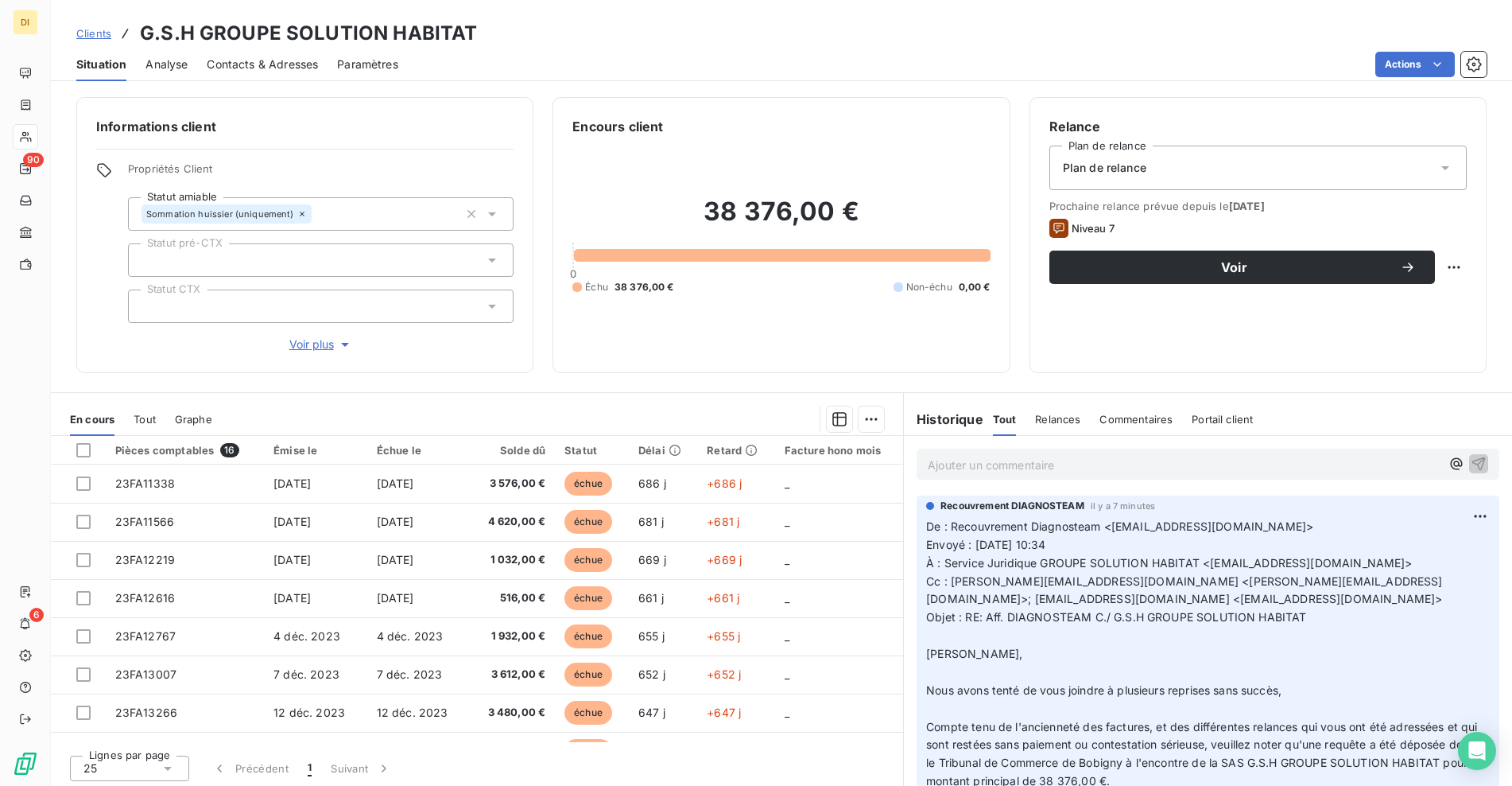
click at [267, 59] on span "Contacts & Adresses" at bounding box center [262, 64] width 111 height 16
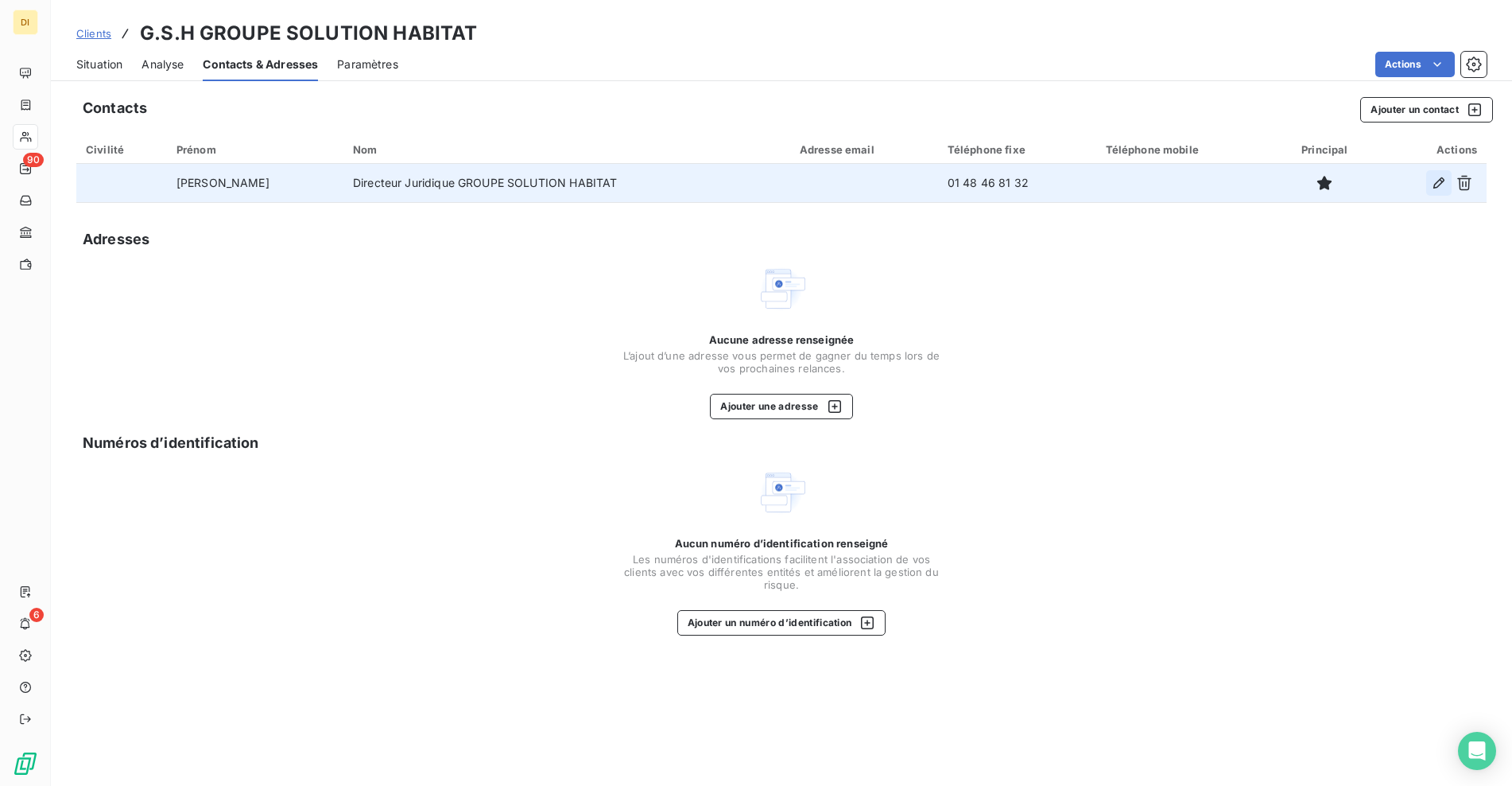
click at [1436, 179] on icon "button" at bounding box center [1438, 182] width 16 height 16
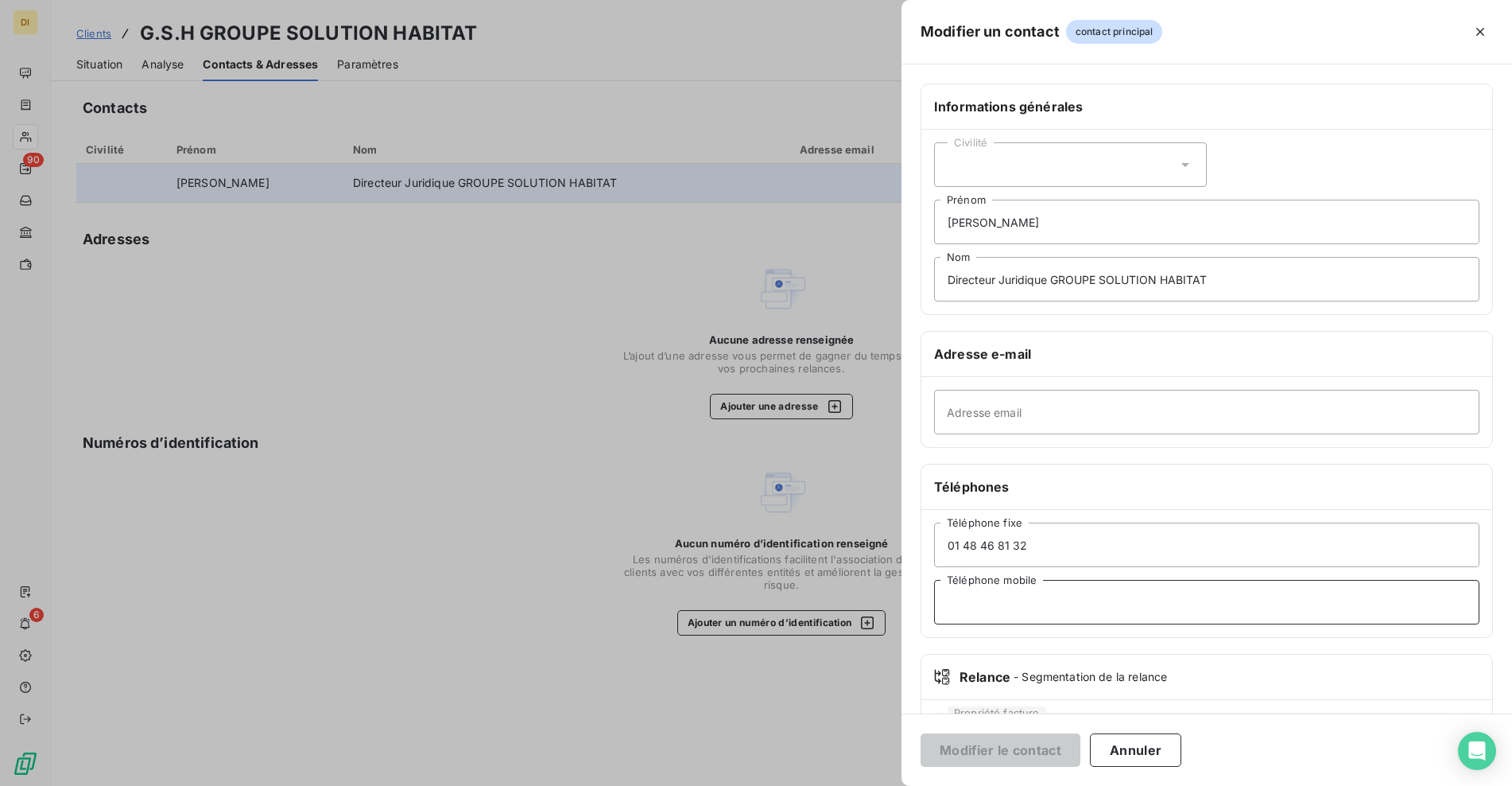
click at [1052, 603] on input "Téléphone mobile" at bounding box center [1206, 602] width 545 height 44
paste input "06 15 74 71 89"
type input "06 15 74 71 89"
click at [1034, 750] on button "Modifier le contact" at bounding box center [1000, 750] width 160 height 34
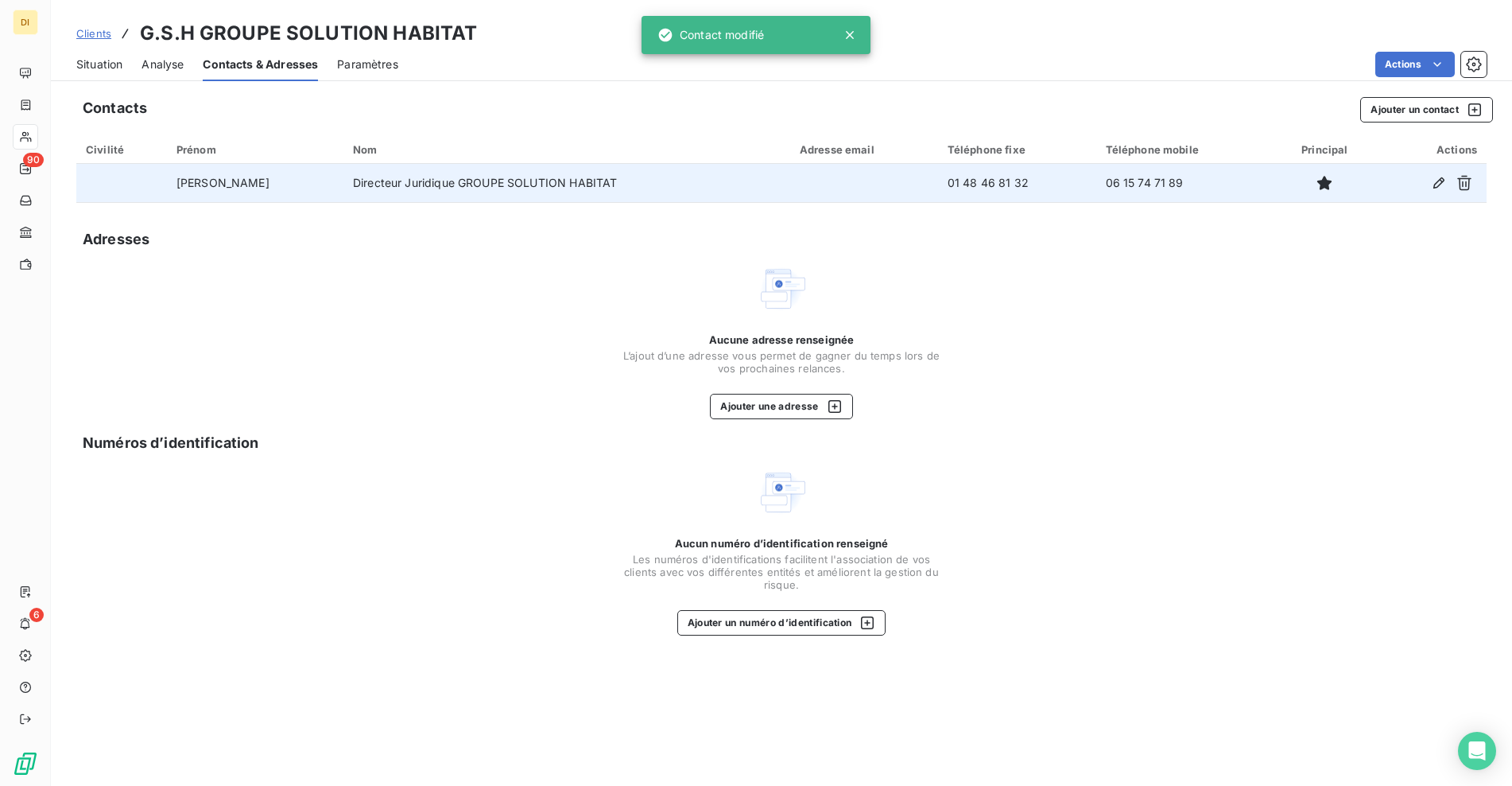
click at [117, 63] on span "Situation" at bounding box center [99, 64] width 46 height 16
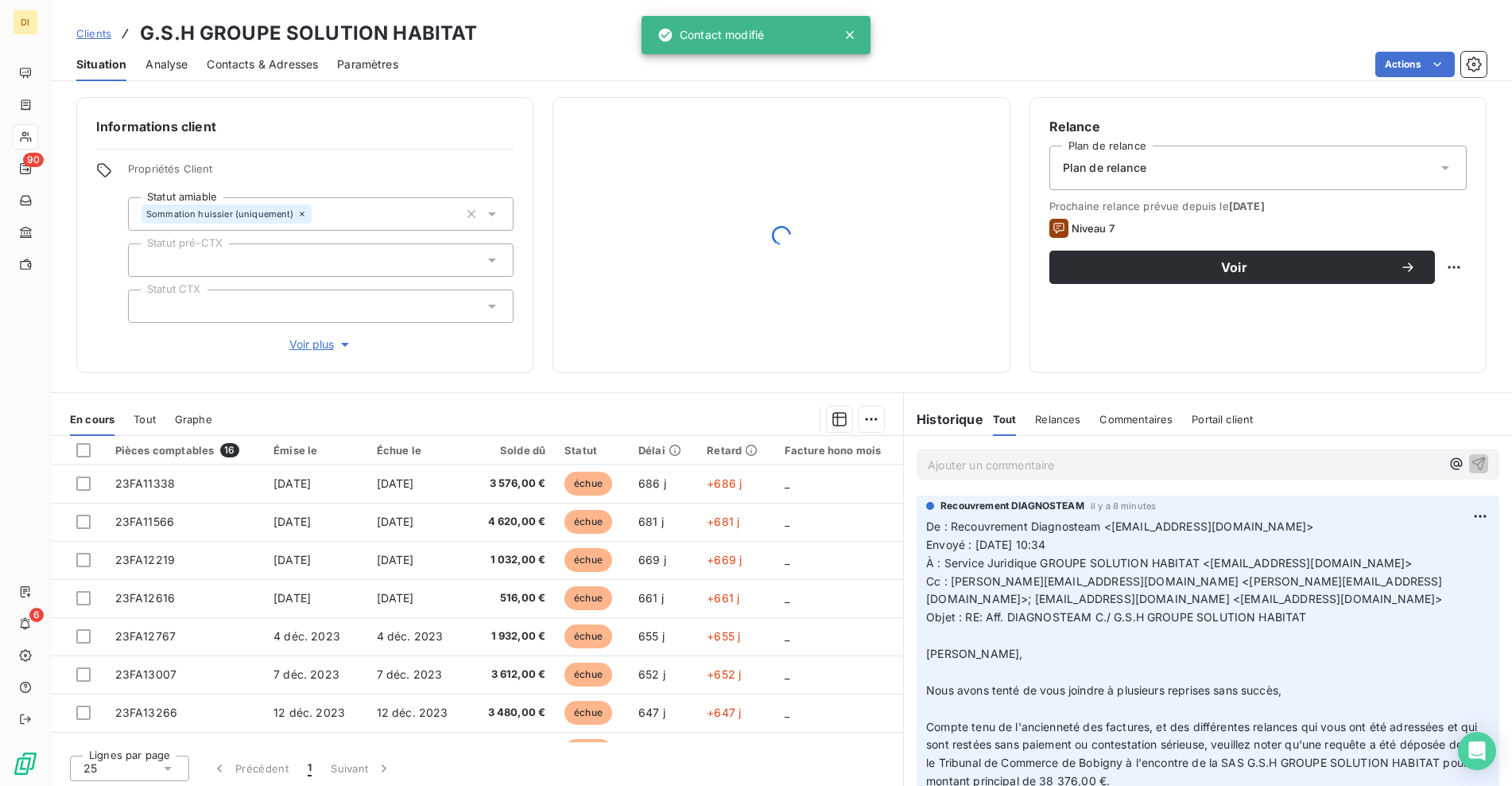
click at [1044, 458] on p "Ajouter un commentaire ﻿" at bounding box center [1184, 464] width 513 height 20
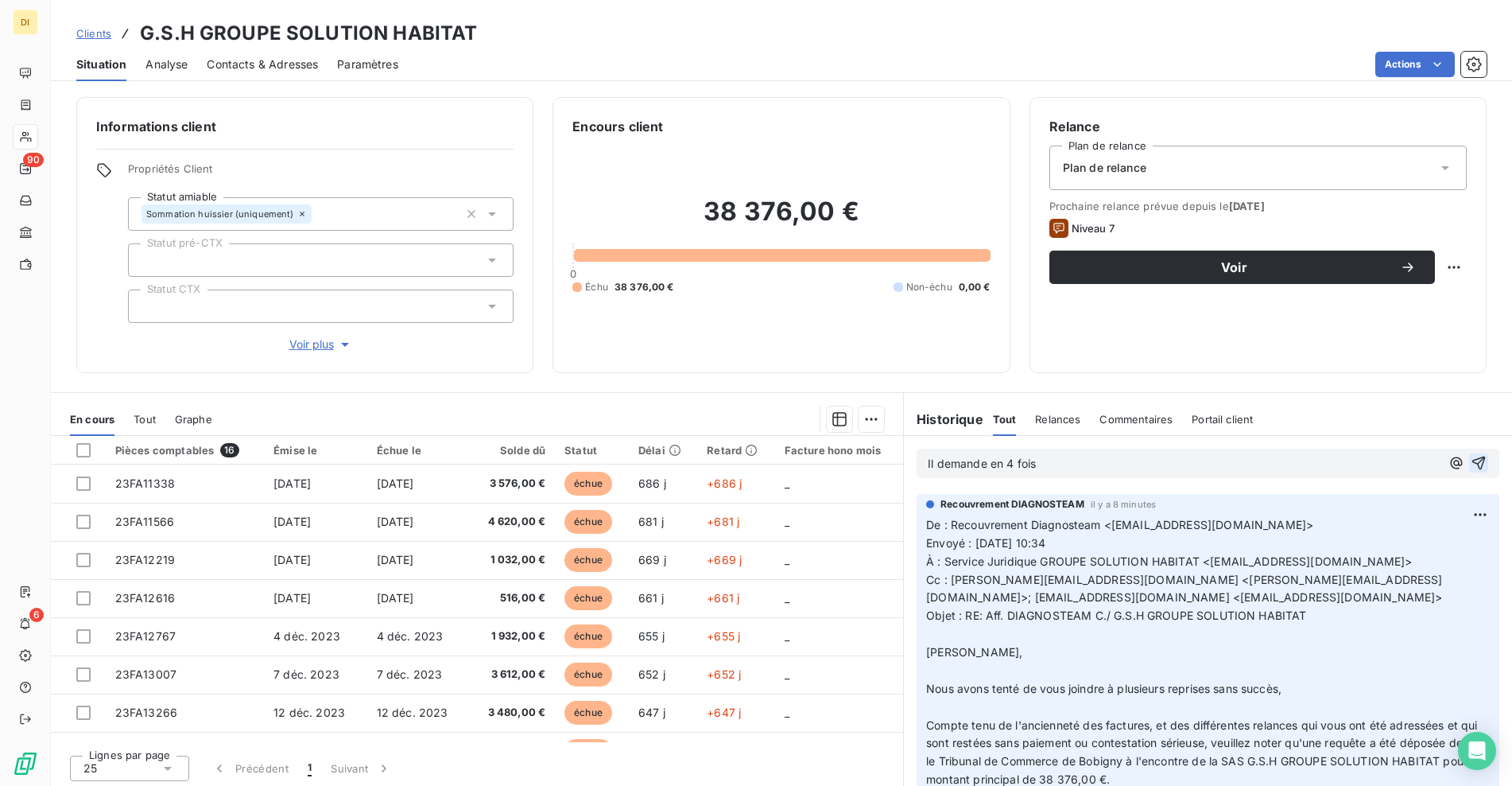
click at [1471, 467] on icon "button" at bounding box center [1478, 463] width 16 height 16
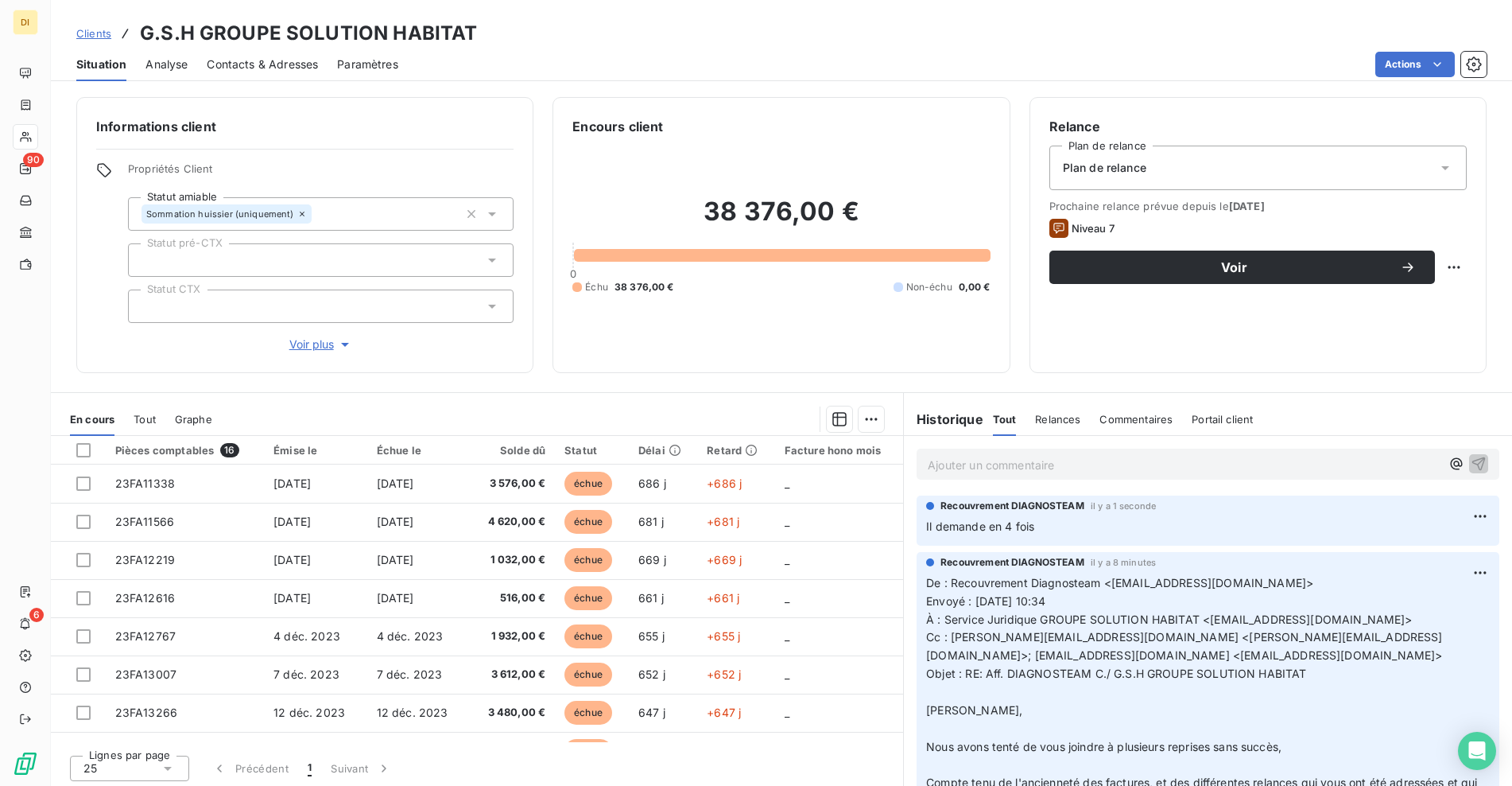
click at [91, 34] on span "Clients" at bounding box center [93, 33] width 34 height 13
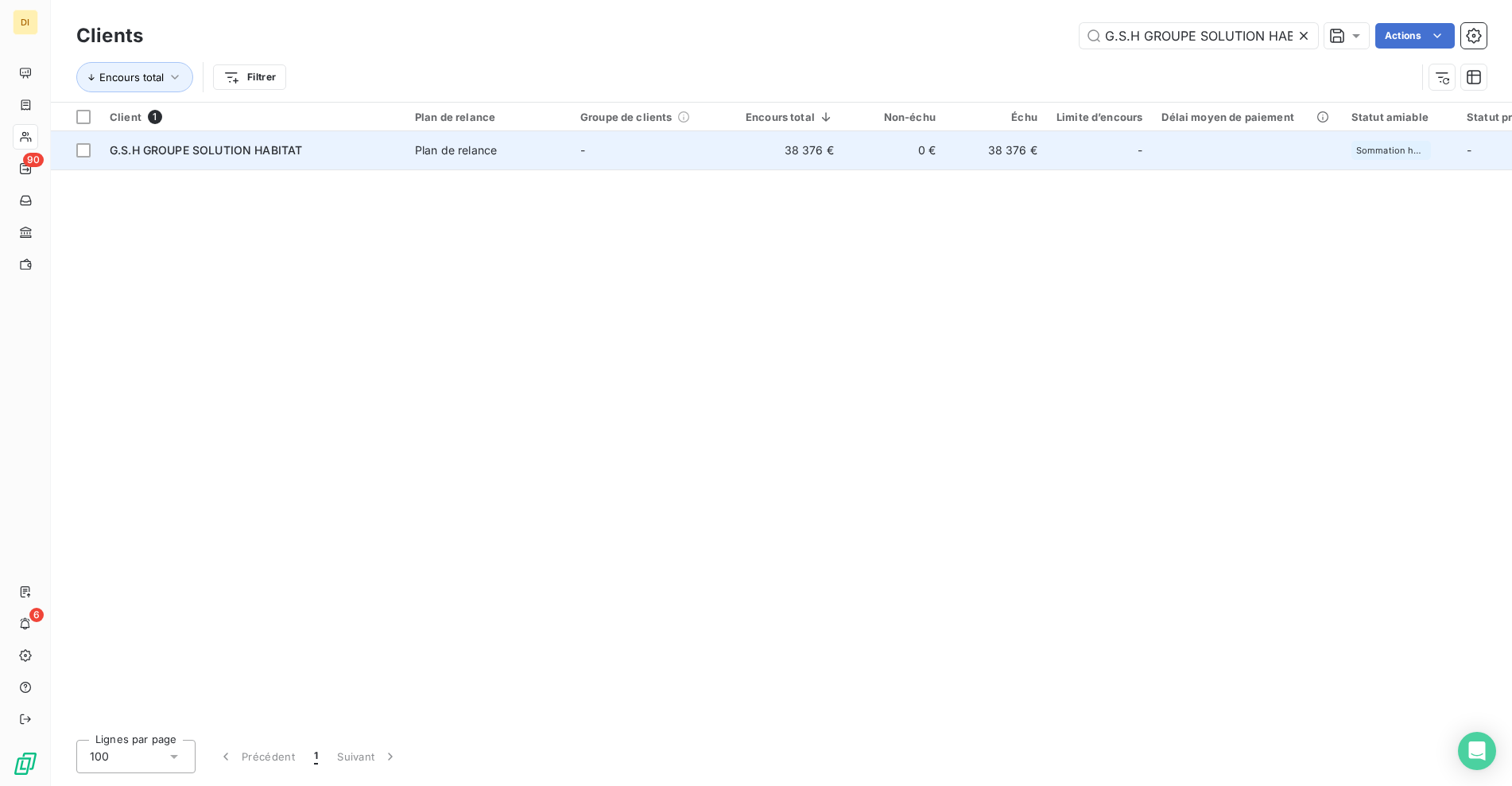
click at [474, 148] on div "Plan de relance" at bounding box center [455, 150] width 82 height 16
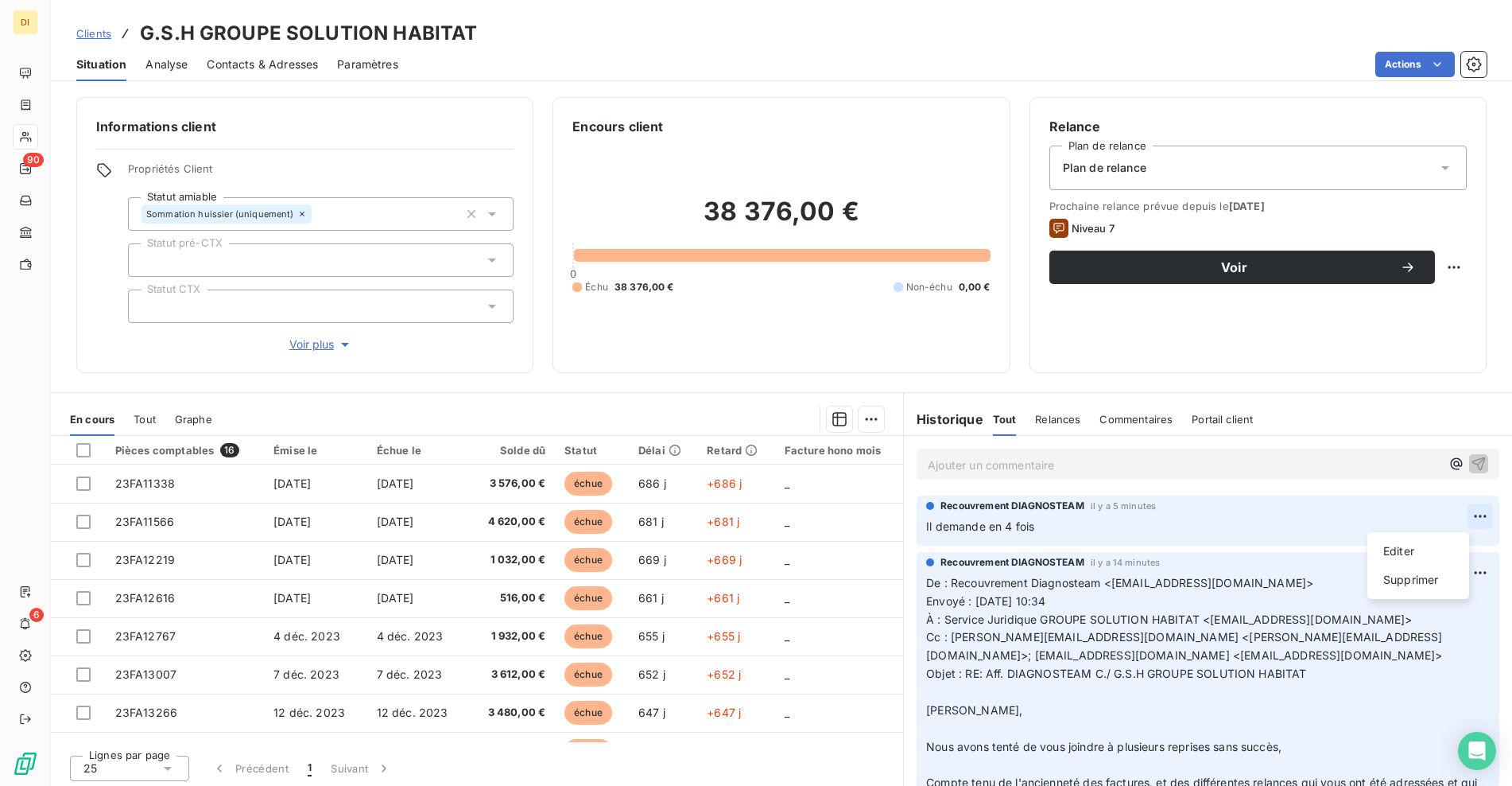
click at [1457, 511] on html "DI 90 6 Clients G.S.H GROUPE SOLUTION HABITAT Situation Analyse Contacts & Adre…" at bounding box center [756, 393] width 1512 height 786
click at [1400, 546] on div "Editer" at bounding box center [1417, 551] width 89 height 26
click at [918, 531] on div "Recouvrement DIAGNOSTEAM il y a 5 minutes Il demande en 4 fois" at bounding box center [1207, 520] width 583 height 50
click at [926, 528] on span "Il demande en 4 fois" at bounding box center [980, 527] width 108 height 14
click at [97, 35] on span "Clients" at bounding box center [93, 33] width 34 height 13
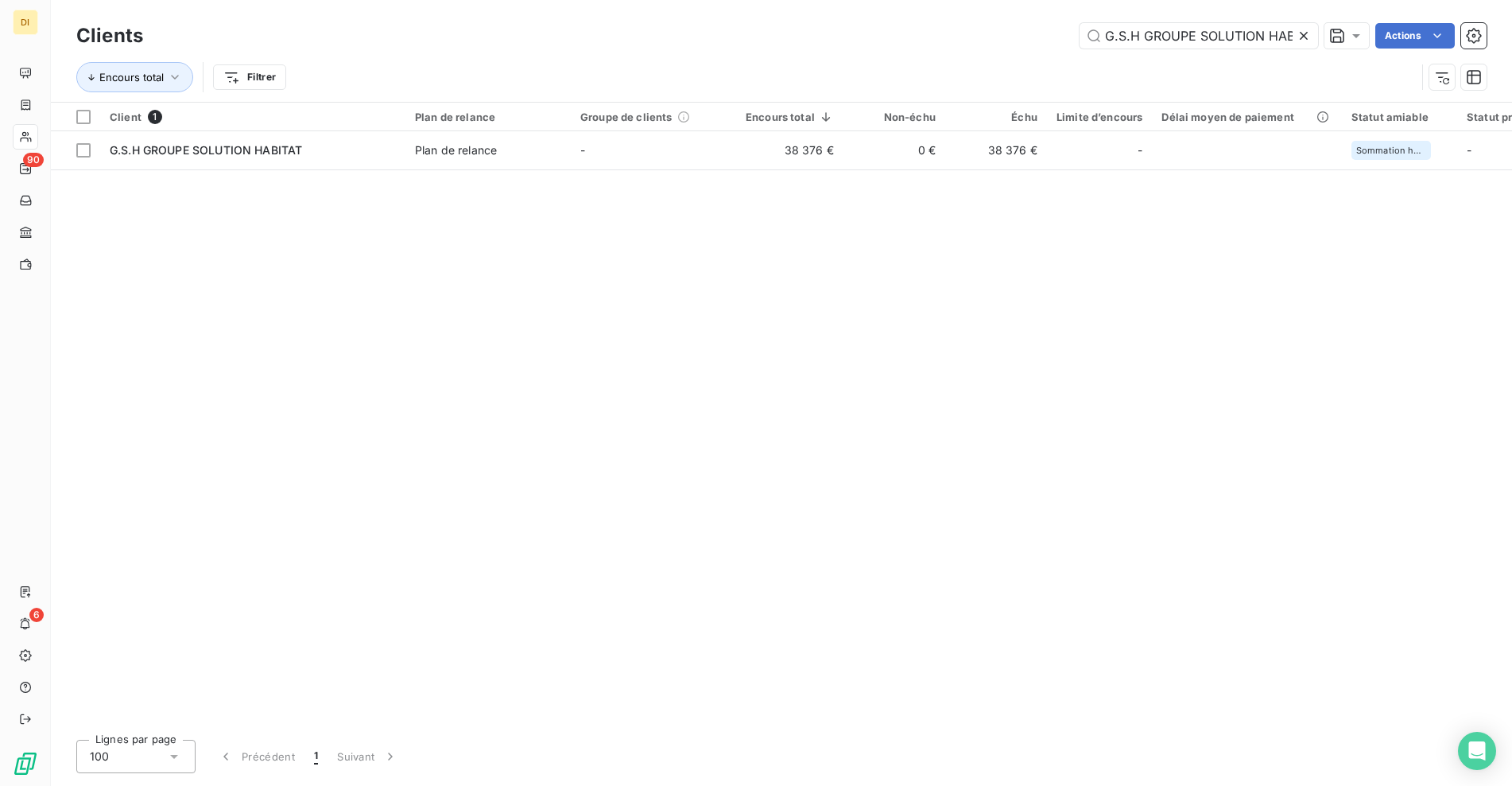
click at [1308, 35] on icon at bounding box center [1303, 36] width 16 height 16
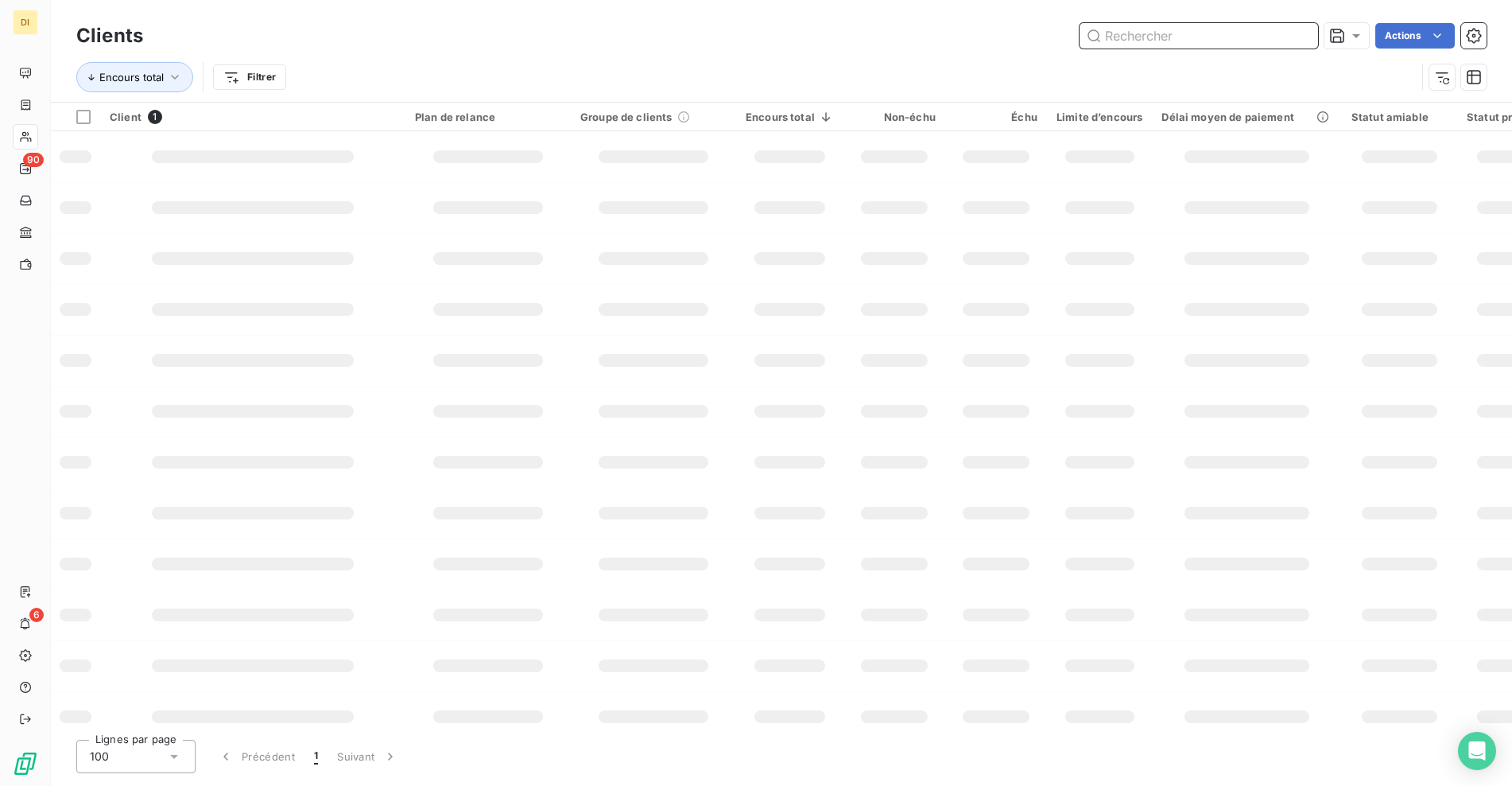
click at [1246, 36] on input "text" at bounding box center [1199, 36] width 239 height 26
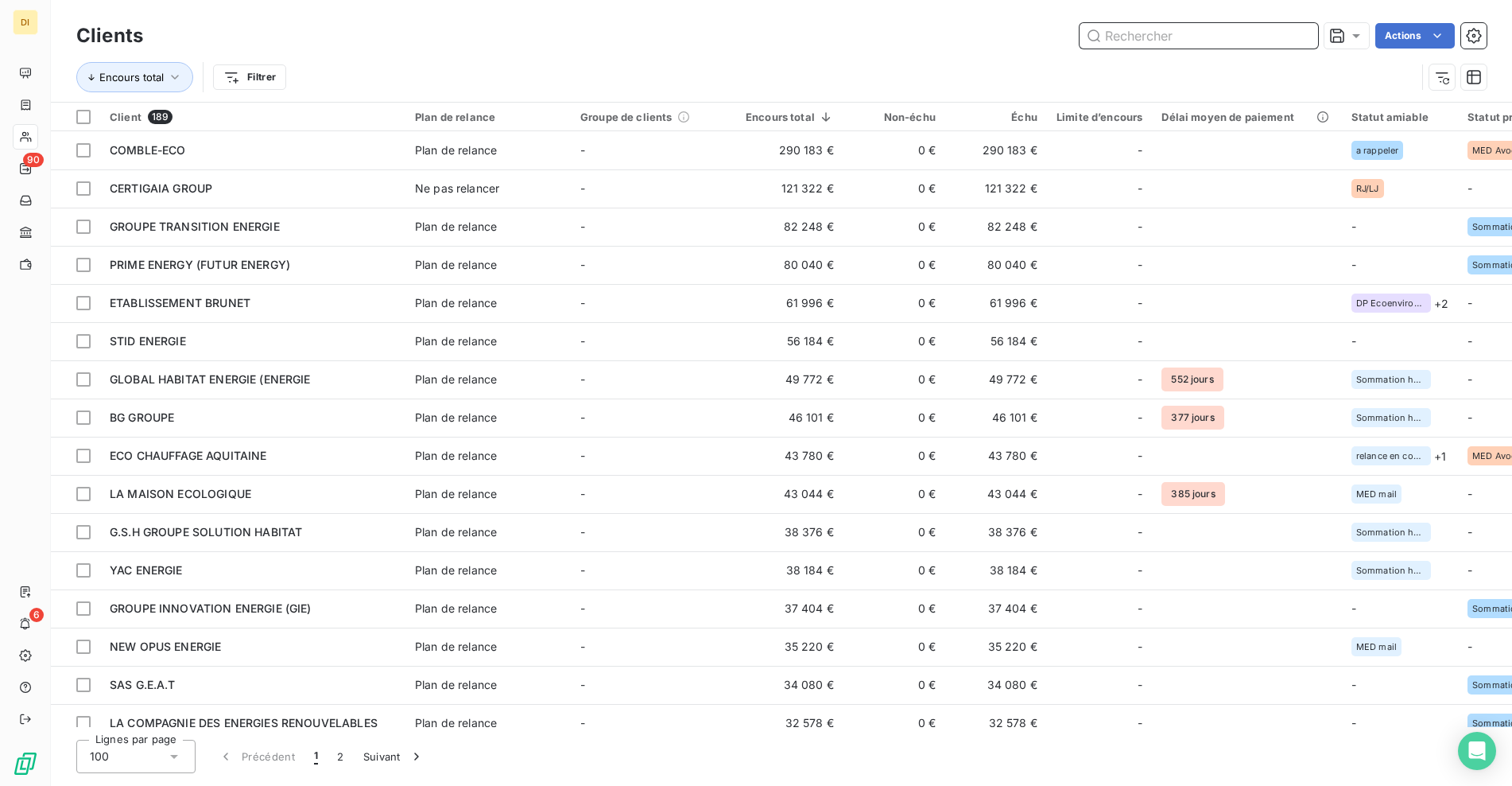
paste input "GLOBAL HABITAT ENERGIE (ENERGIE ECOLOGIQUE DE [GEOGRAPHIC_DATA])"
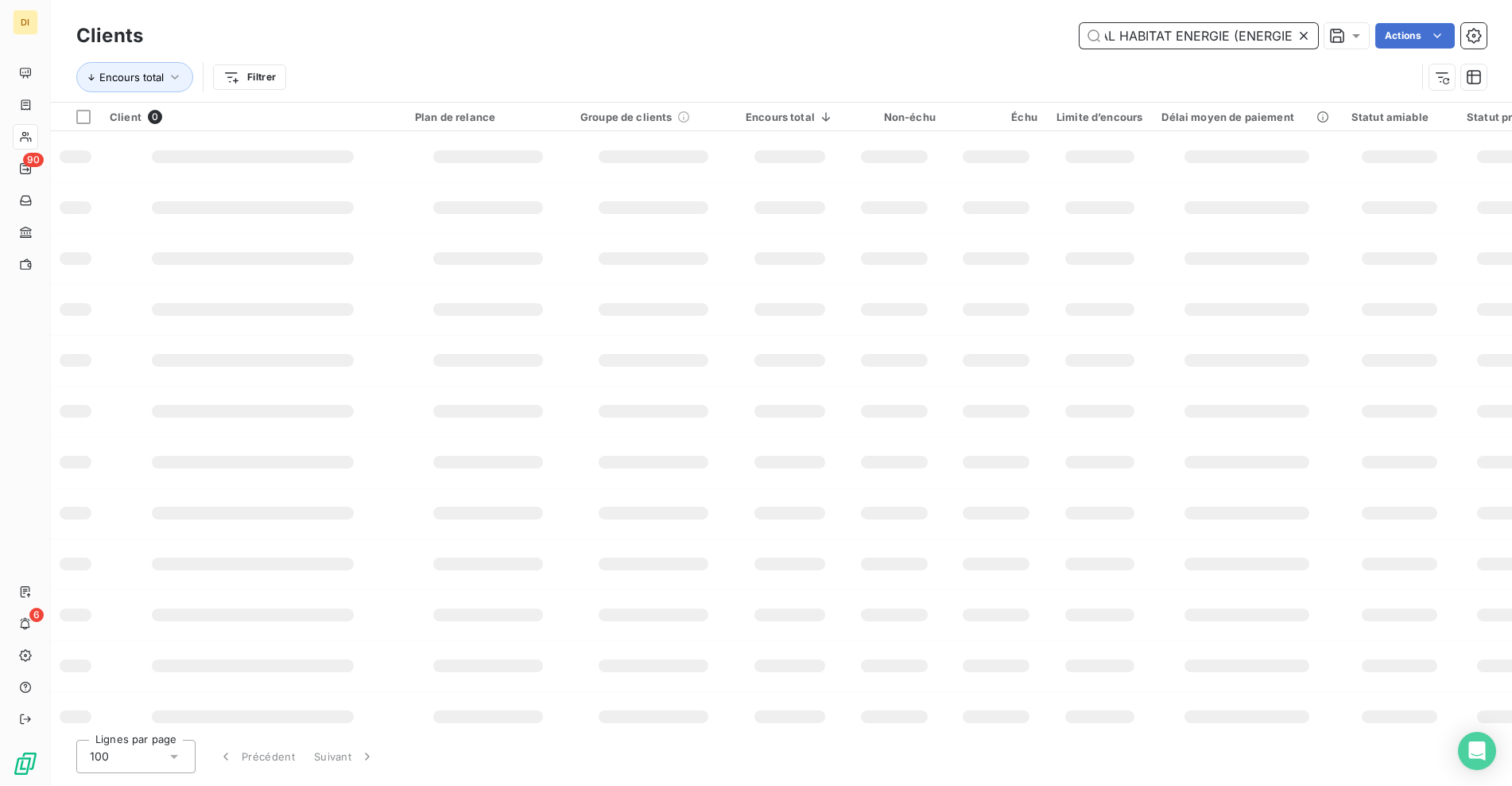
scroll to position [0, 38]
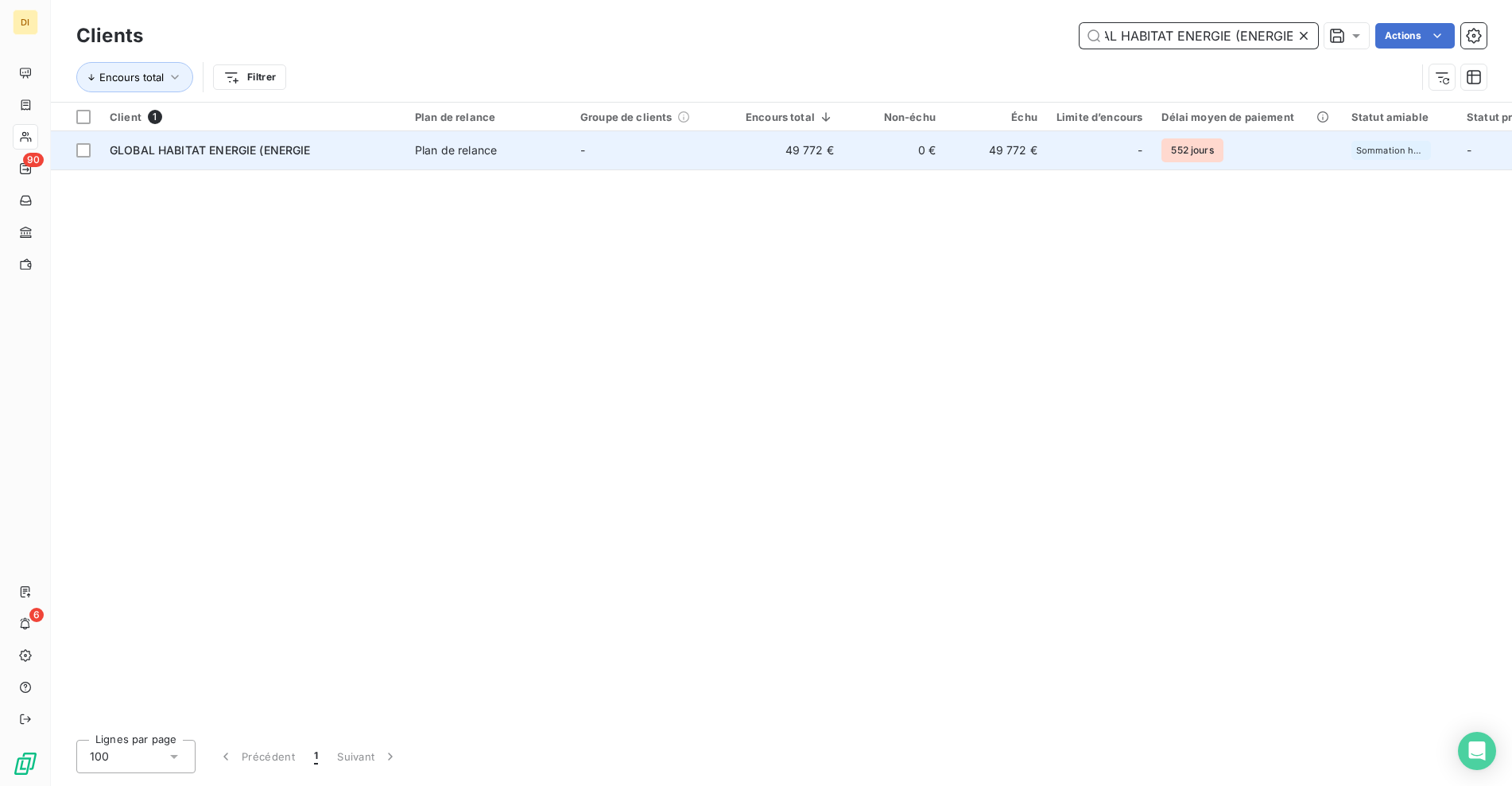
type input "GLOBAL HABITAT ENERGIE (ENERGIE"
click at [726, 155] on td "-" at bounding box center [653, 150] width 166 height 38
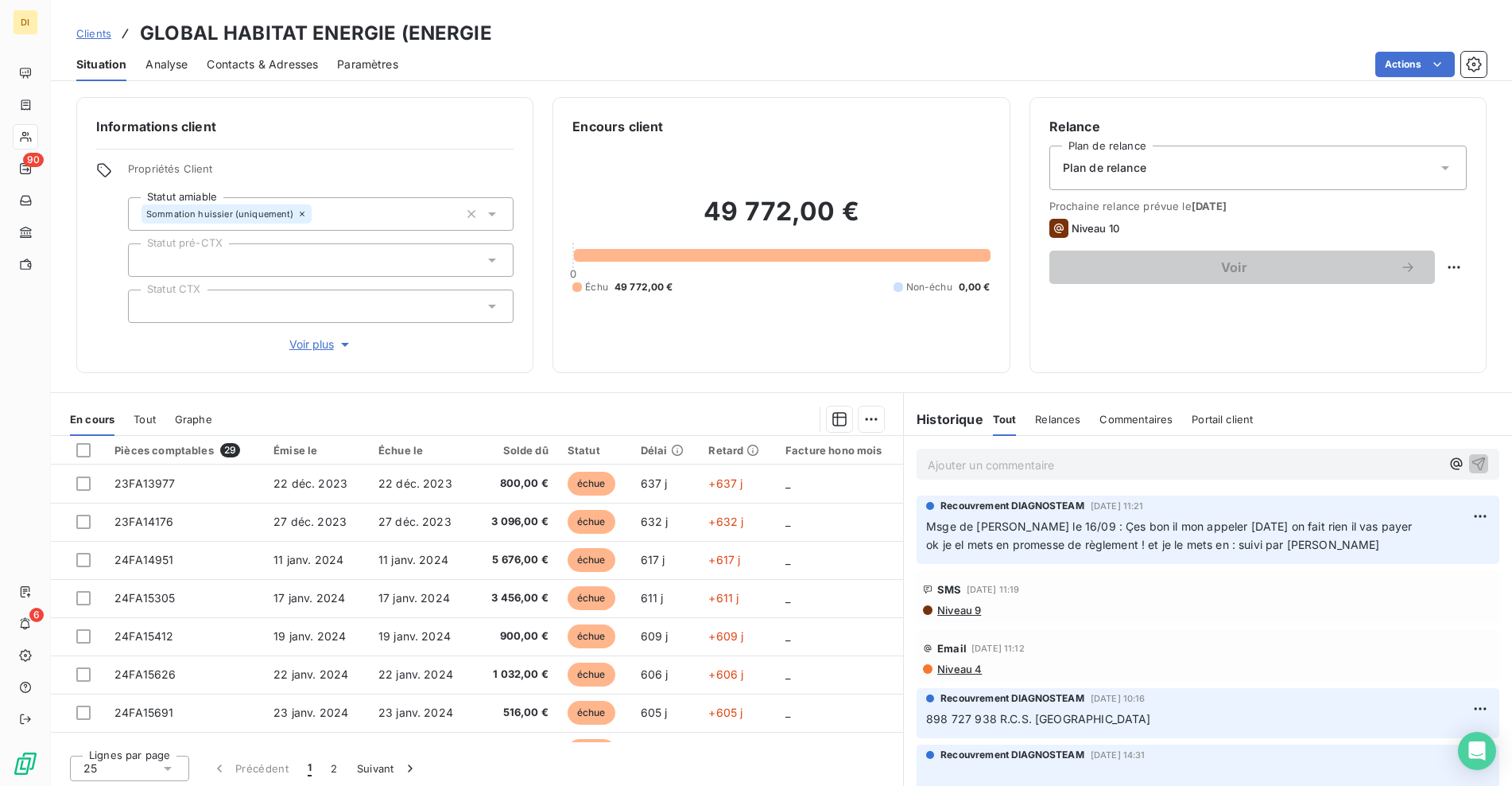
click at [84, 28] on span "Clients" at bounding box center [93, 33] width 34 height 13
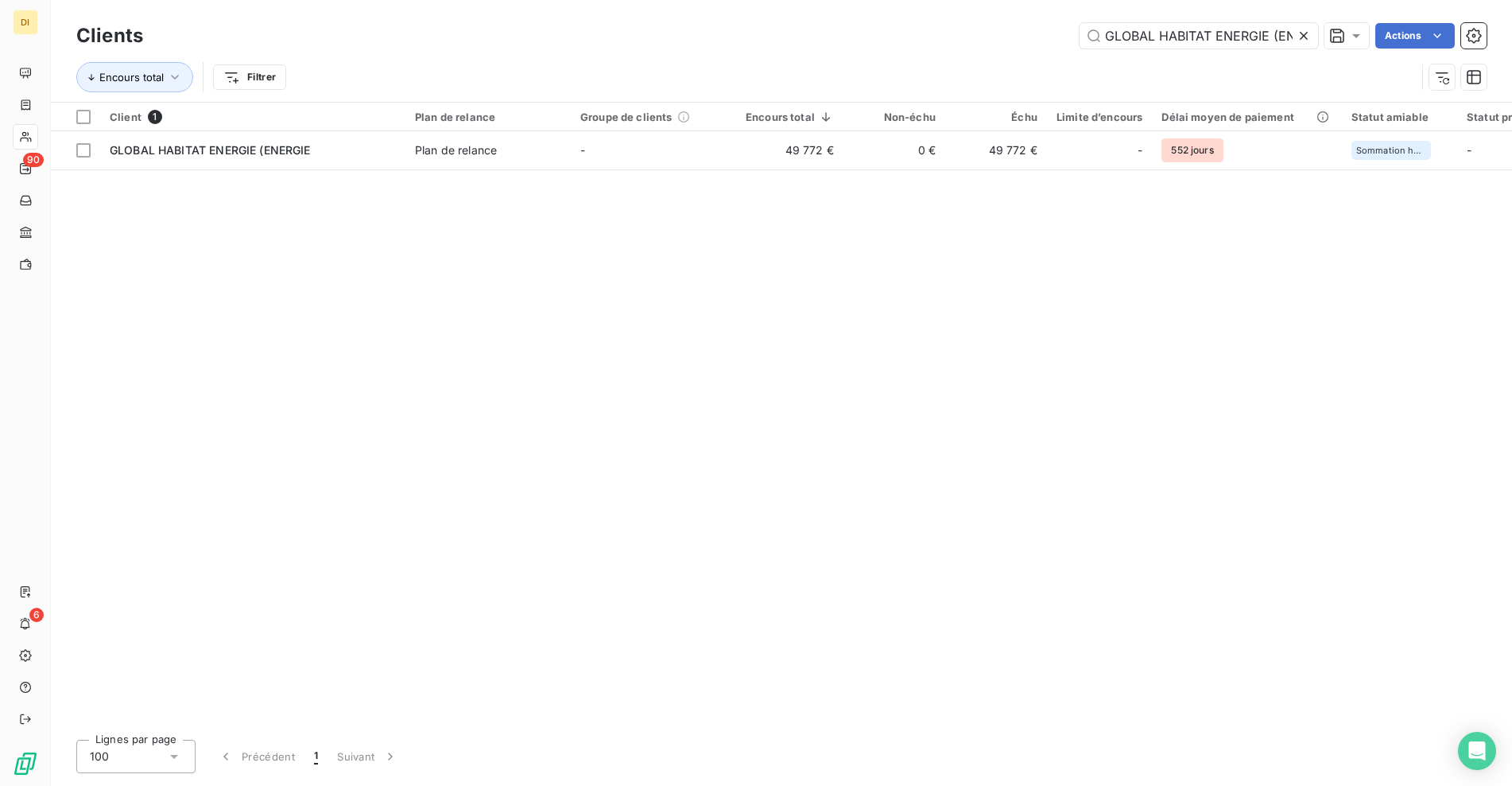
scroll to position [0, 38]
click at [1301, 35] on icon at bounding box center [1303, 36] width 8 height 8
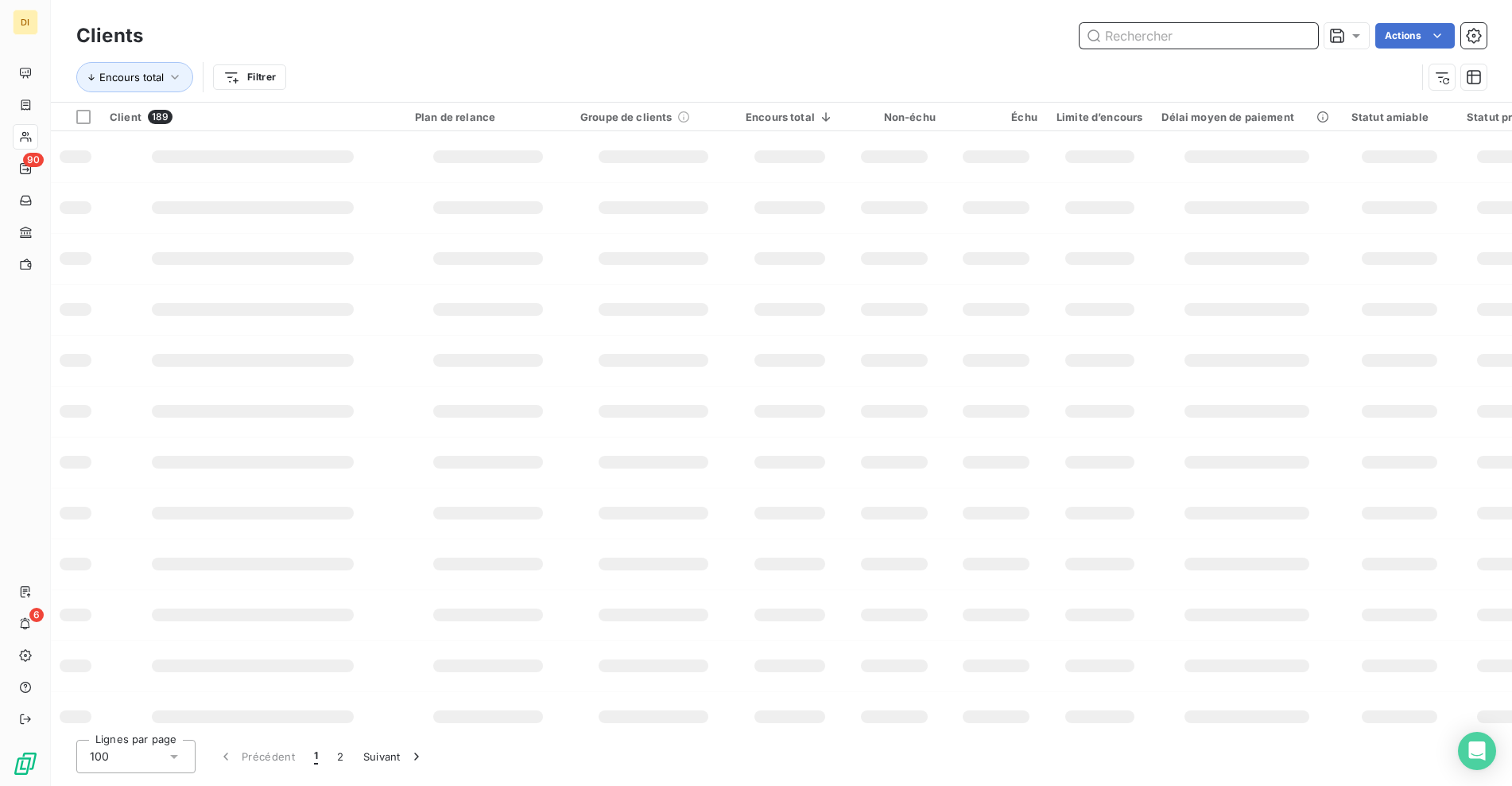
click at [1259, 38] on input "text" at bounding box center [1199, 36] width 239 height 26
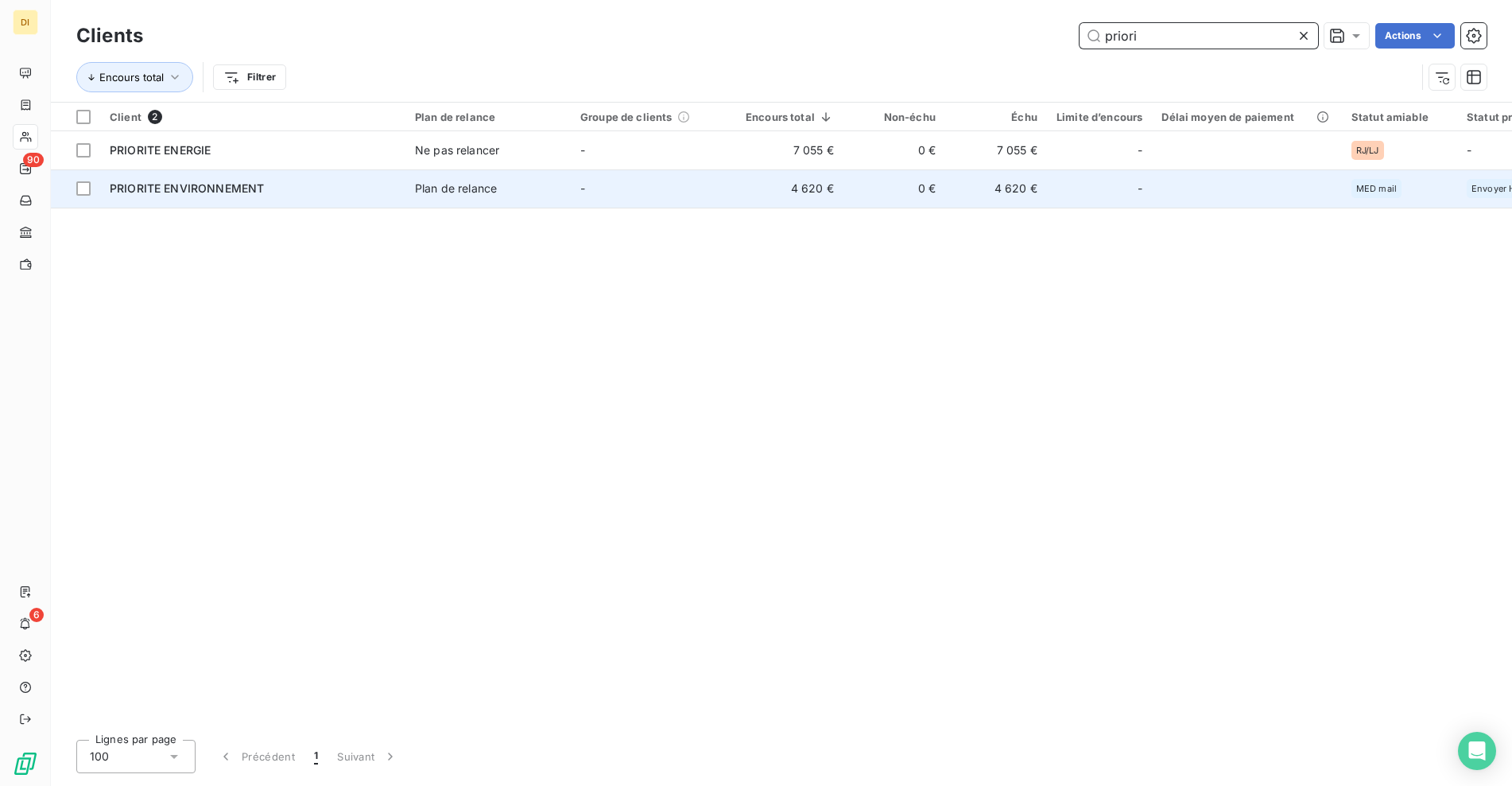
type input "priori"
click at [484, 199] on td "Plan de relance" at bounding box center [488, 188] width 166 height 38
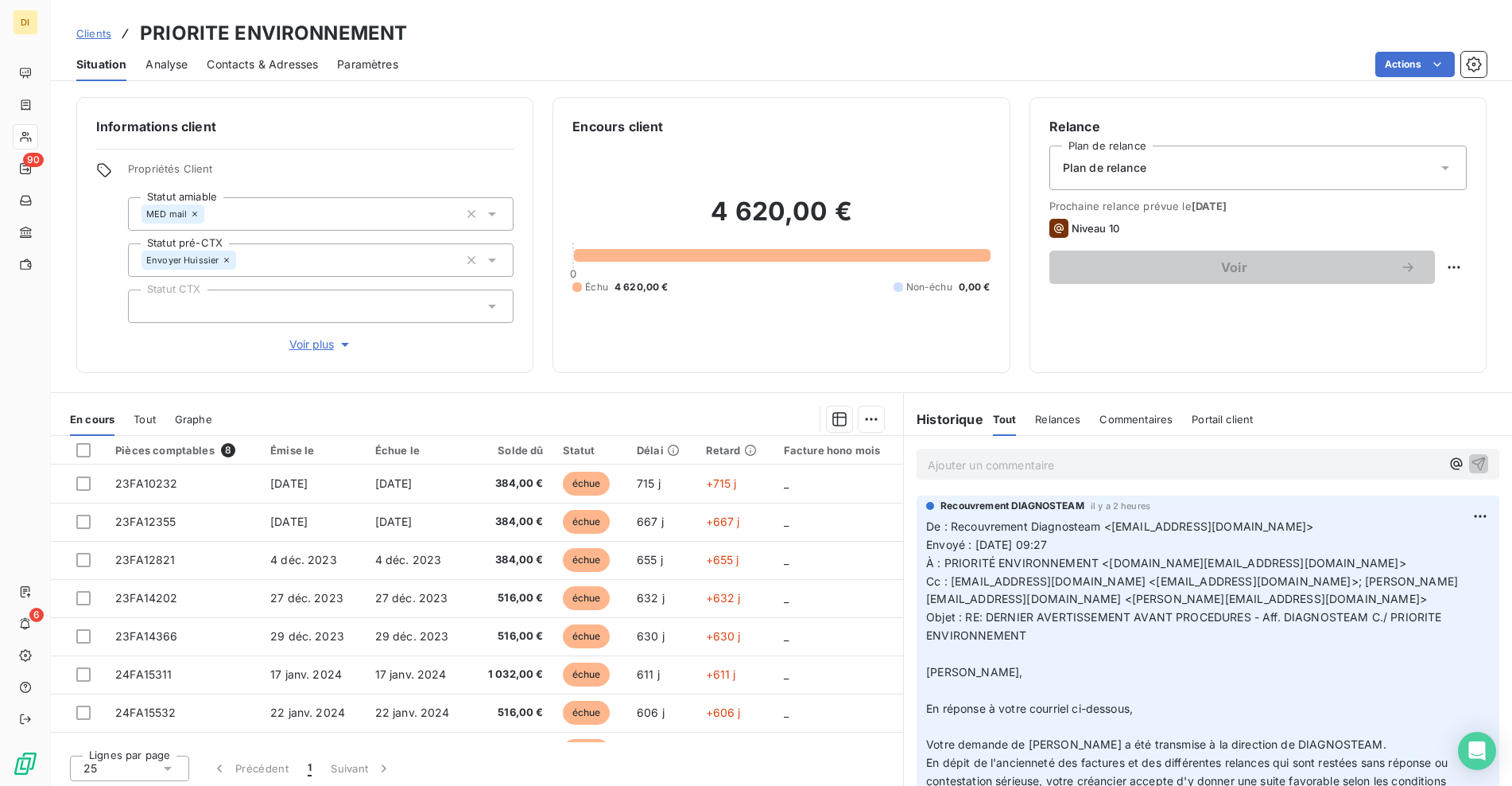
scroll to position [185, 0]
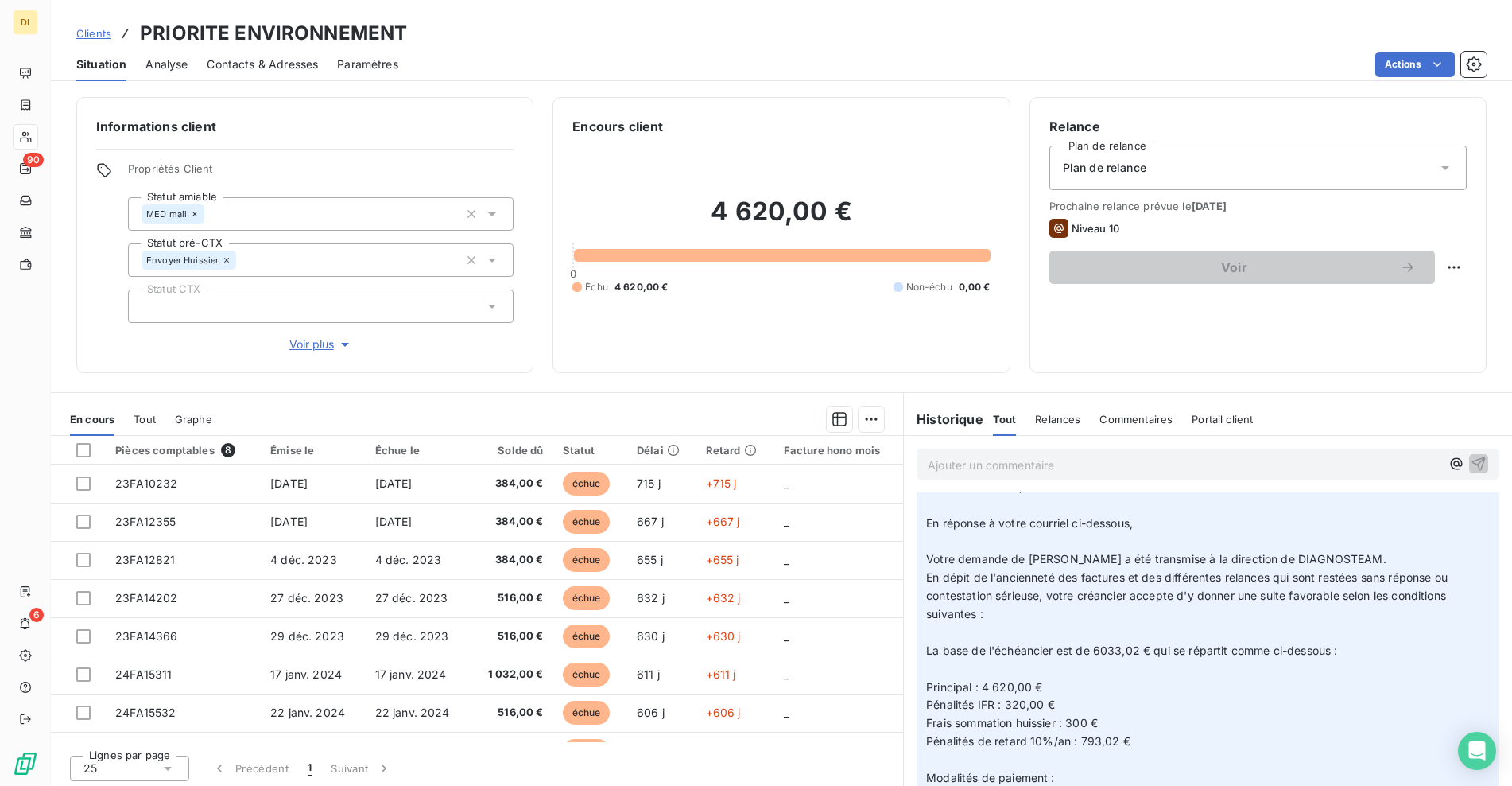
click at [1018, 561] on span "Votre demande de [PERSON_NAME] a été transmise à la direction de DIAGNOSTEAM." at bounding box center [1155, 559] width 460 height 14
drag, startPoint x: 985, startPoint y: 649, endPoint x: 1231, endPoint y: 642, distance: 246.1
click at [1231, 642] on p "De : Recouvrement Diagnosteam <[EMAIL_ADDRESS][DOMAIN_NAME]> Envoyé : [DATE] 09…" at bounding box center [1207, 660] width 564 height 655
click at [1159, 608] on p "De : Recouvrement Diagnosteam <[EMAIL_ADDRESS][DOMAIN_NAME]> Envoyé : [DATE] 09…" at bounding box center [1207, 660] width 564 height 655
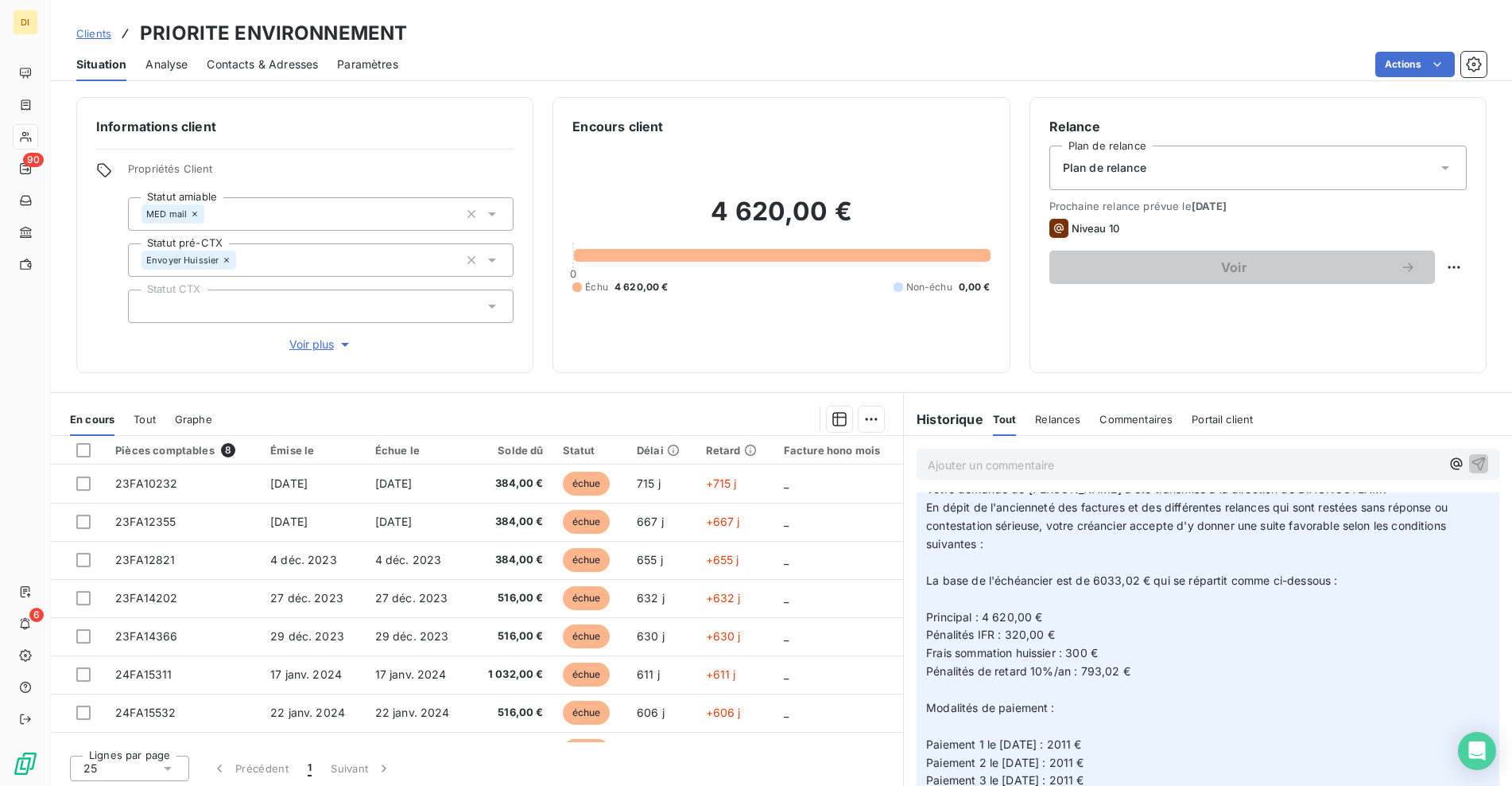
scroll to position [372, 0]
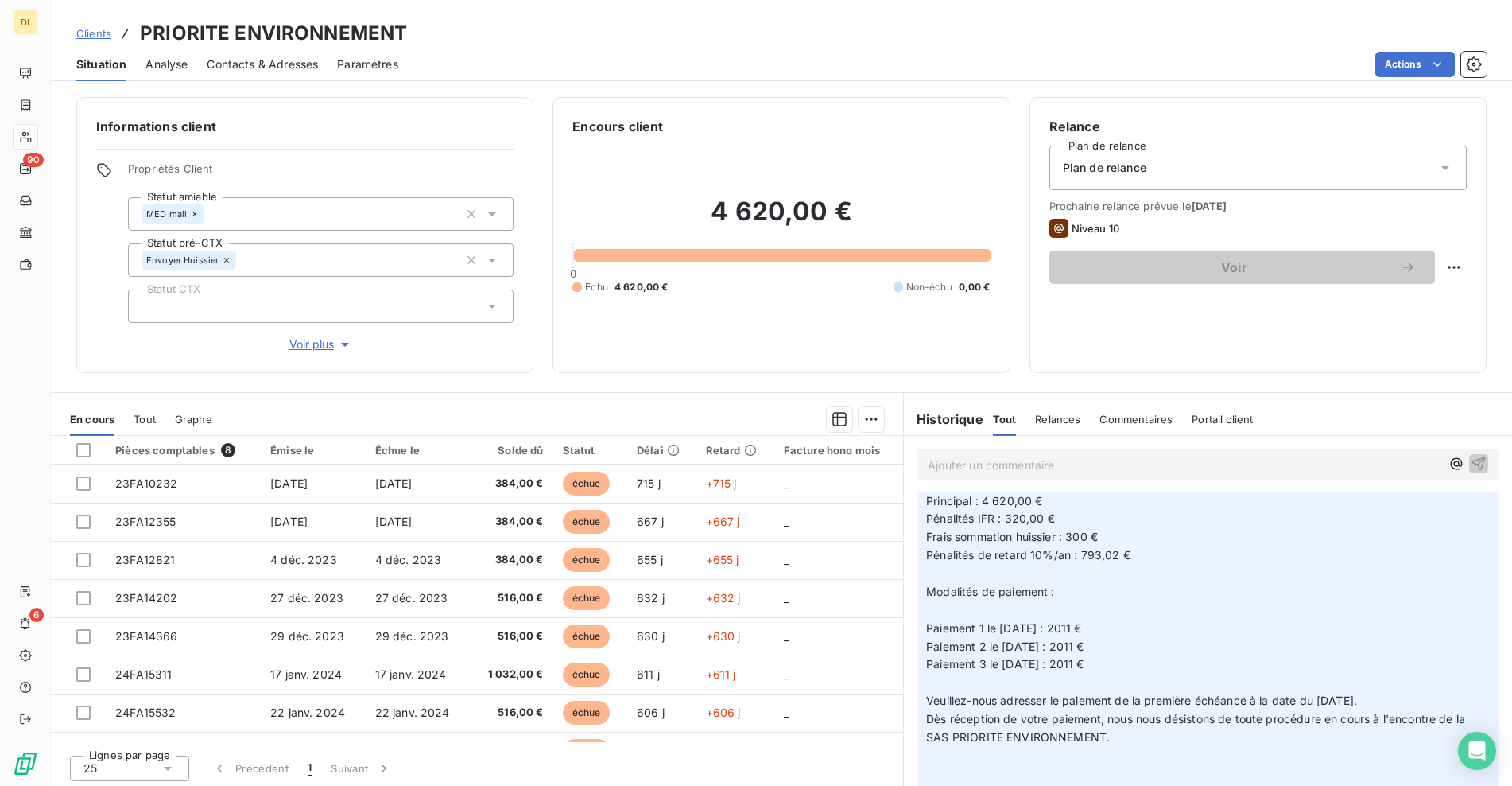
drag, startPoint x: 1141, startPoint y: 665, endPoint x: 922, endPoint y: 630, distance: 221.8
click at [926, 630] on p "De : Recouvrement Diagnosteam <[EMAIL_ADDRESS][DOMAIN_NAME]> Envoyé : [DATE] 09…" at bounding box center [1207, 473] width 564 height 655
click at [918, 503] on div "Recouvrement DIAGNOSTEAM il y a 2 heures De : Recouvrement Diagnosteam <[EMAIL_…" at bounding box center [1207, 467] width 583 height 687
copy p "Principal : 4 620,00 € Pénalités IFR : 320,00 € Frais sommation huissier : 300 …"
click at [95, 32] on span "Clients" at bounding box center [93, 33] width 34 height 13
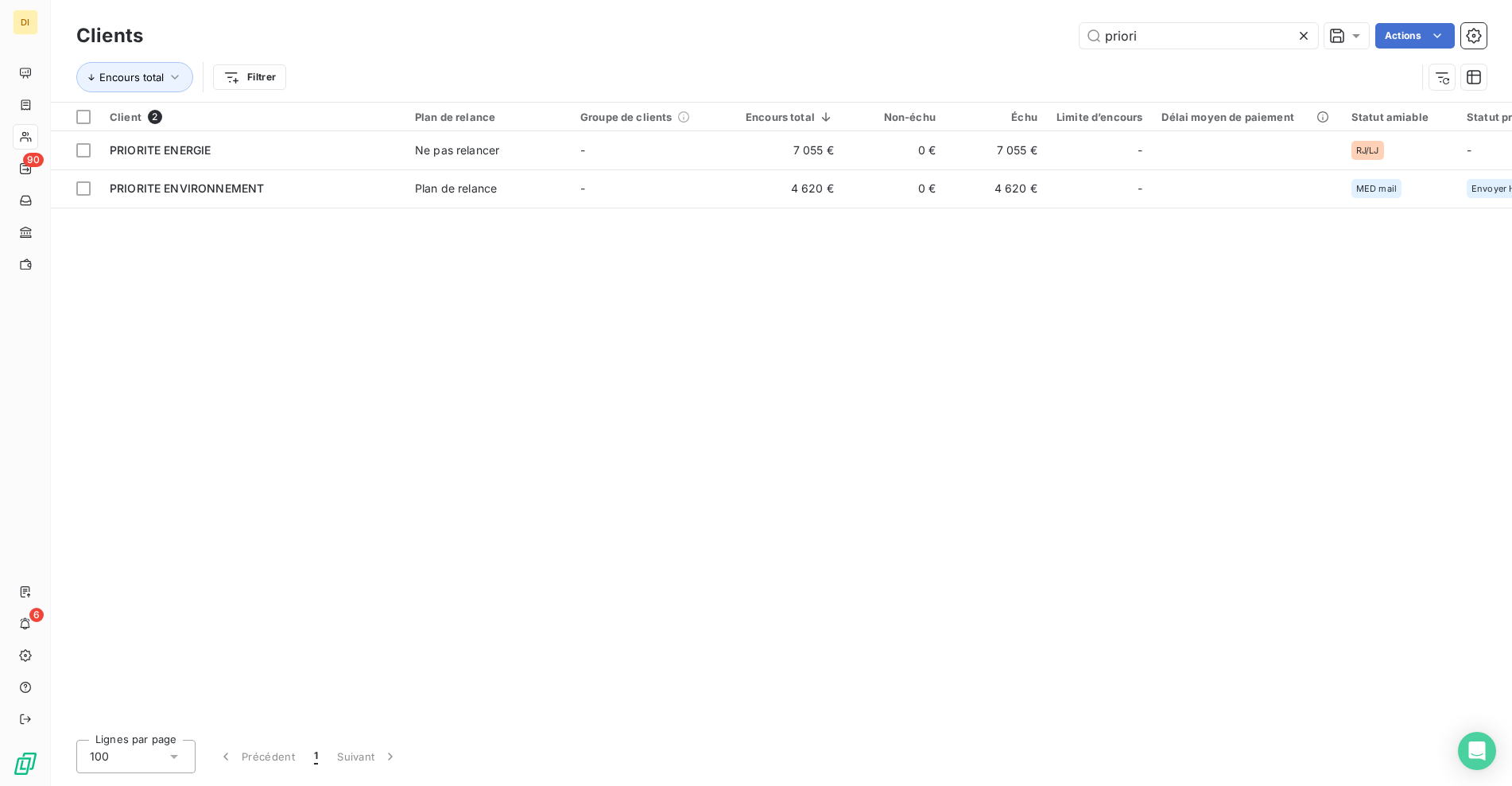
drag, startPoint x: 1151, startPoint y: 35, endPoint x: 1032, endPoint y: 43, distance: 119.3
click at [1032, 43] on div "priori Actions" at bounding box center [824, 36] width 1324 height 26
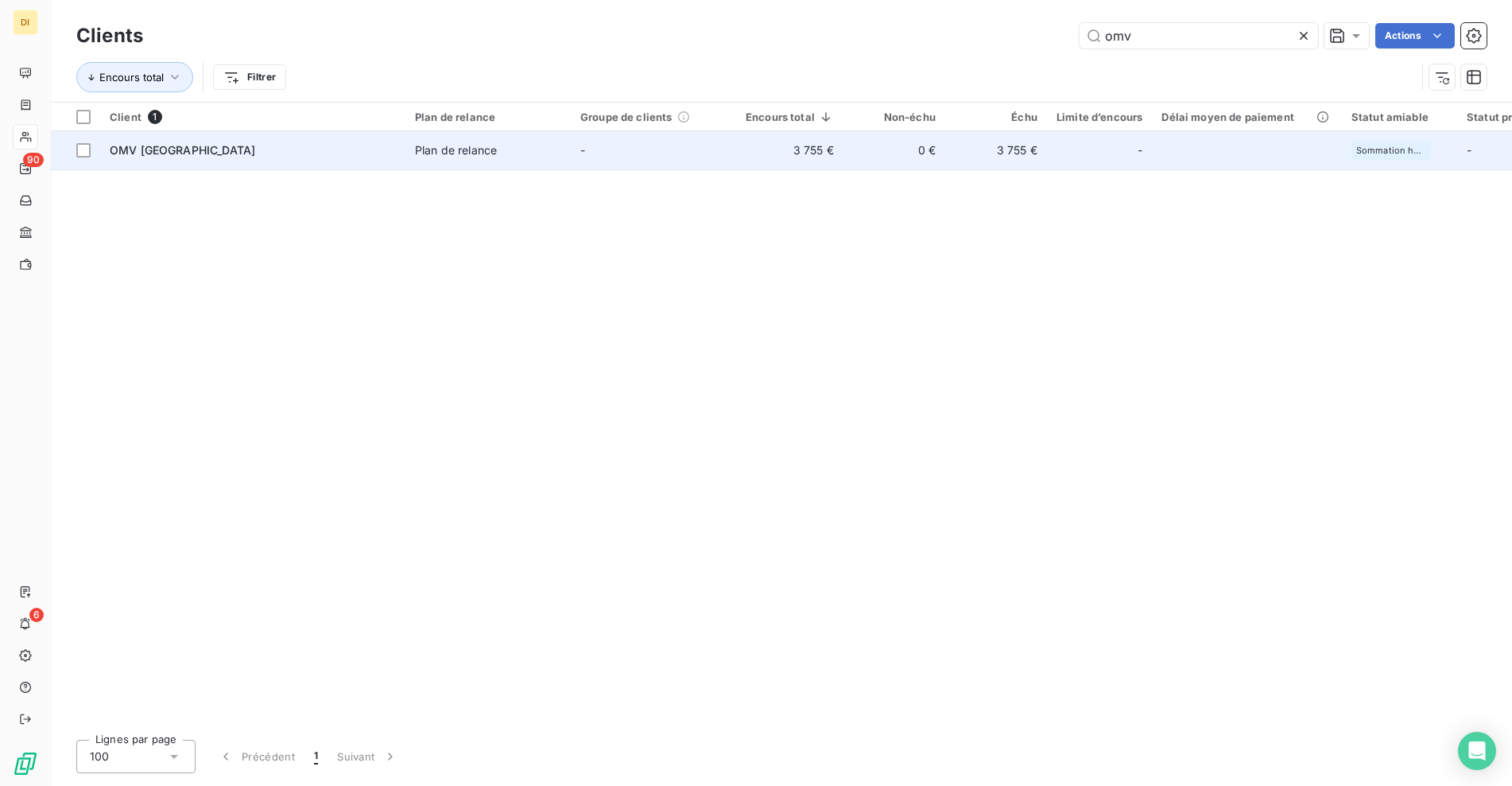
type input "omv"
click at [772, 153] on td "3 755 €" at bounding box center [790, 150] width 107 height 38
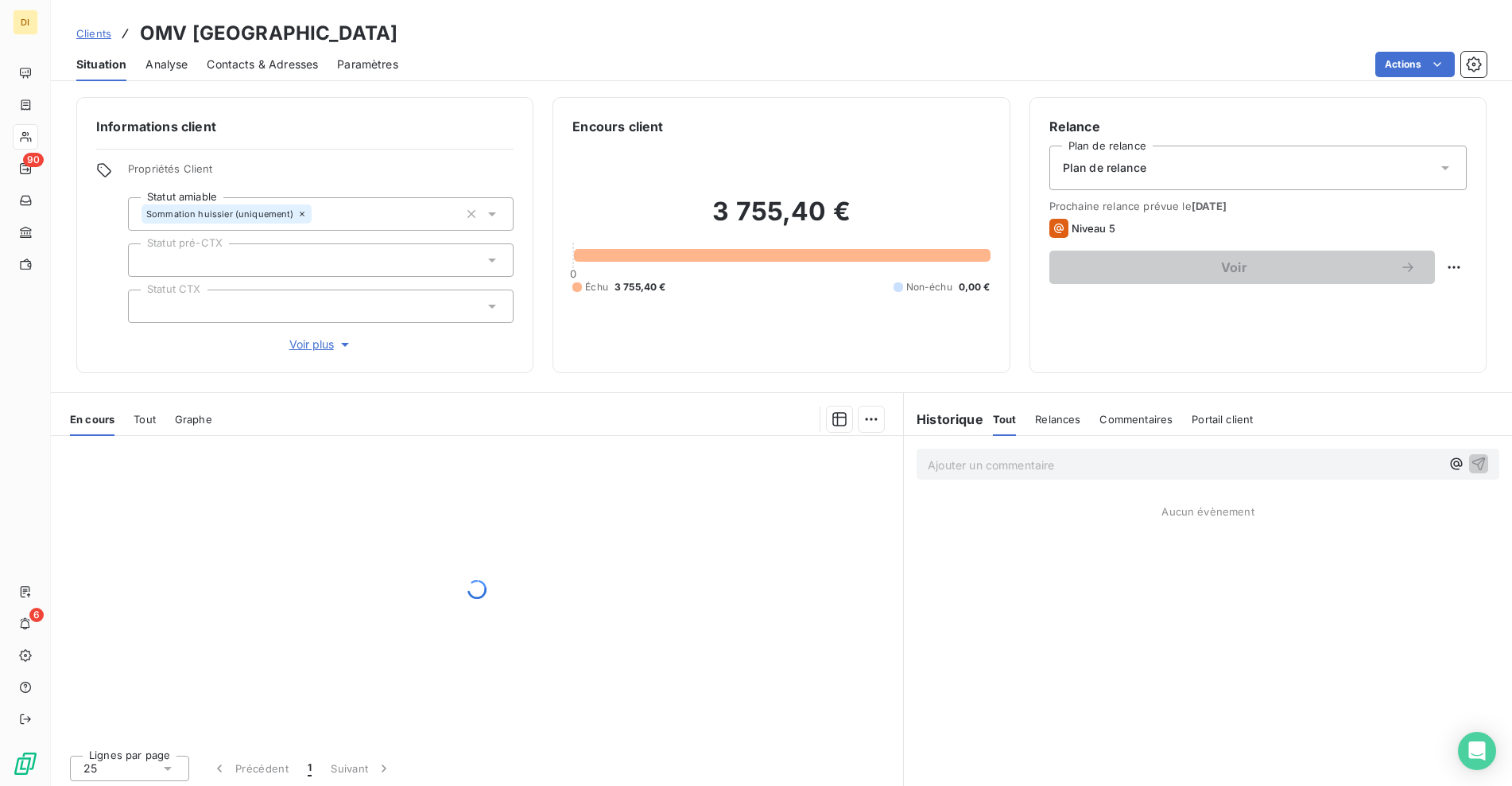
click at [1041, 470] on p "Ajouter un commentaire ﻿" at bounding box center [1184, 464] width 513 height 20
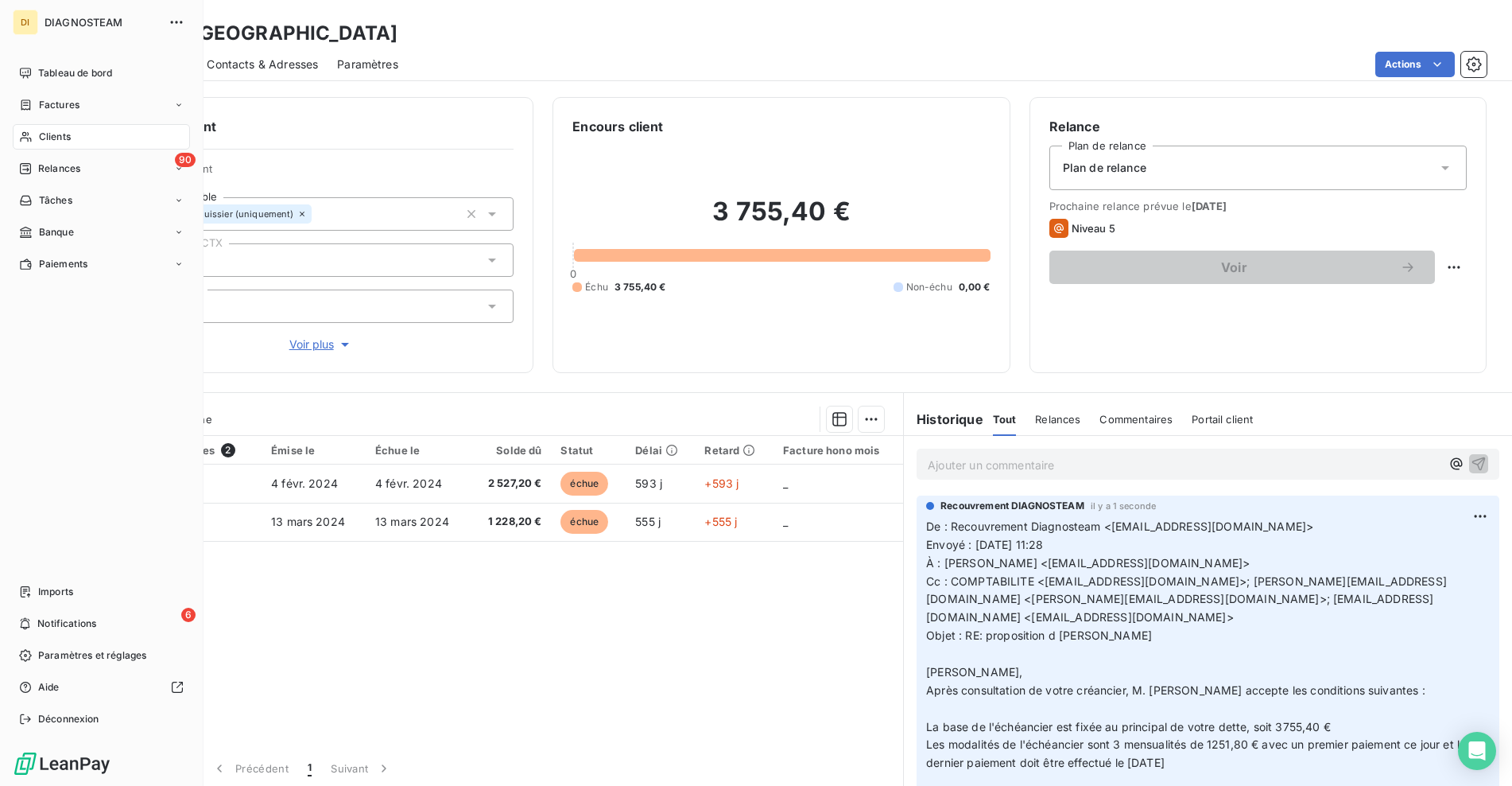
click at [51, 142] on span "Clients" at bounding box center [55, 136] width 32 height 15
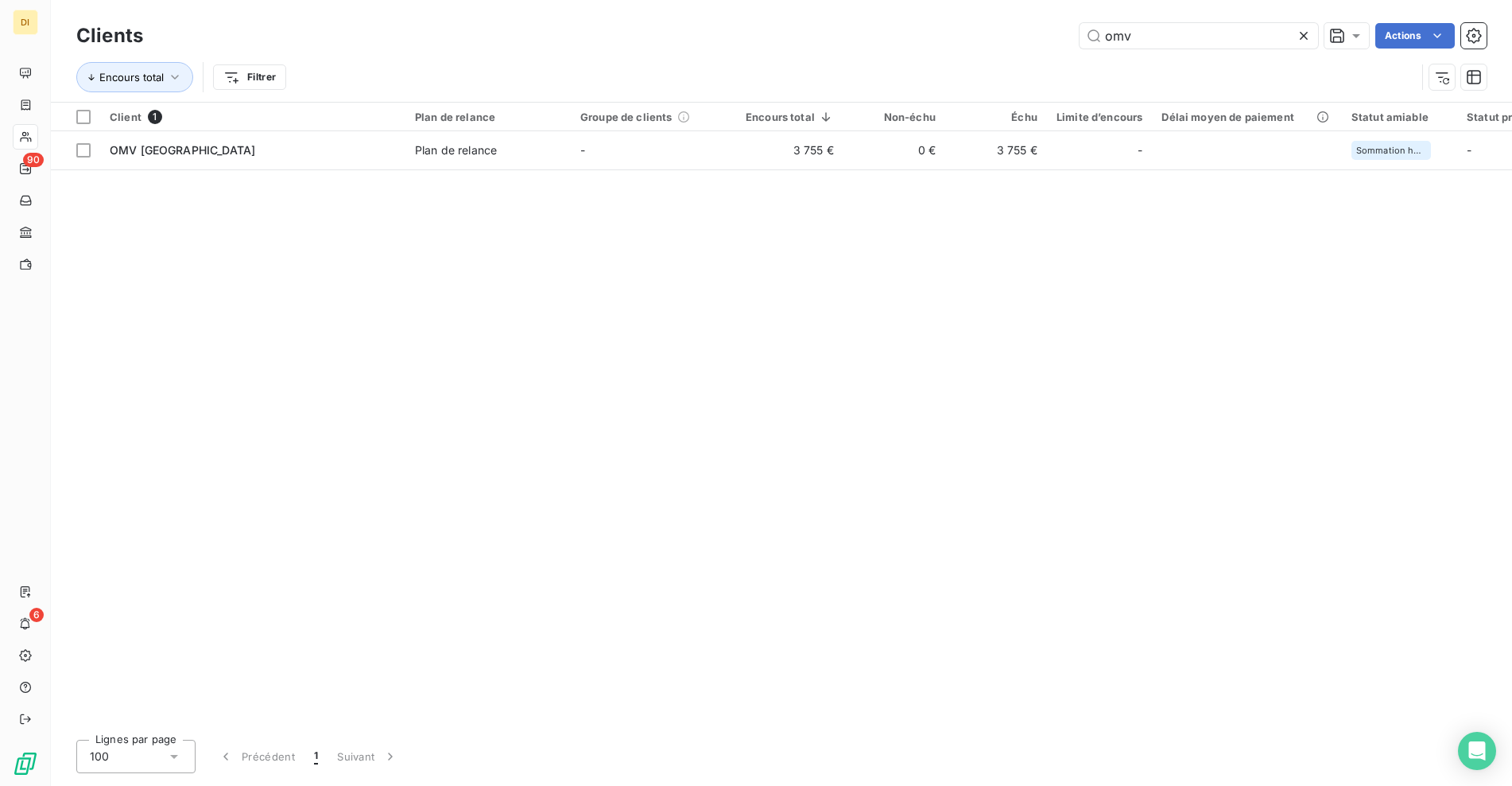
click at [1305, 36] on icon at bounding box center [1303, 36] width 16 height 16
